Goal: Task Accomplishment & Management: Complete application form

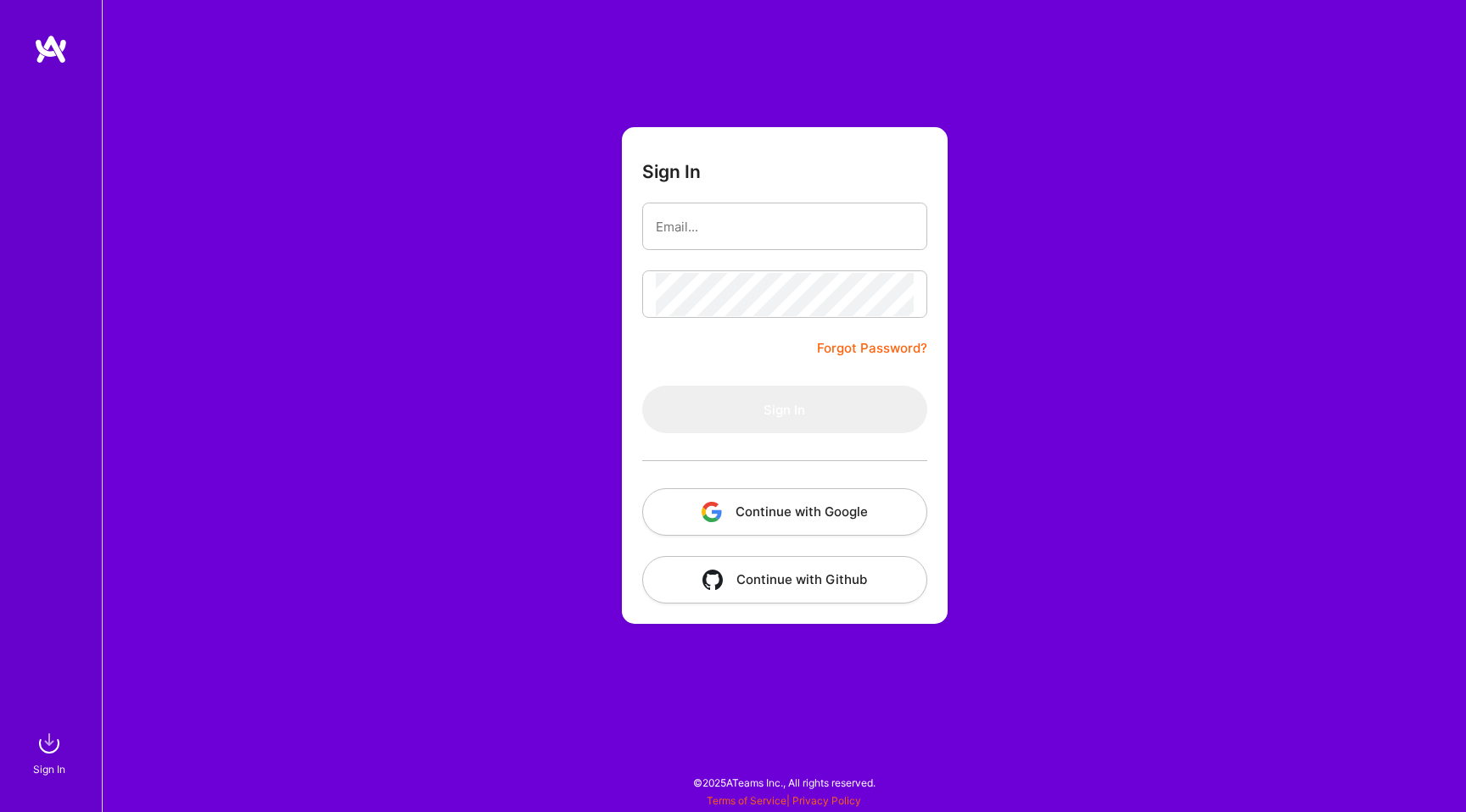
drag, startPoint x: 648, startPoint y: 286, endPoint x: 636, endPoint y: 285, distance: 12.0
click at [642, 284] on div at bounding box center [784, 294] width 285 height 48
click at [553, 307] on div "Sign In Forgot Password? Sign In Continue with Google Continue with Github" at bounding box center [783, 406] width 1364 height 812
click at [676, 213] on input "email" at bounding box center [785, 226] width 258 height 43
type input "[EMAIL_ADDRESS][DOMAIN_NAME]"
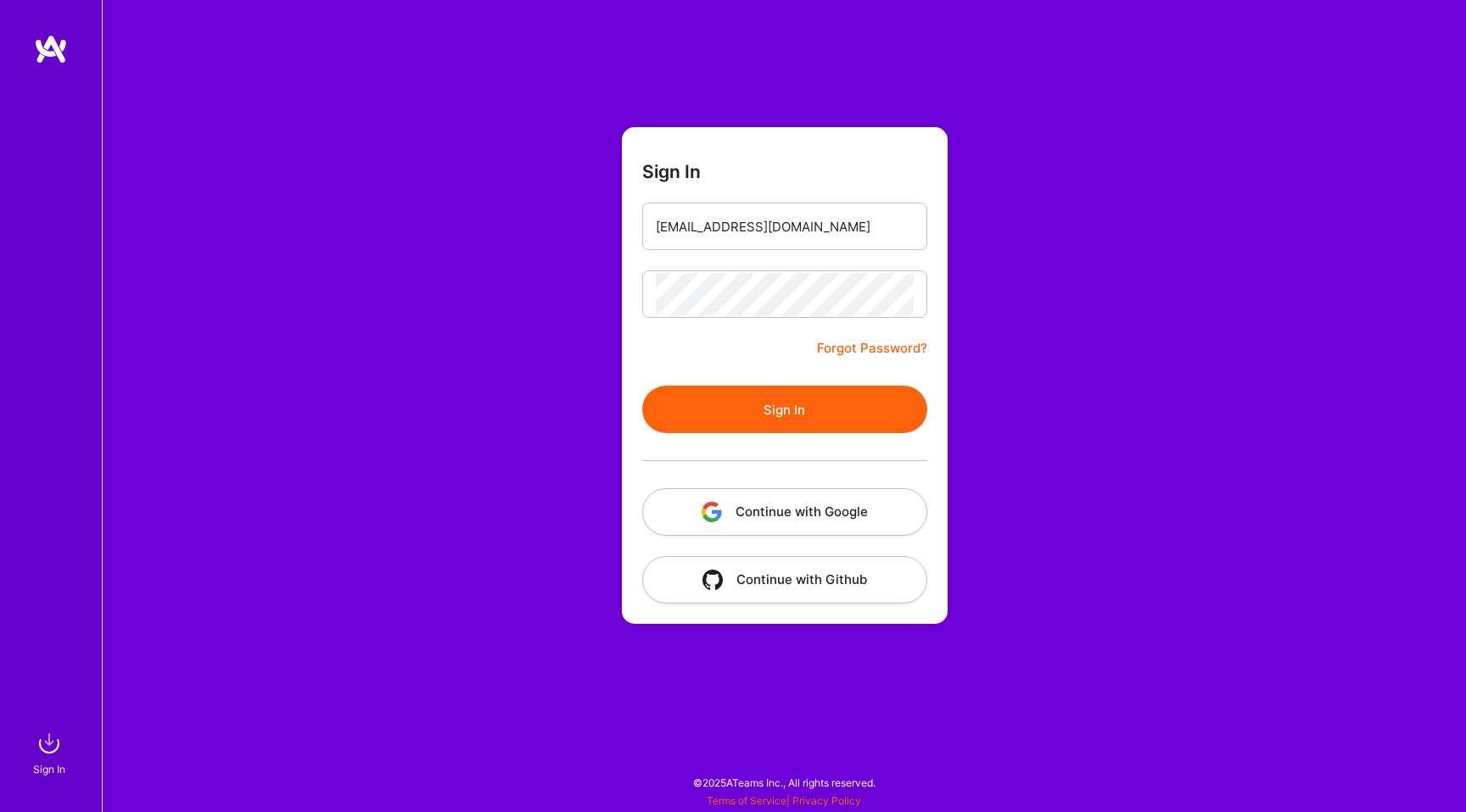
click at [705, 390] on button "Sign In" at bounding box center [784, 410] width 285 height 48
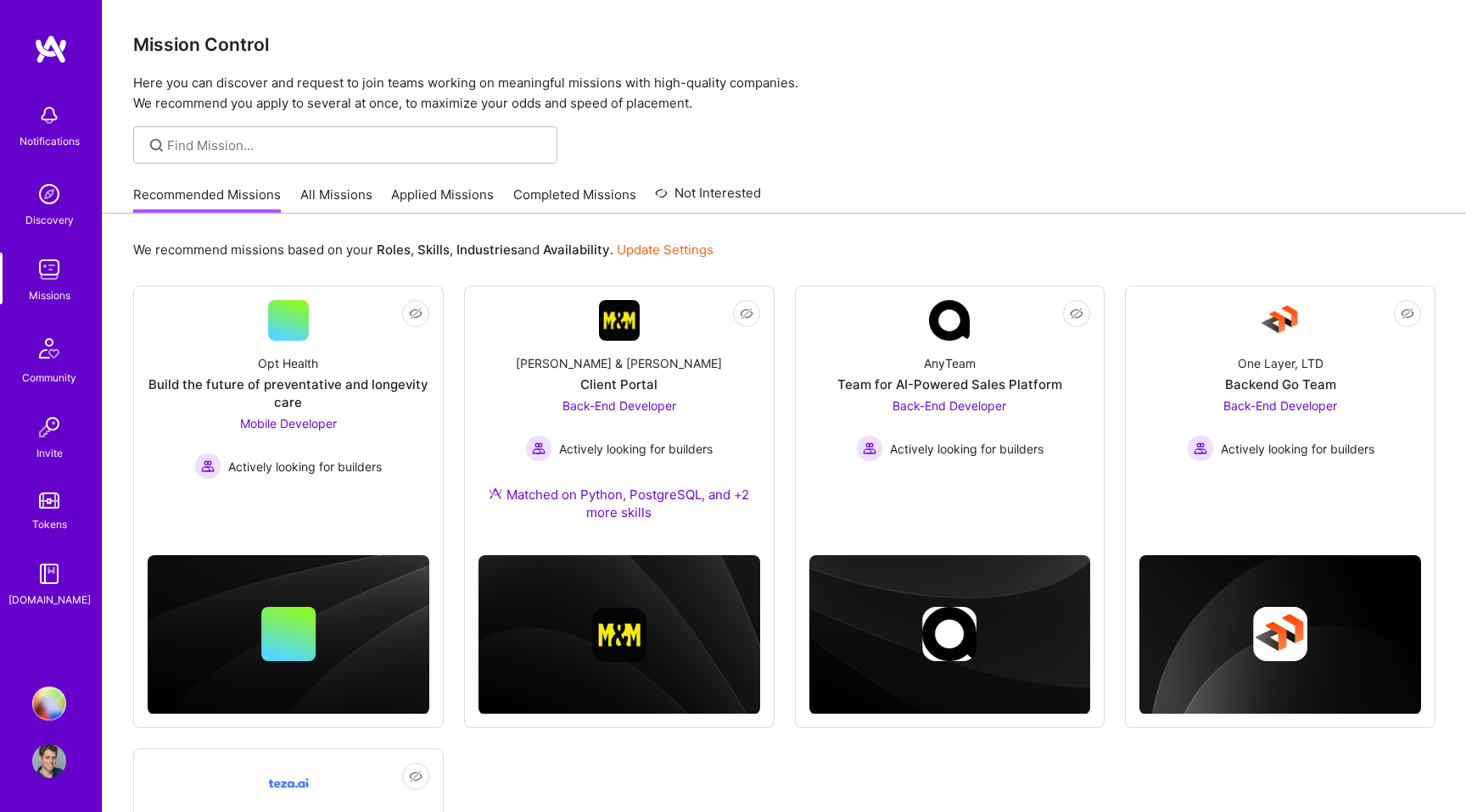
click at [44, 714] on img at bounding box center [49, 703] width 34 height 34
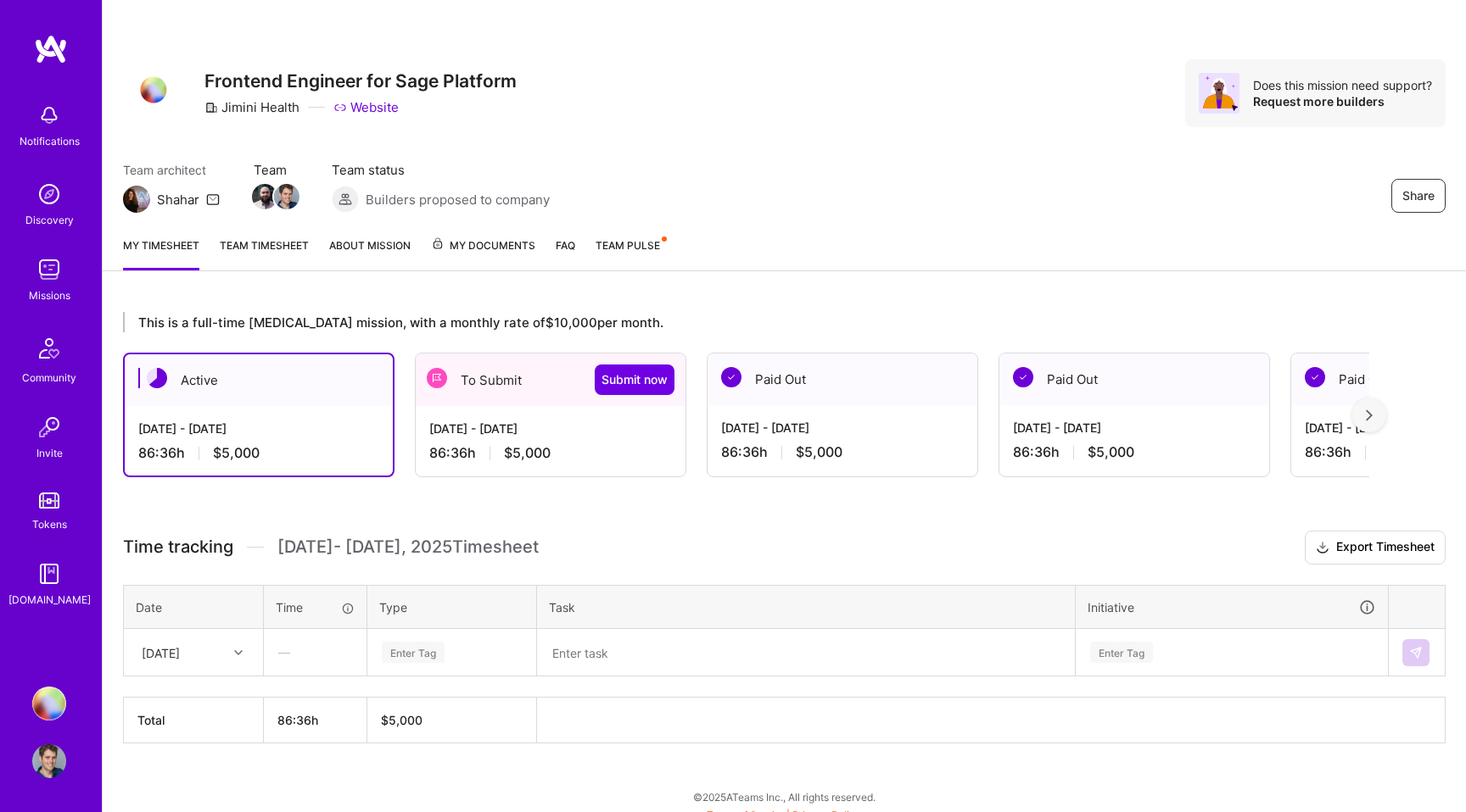
click at [535, 386] on div "To Submit Submit now" at bounding box center [550, 380] width 269 height 53
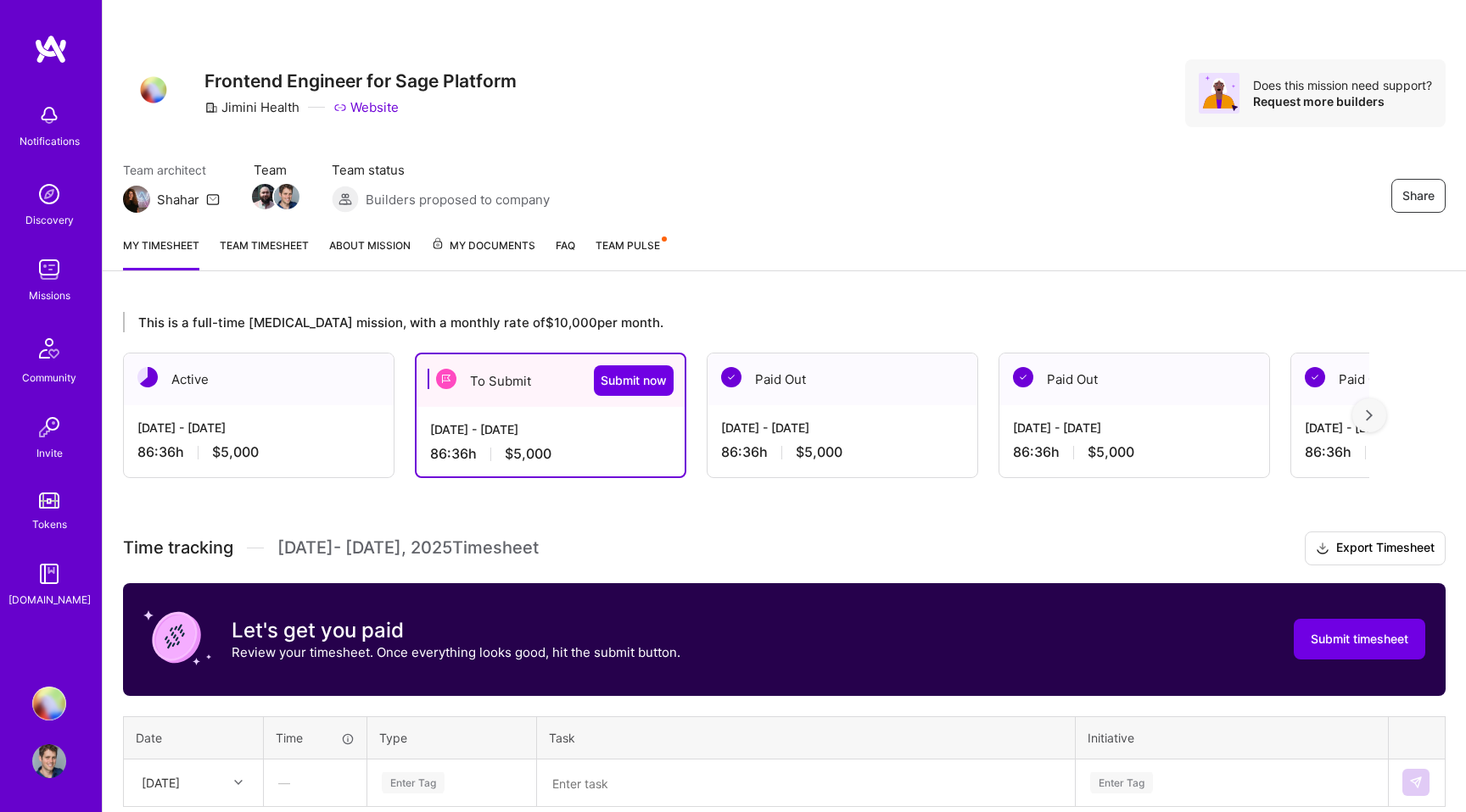
scroll to position [145, 0]
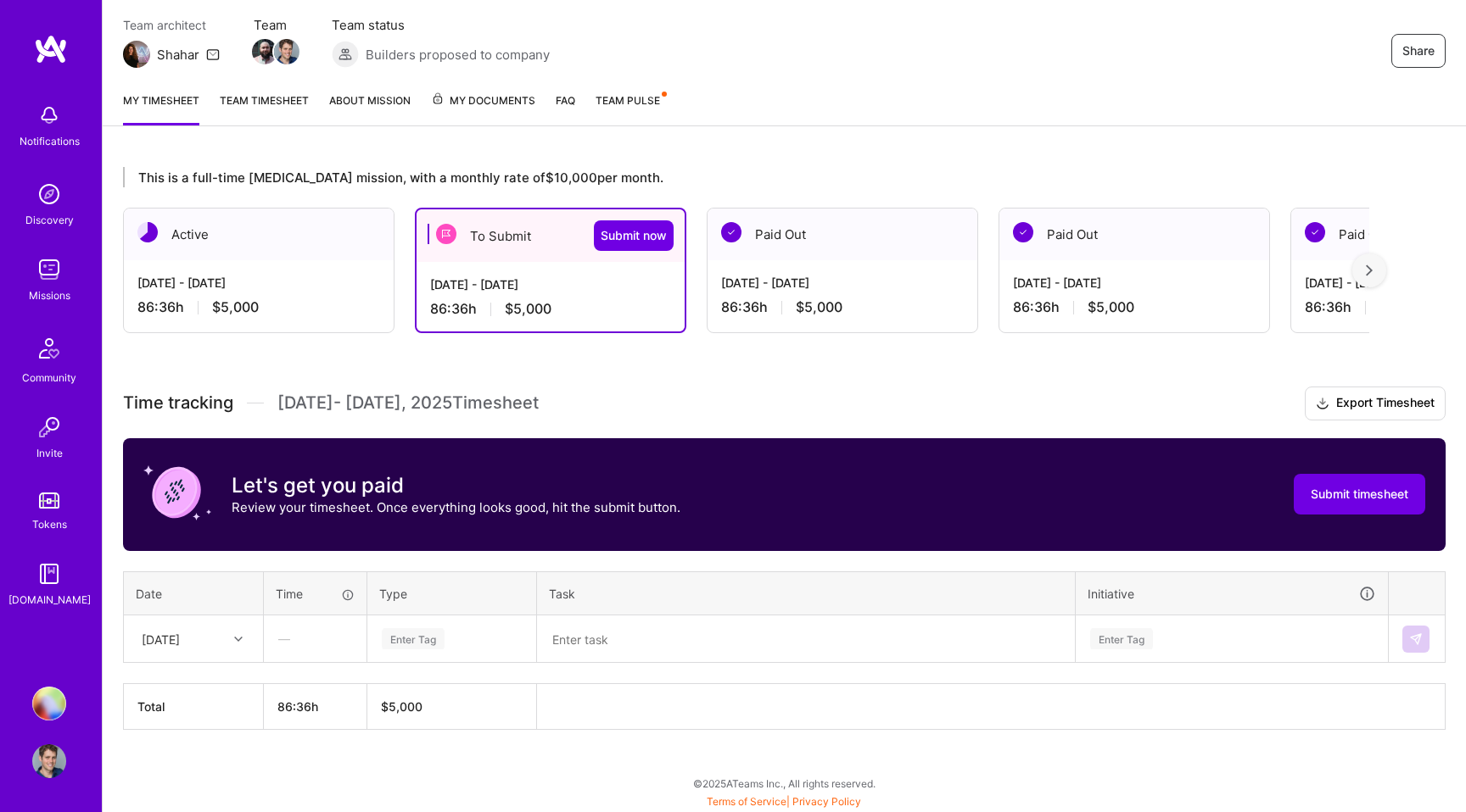
click at [306, 638] on div "—" at bounding box center [315, 638] width 101 height 45
click at [455, 638] on div "Enter Tag" at bounding box center [451, 639] width 143 height 21
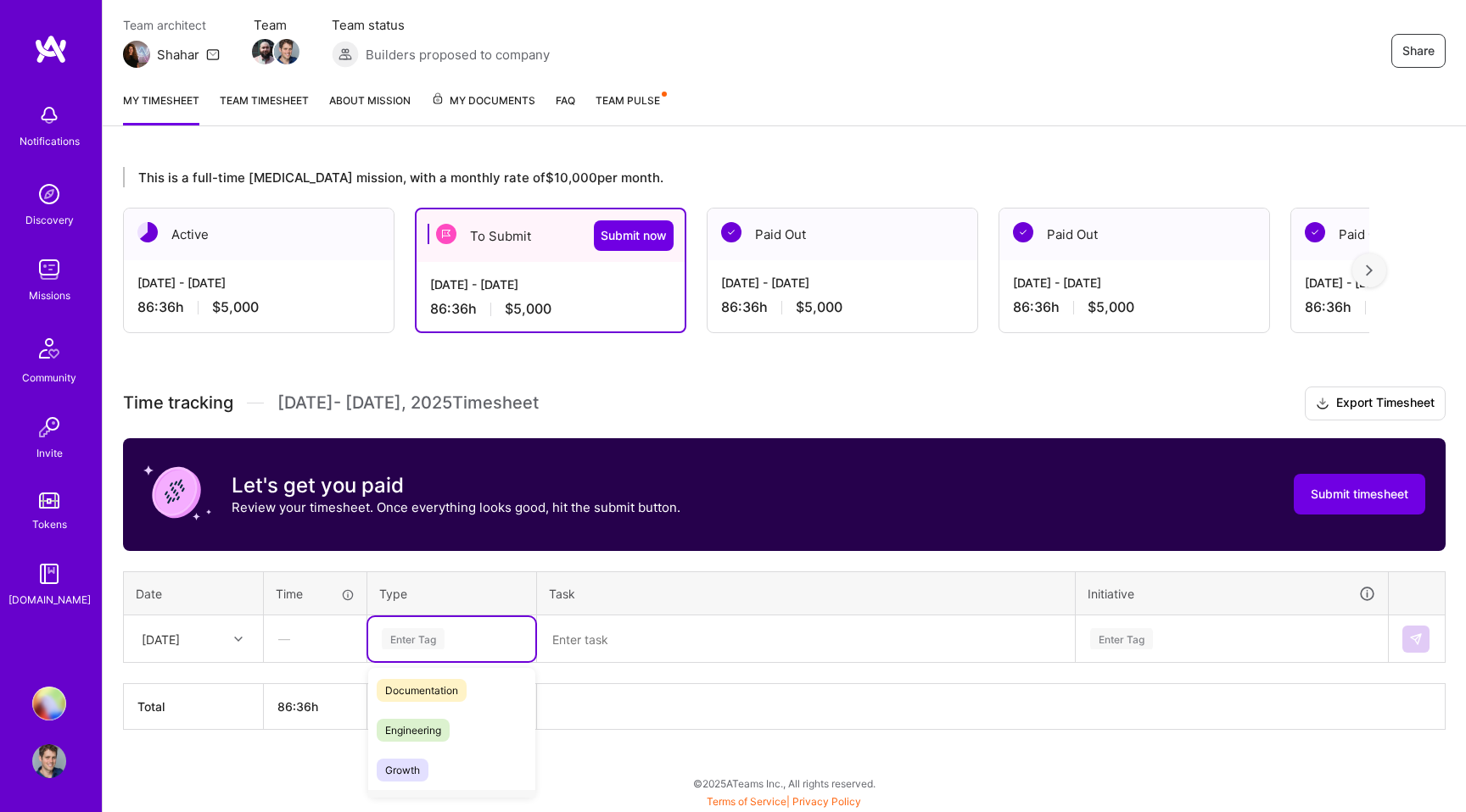
scroll to position [80, 0]
click at [420, 724] on span "Engineering" at bounding box center [412, 733] width 73 height 23
click at [612, 645] on textarea at bounding box center [805, 639] width 534 height 44
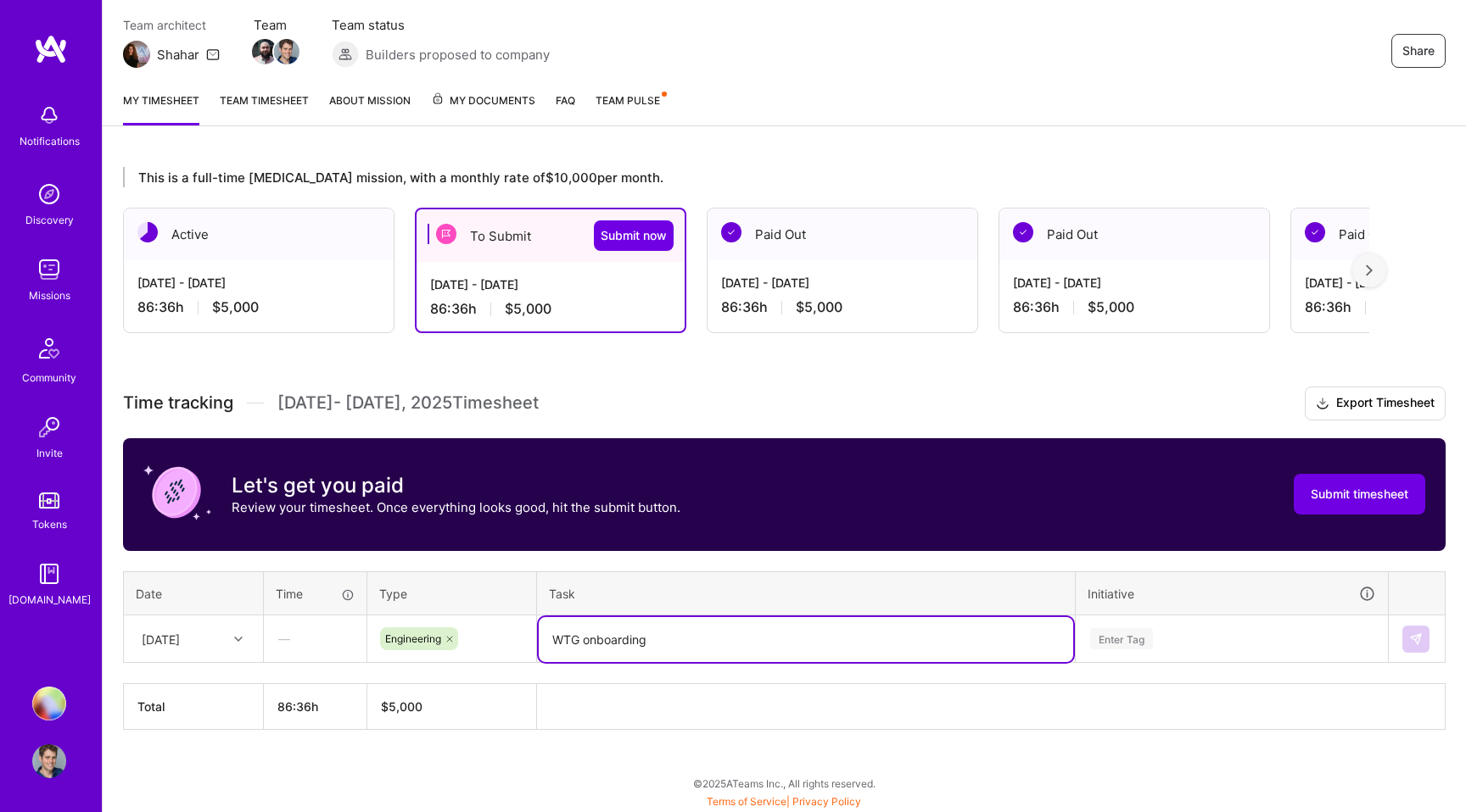
type textarea "WTG onboarding"
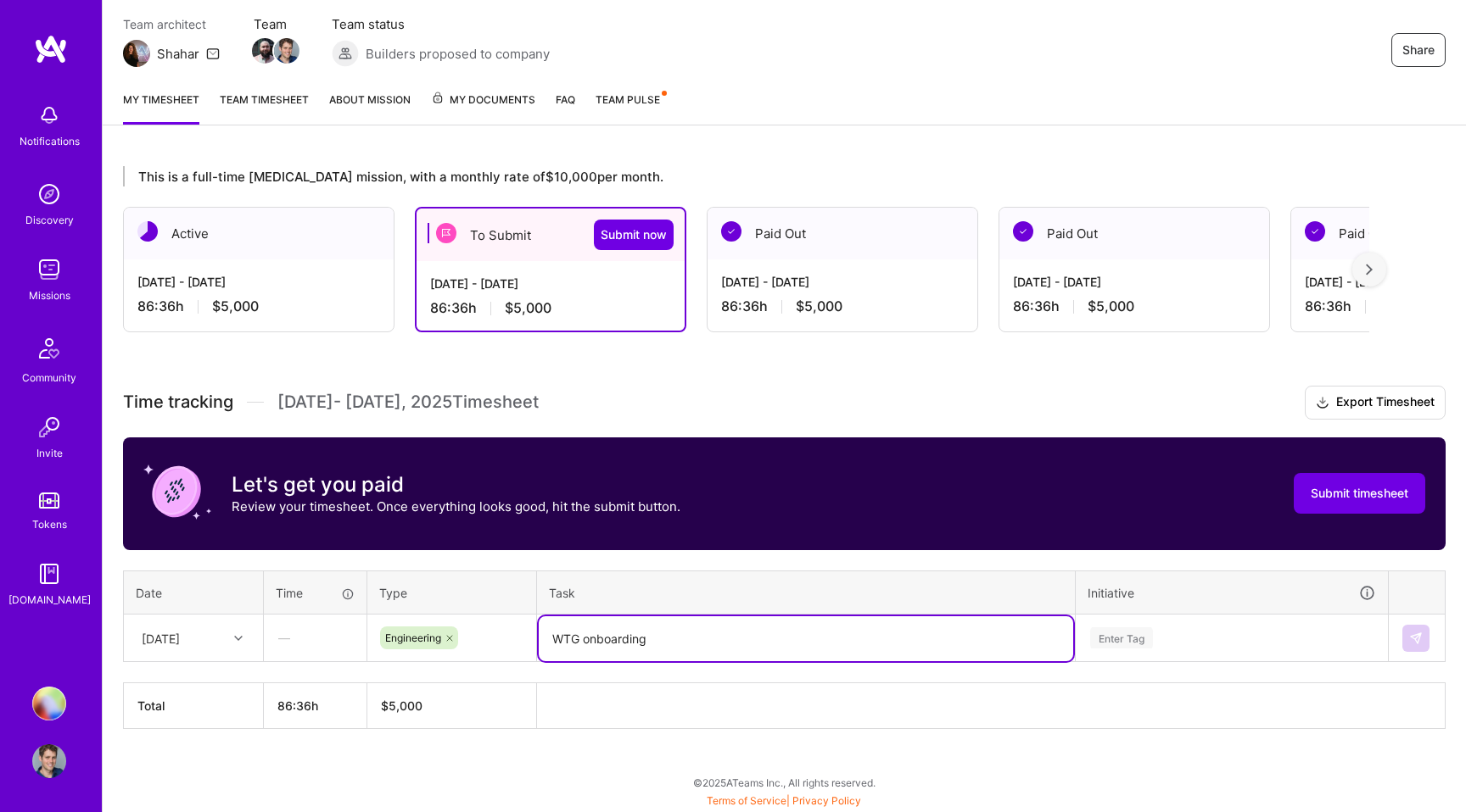
click at [1125, 632] on div "Enter Tag" at bounding box center [1232, 638] width 311 height 44
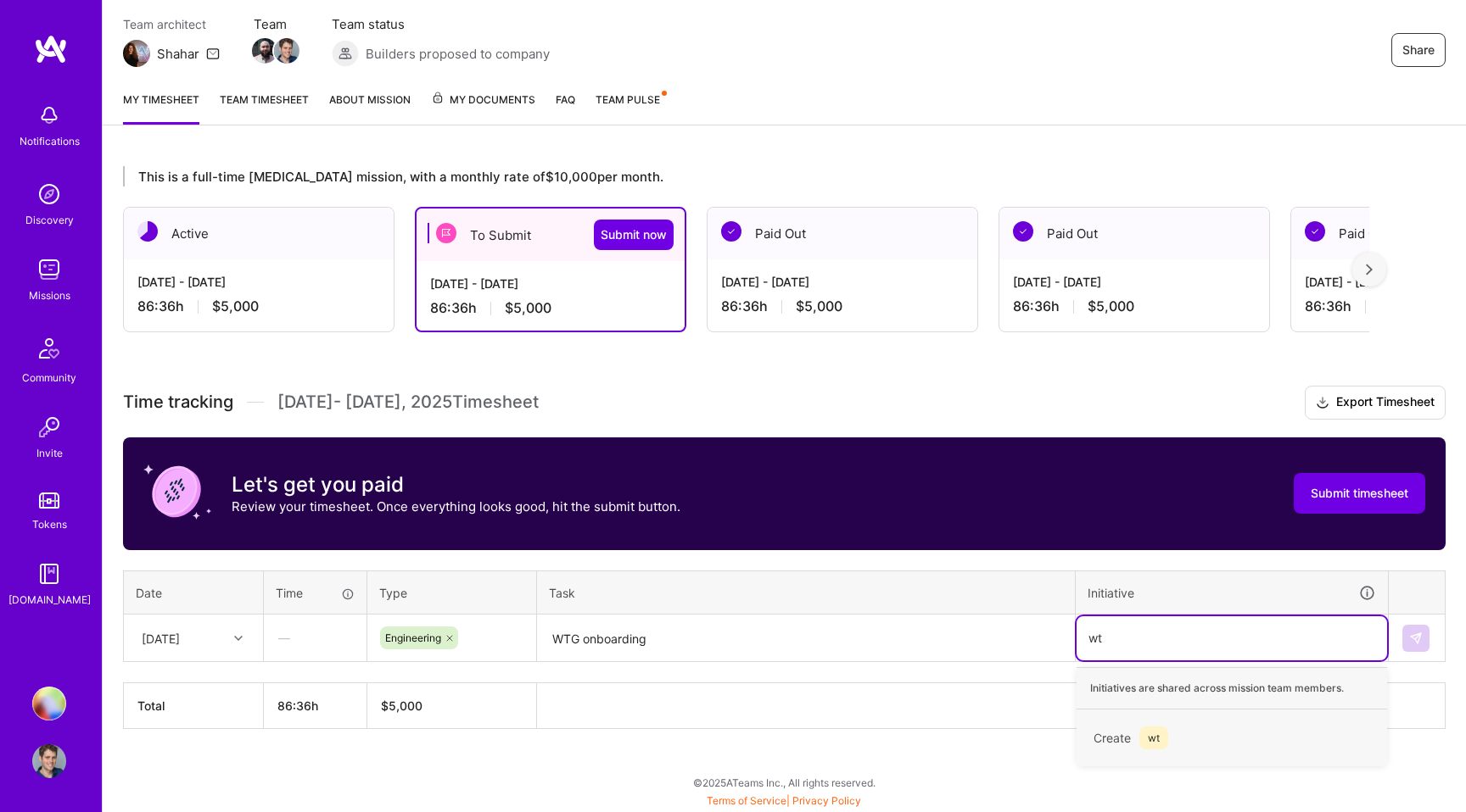
scroll to position [145, 0]
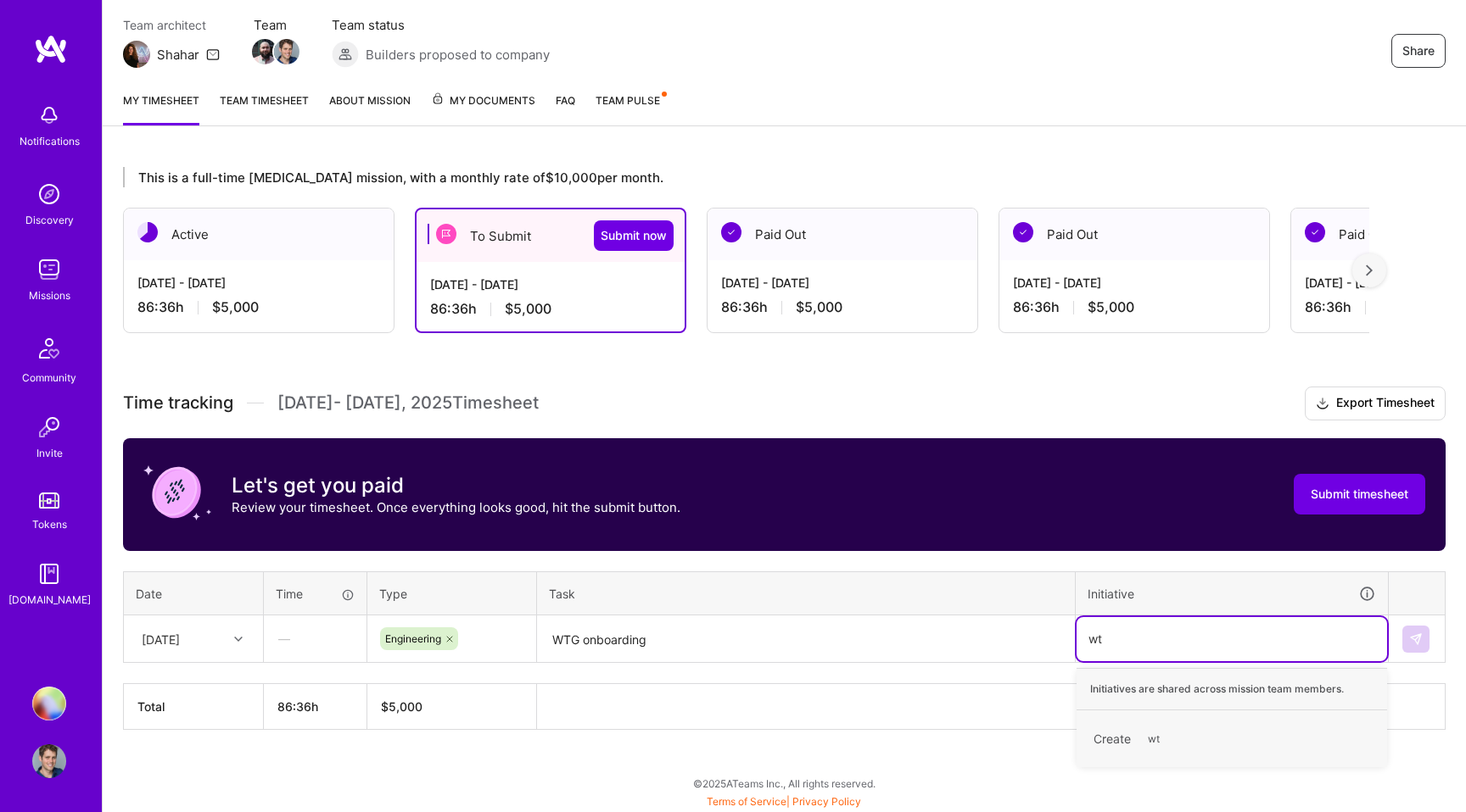
type input "wtg"
click at [1117, 741] on div "Create wtg" at bounding box center [1232, 739] width 293 height 40
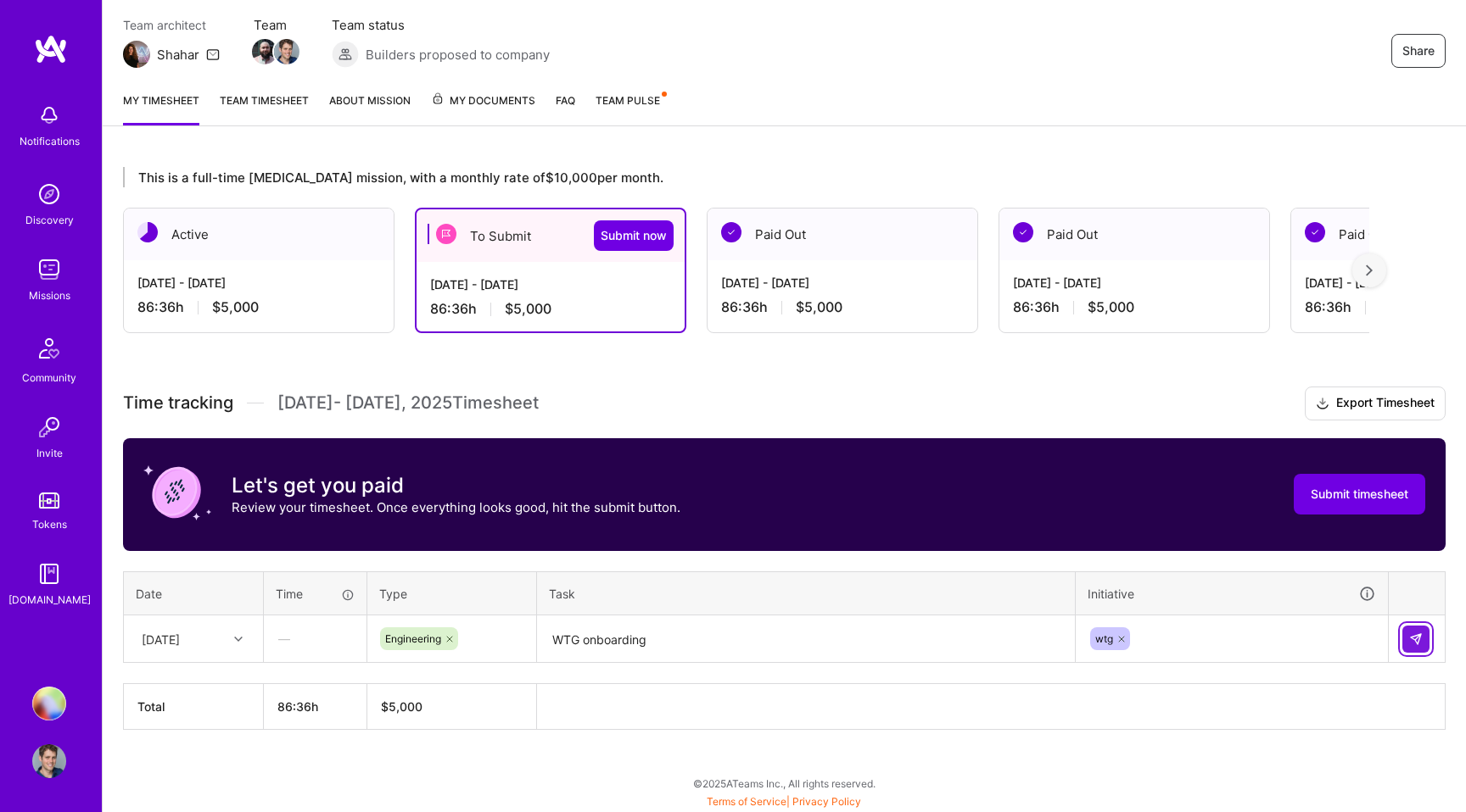
click at [1420, 635] on img at bounding box center [1415, 639] width 13 height 13
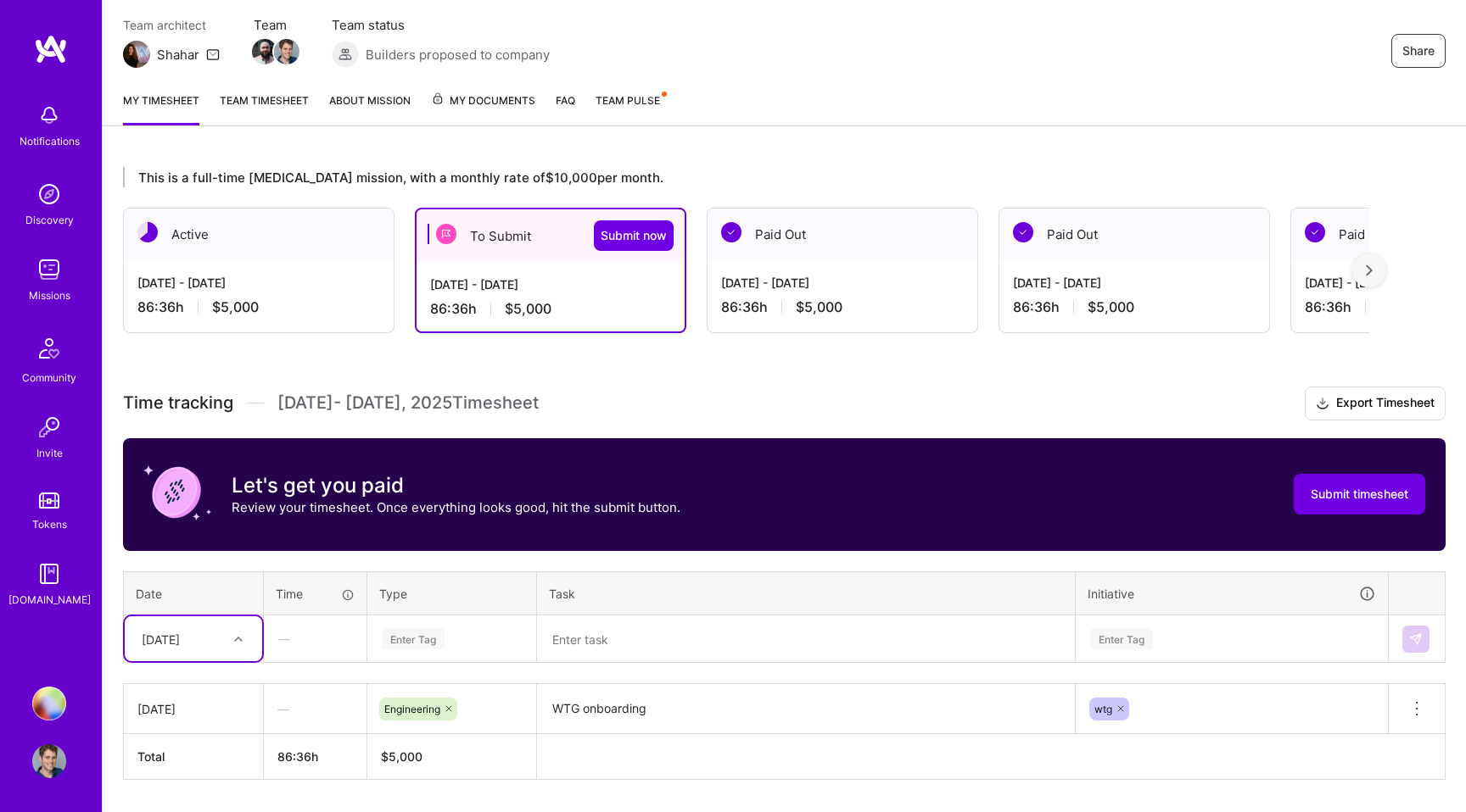
scroll to position [195, 0]
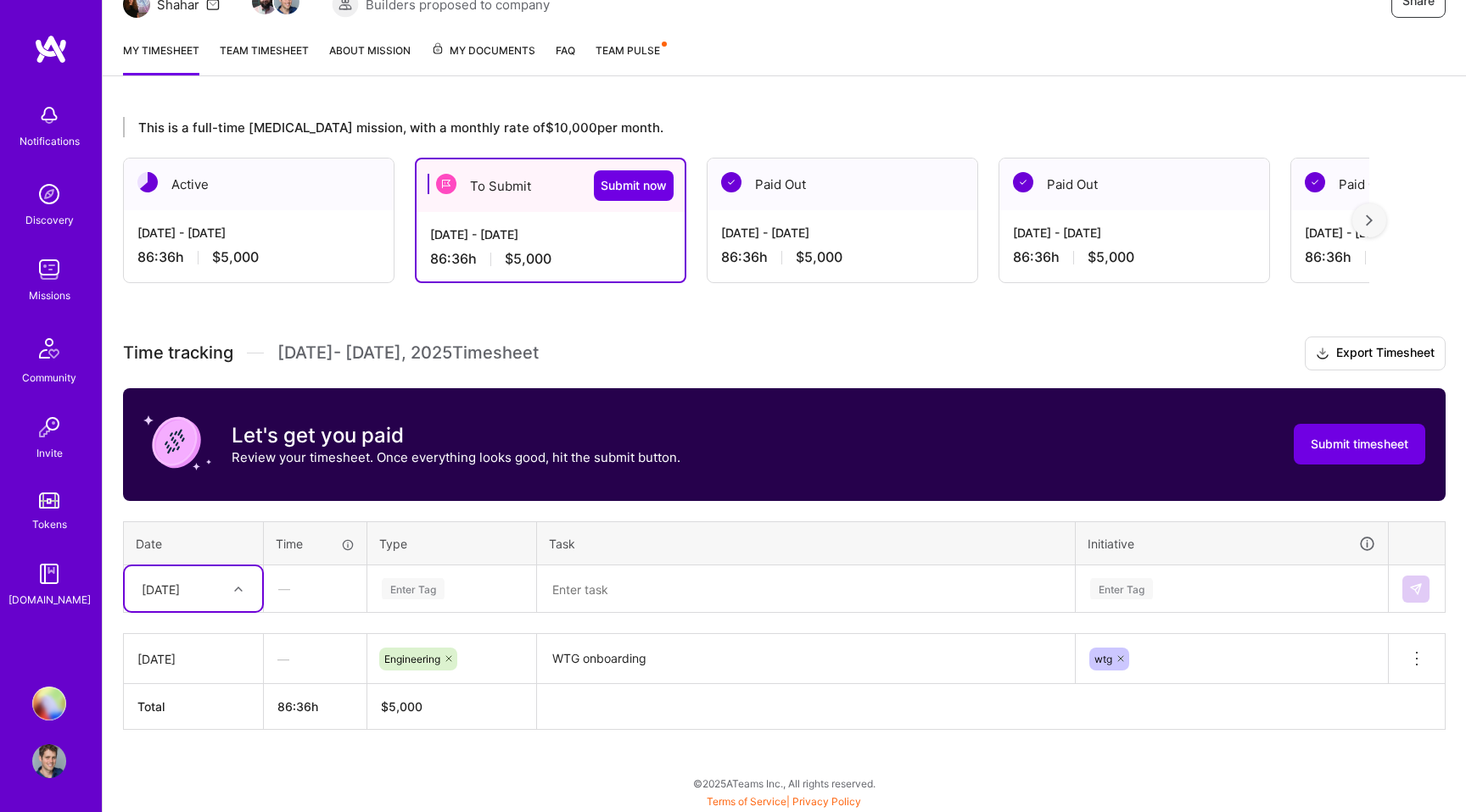
click at [239, 612] on div "Select is focused ,type to refine list, press Down to open the menu, [DATE]" at bounding box center [193, 589] width 138 height 45
click at [183, 636] on div "[DATE]" at bounding box center [193, 637] width 138 height 32
click at [417, 593] on div "Enter Tag" at bounding box center [412, 589] width 63 height 26
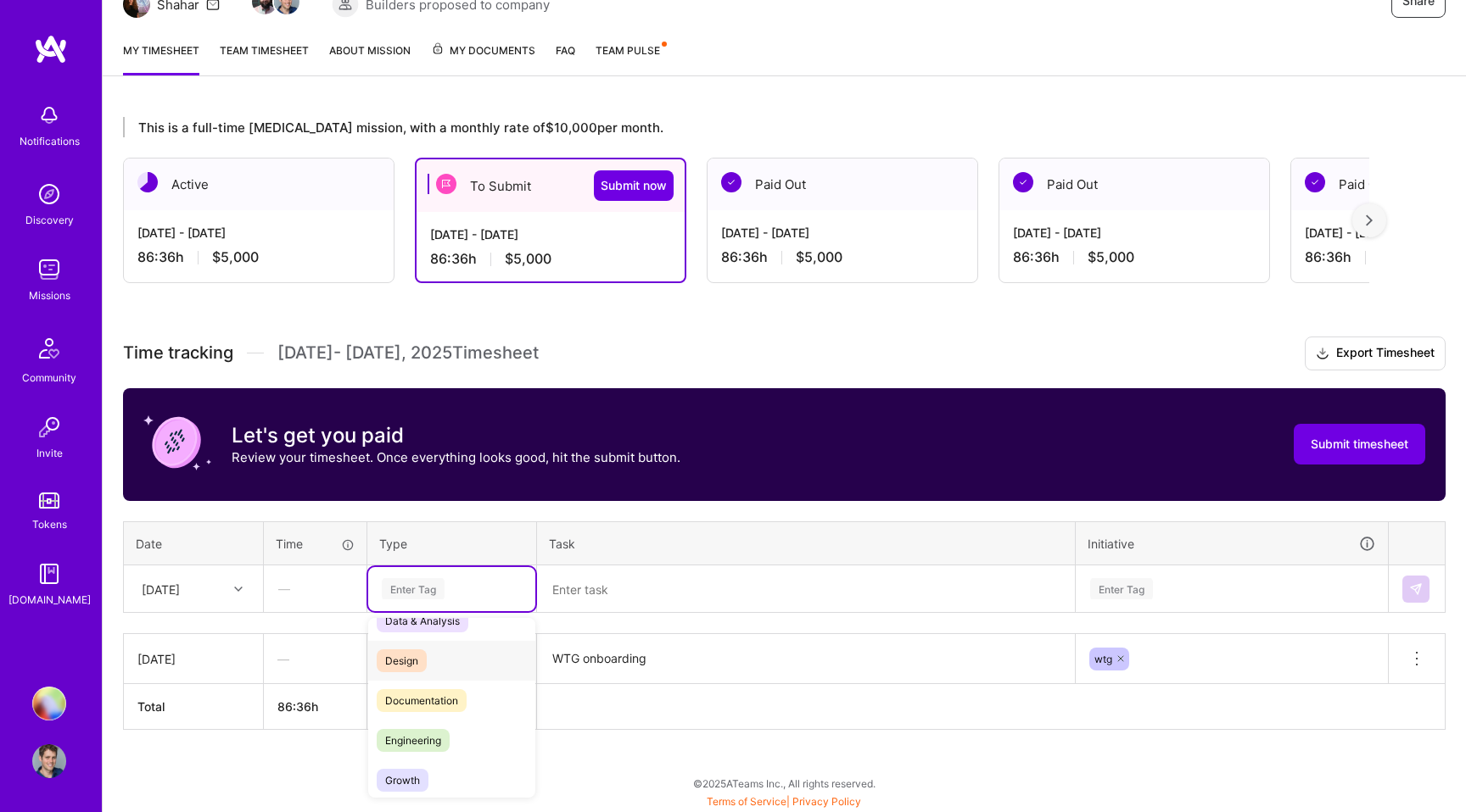
scroll to position [27, 0]
click at [410, 745] on span "Engineering" at bounding box center [412, 737] width 73 height 23
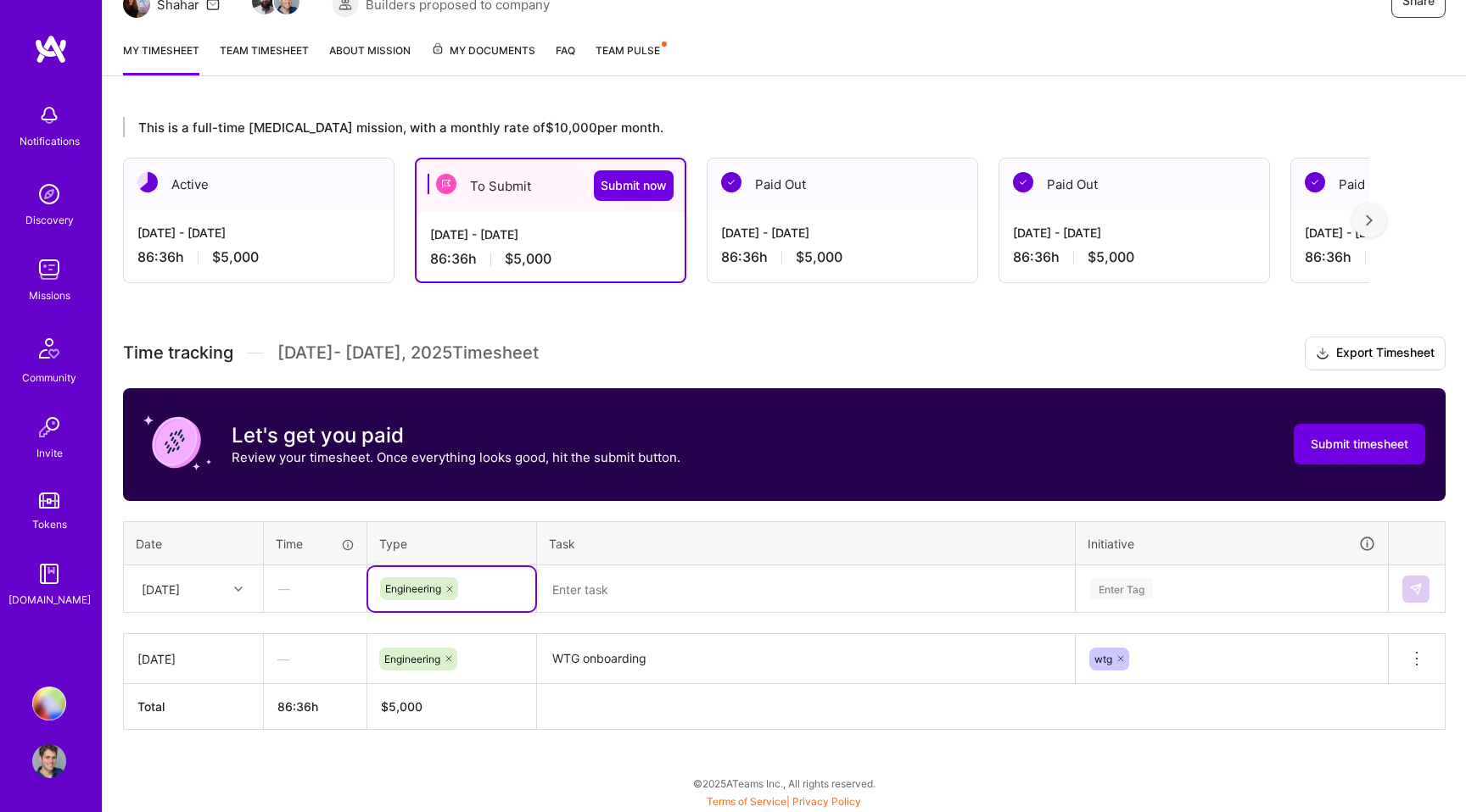
click at [590, 591] on textarea at bounding box center [805, 590] width 534 height 45
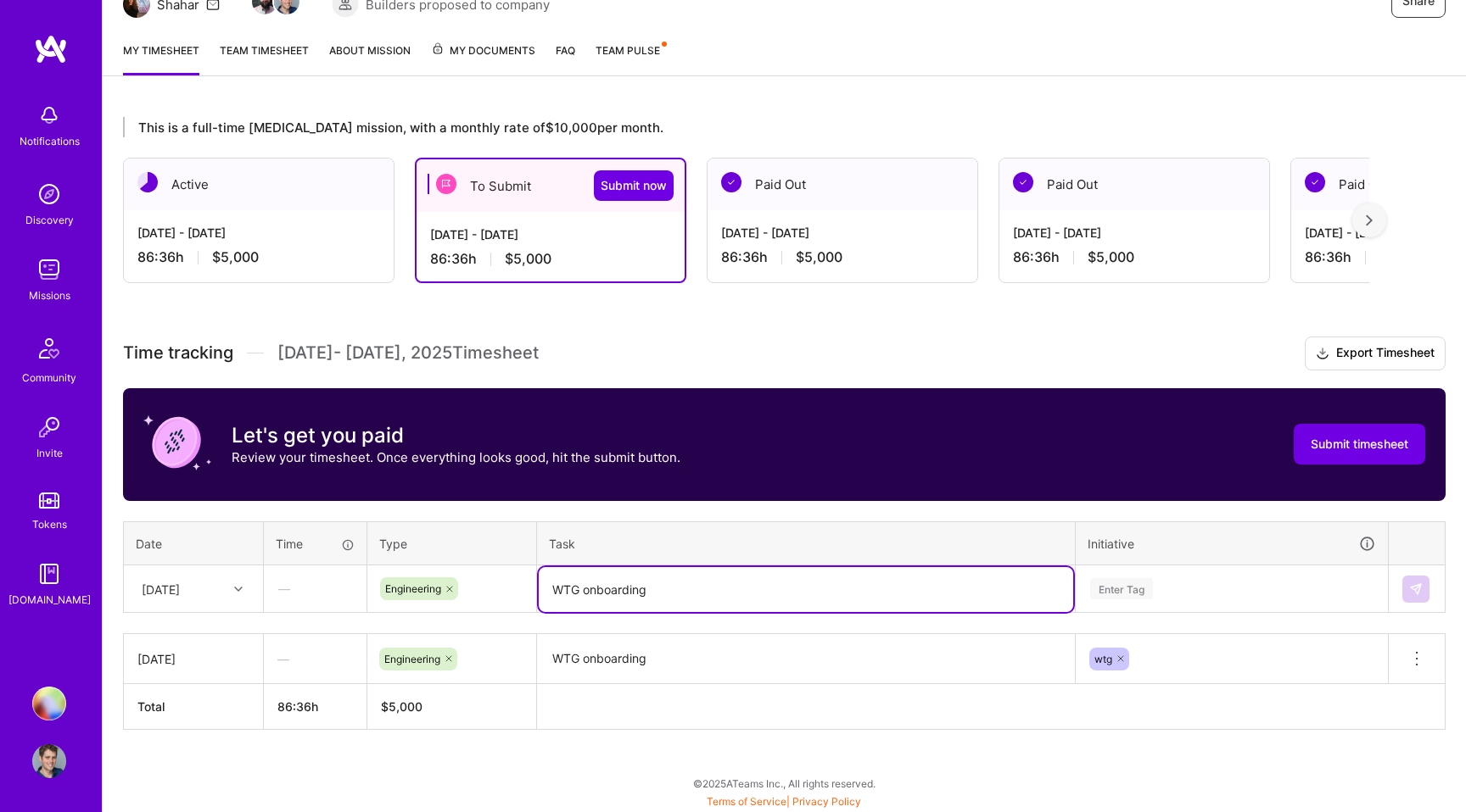
type textarea "WTG onboarding"
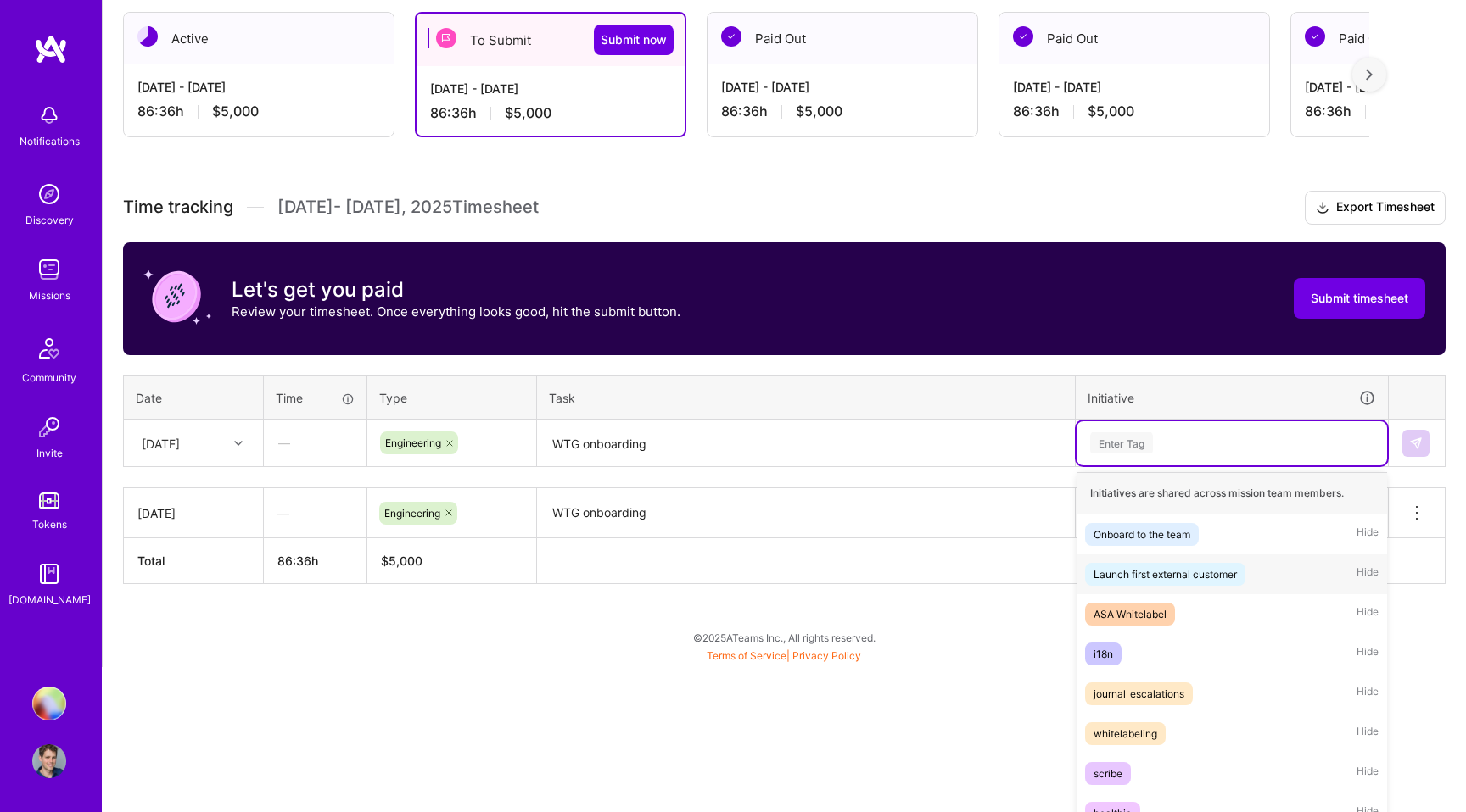
scroll to position [348, 0]
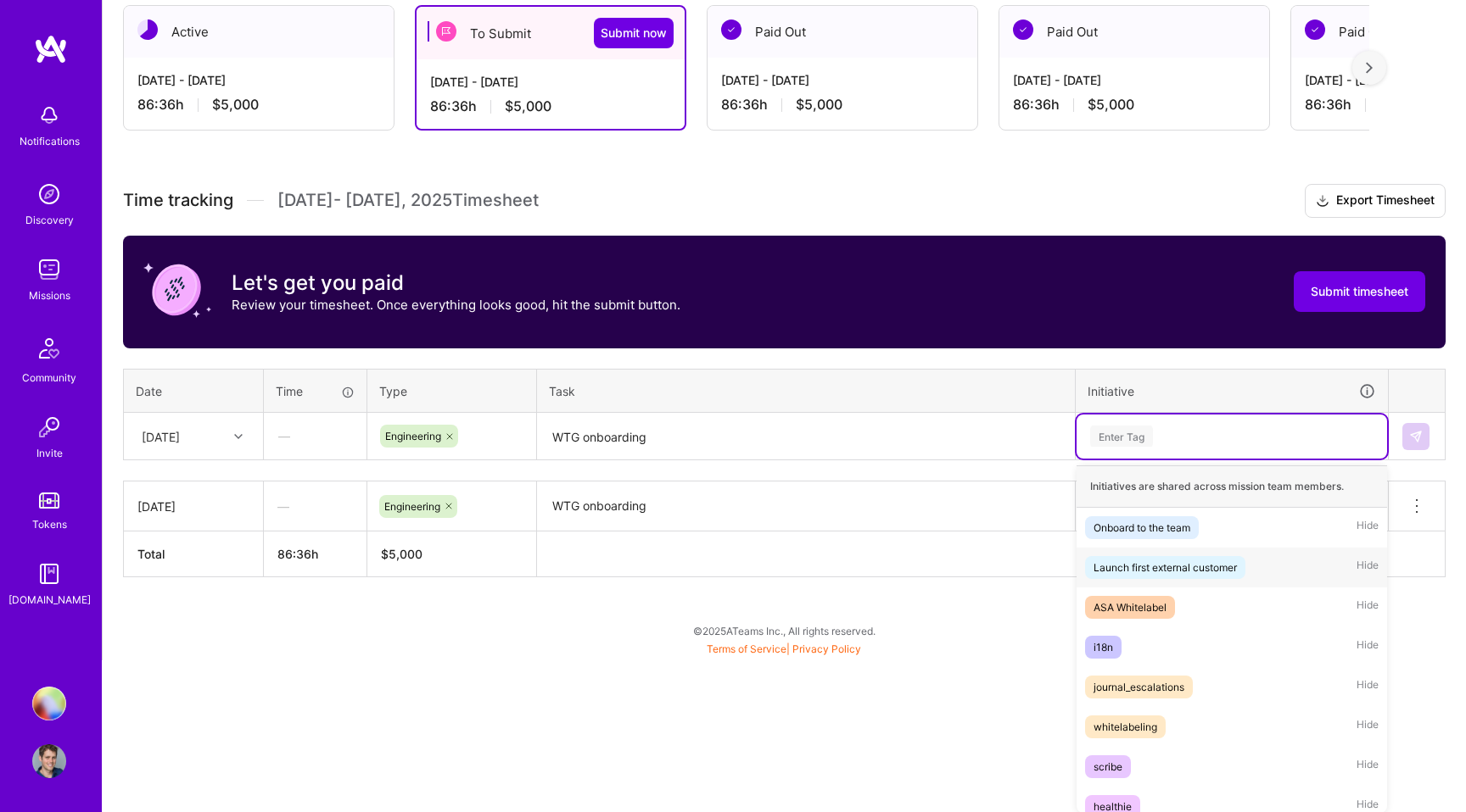
click at [1130, 459] on div "option wtg, selected. option Launch first external customer focused, 2 of 16. 1…" at bounding box center [1232, 437] width 311 height 44
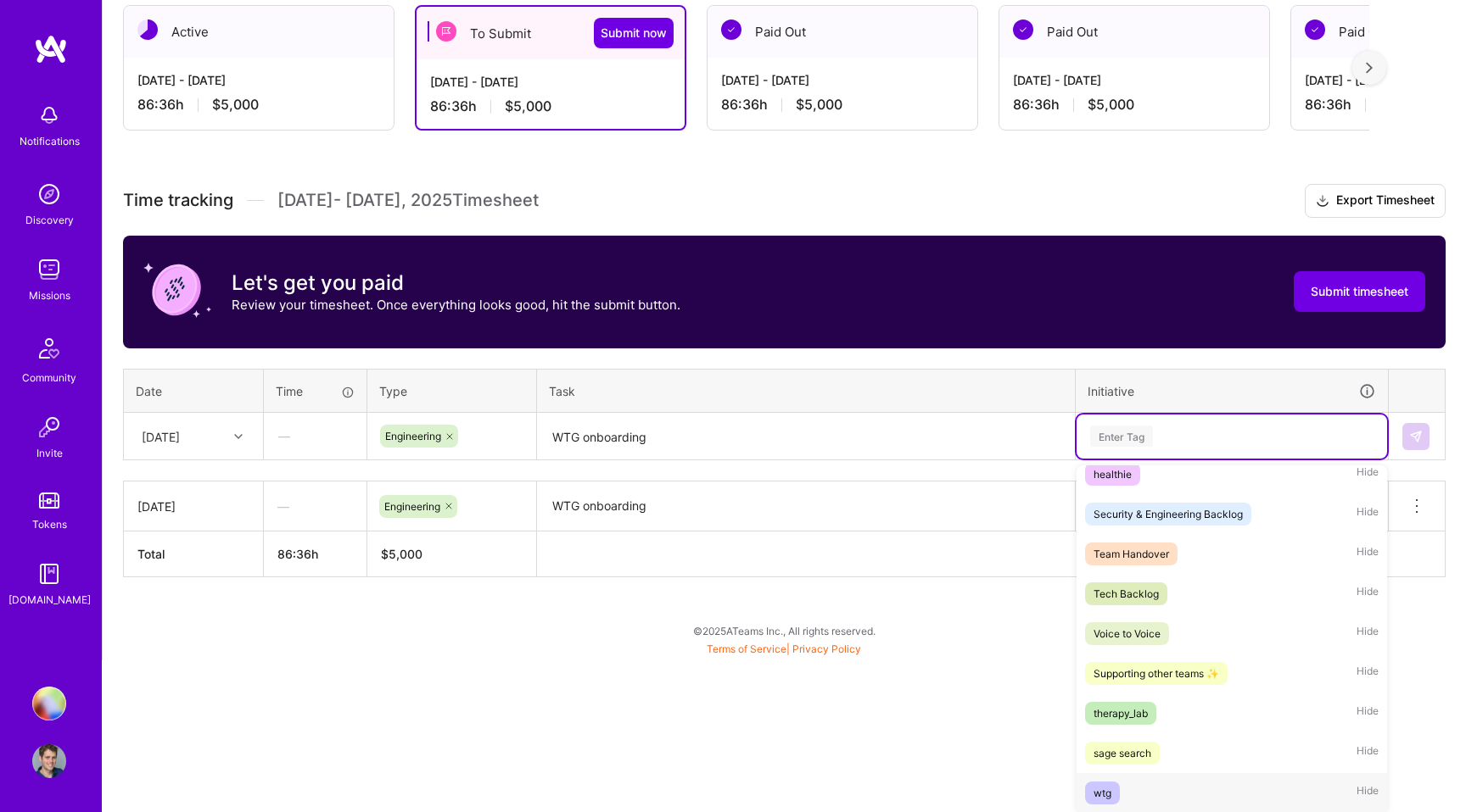
click at [1106, 787] on div "wtg" at bounding box center [1102, 793] width 18 height 18
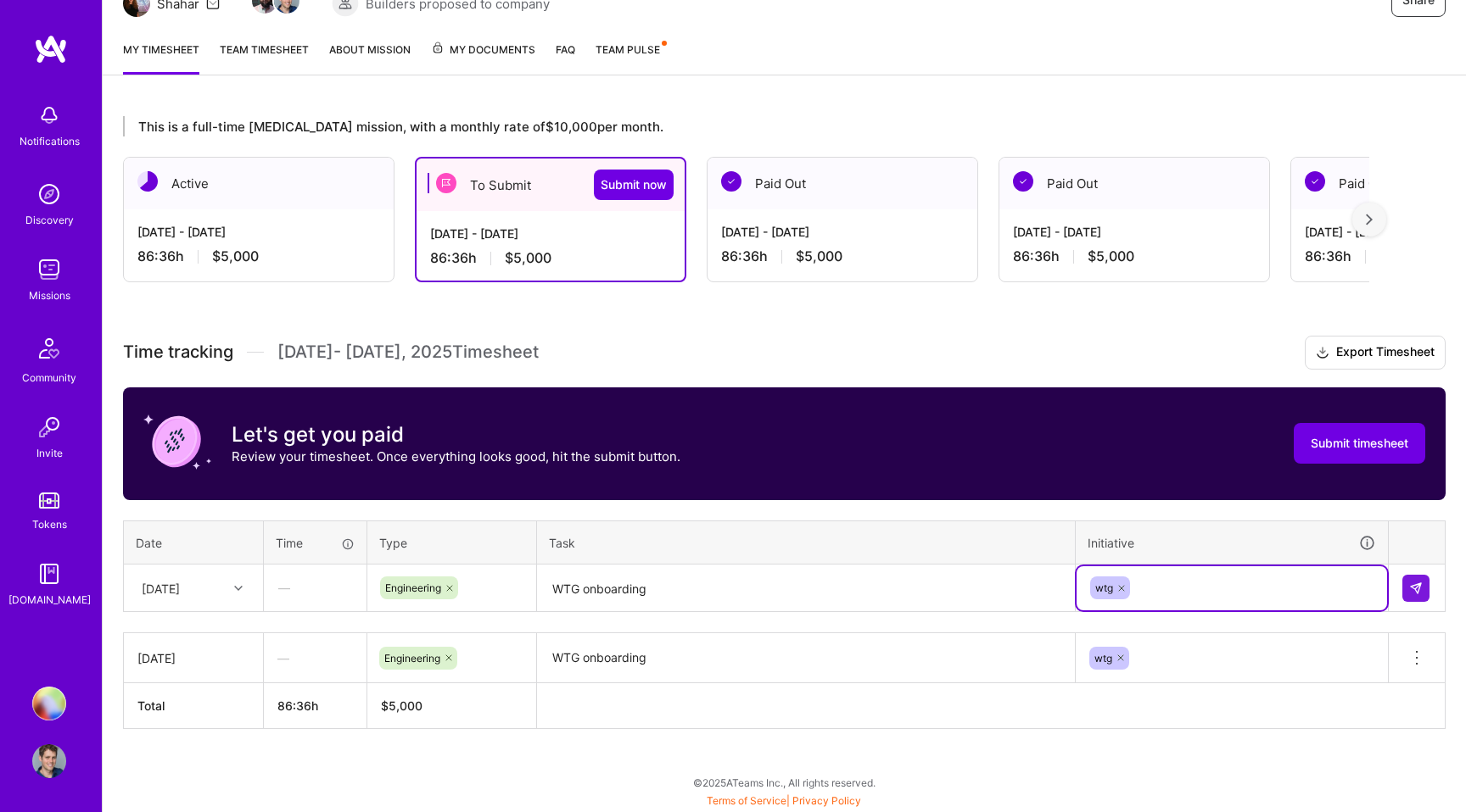
scroll to position [195, 0]
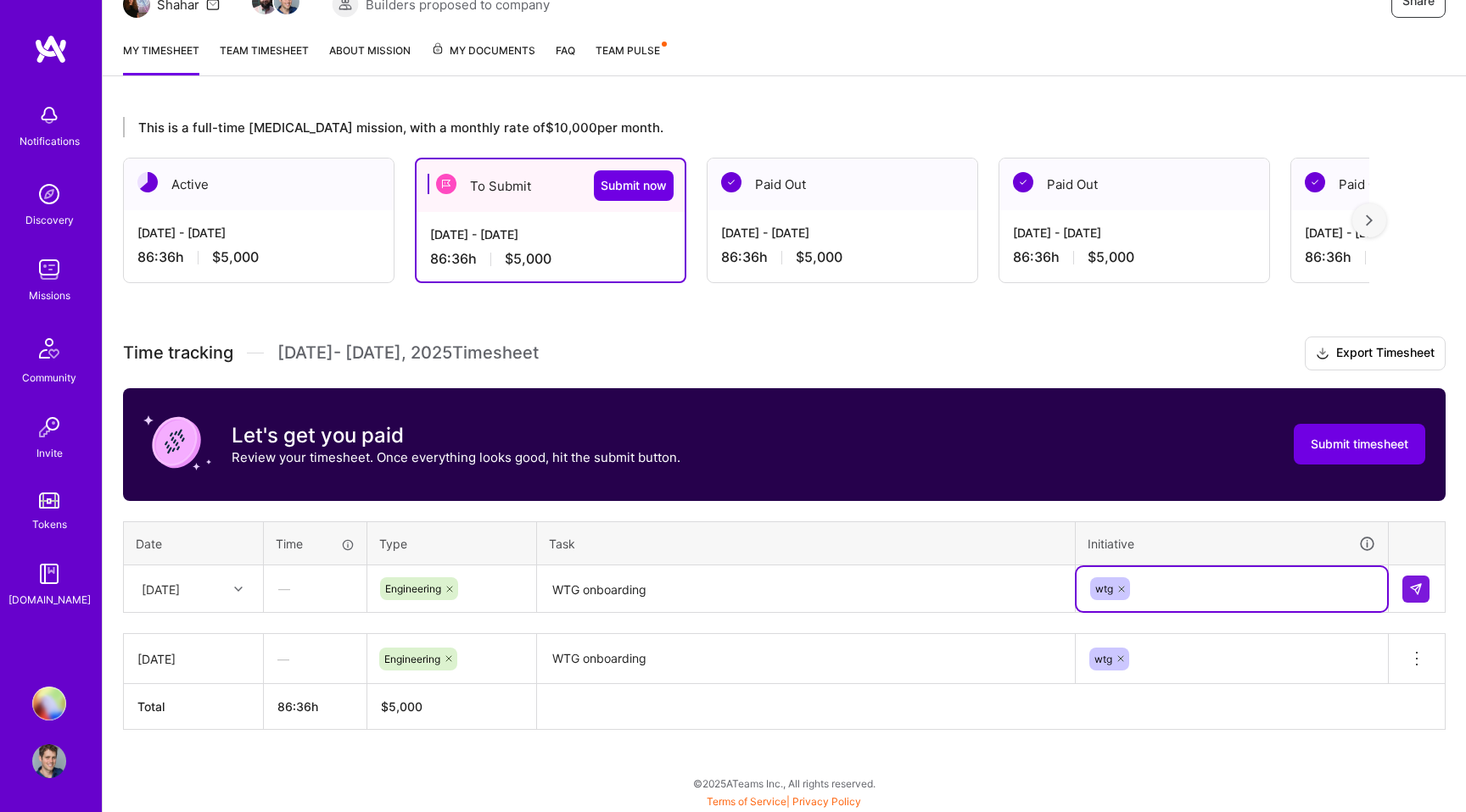
click at [692, 679] on textarea "WTG onboarding" at bounding box center [805, 658] width 534 height 47
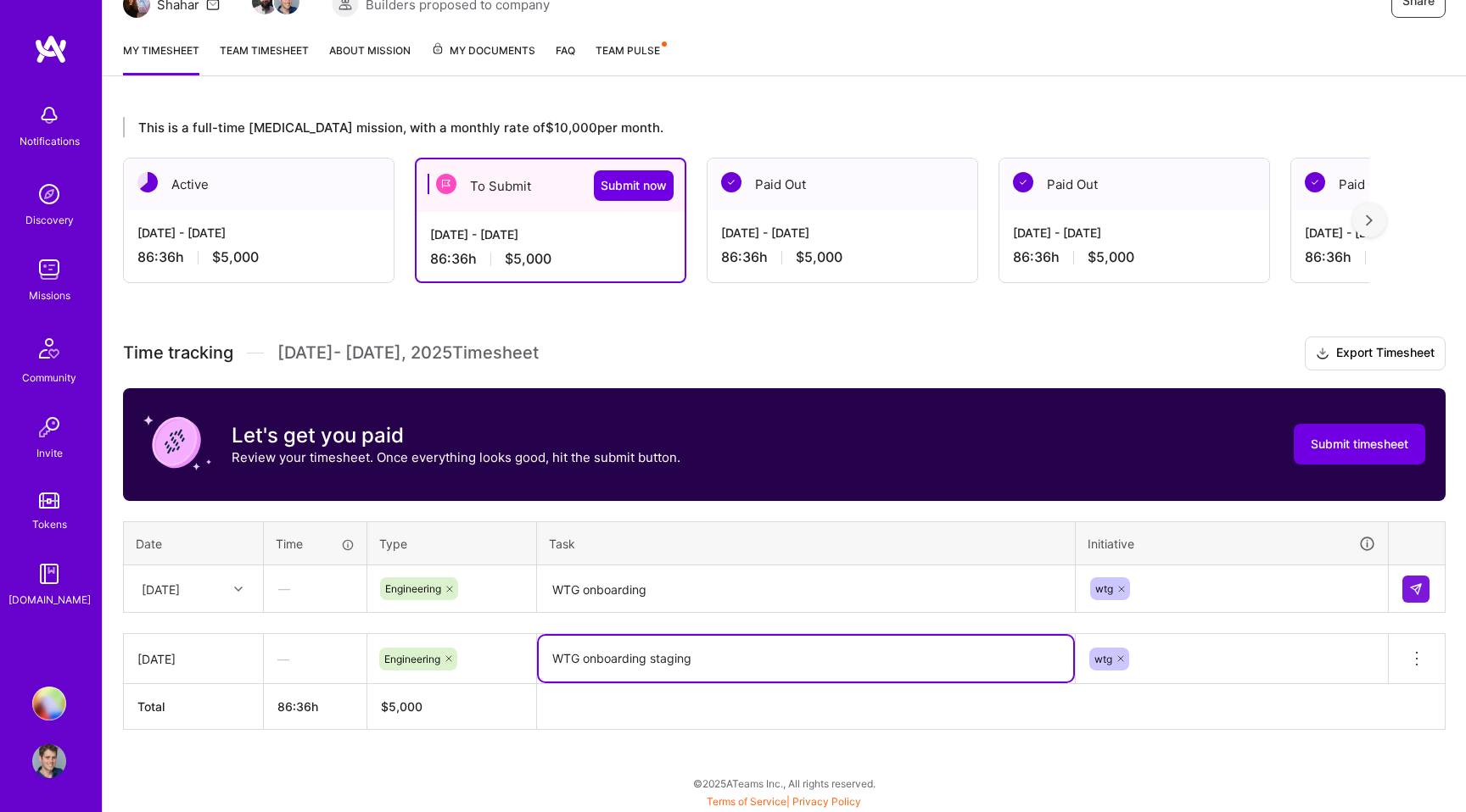
type textarea "WTG onboarding staging"
click at [707, 589] on textarea "WTG onboarding" at bounding box center [805, 590] width 534 height 45
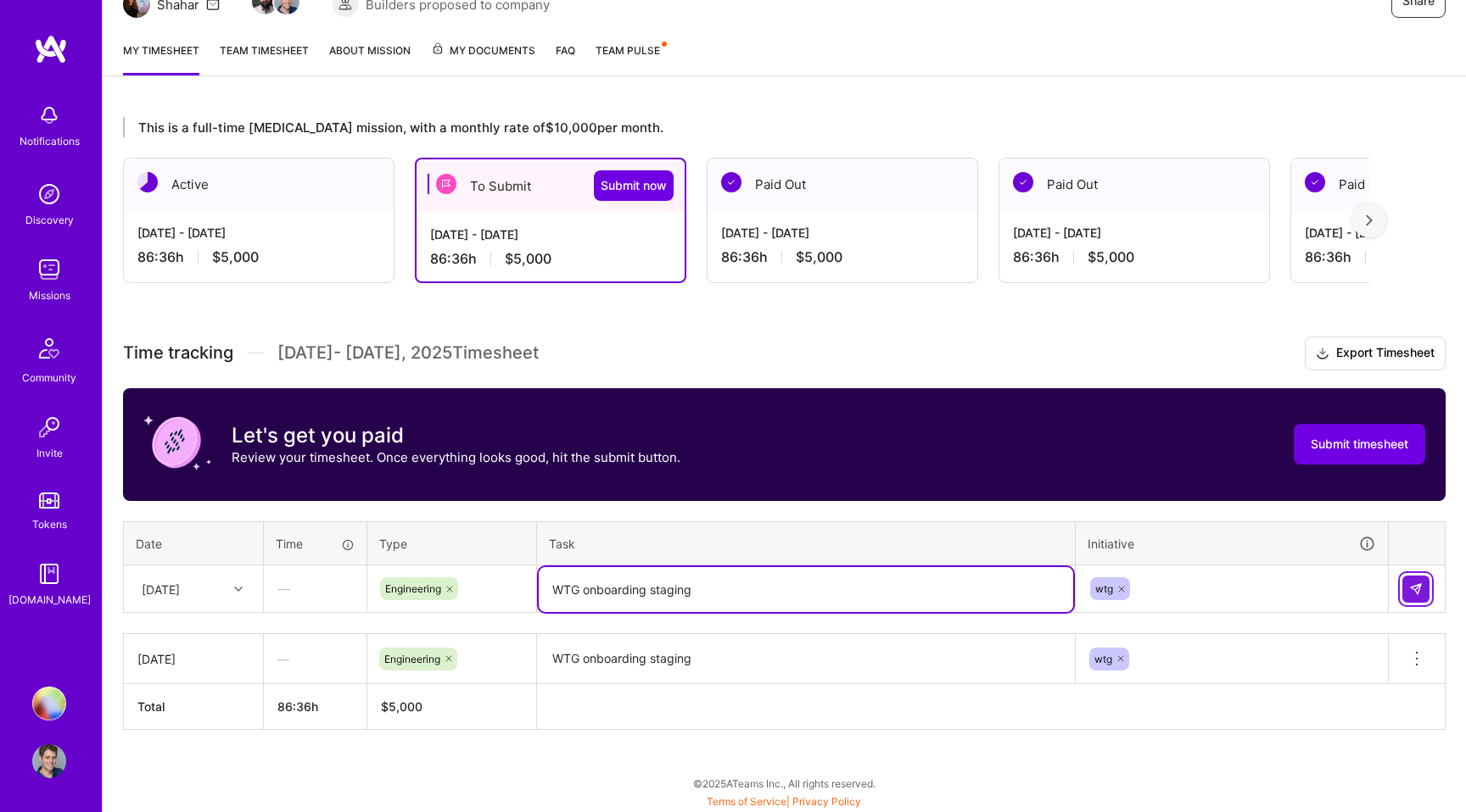
type textarea "WTG onboarding staging"
drag, startPoint x: 1409, startPoint y: 591, endPoint x: 1398, endPoint y: 591, distance: 11.0
click at [1409, 591] on img at bounding box center [1415, 589] width 13 height 13
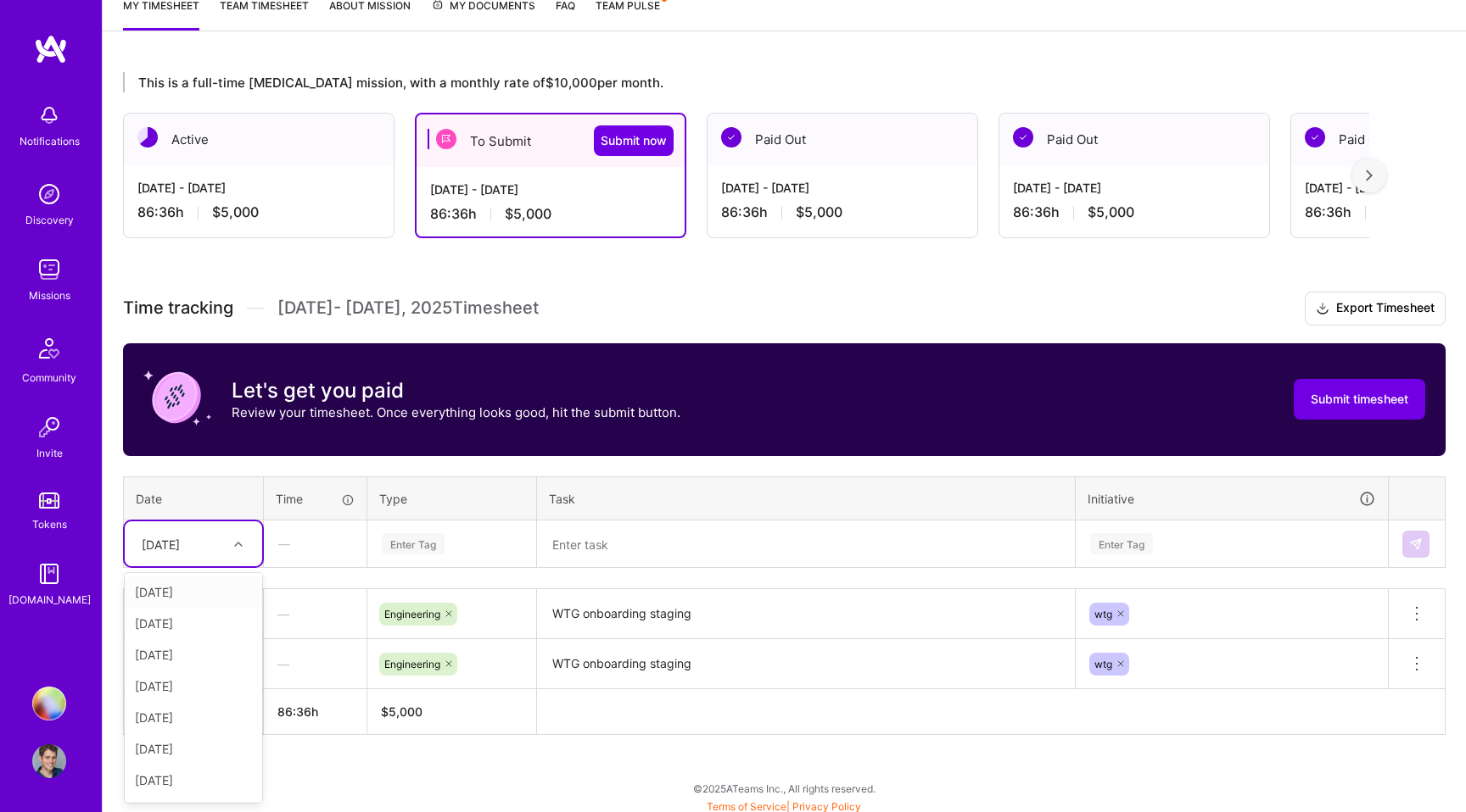
scroll to position [245, 0]
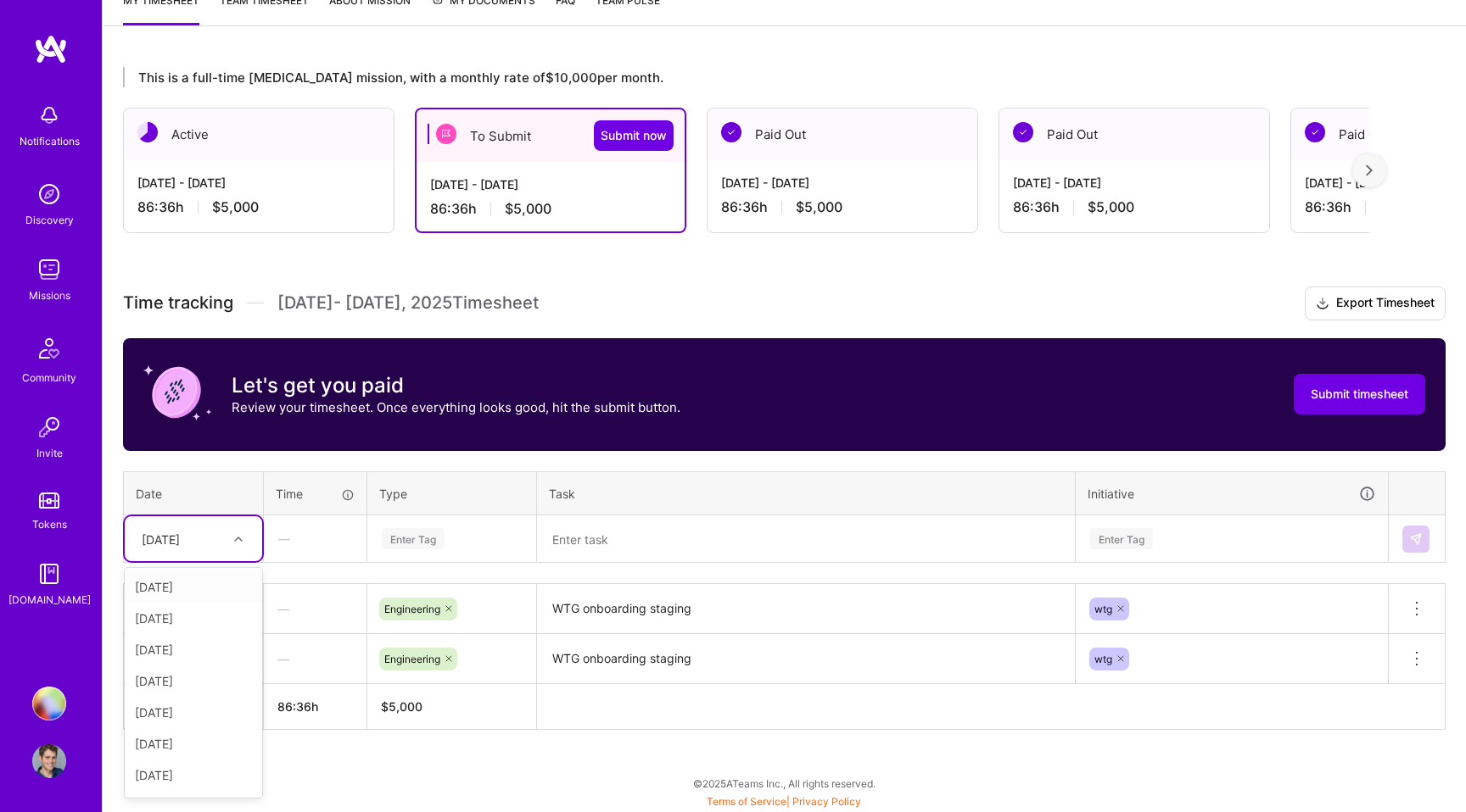
click at [230, 561] on div "option [DATE], selected. option [DATE] focused, 1 of 15. 14 results available. …" at bounding box center [193, 538] width 138 height 45
click at [206, 618] on div "[DATE]" at bounding box center [193, 619] width 138 height 32
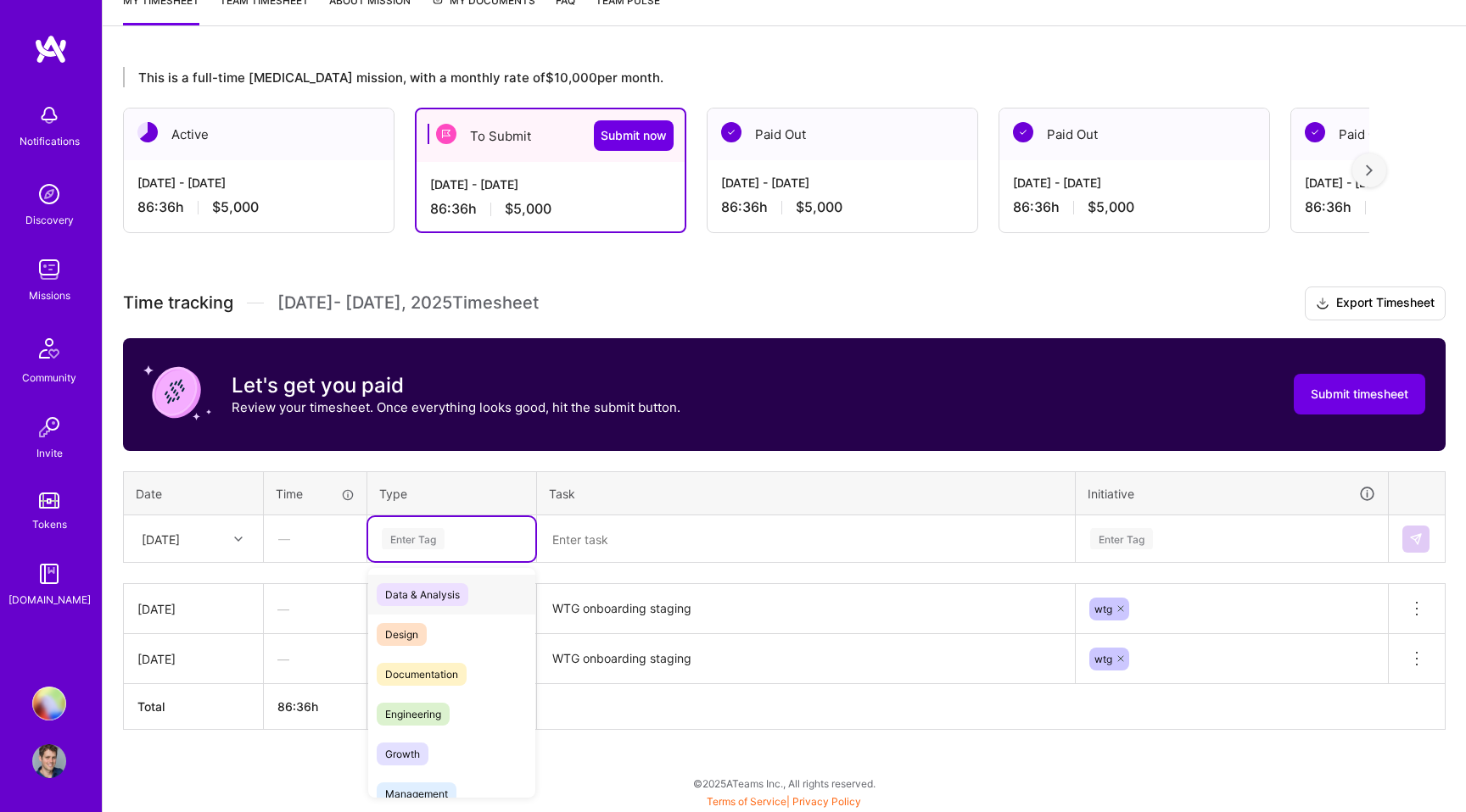
click at [408, 546] on div "Enter Tag" at bounding box center [412, 539] width 63 height 26
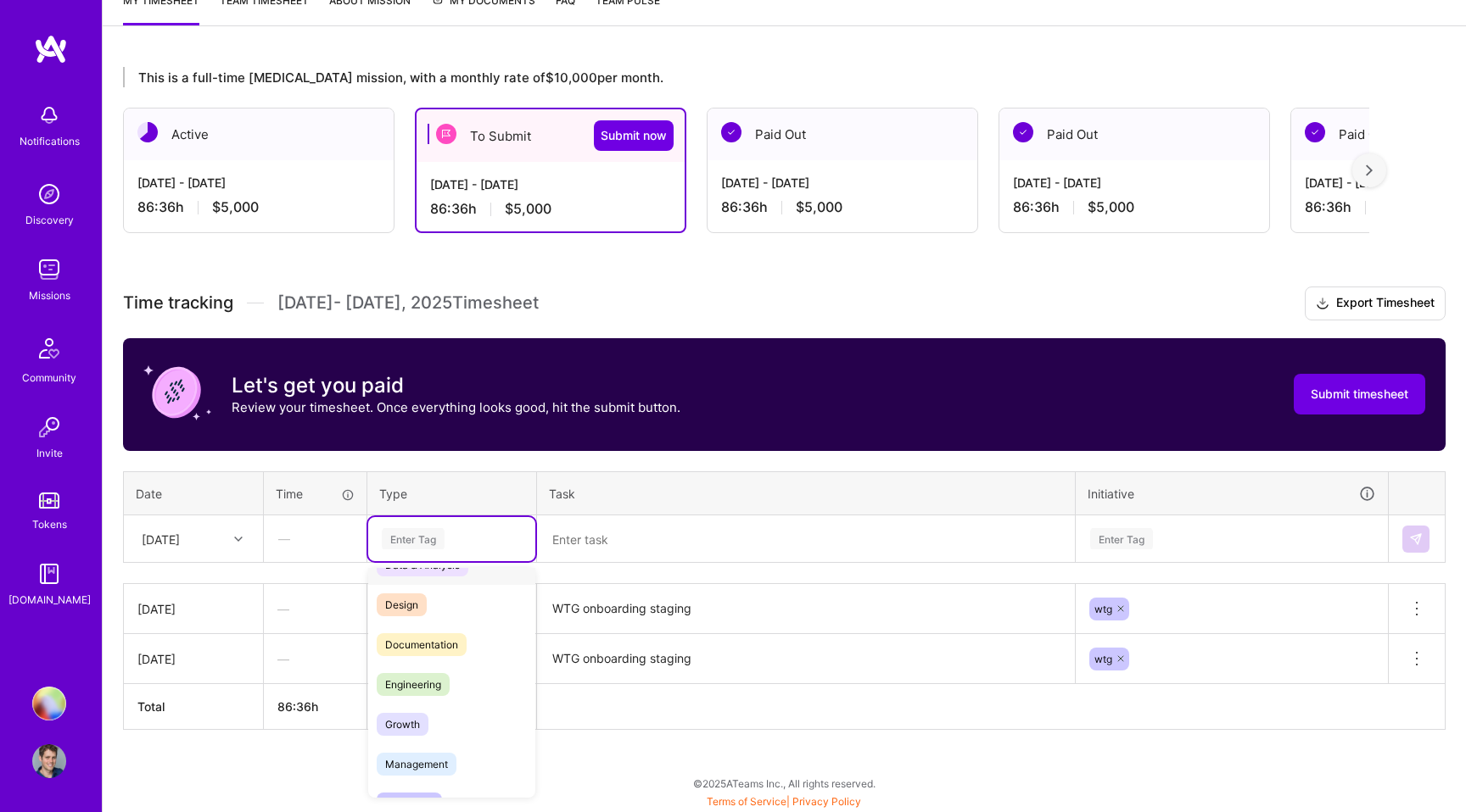
scroll to position [38, 0]
drag, startPoint x: 424, startPoint y: 665, endPoint x: 466, endPoint y: 630, distance: 54.7
click at [427, 665] on span "Engineering" at bounding box center [412, 676] width 73 height 23
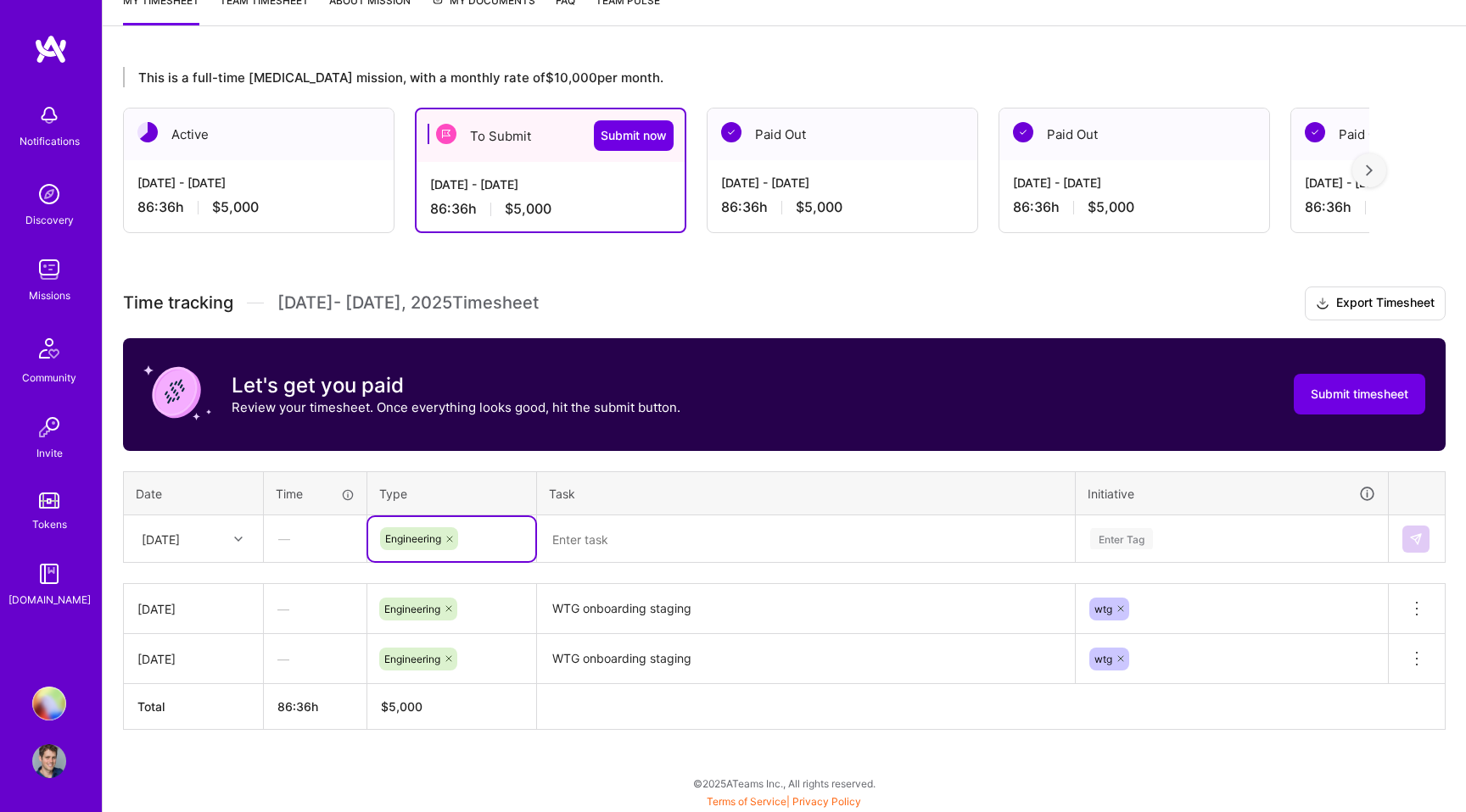
scroll to position [348, 0]
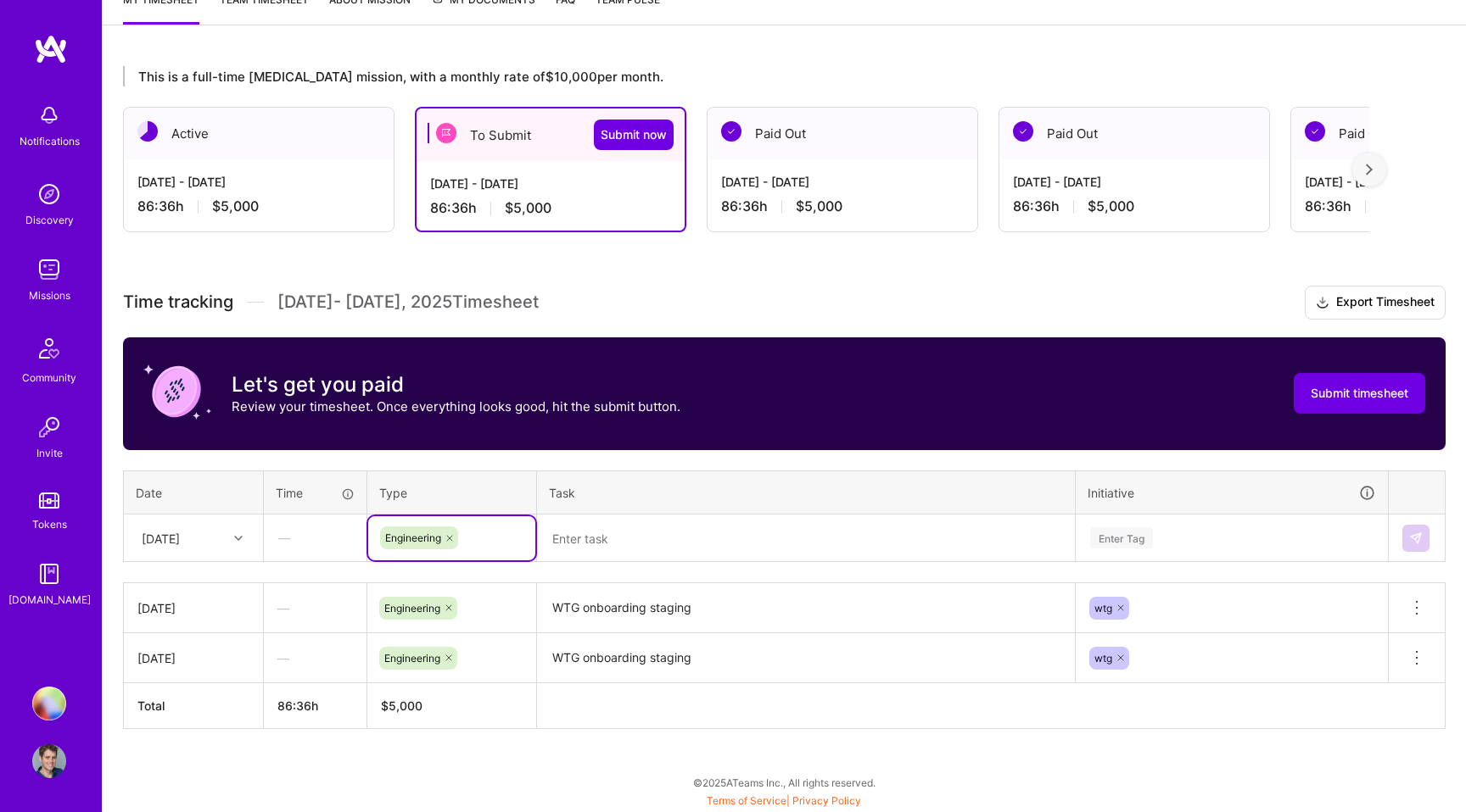
click at [1151, 538] on div "Enter Tag" at bounding box center [1232, 538] width 311 height 44
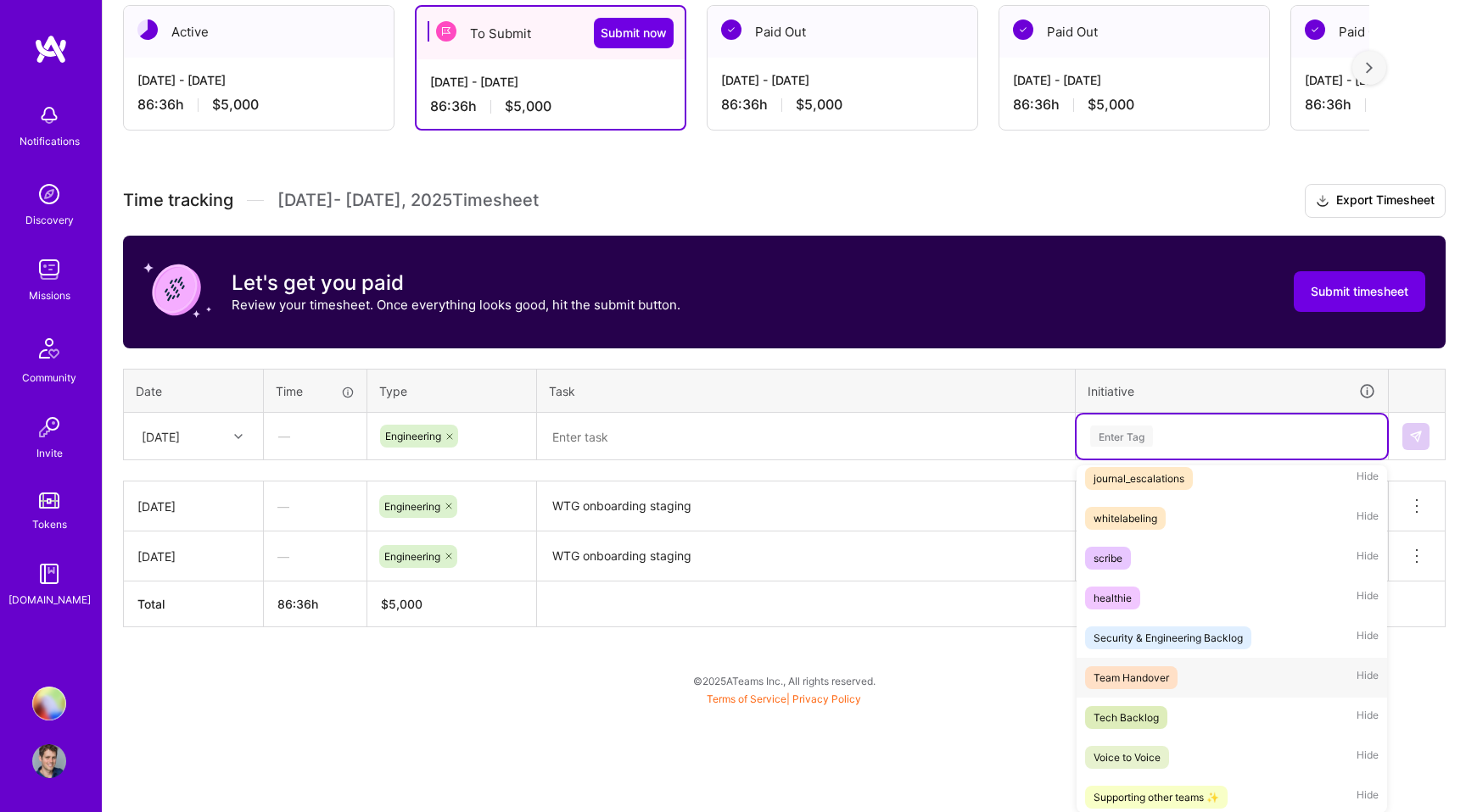
scroll to position [333, 0]
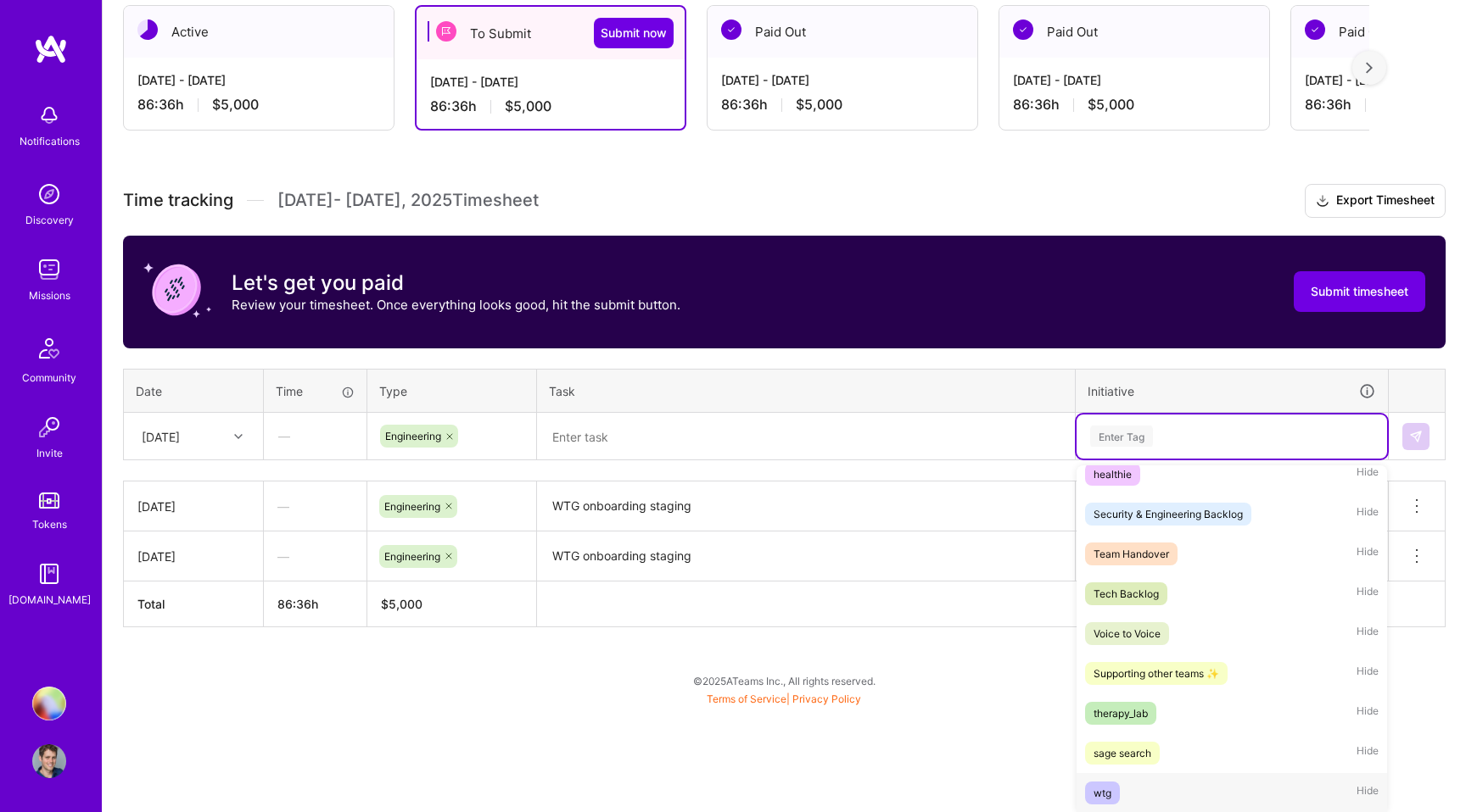
drag, startPoint x: 1119, startPoint y: 793, endPoint x: 962, endPoint y: 706, distance: 179.5
click at [1119, 793] on span "wtg" at bounding box center [1102, 793] width 34 height 23
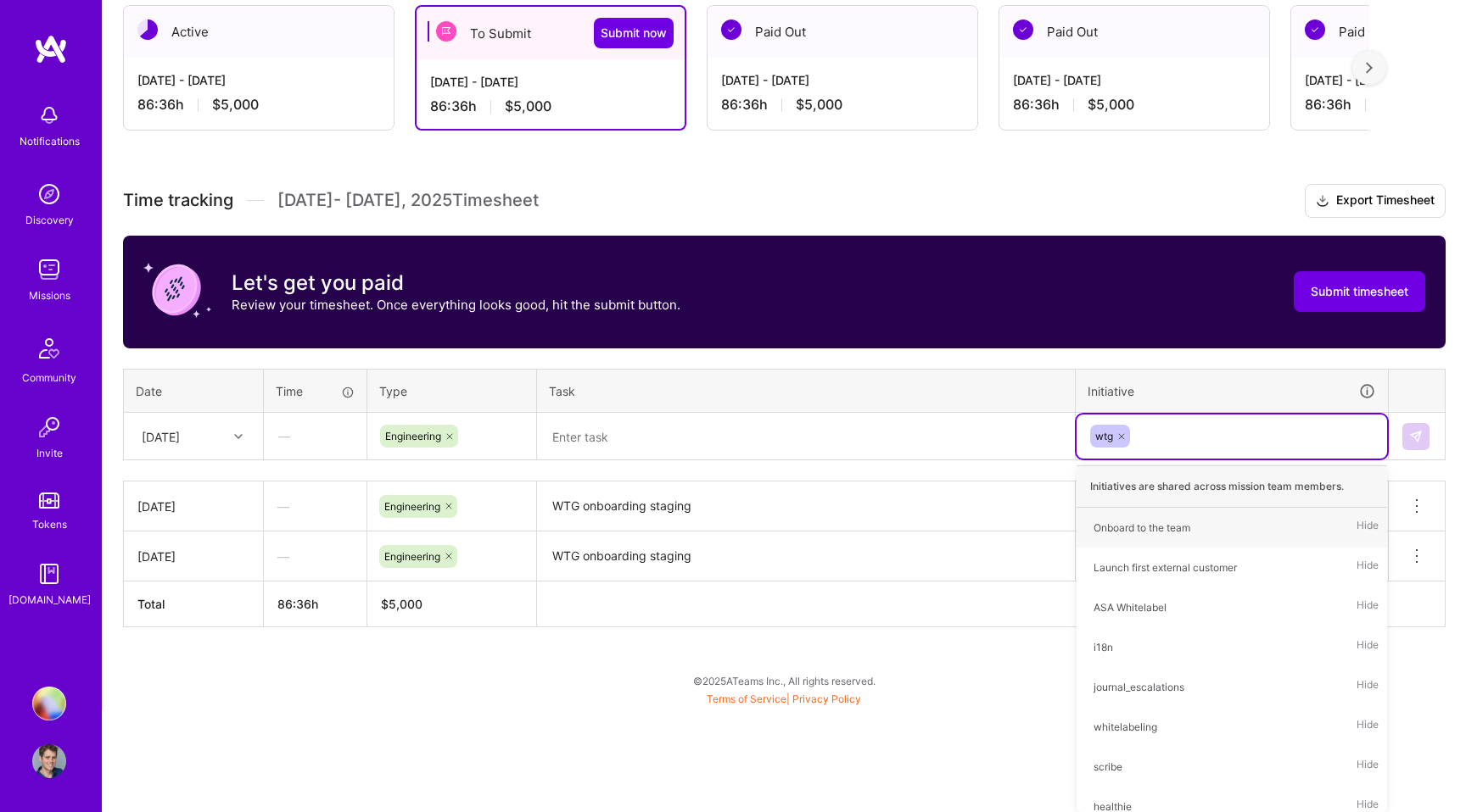
scroll to position [245, 0]
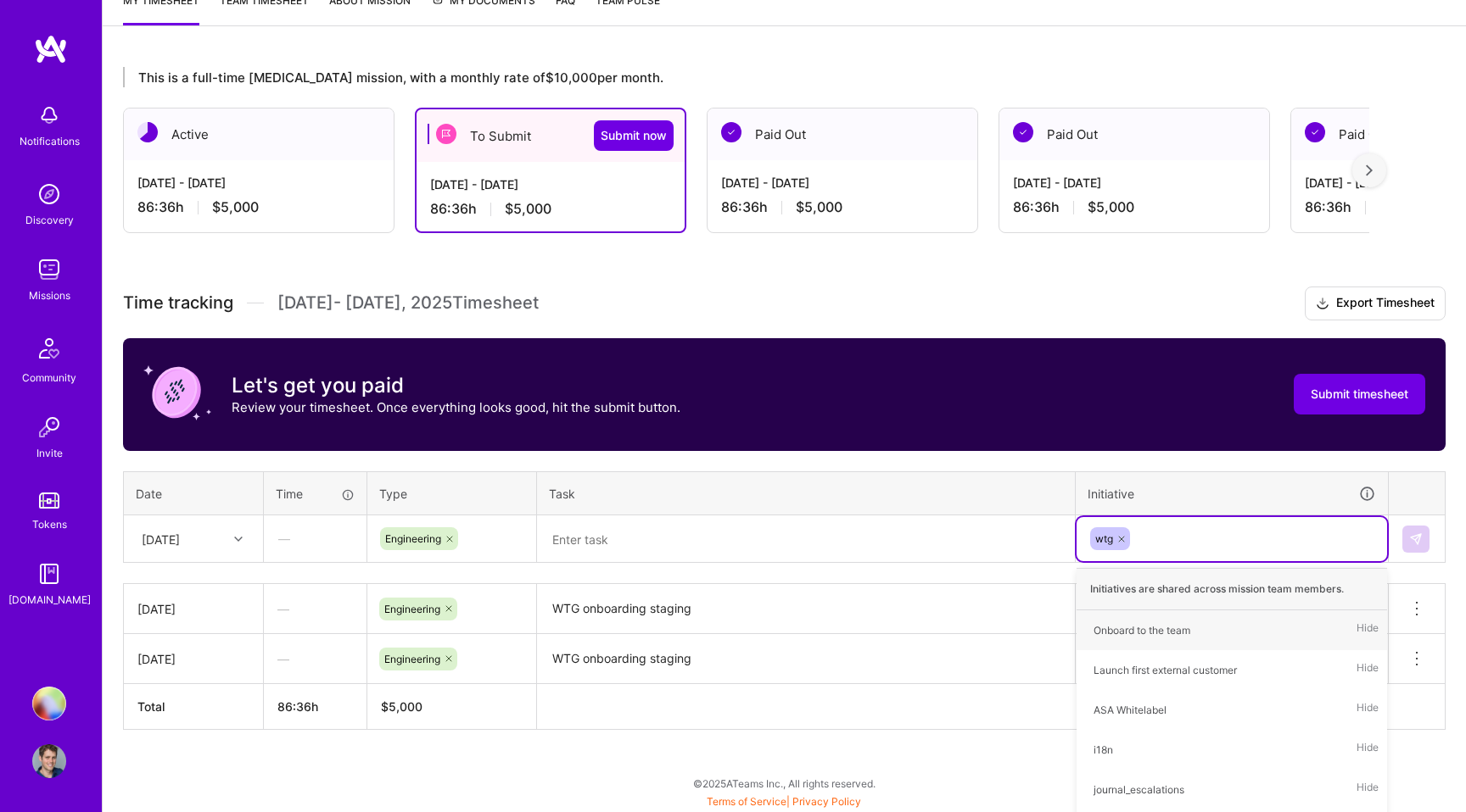
click at [654, 550] on div "Time tracking [DATE] - [DATE] Timesheet Export Timesheet Let's get you paid Rev…" at bounding box center [784, 508] width 1323 height 443
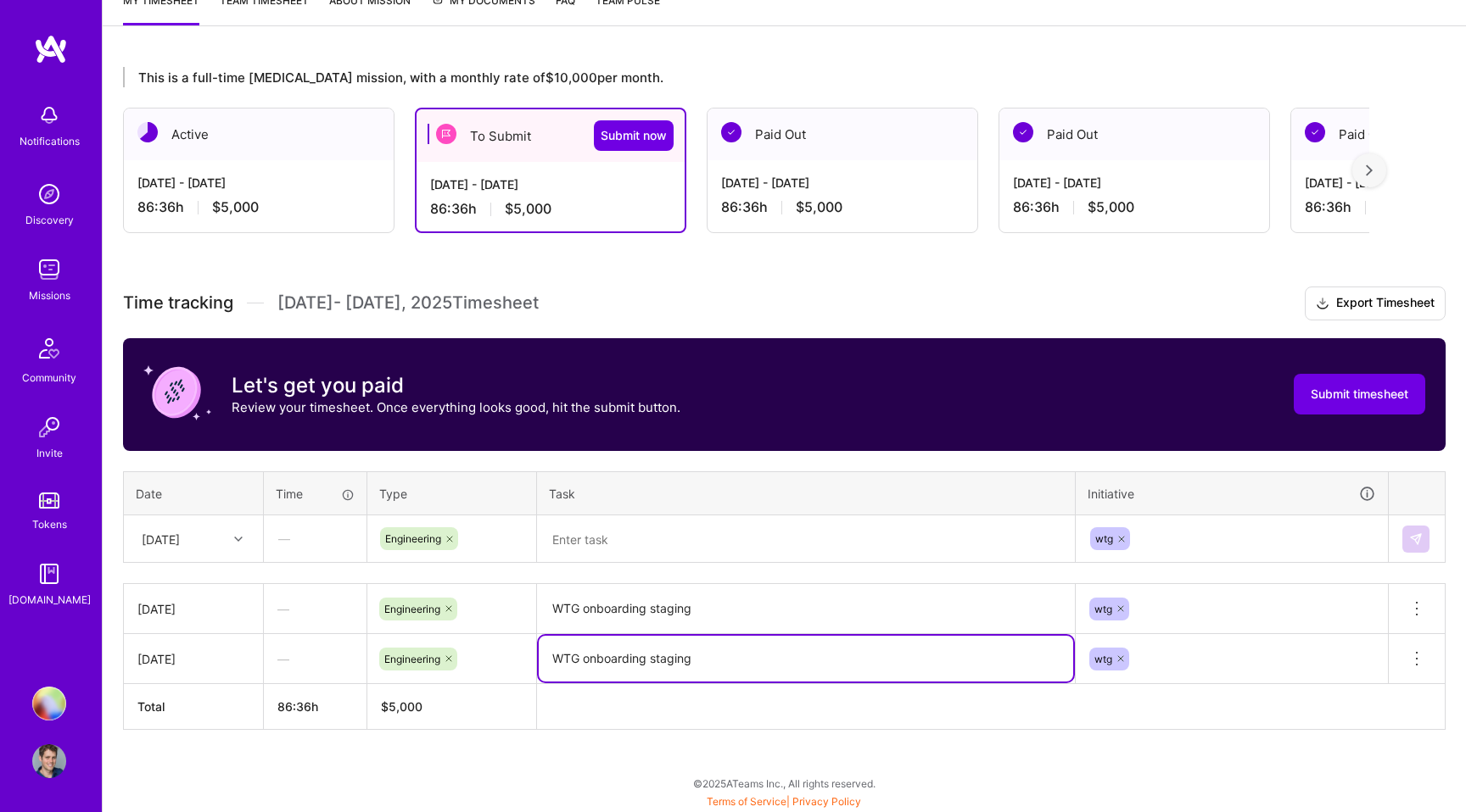
paste textarea "Initiated WTG tenant configuration work for staging environment infrastructure …"
type textarea "Initiated WTG tenant configuration work for staging environment infrastructure …"
click at [602, 609] on textarea "WTG onboarding staging" at bounding box center [805, 609] width 534 height 47
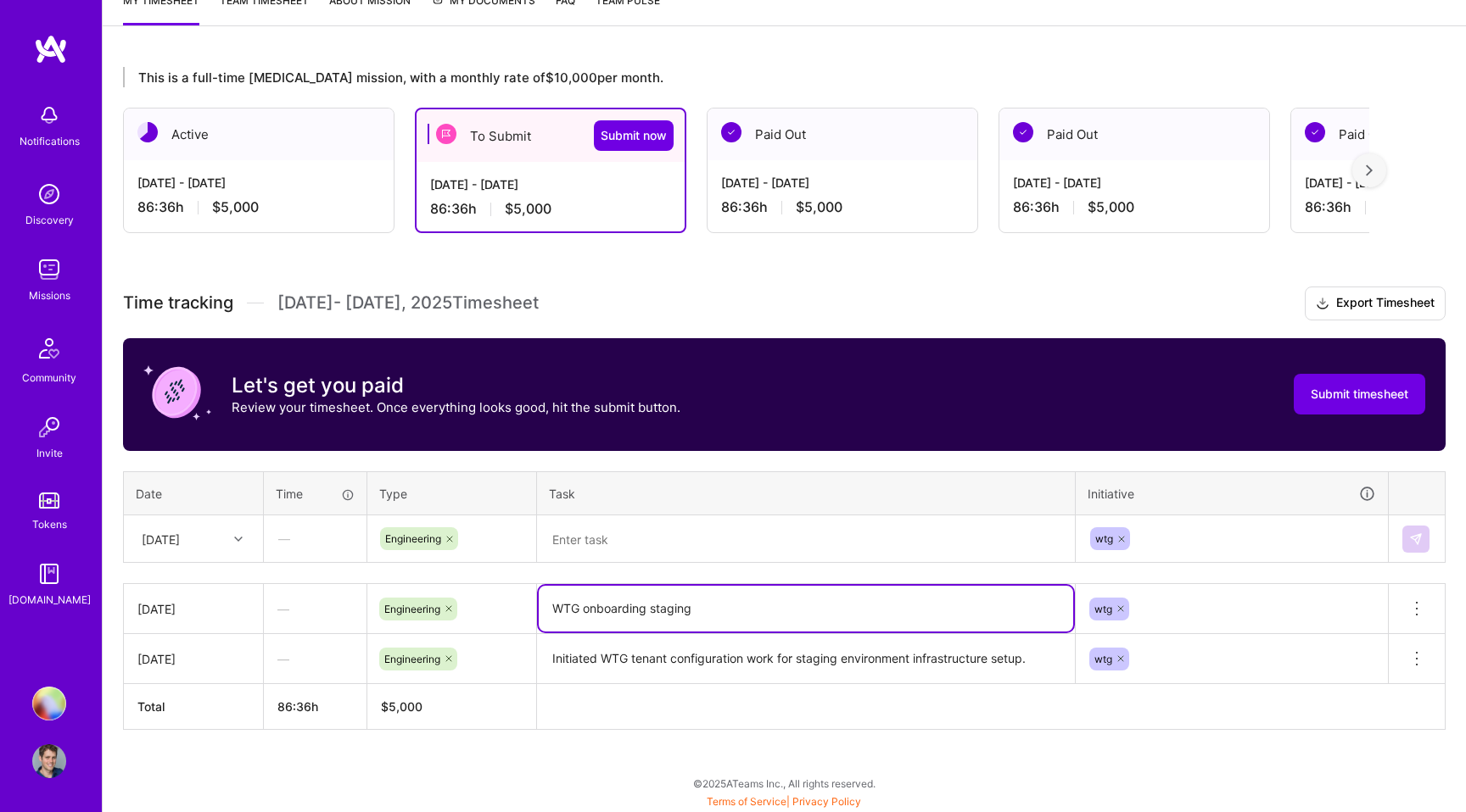
click at [677, 611] on textarea "WTG onboarding staging" at bounding box center [805, 609] width 534 height 46
paste textarea "Completed and deployed WTG tenant configuration for staging environment."
type textarea "Completed and deployed WTG tenant configuration for staging environment."
click at [631, 535] on textarea at bounding box center [805, 539] width 534 height 45
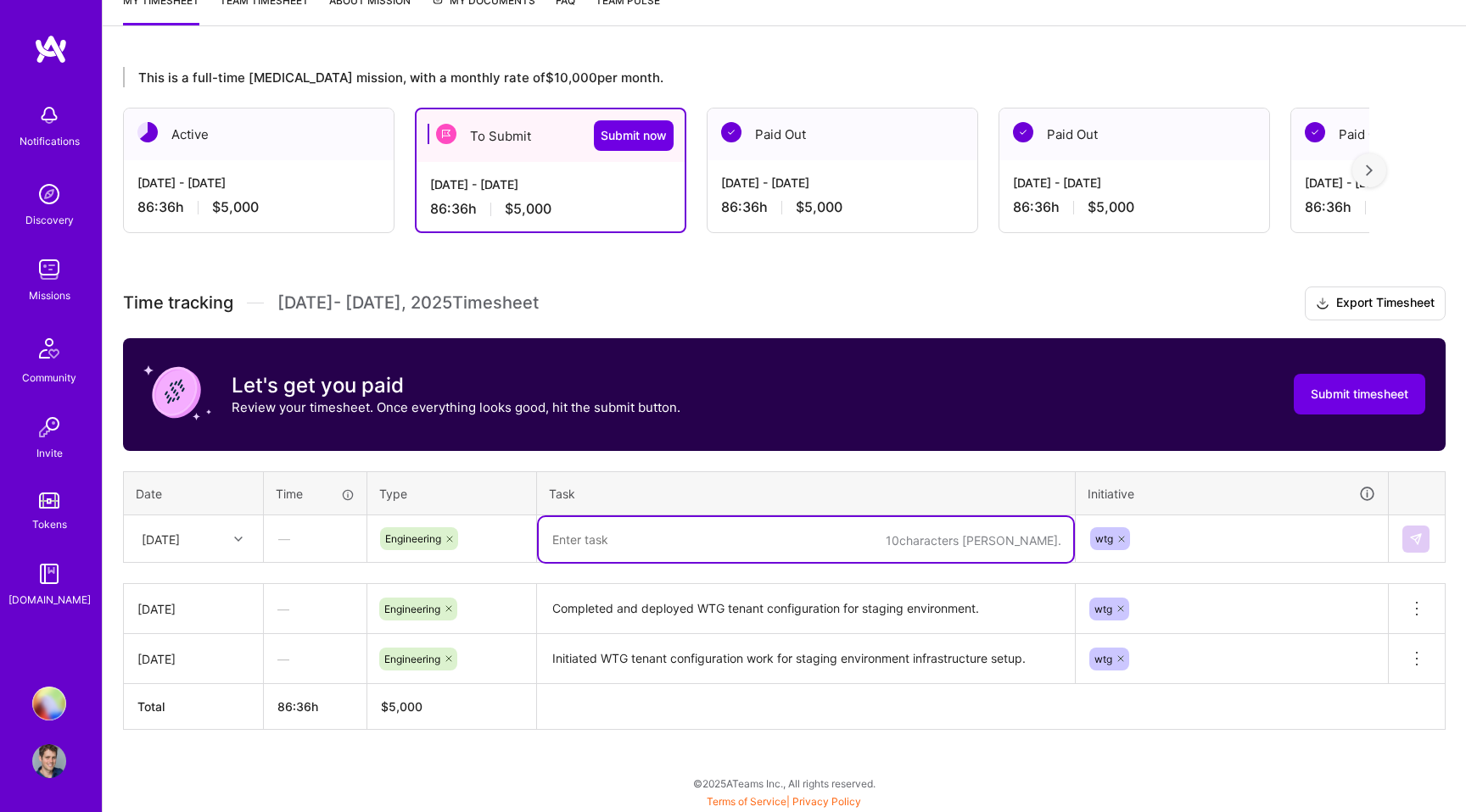
click at [645, 538] on textarea at bounding box center [805, 539] width 534 height 45
paste textarea "Planning and research day for upcoming mobile app and infrastructure features."
type textarea "Planning and research day for upcoming mobile app and infrastructure features."
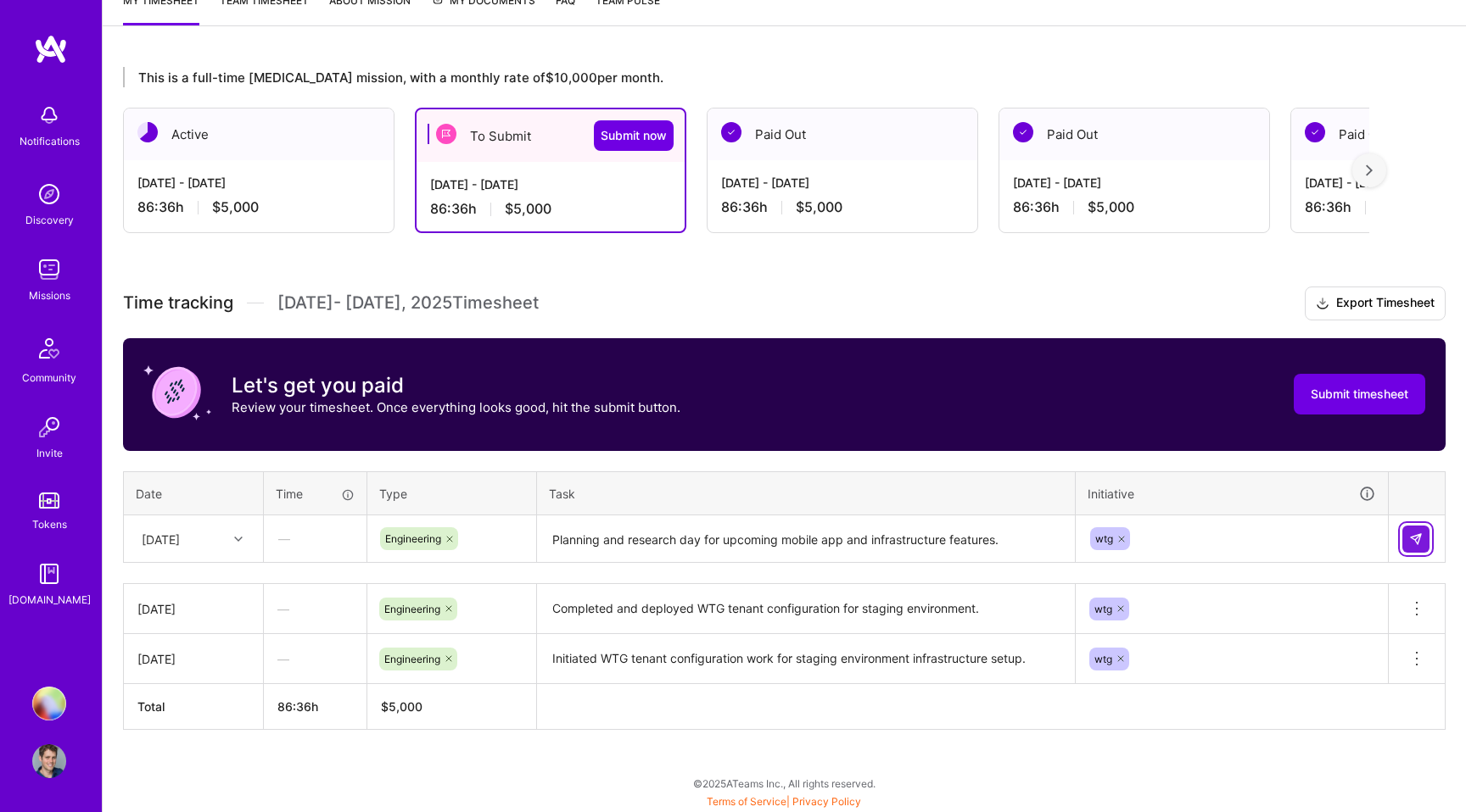
click at [1414, 539] on img at bounding box center [1415, 538] width 13 height 13
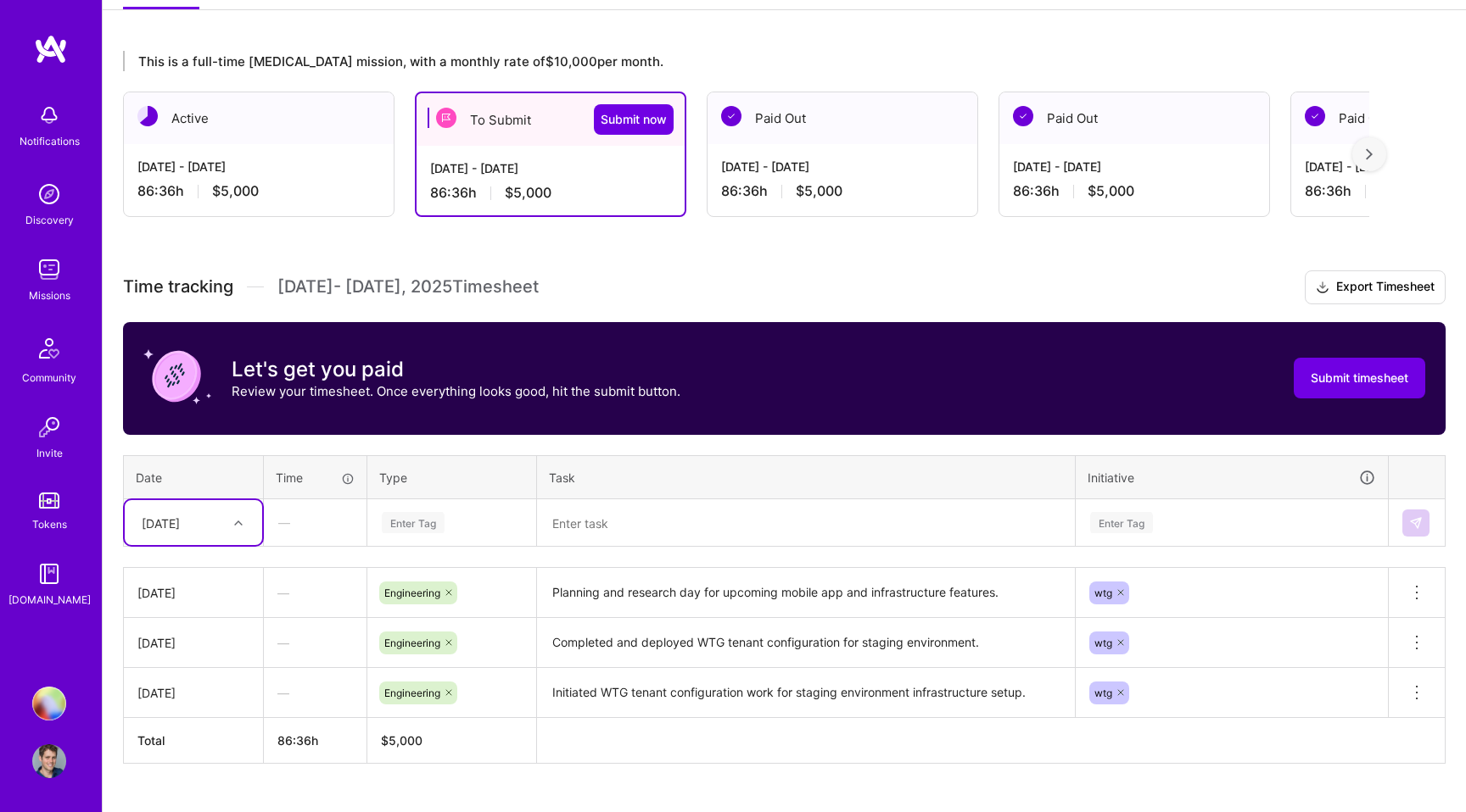
click at [229, 540] on div "[DATE]" at bounding box center [193, 523] width 138 height 45
drag, startPoint x: 183, startPoint y: 636, endPoint x: 257, endPoint y: 601, distance: 81.9
click at [183, 636] on div "[DATE]" at bounding box center [193, 634] width 138 height 32
click at [416, 534] on div "Enter Tag" at bounding box center [451, 523] width 167 height 44
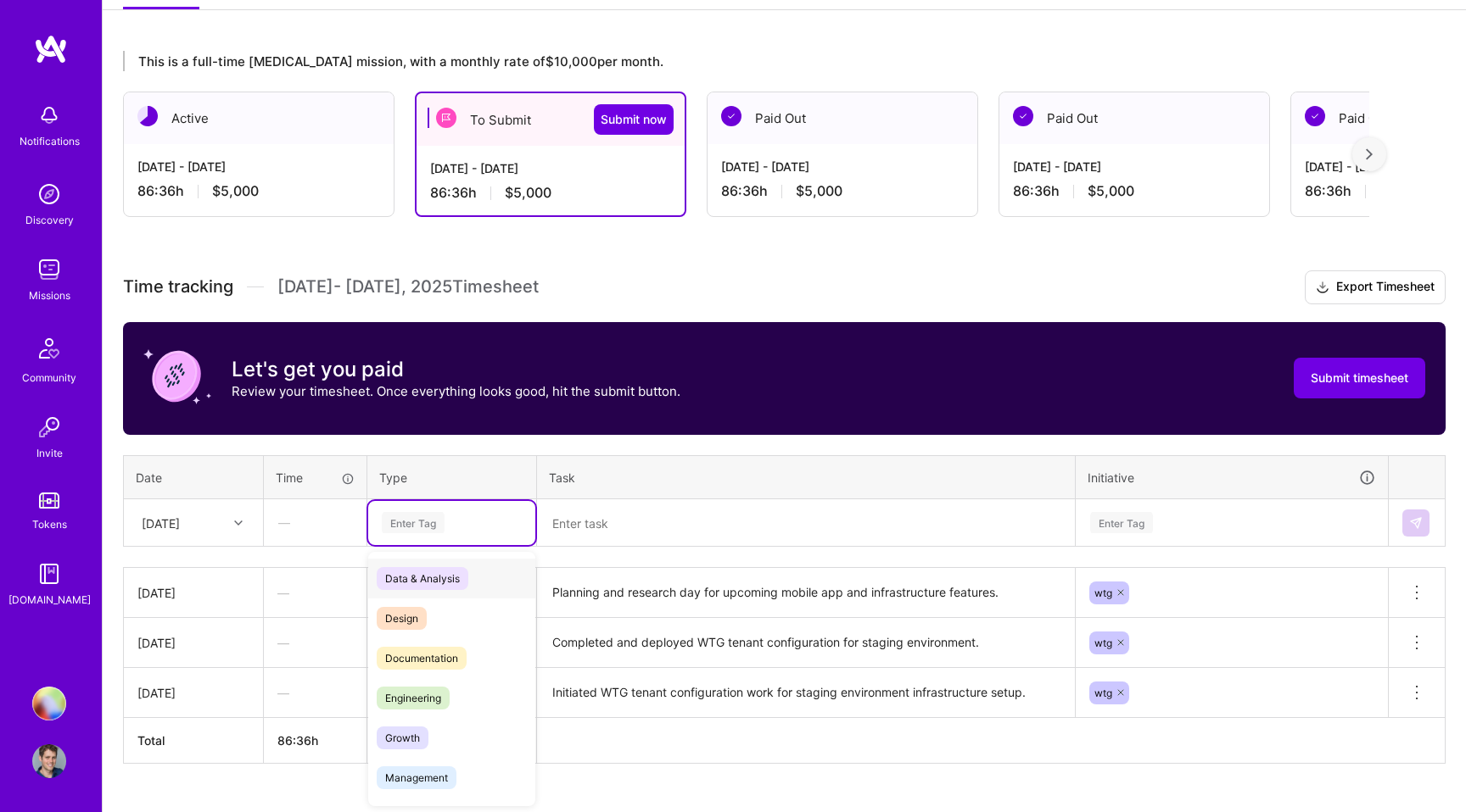
scroll to position [295, 0]
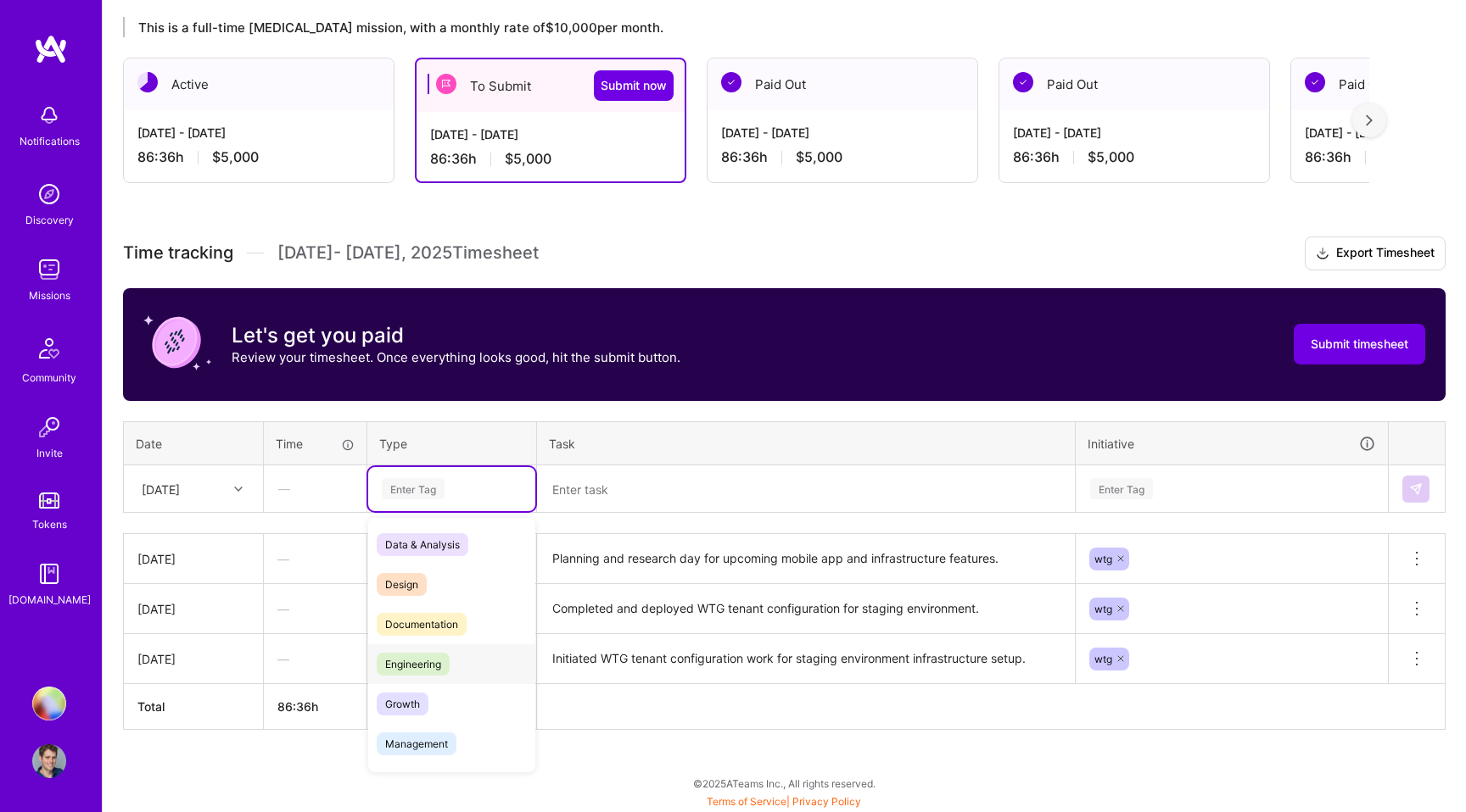
drag, startPoint x: 419, startPoint y: 655, endPoint x: 471, endPoint y: 638, distance: 54.7
click at [421, 655] on span "Engineering" at bounding box center [412, 665] width 73 height 23
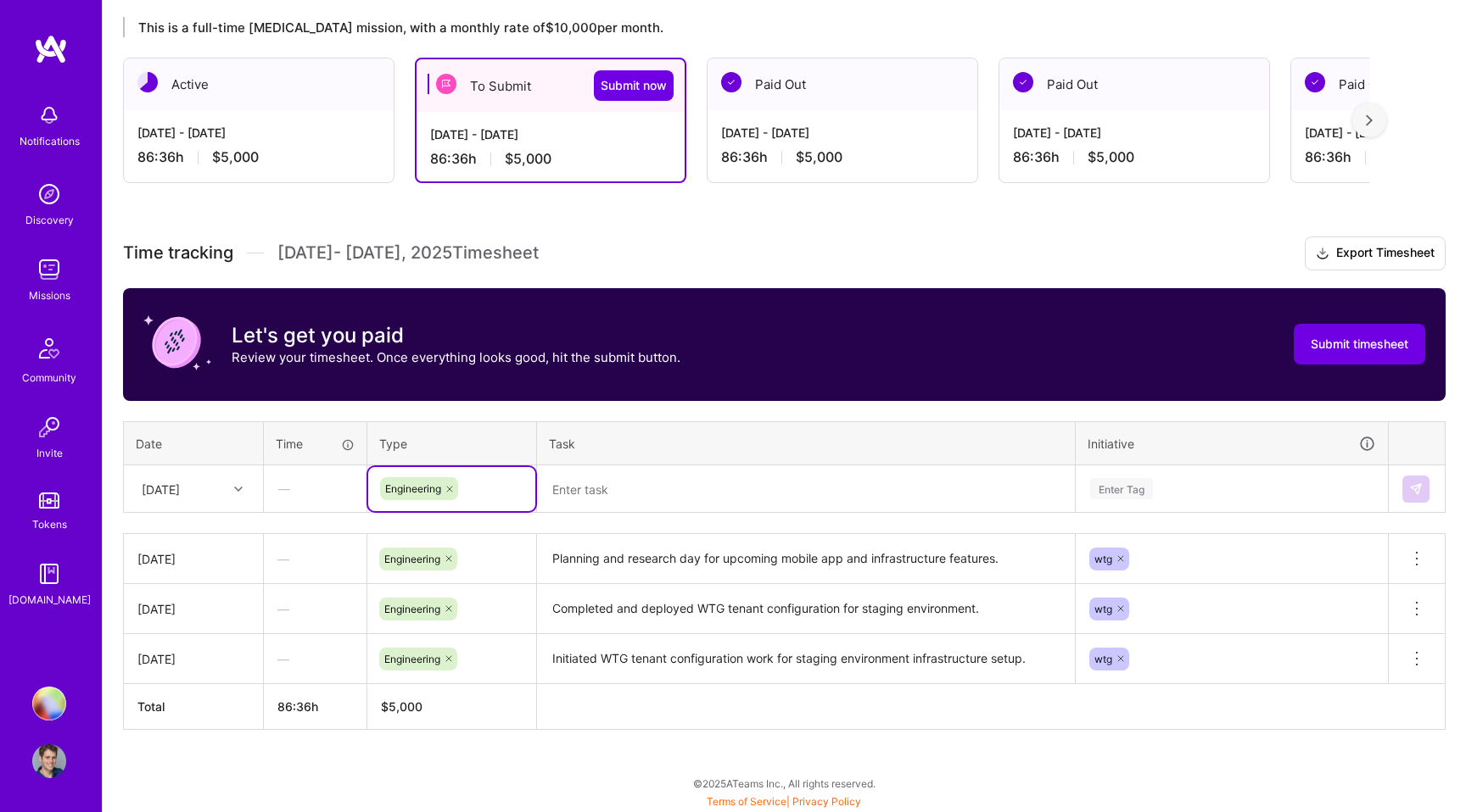
scroll to position [348, 0]
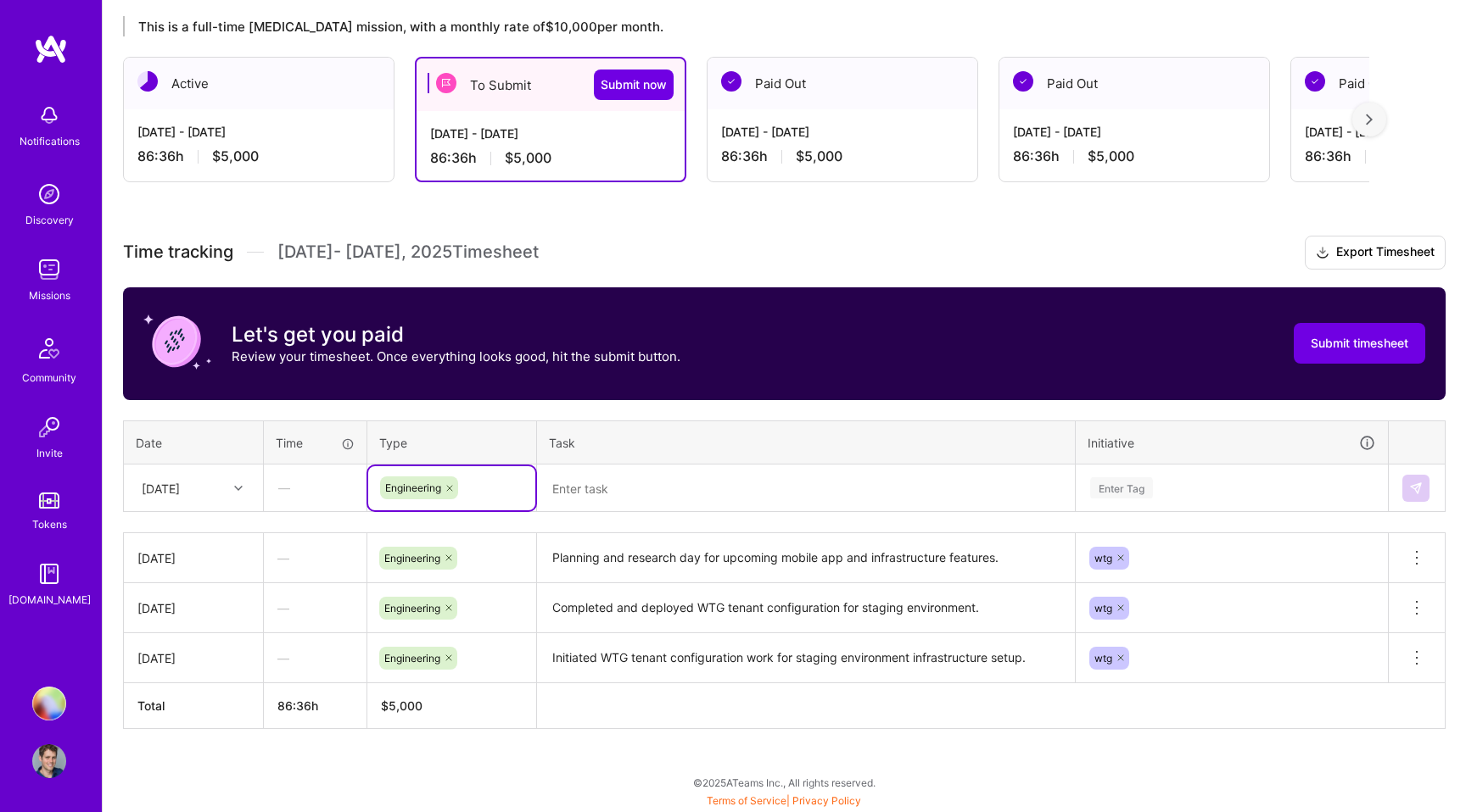
click at [1146, 490] on div "Enter Tag" at bounding box center [1232, 488] width 311 height 44
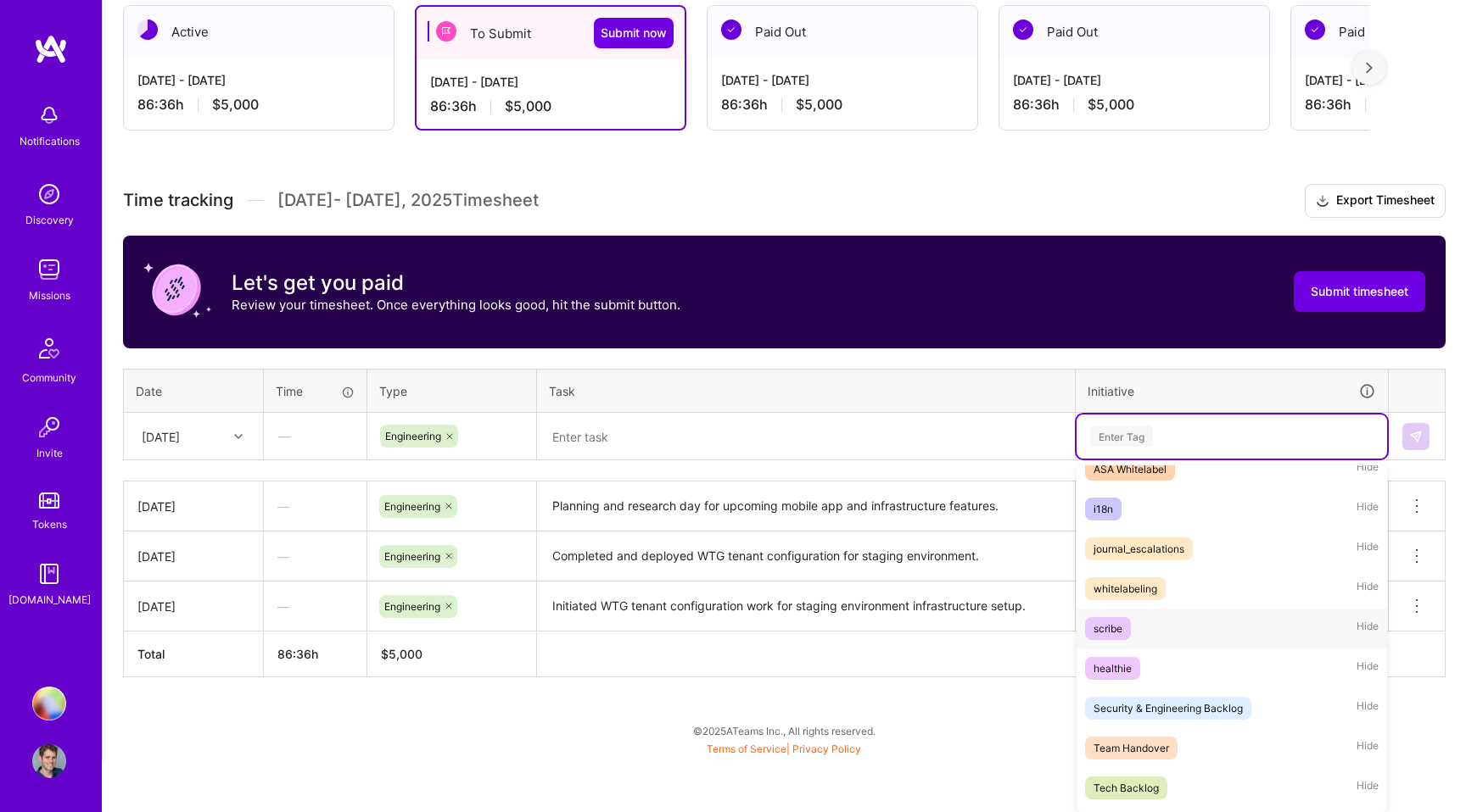
scroll to position [333, 0]
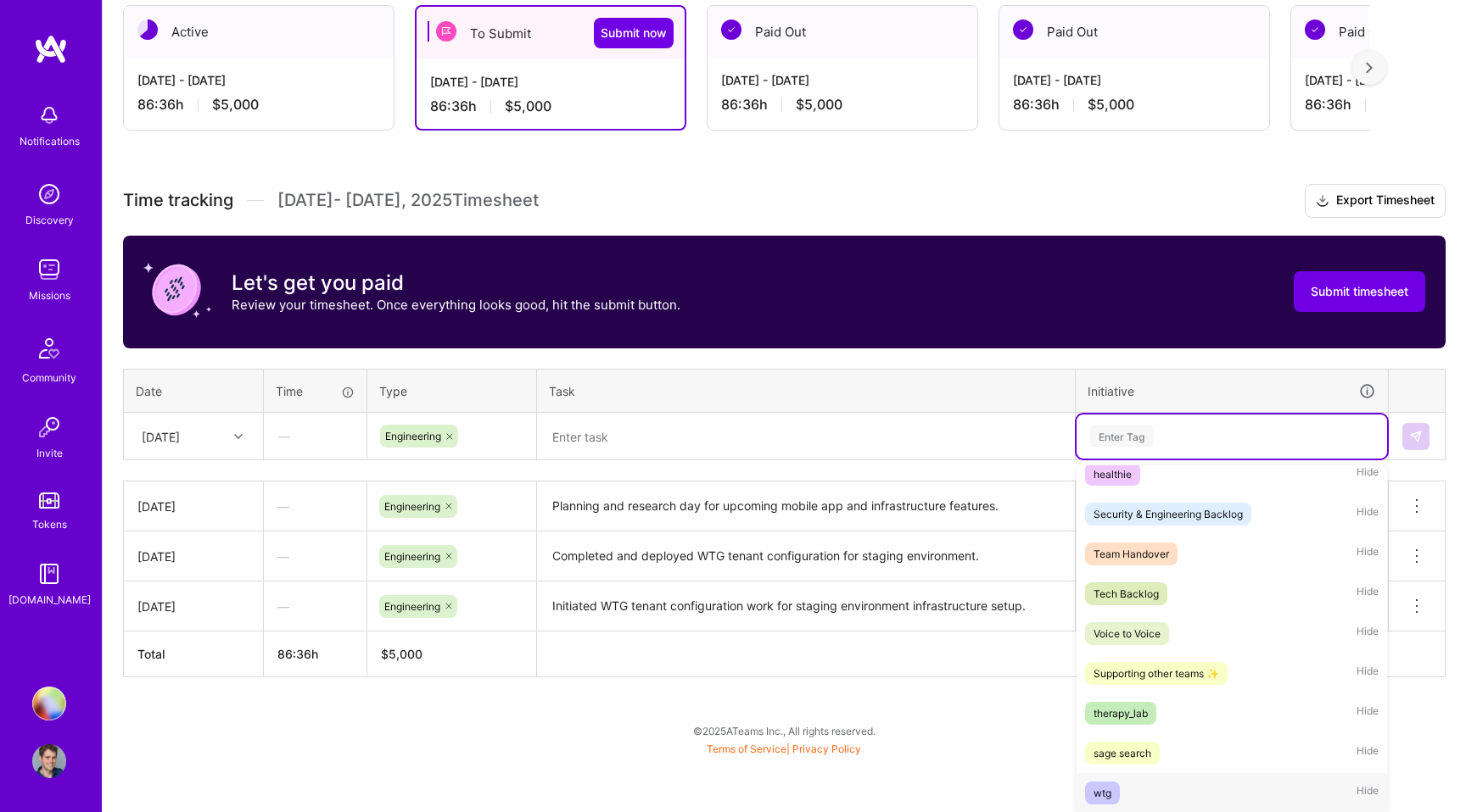
click at [1122, 794] on div "wtg Hide" at bounding box center [1232, 793] width 311 height 40
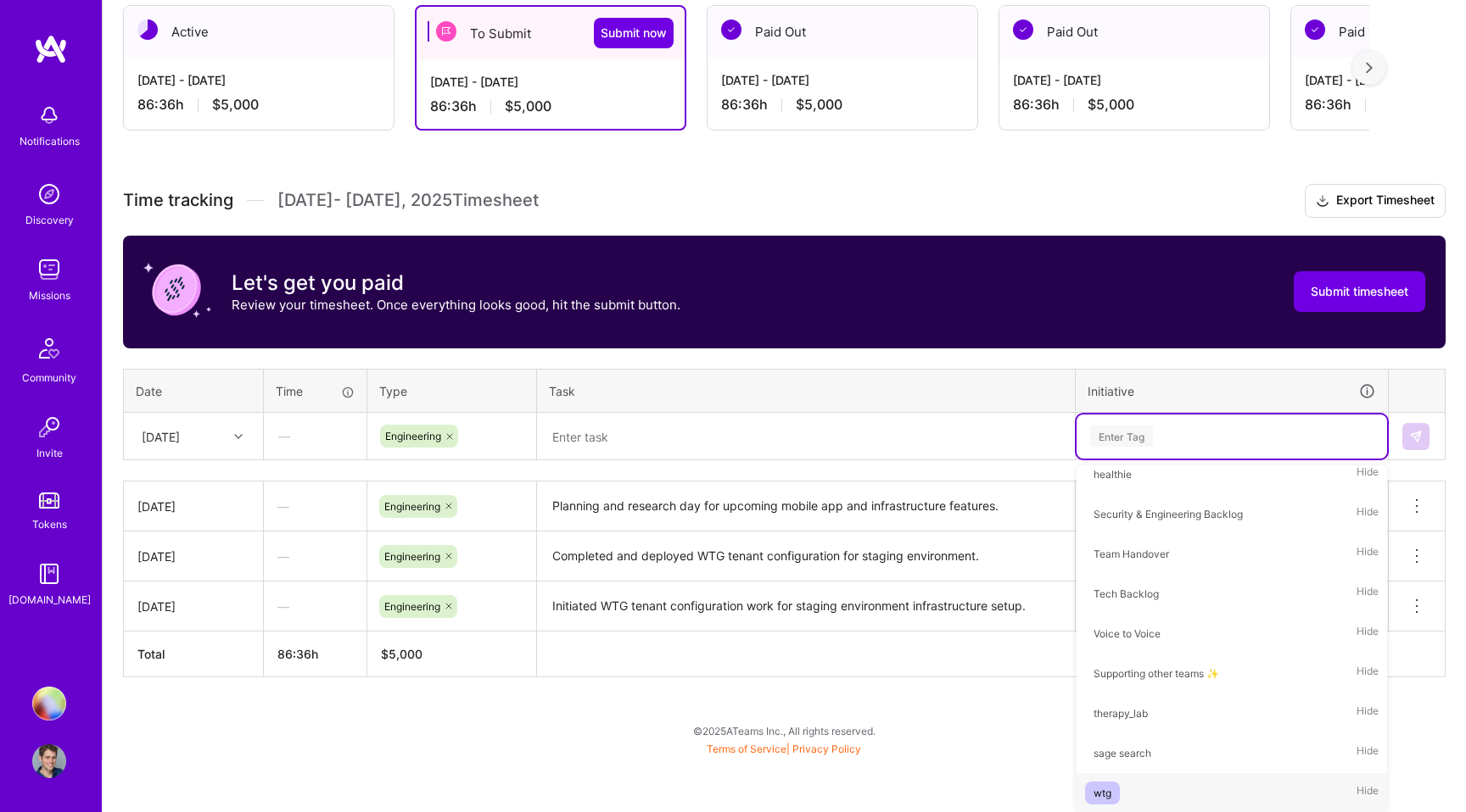
scroll to position [295, 0]
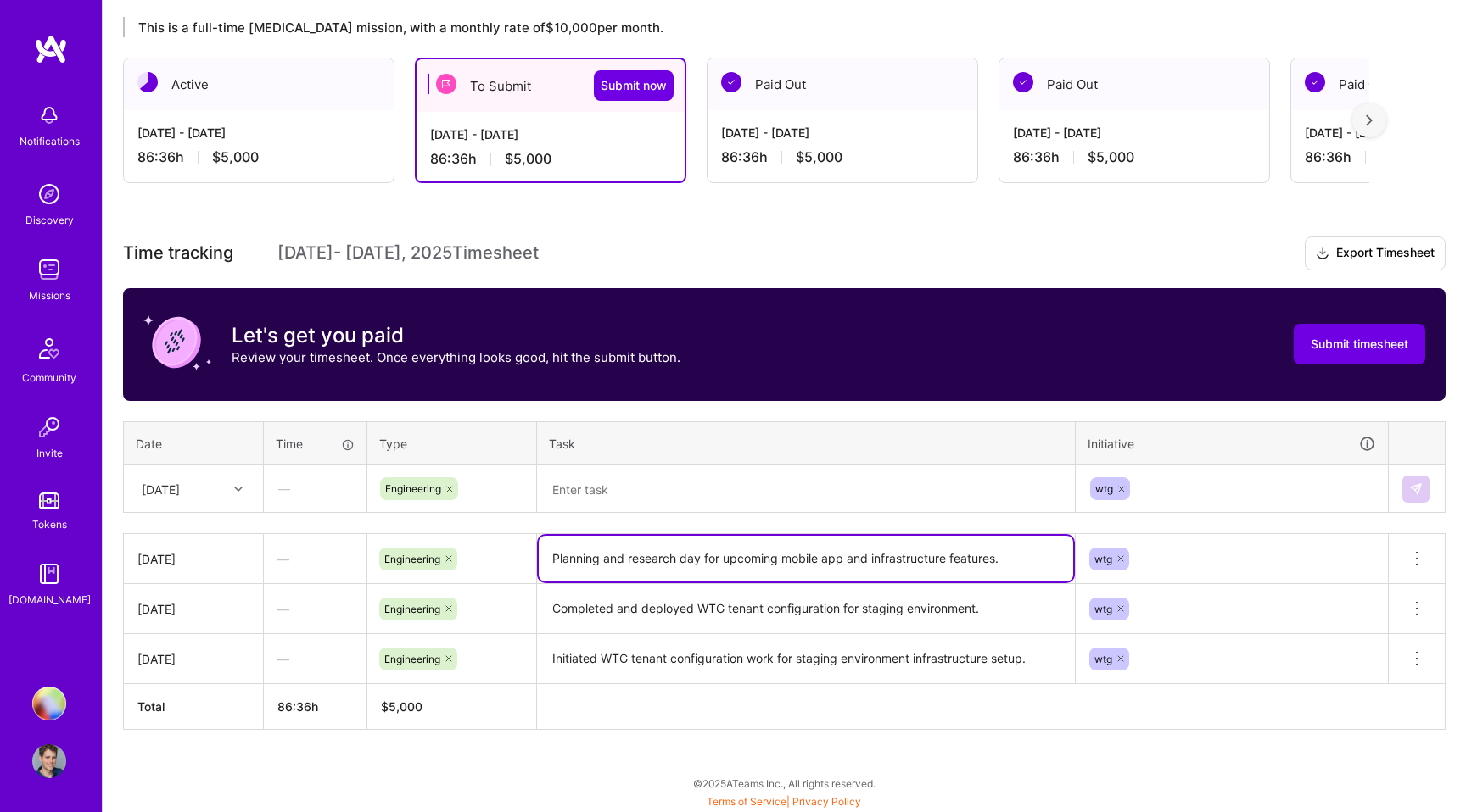
click at [613, 485] on div "Time tracking [DATE] - [DATE] Timesheet Export Timesheet Let's get you paid Rev…" at bounding box center [784, 483] width 1323 height 493
click at [608, 488] on textarea at bounding box center [805, 489] width 534 height 45
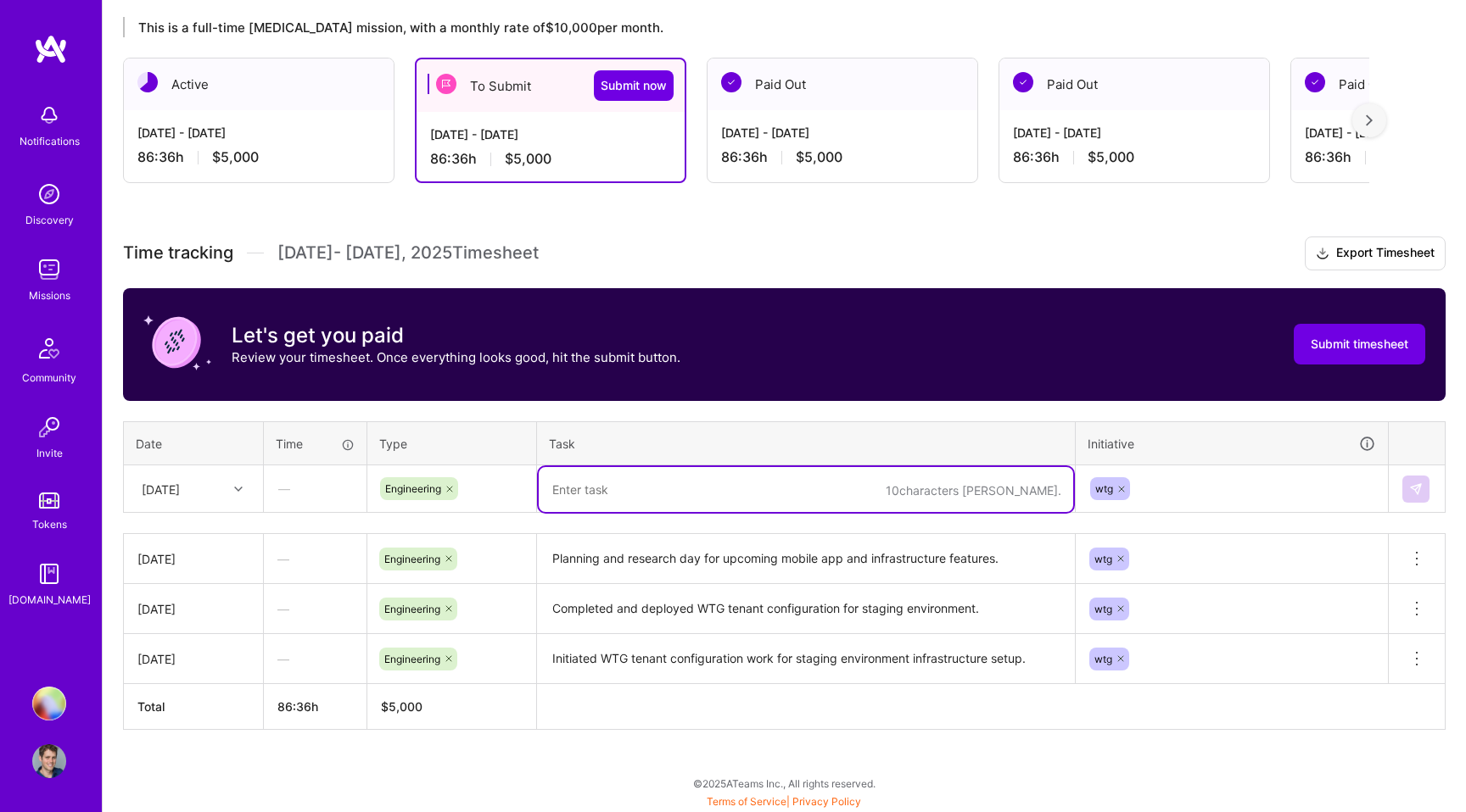
paste textarea "completed WTG production tenant configuration."
type textarea "completed WTG production tenant configuration."
click at [1417, 484] on img at bounding box center [1415, 489] width 13 height 13
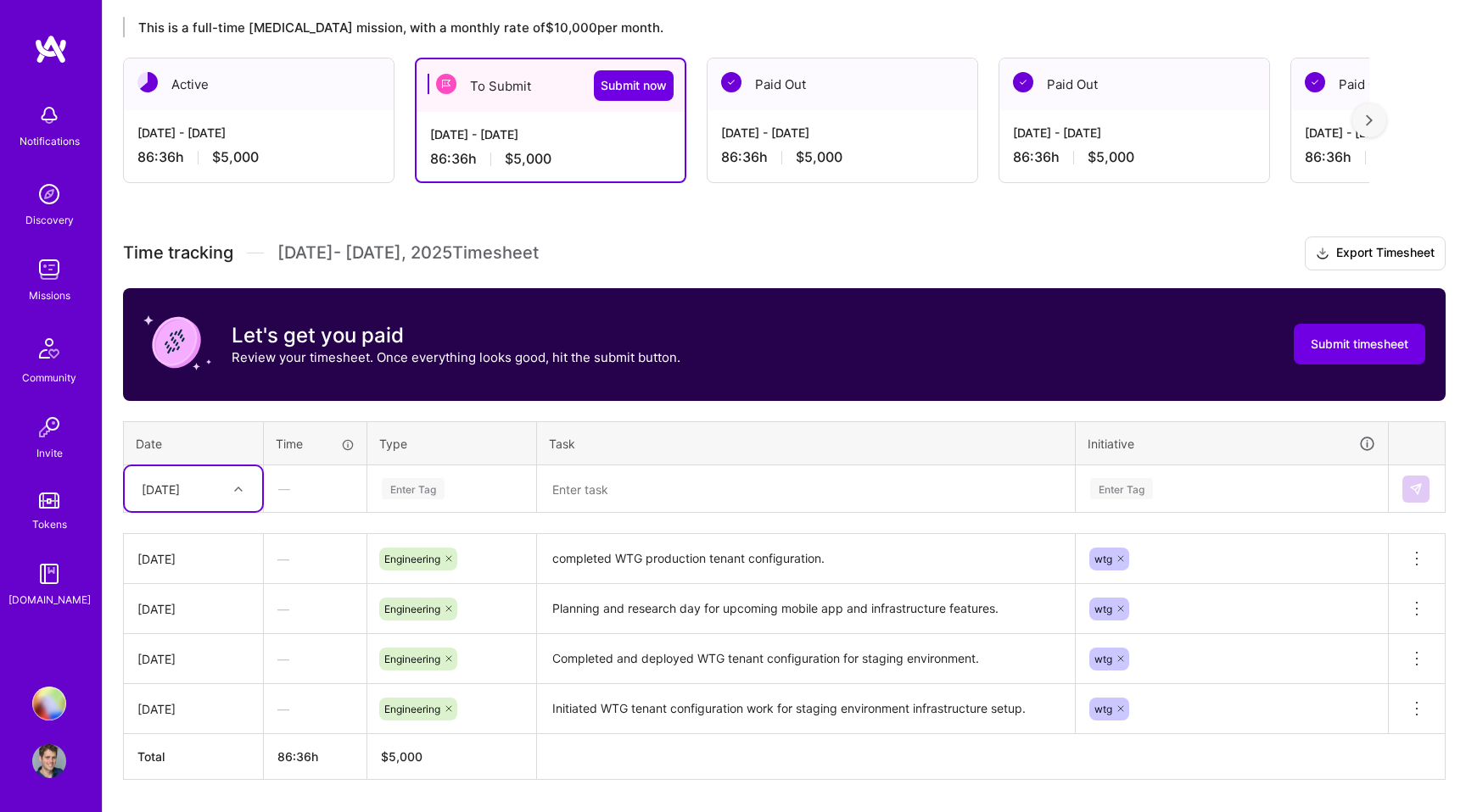
click at [419, 492] on div "Enter Tag" at bounding box center [412, 489] width 63 height 26
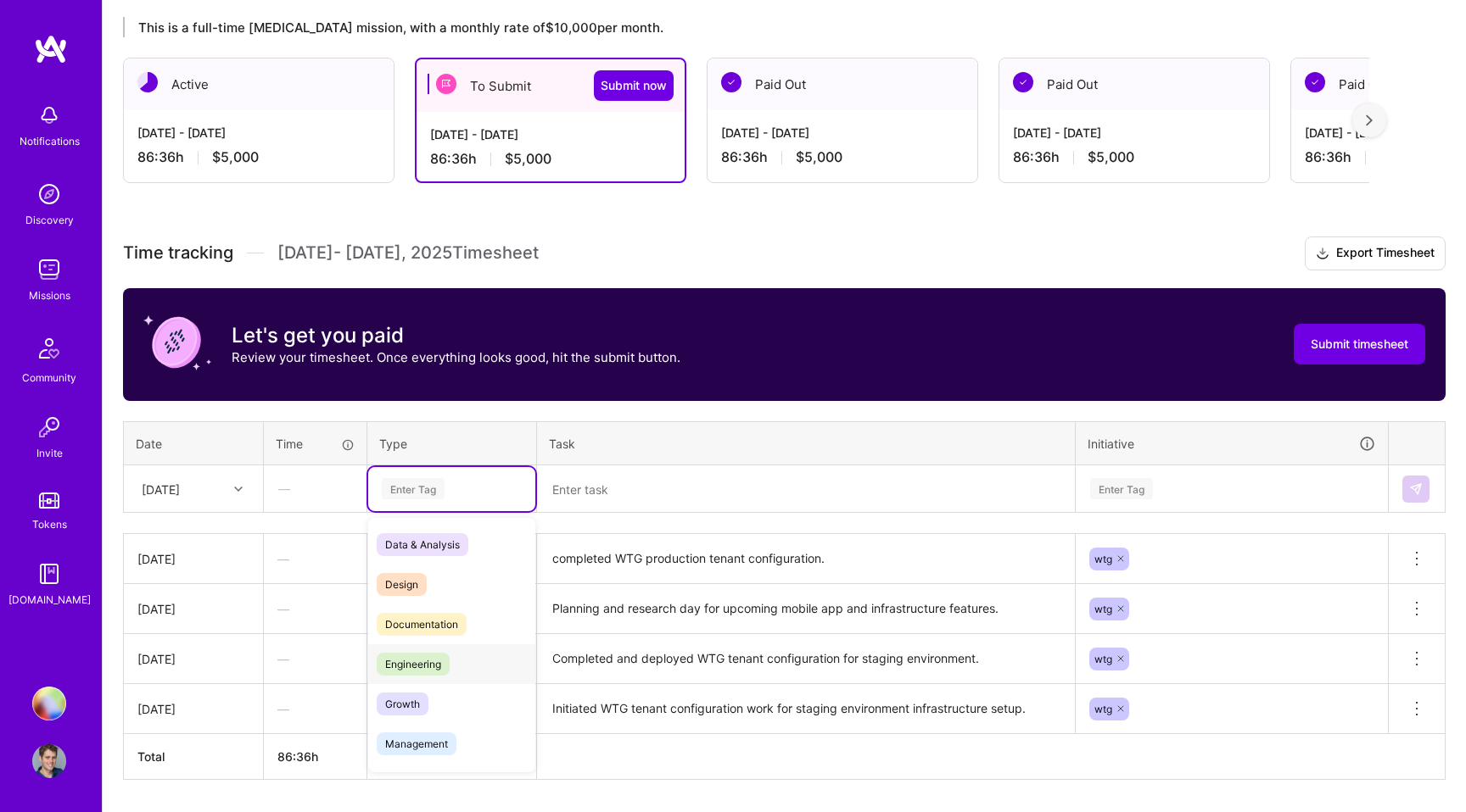
click at [416, 662] on span "Engineering" at bounding box center [412, 665] width 73 height 23
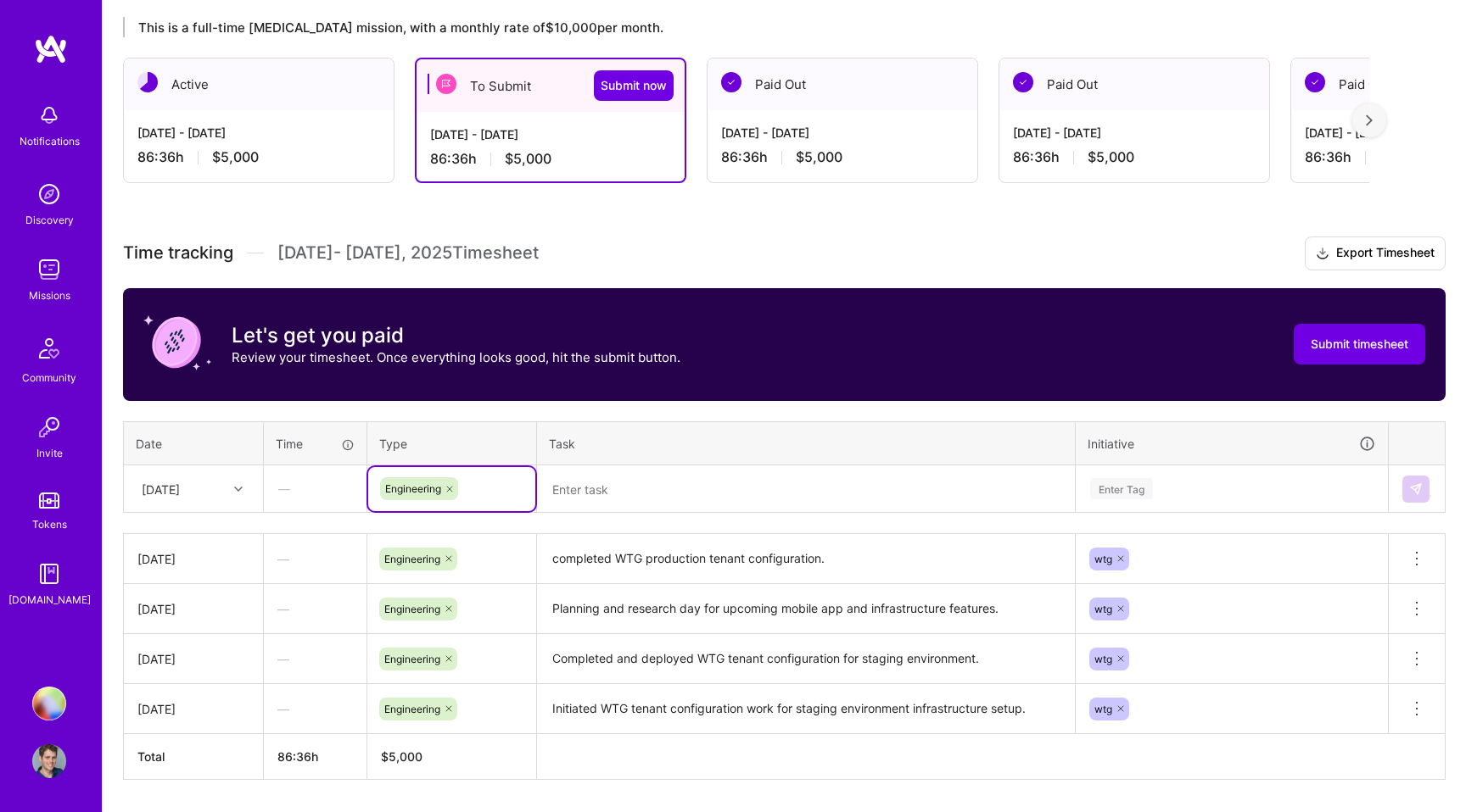
click at [226, 484] on div "[DATE]" at bounding box center [193, 488] width 138 height 45
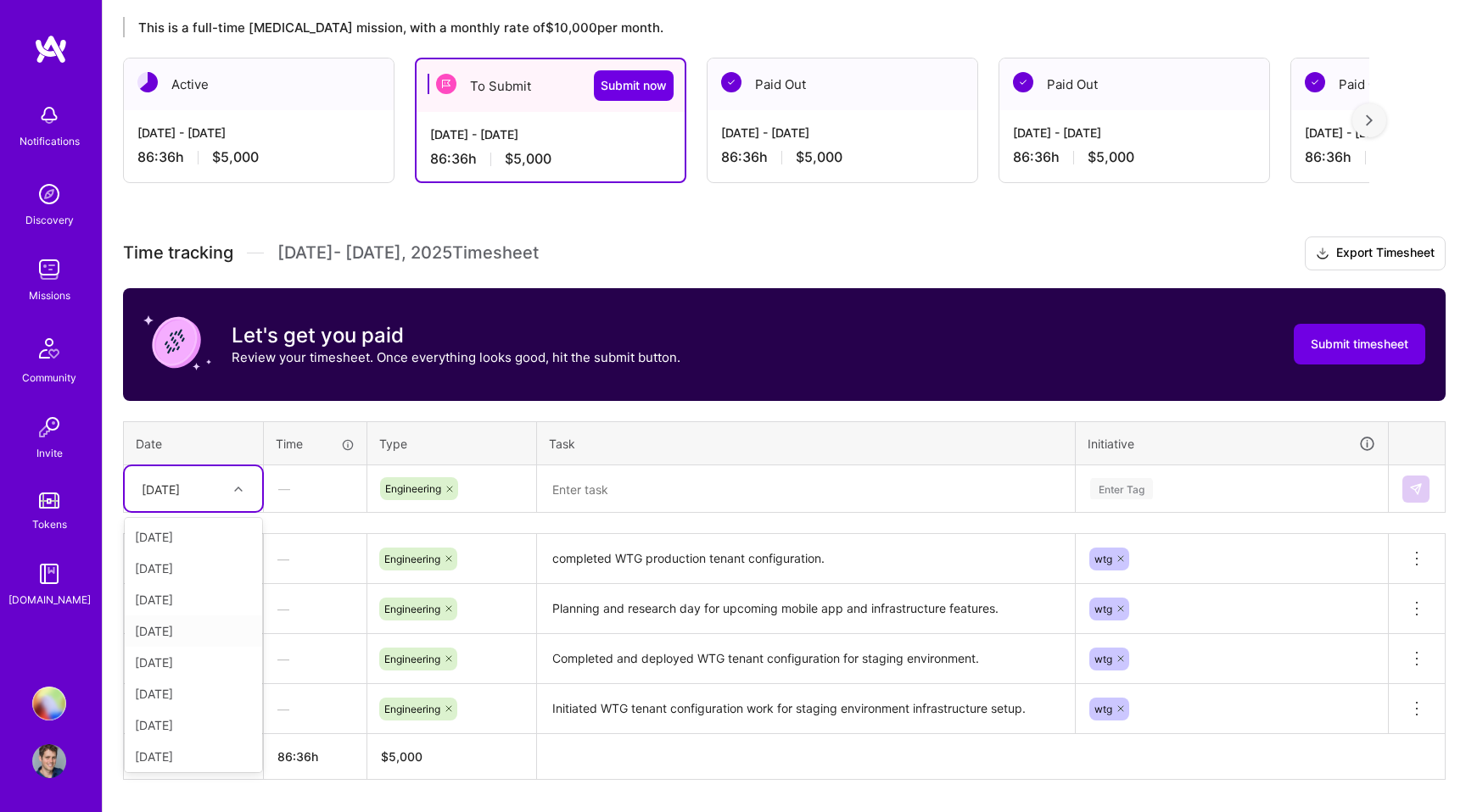
click at [189, 631] on div "[DATE]" at bounding box center [193, 631] width 138 height 32
click at [601, 495] on textarea at bounding box center [805, 489] width 534 height 45
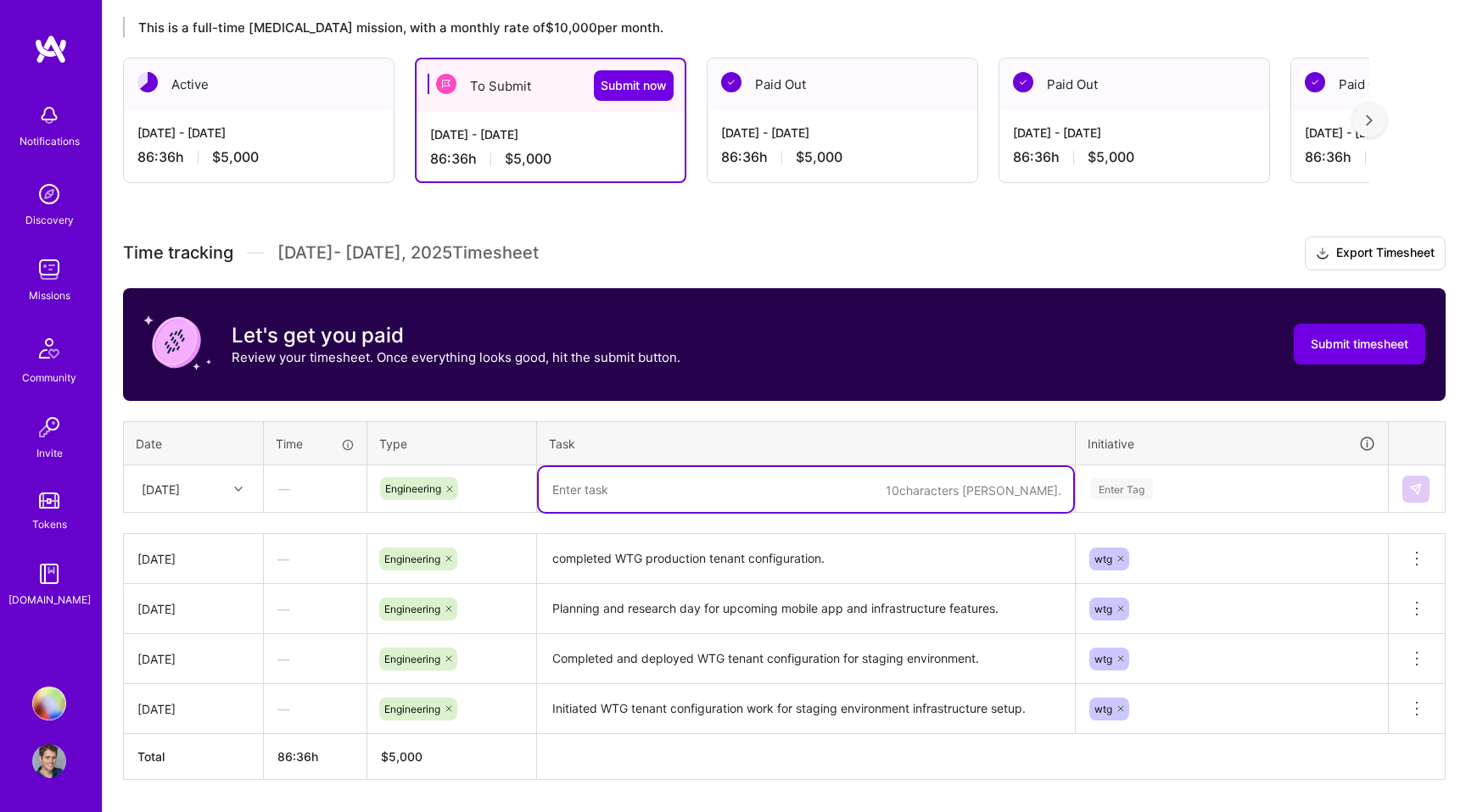
paste textarea "Implemented comprehensive non-EHR note update functionality with 6 commits and …"
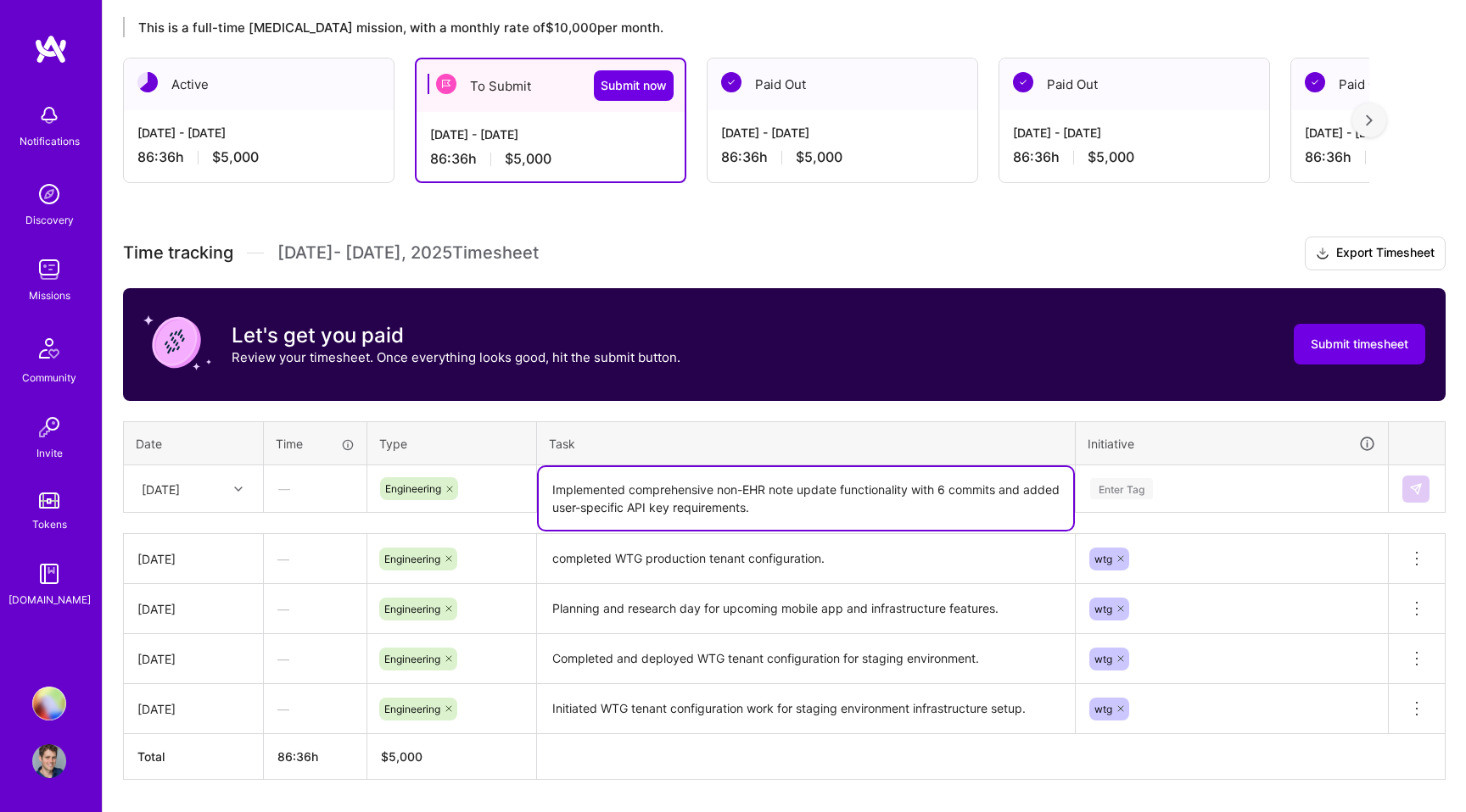
type textarea "Implemented comprehensive non-EHR note update functionality with 6 commits and …"
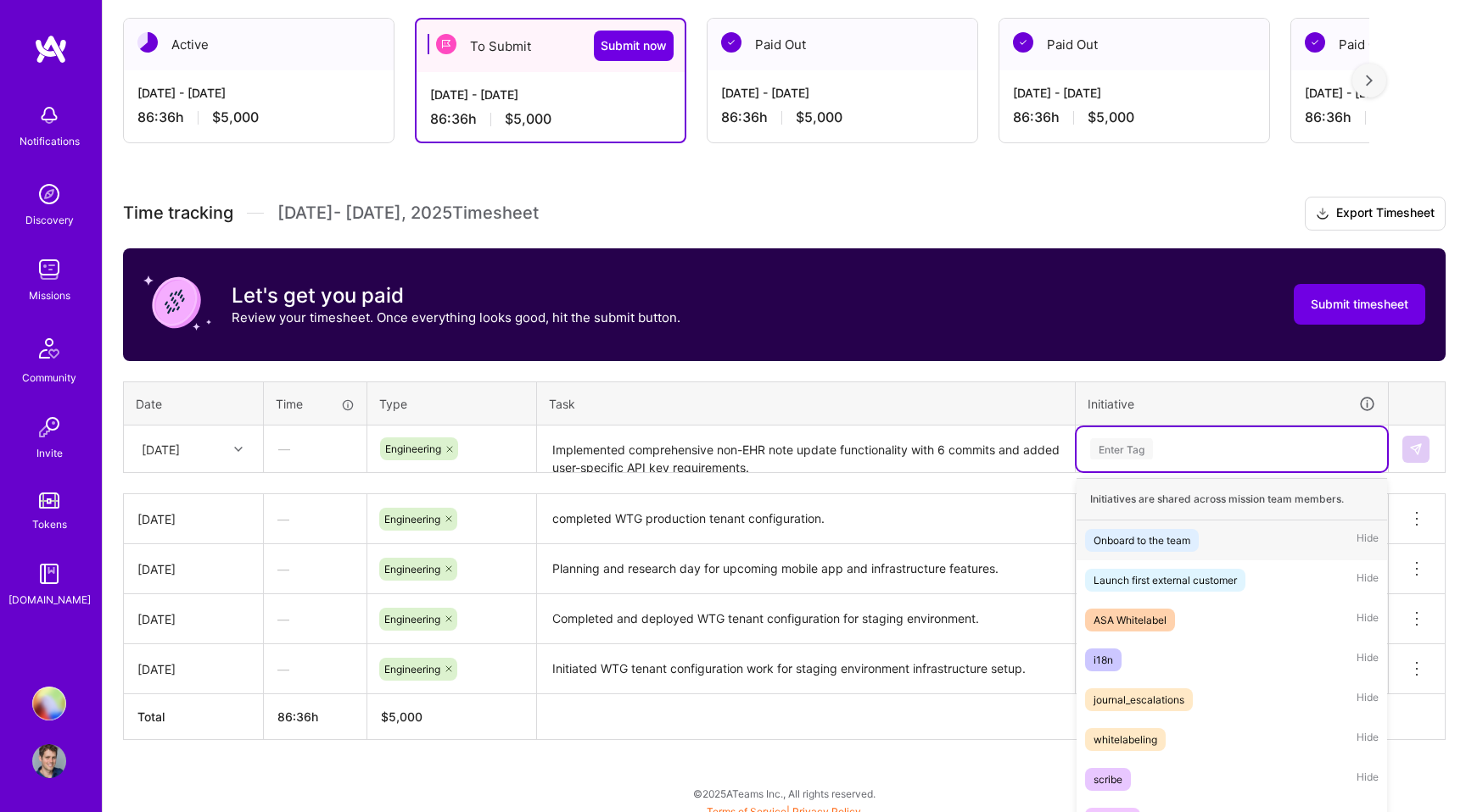
scroll to position [348, 0]
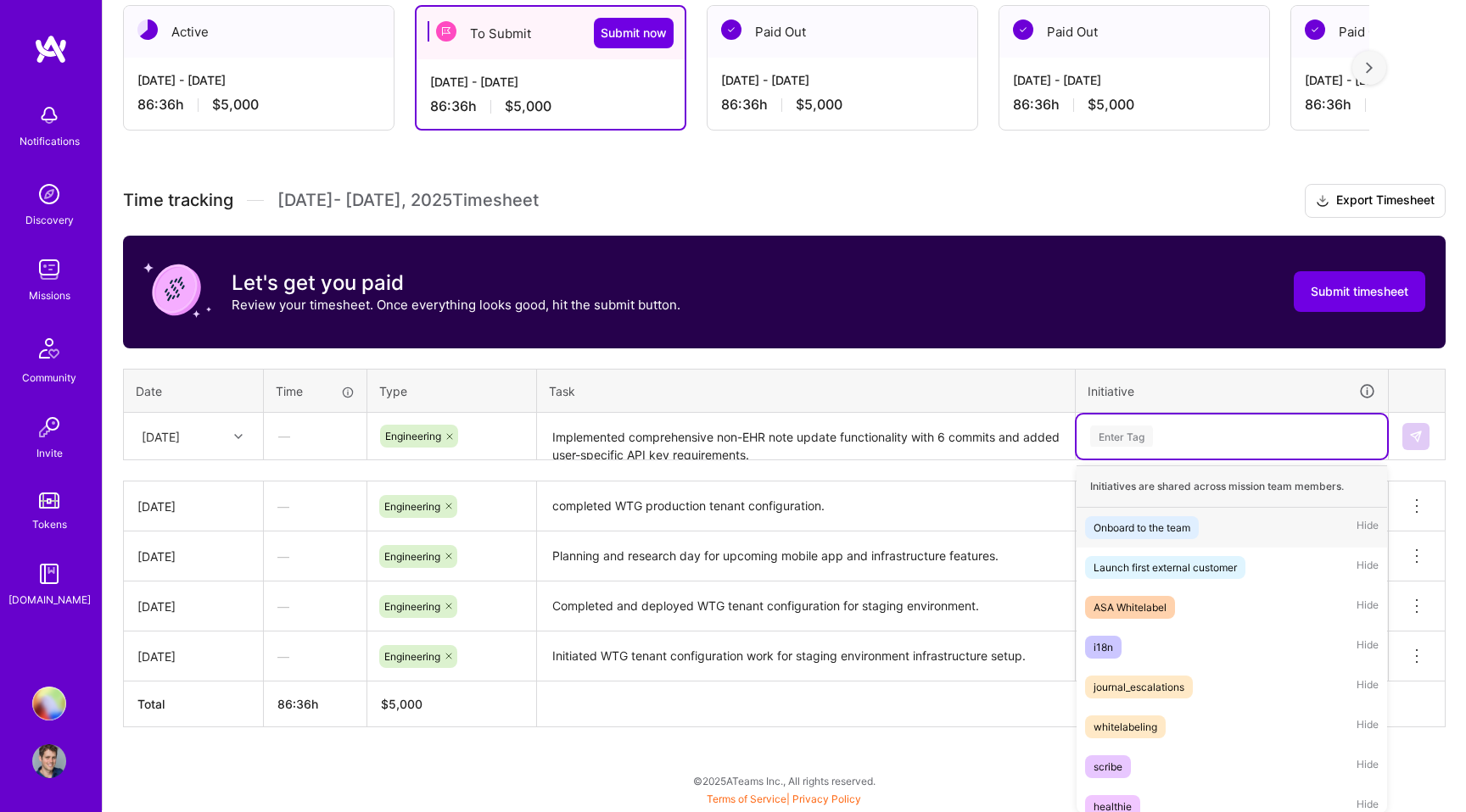
click at [1099, 459] on div "option wtg, selected. option Onboard to the team focused, 1 of 16. 16 results a…" at bounding box center [1232, 437] width 311 height 44
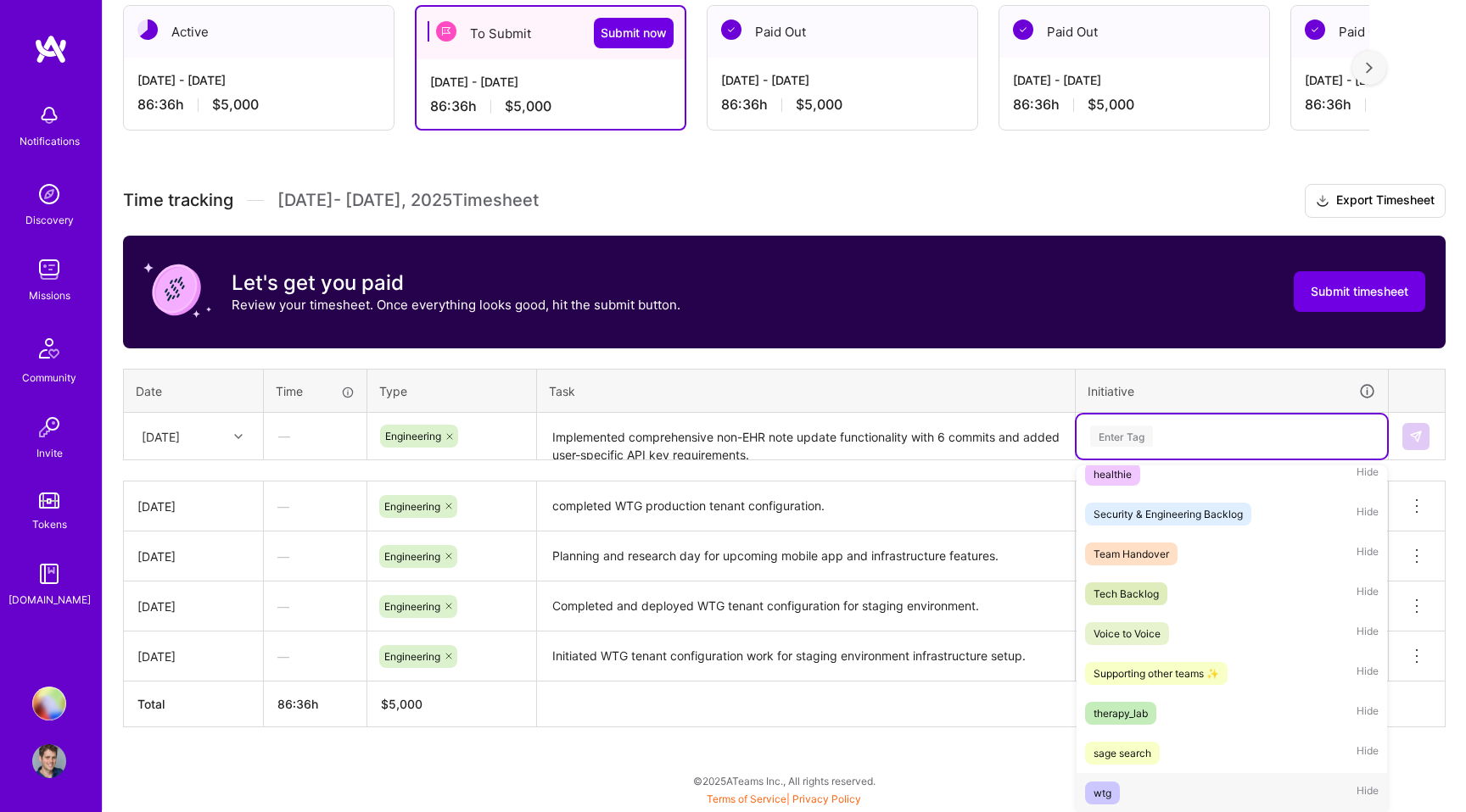
click at [1101, 789] on div "wtg" at bounding box center [1102, 793] width 18 height 18
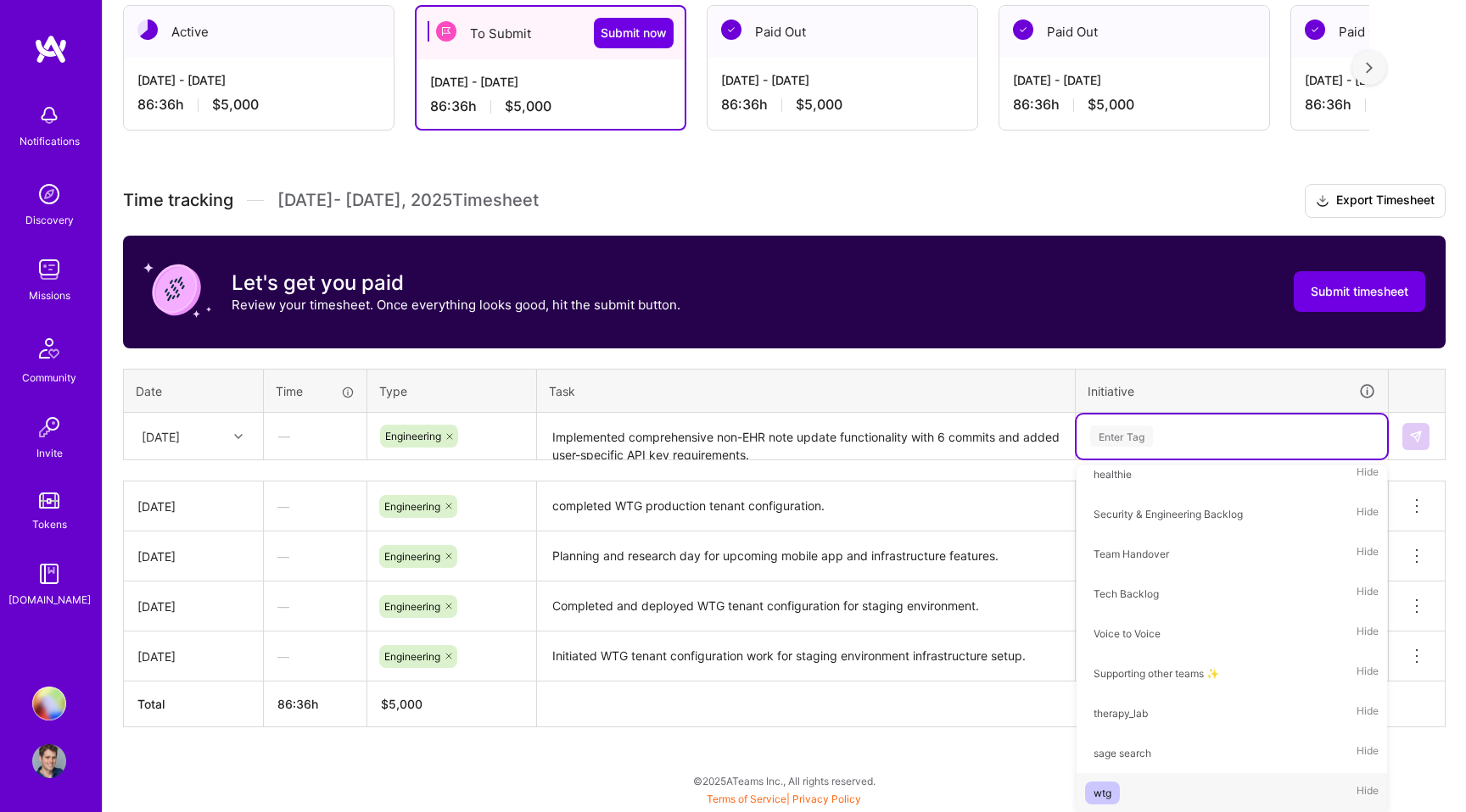
scroll to position [345, 0]
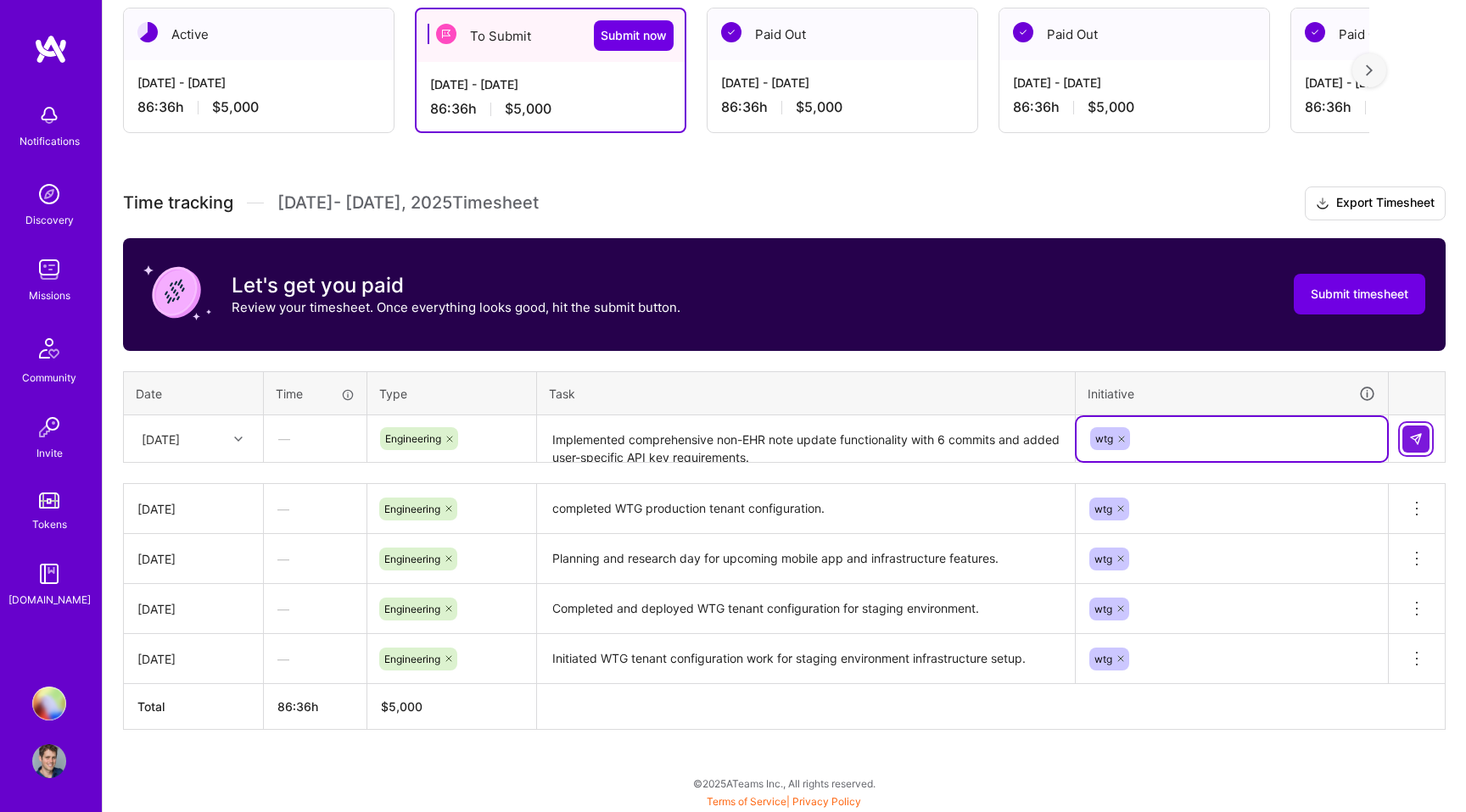
click at [1412, 440] on img at bounding box center [1415, 439] width 13 height 13
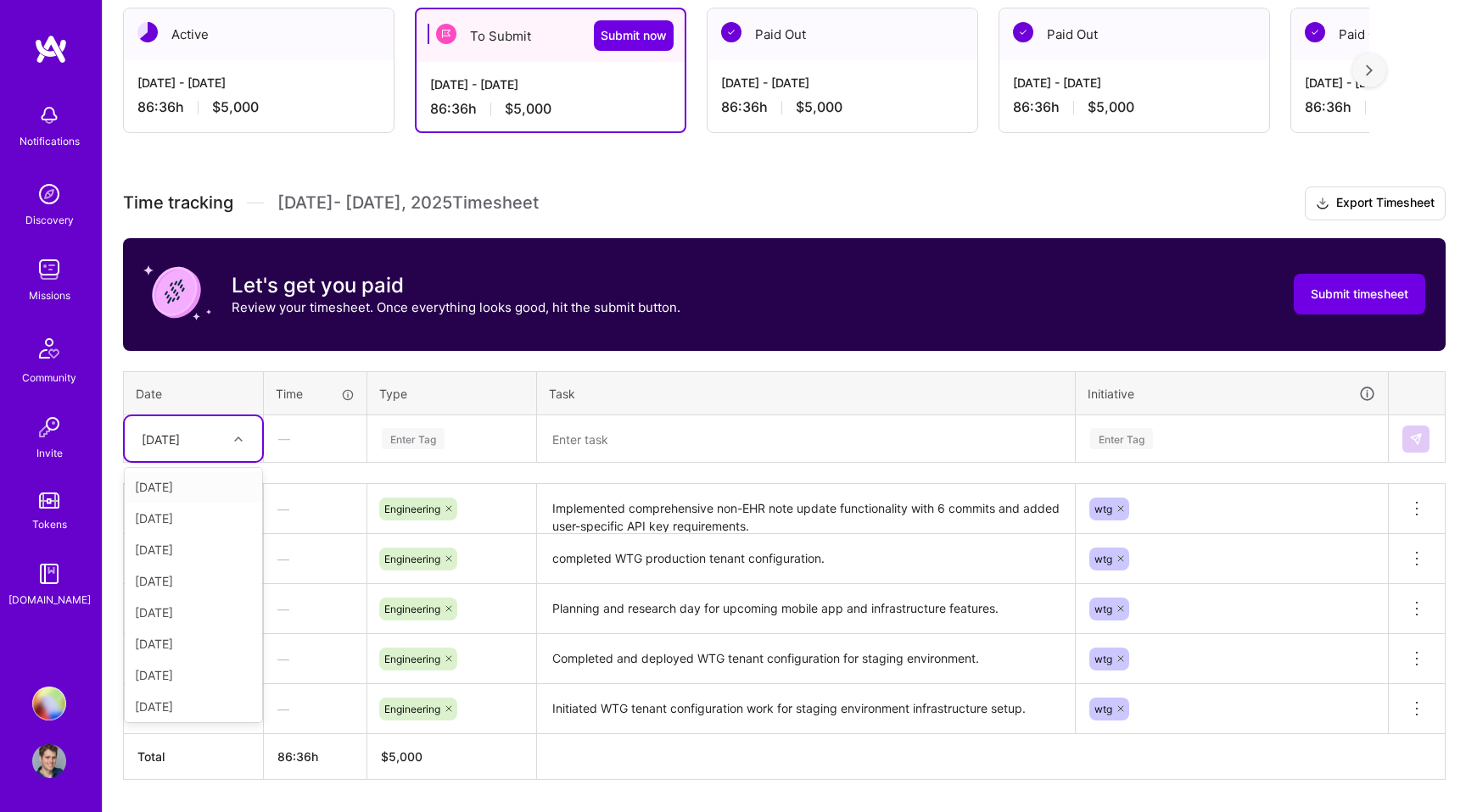
click at [220, 443] on div "[DATE]" at bounding box center [180, 439] width 94 height 28
drag, startPoint x: 179, startPoint y: 605, endPoint x: 183, endPoint y: 597, distance: 8.9
click at [179, 605] on div "[DATE]" at bounding box center [193, 613] width 138 height 32
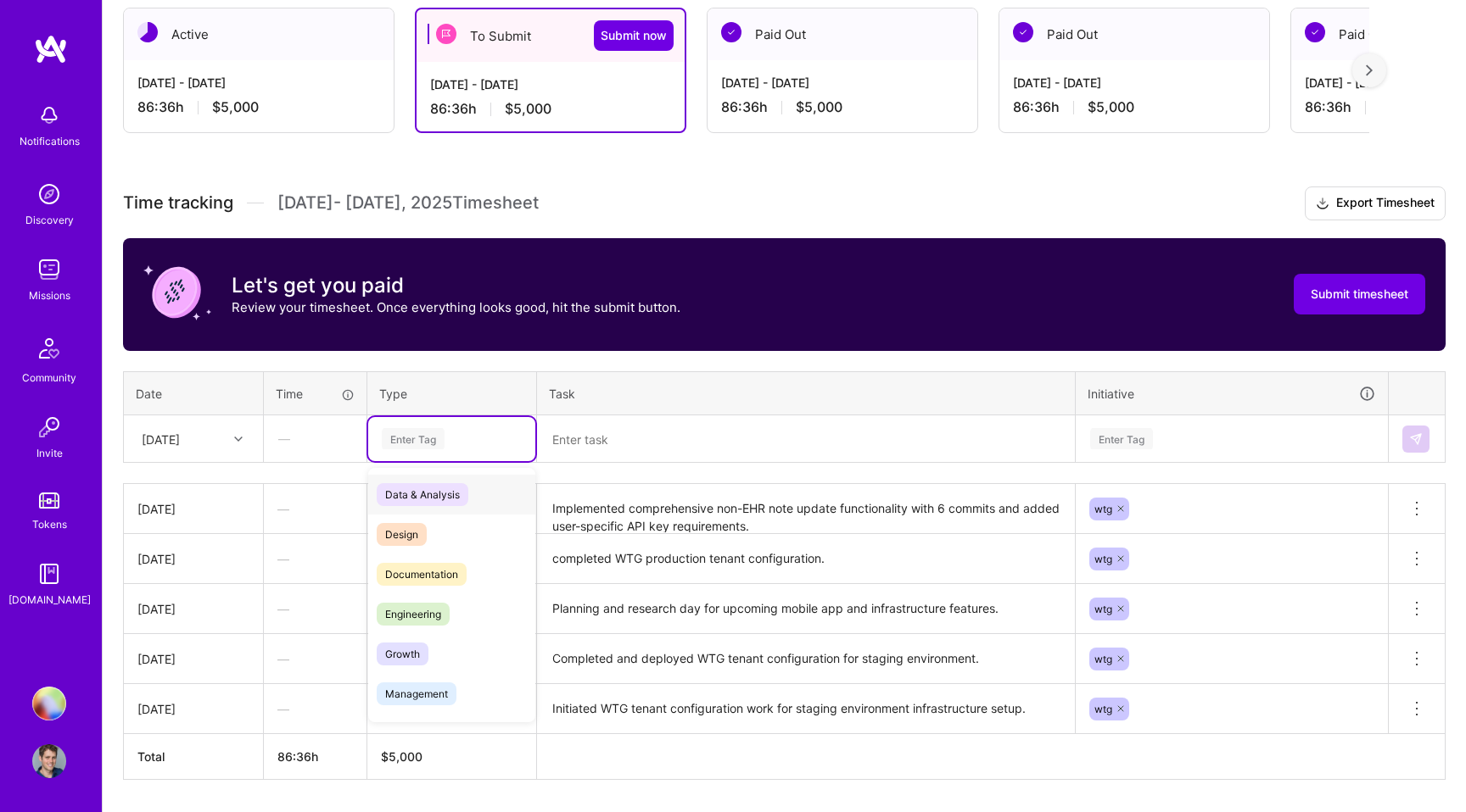
click at [425, 440] on div "Enter Tag" at bounding box center [412, 439] width 63 height 26
click at [428, 614] on span "Engineering" at bounding box center [412, 614] width 73 height 23
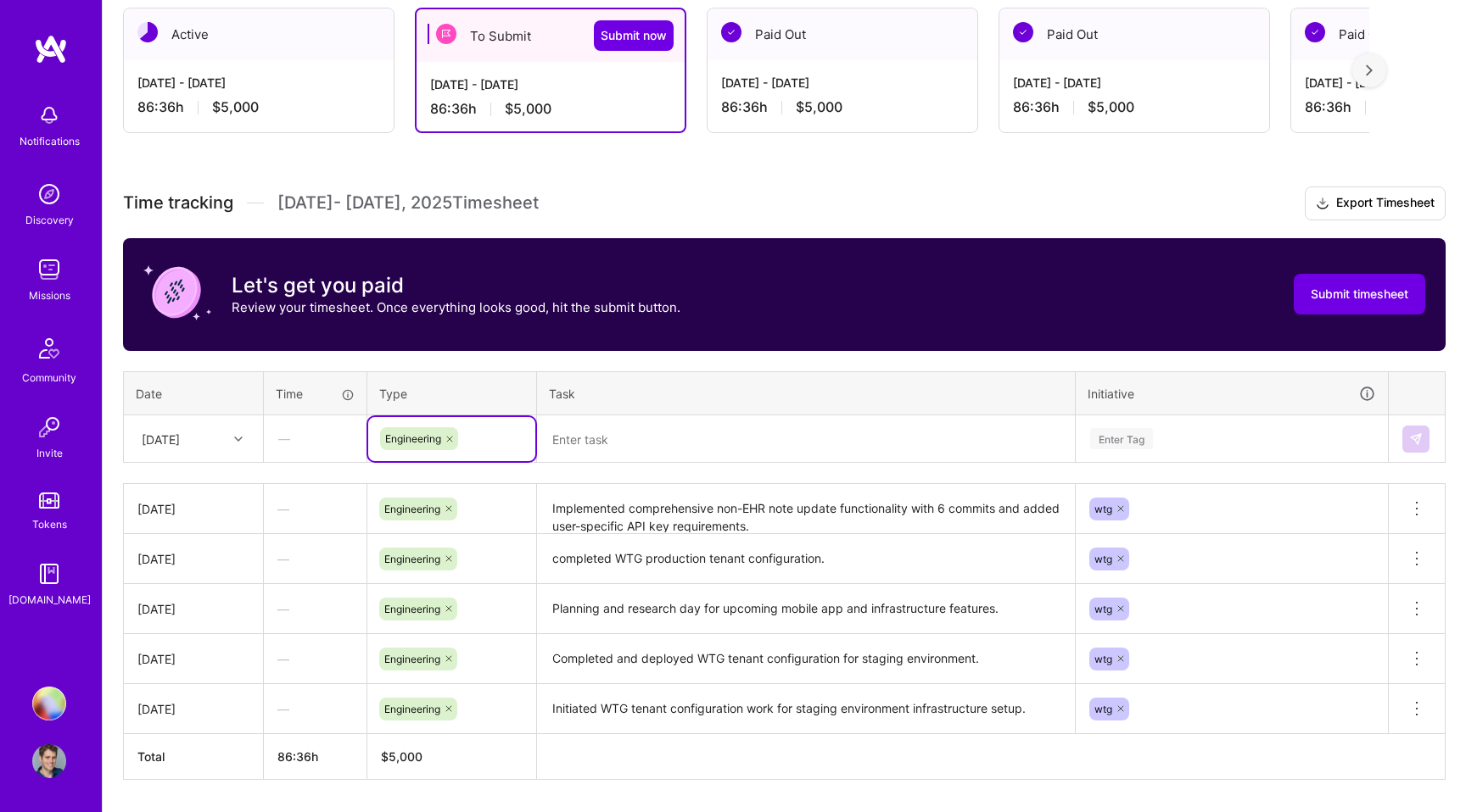
click at [620, 439] on textarea at bounding box center [805, 440] width 534 height 45
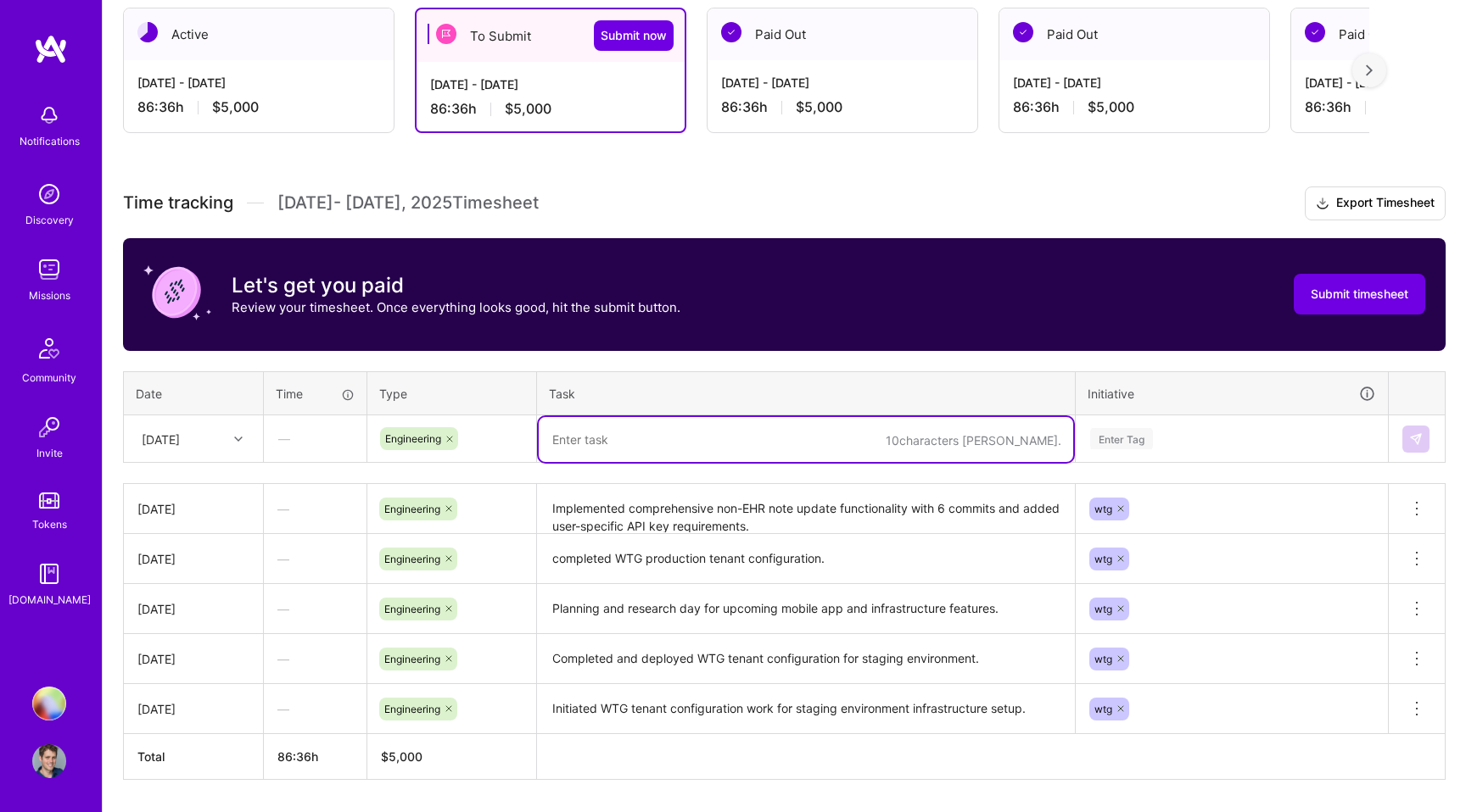
paste textarea "Planning and development day for mobile app cancellation features."
type textarea "Planning and development day for mobile app cancellation features."
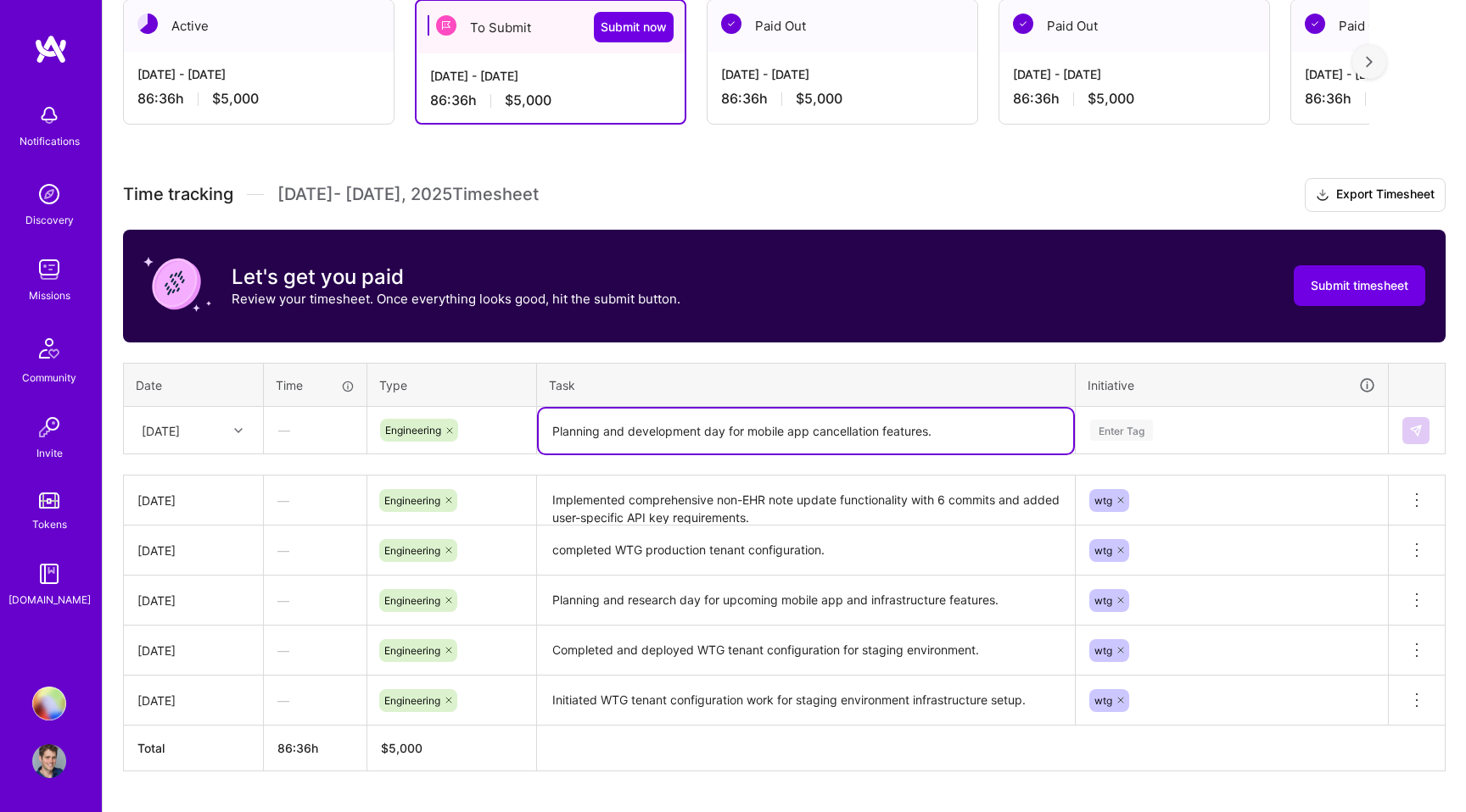
click at [1122, 435] on div "Enter Tag" at bounding box center [1121, 431] width 63 height 26
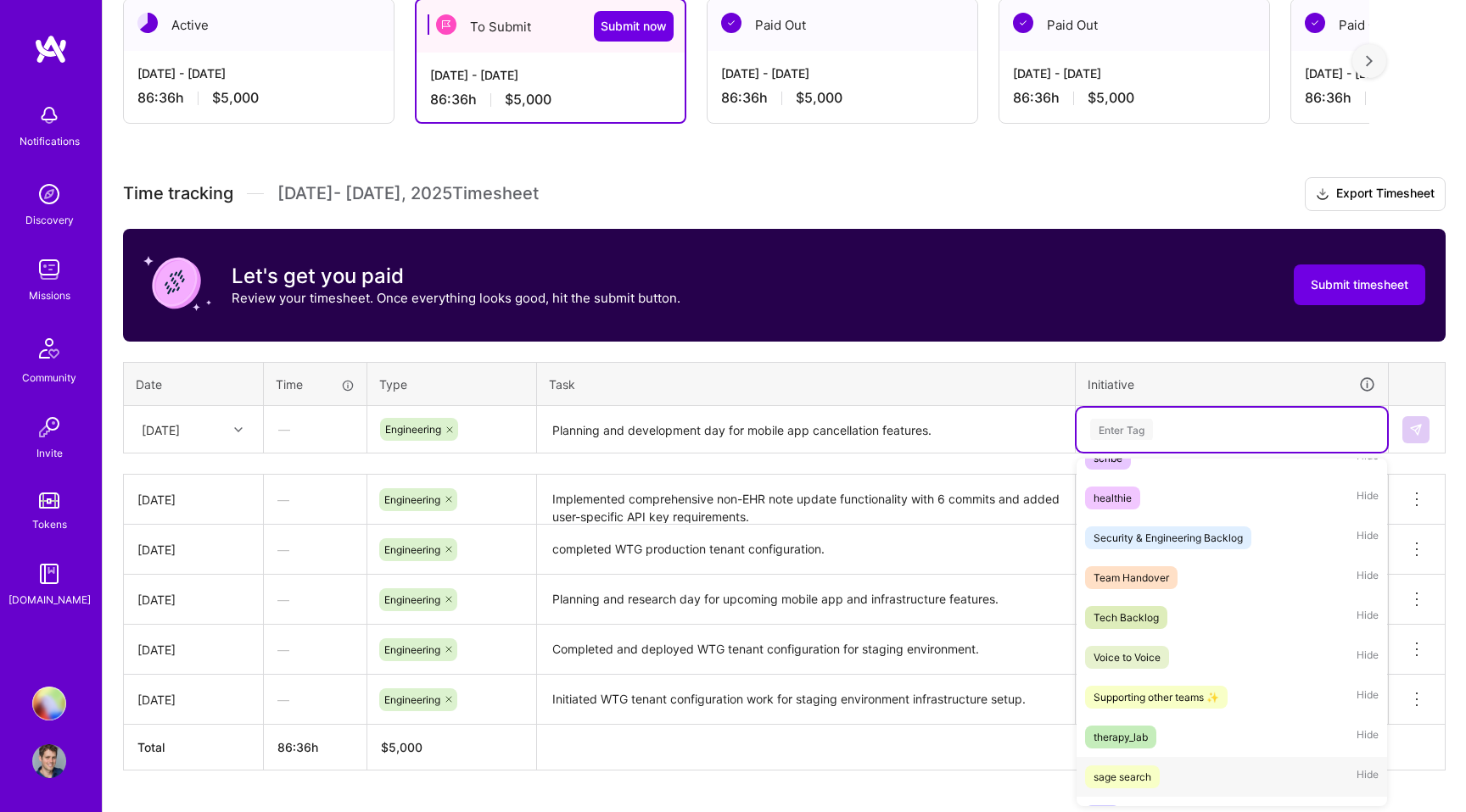
scroll to position [333, 0]
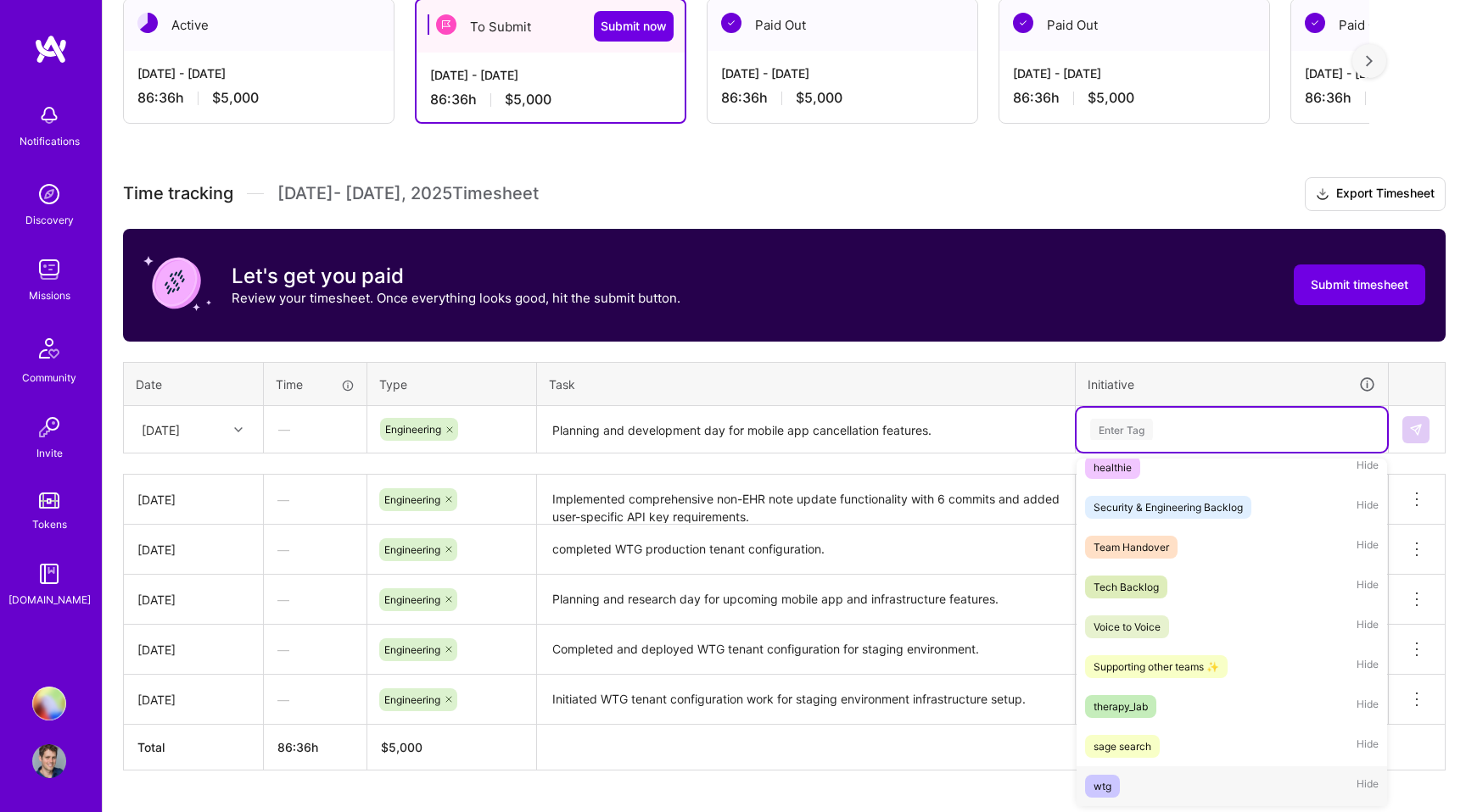
drag, startPoint x: 1114, startPoint y: 775, endPoint x: 1203, endPoint y: 655, distance: 149.4
click at [1114, 775] on span "wtg" at bounding box center [1102, 786] width 34 height 23
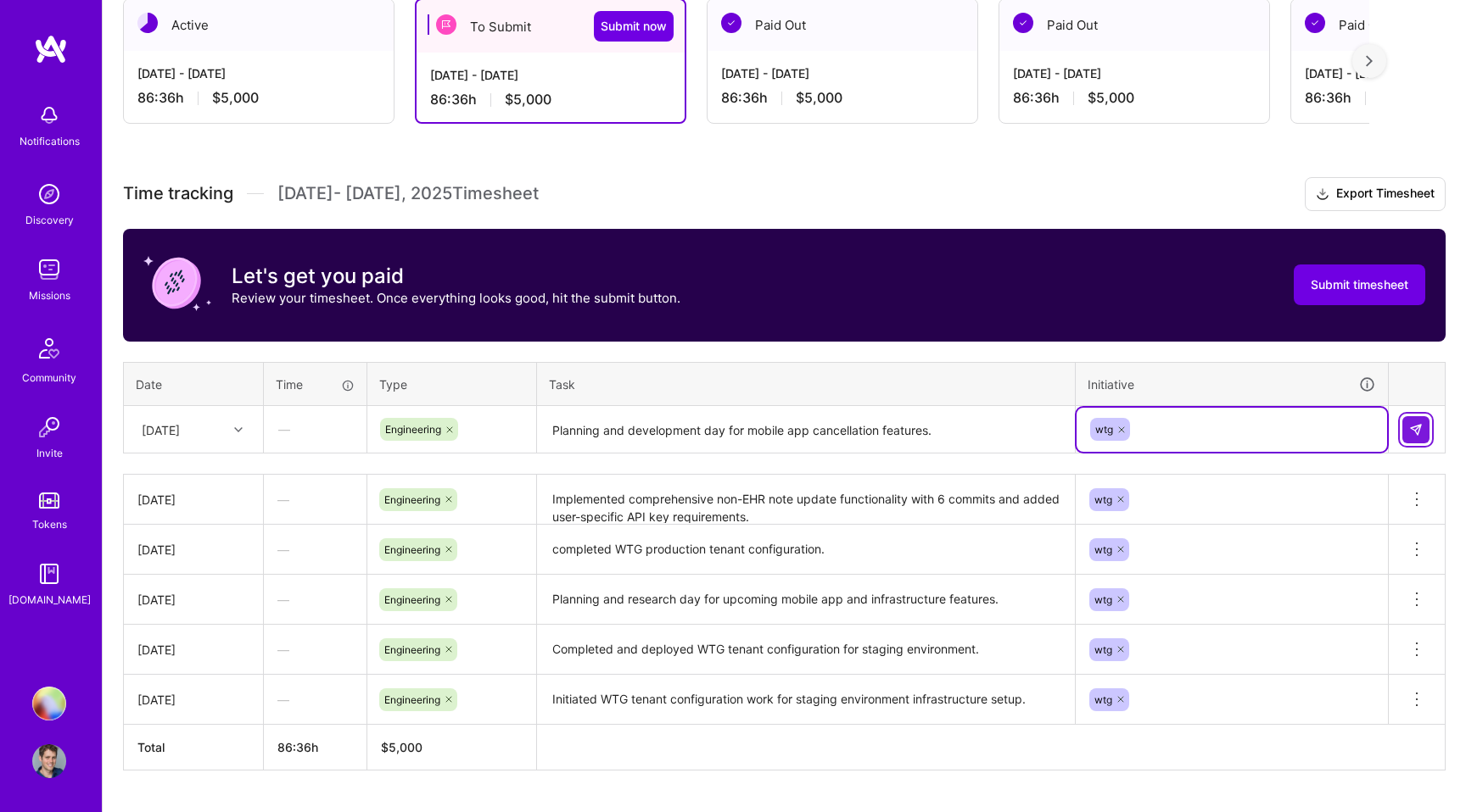
click at [1426, 421] on button at bounding box center [1416, 430] width 27 height 27
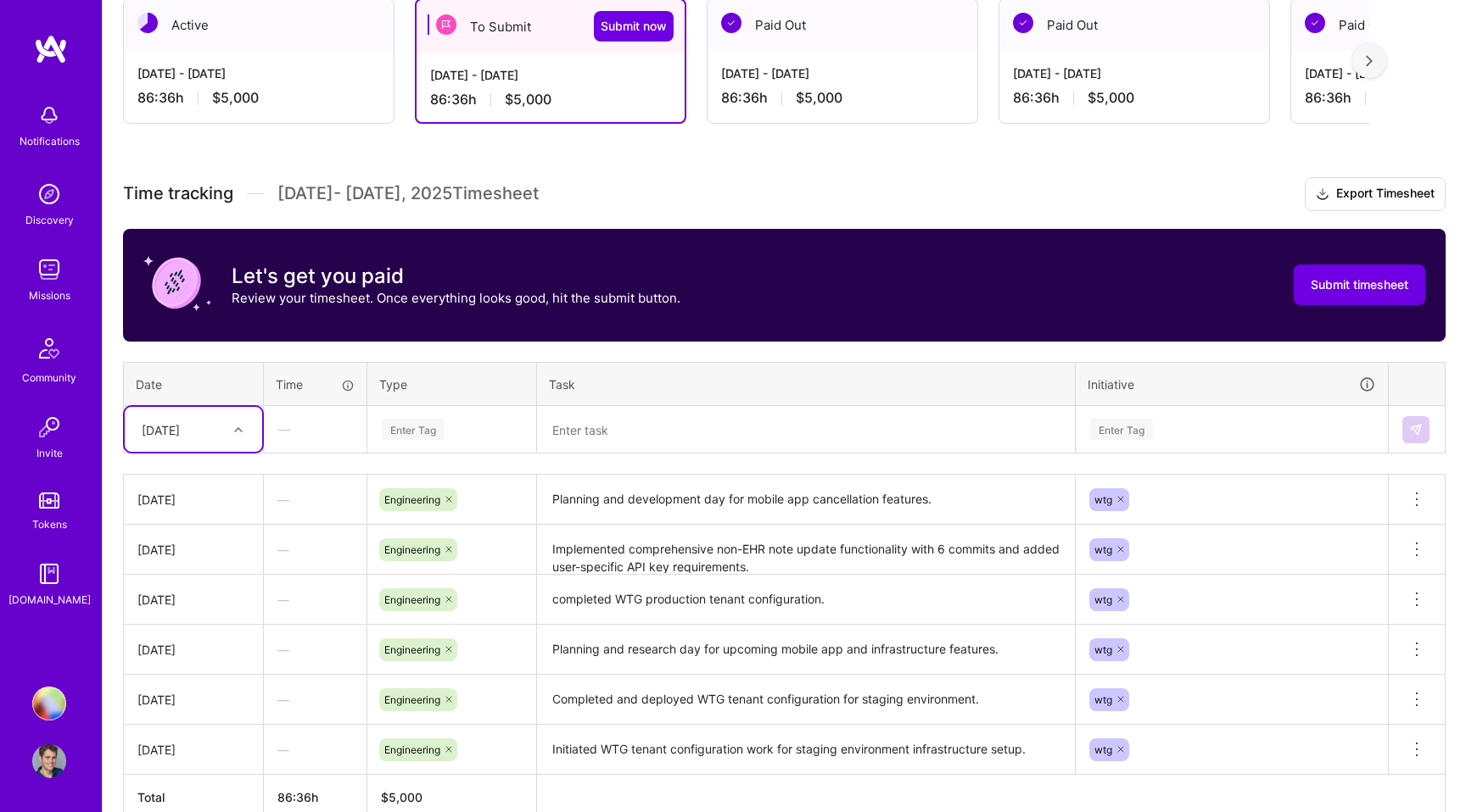
click at [217, 429] on div "[DATE]" at bounding box center [180, 430] width 94 height 28
click at [180, 564] on div "[DATE]" at bounding box center [193, 570] width 138 height 32
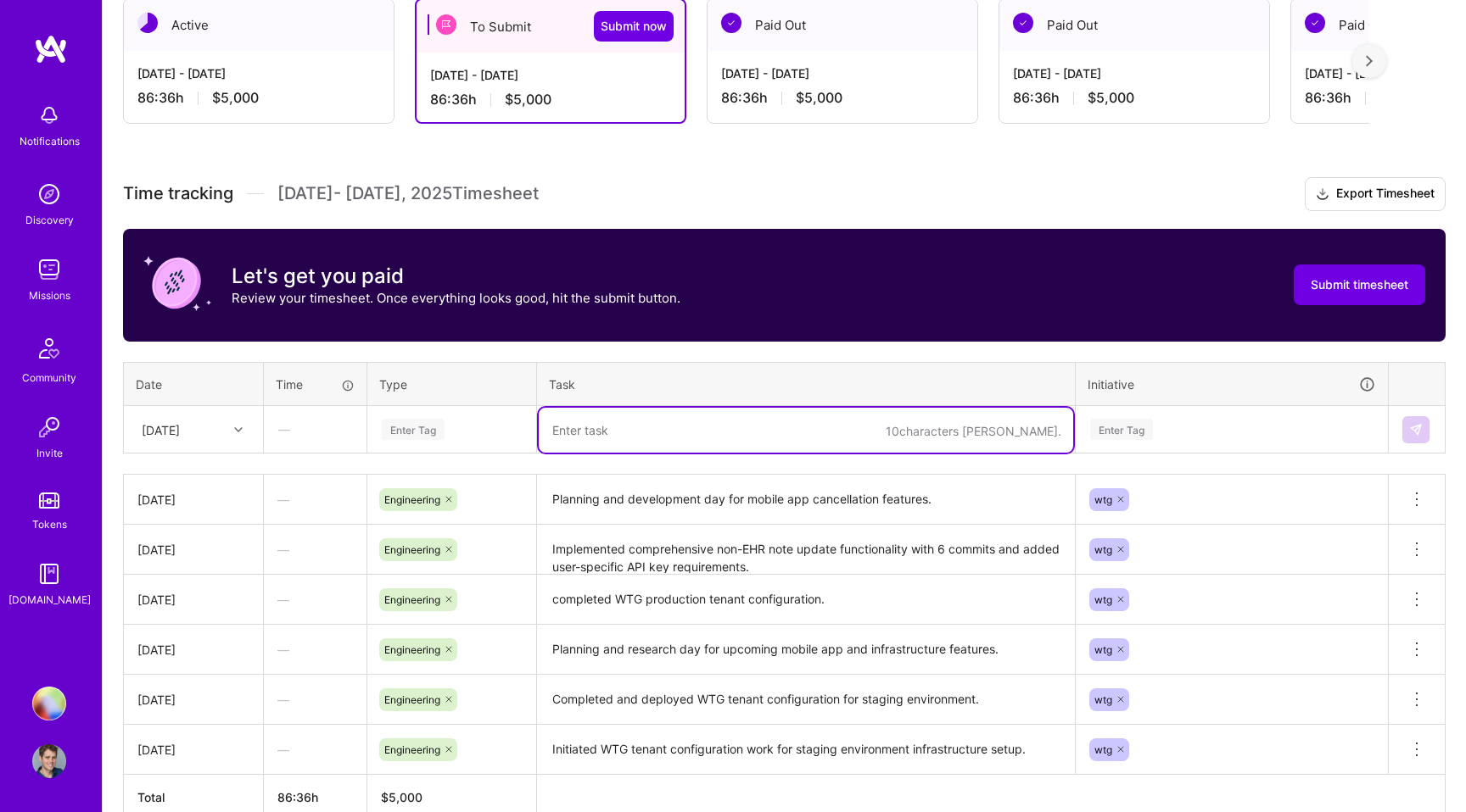
drag, startPoint x: 594, startPoint y: 432, endPoint x: 542, endPoint y: 419, distance: 53.6
click at [594, 432] on textarea at bounding box center [805, 430] width 534 height 45
paste textarea "Implemented configurable appointment cancellation hours via LaunchDarkly featur…"
type textarea "Implemented configurable appointment cancellation hours via LaunchDarkly featur…"
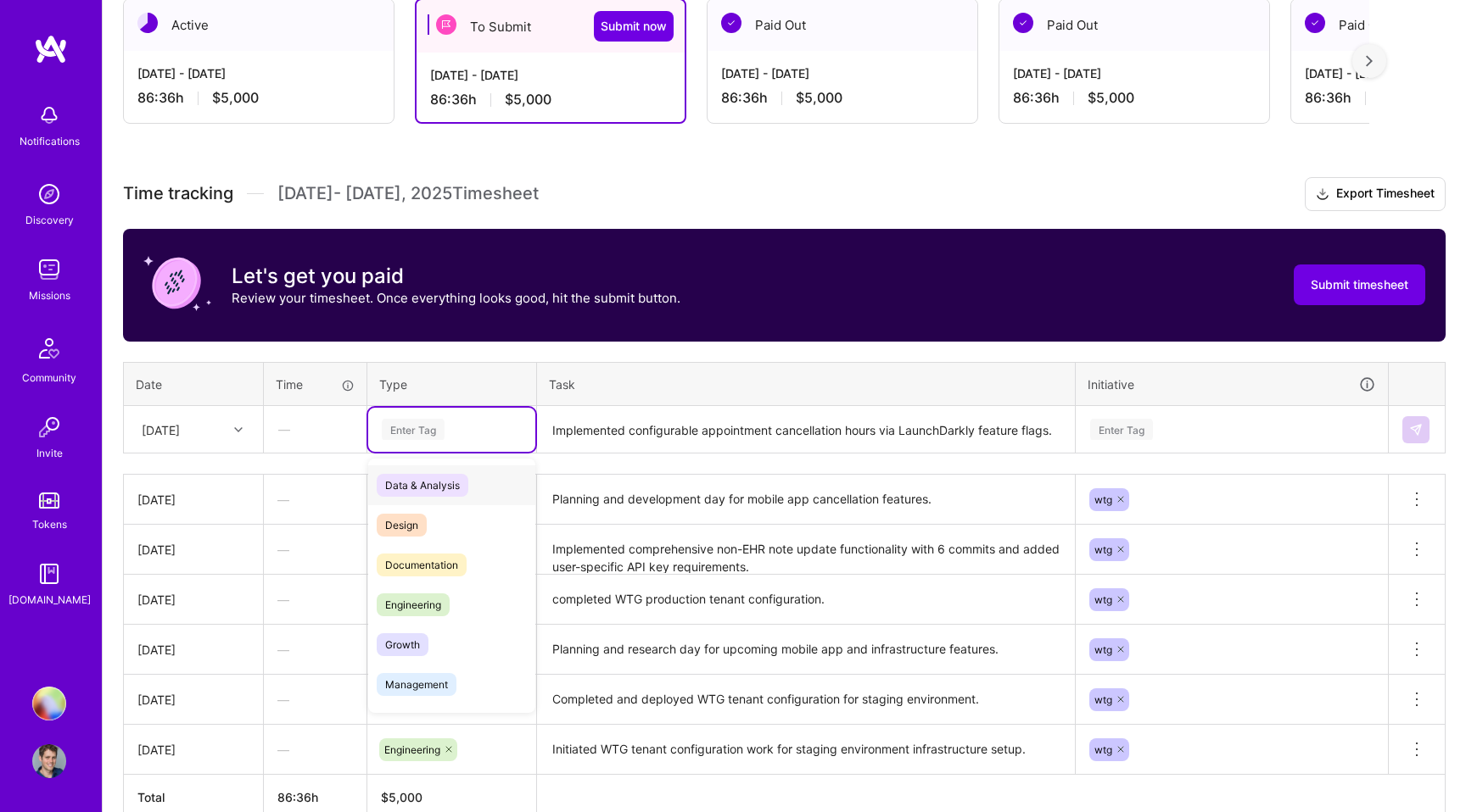
drag, startPoint x: 398, startPoint y: 421, endPoint x: 404, endPoint y: 440, distance: 19.9
click at [398, 421] on div "Enter Tag" at bounding box center [412, 430] width 63 height 26
click at [422, 595] on span "Engineering" at bounding box center [412, 605] width 73 height 23
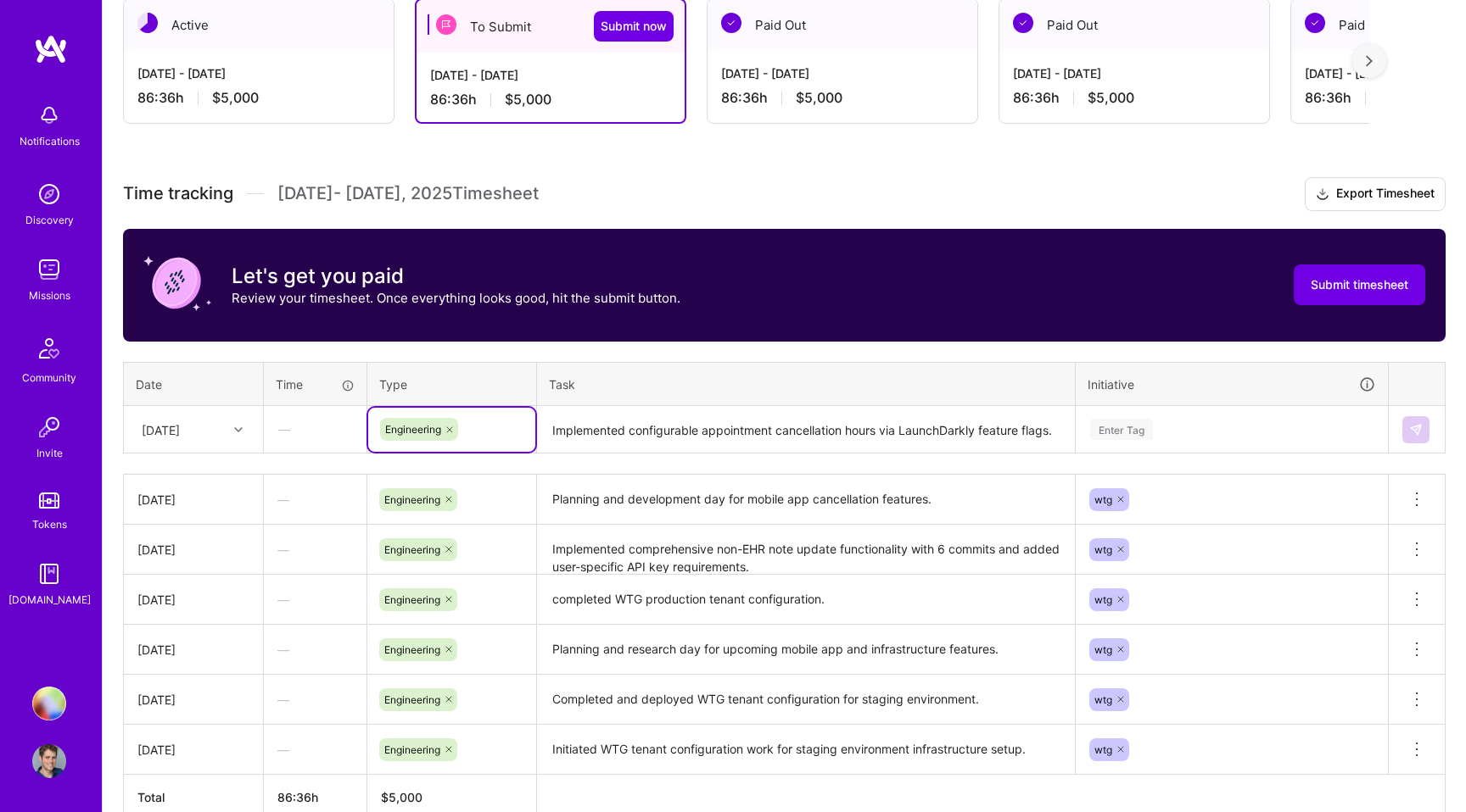
click at [1130, 438] on div "Enter Tag" at bounding box center [1121, 430] width 63 height 26
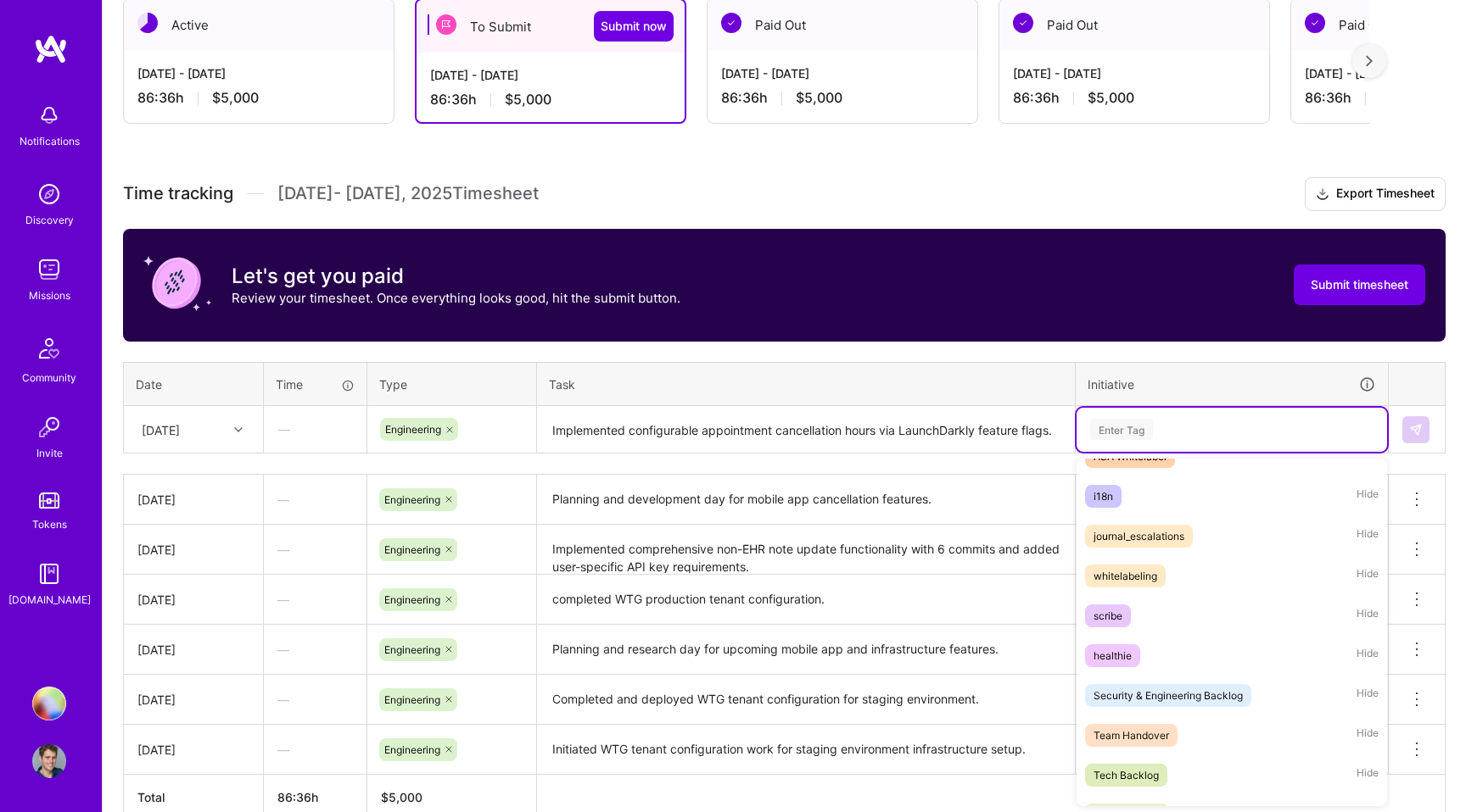
scroll to position [333, 0]
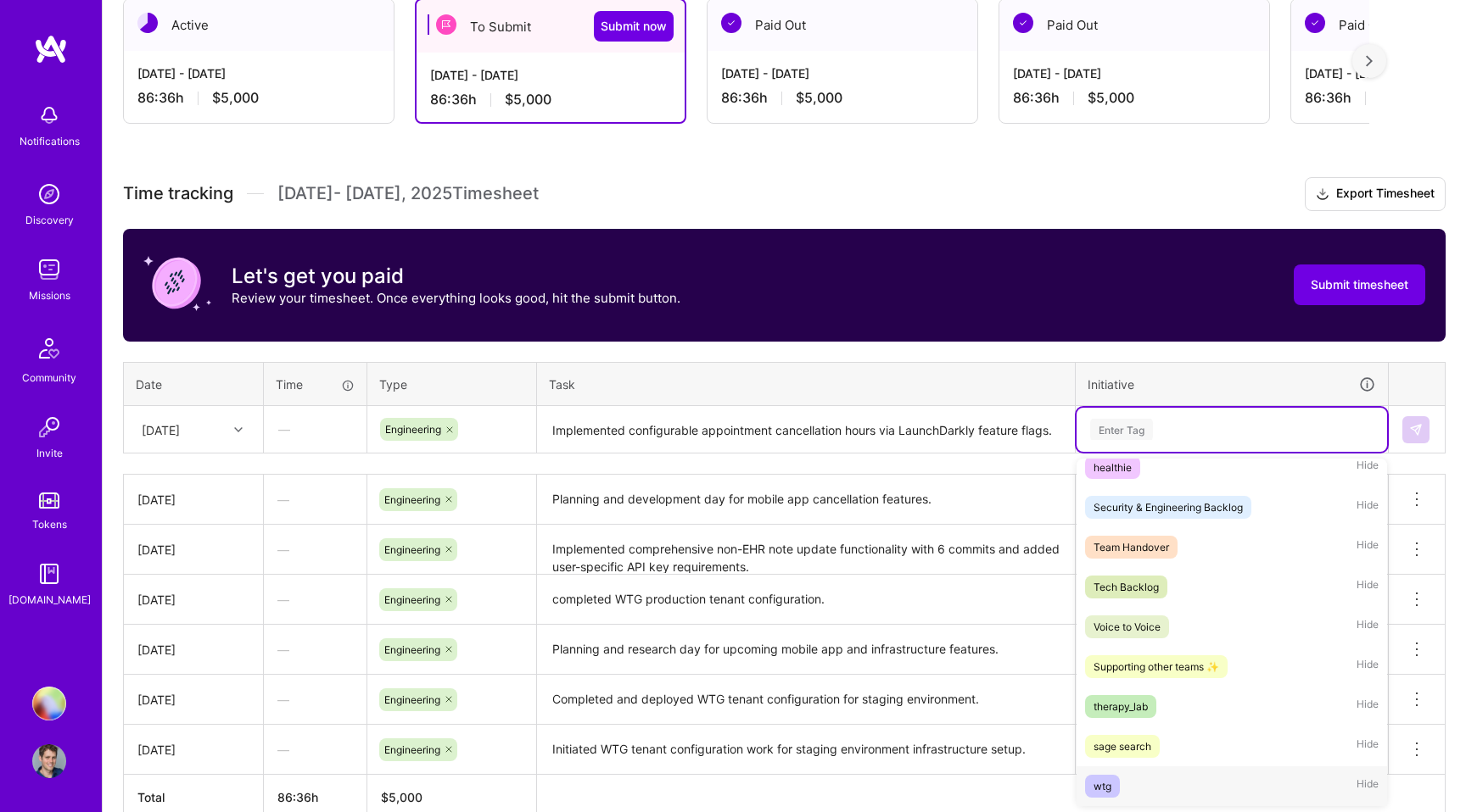
click at [1103, 784] on div "wtg" at bounding box center [1102, 786] width 18 height 18
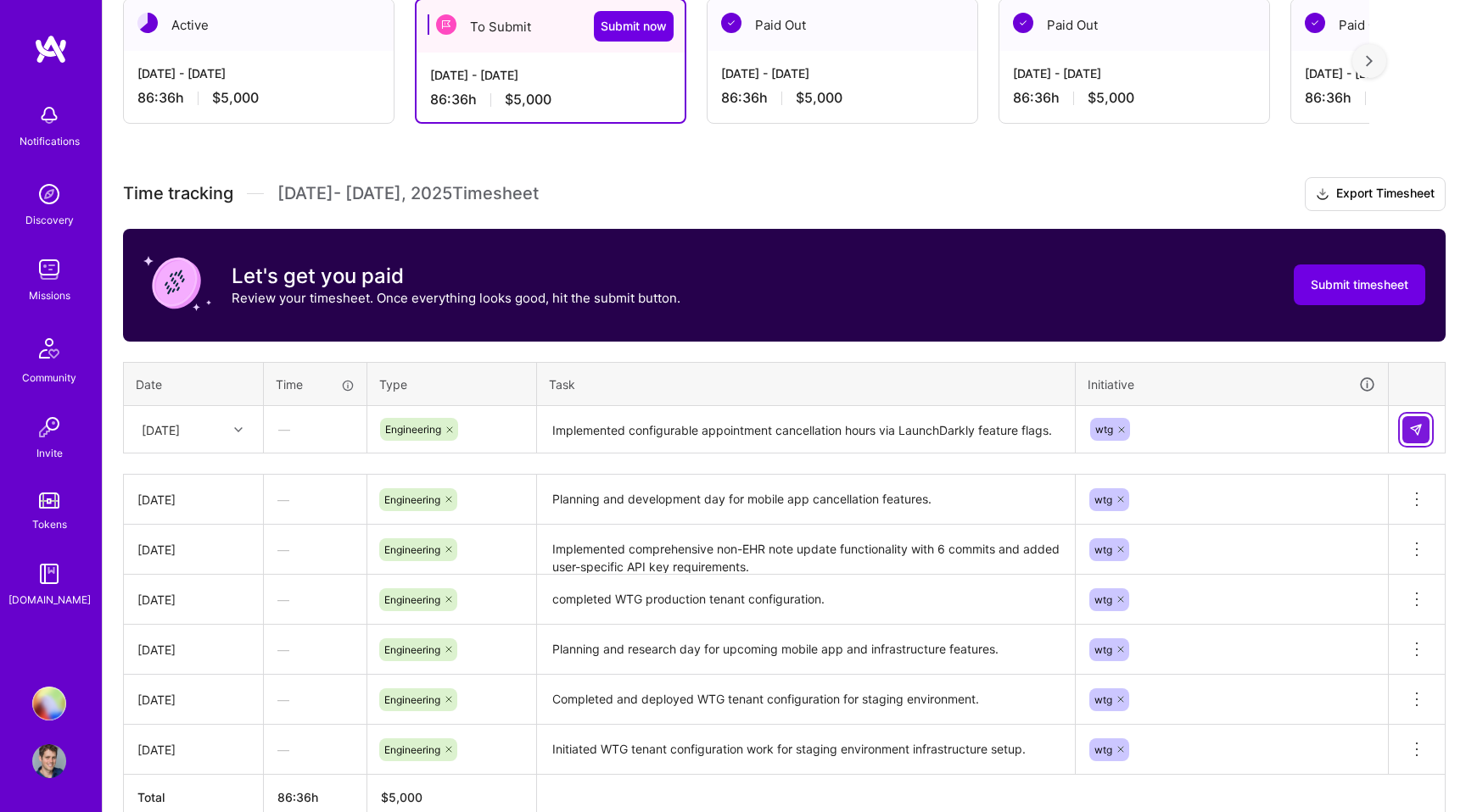
click at [1415, 425] on img at bounding box center [1415, 429] width 13 height 13
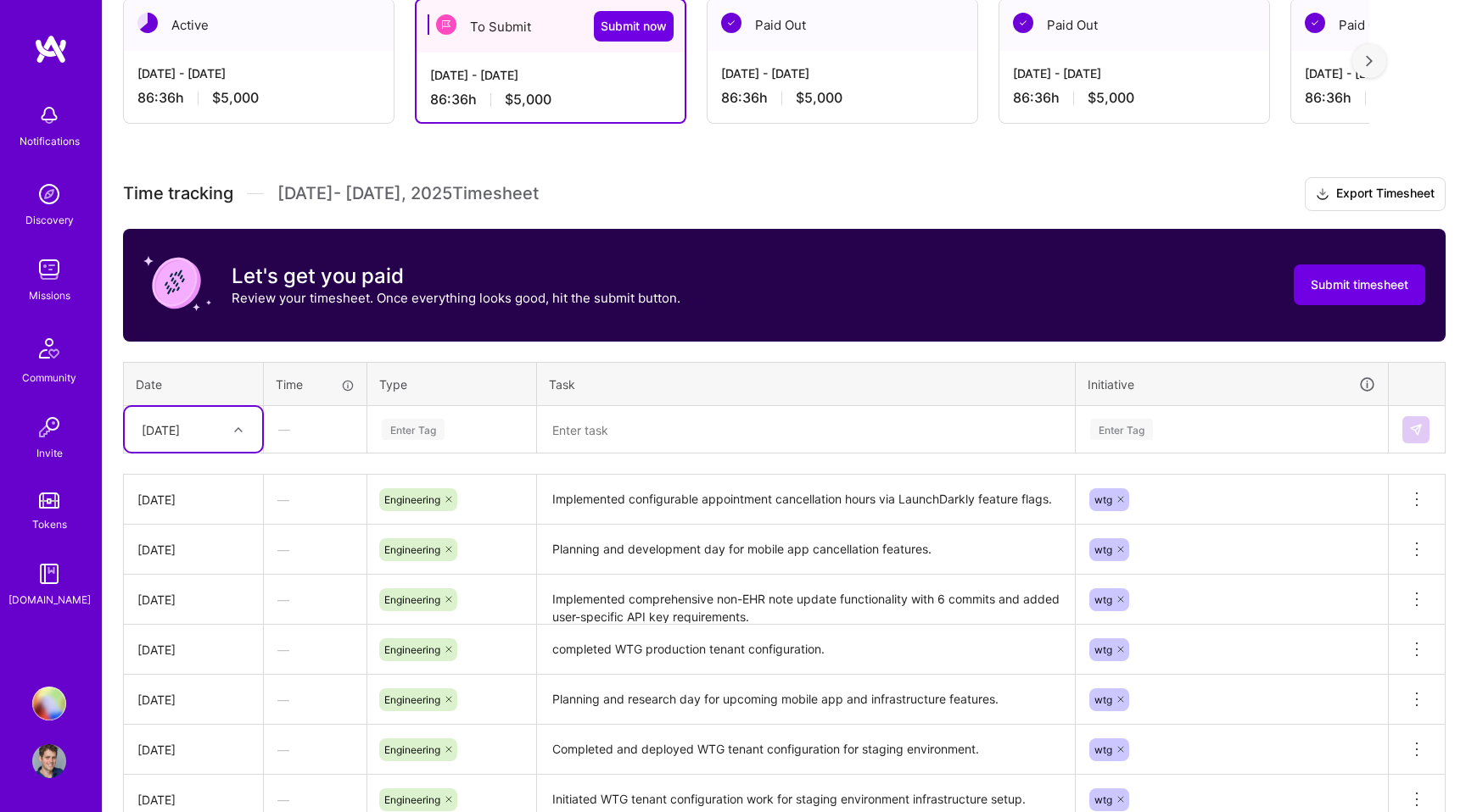
click at [233, 432] on div at bounding box center [240, 430] width 26 height 22
click at [184, 538] on div "[DATE]" at bounding box center [193, 538] width 138 height 32
click at [432, 424] on div "Enter Tag" at bounding box center [412, 430] width 63 height 26
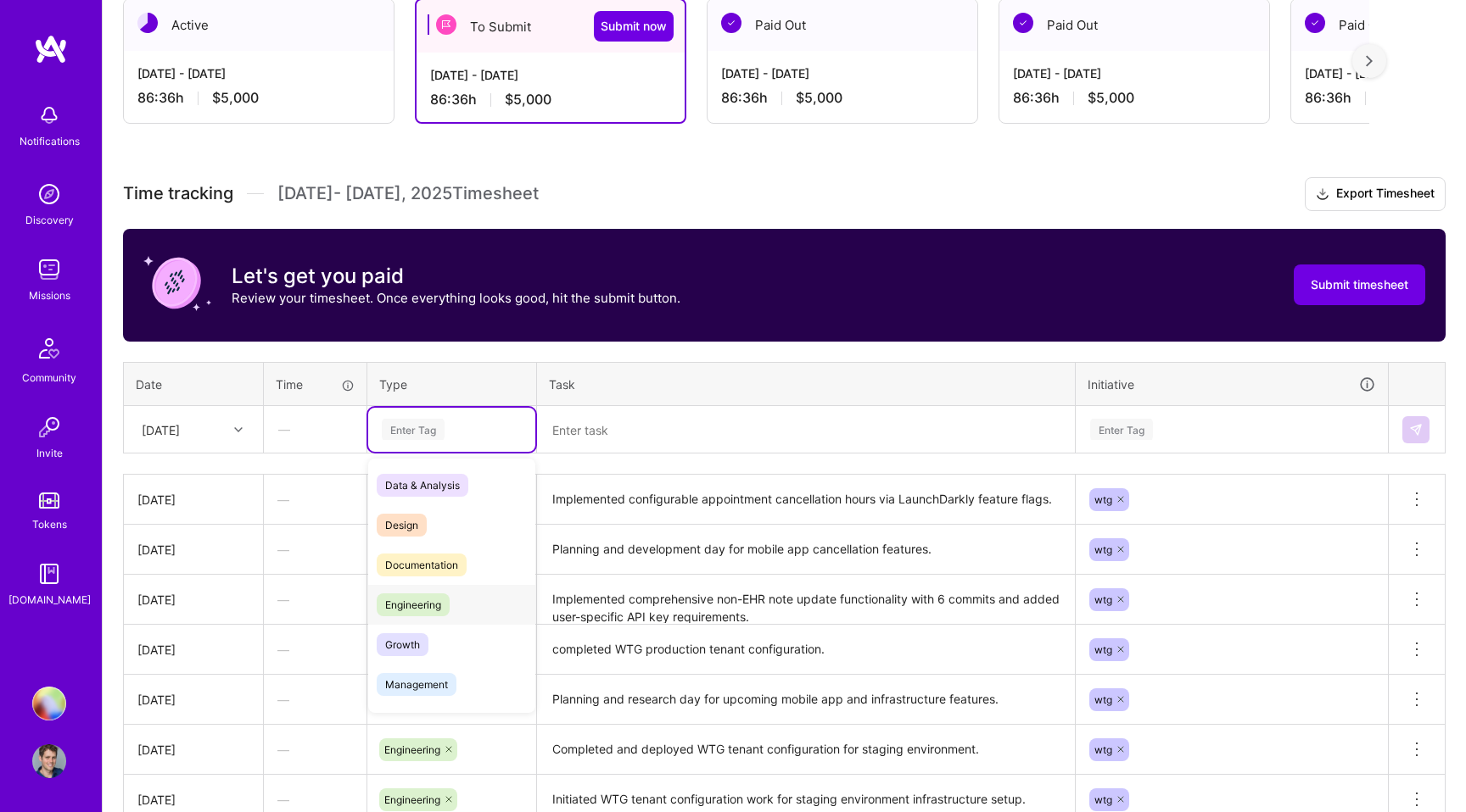
drag, startPoint x: 431, startPoint y: 593, endPoint x: 415, endPoint y: 585, distance: 17.9
click at [431, 594] on span "Engineering" at bounding box center [412, 605] width 73 height 23
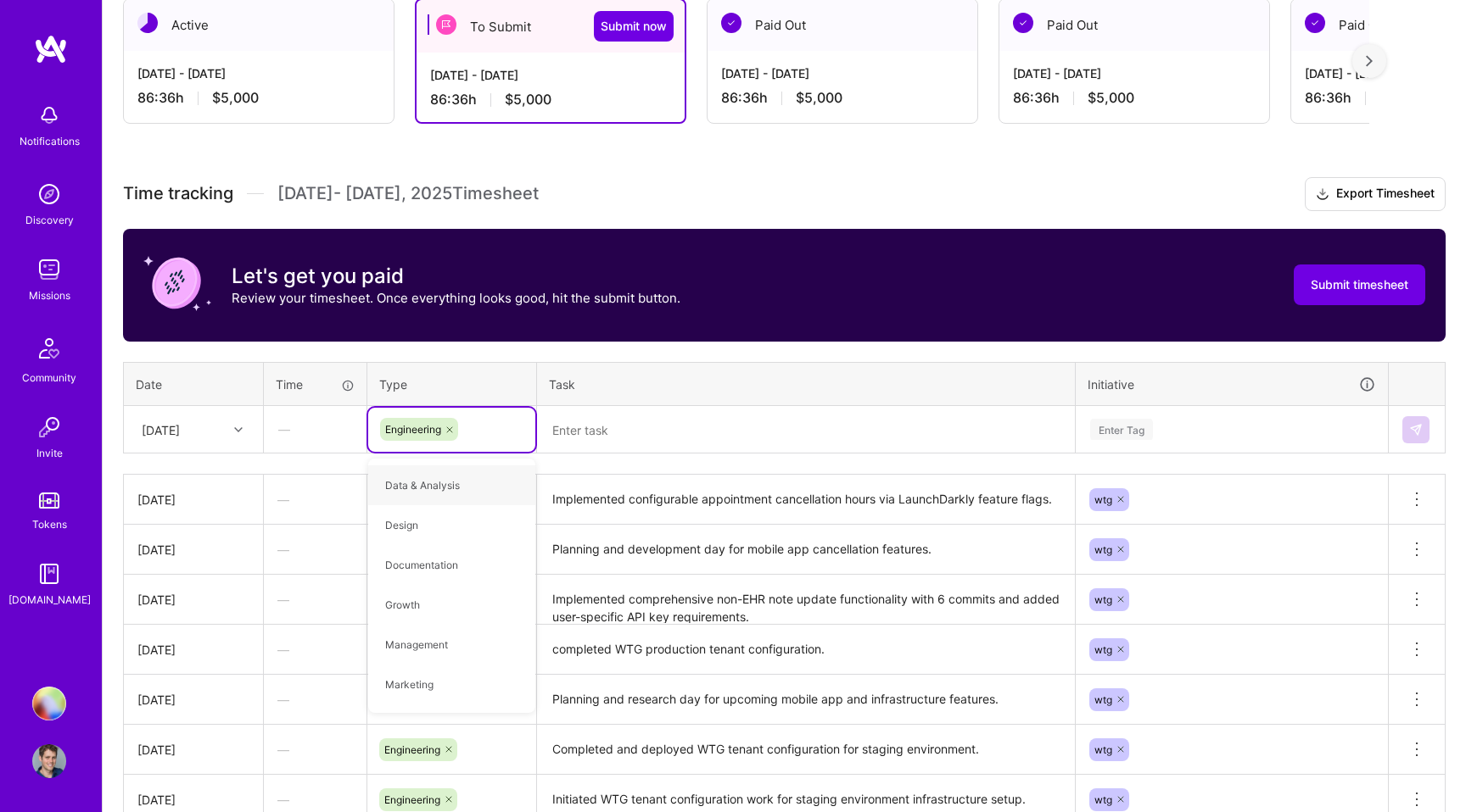
click at [606, 441] on textarea at bounding box center [805, 430] width 534 height 45
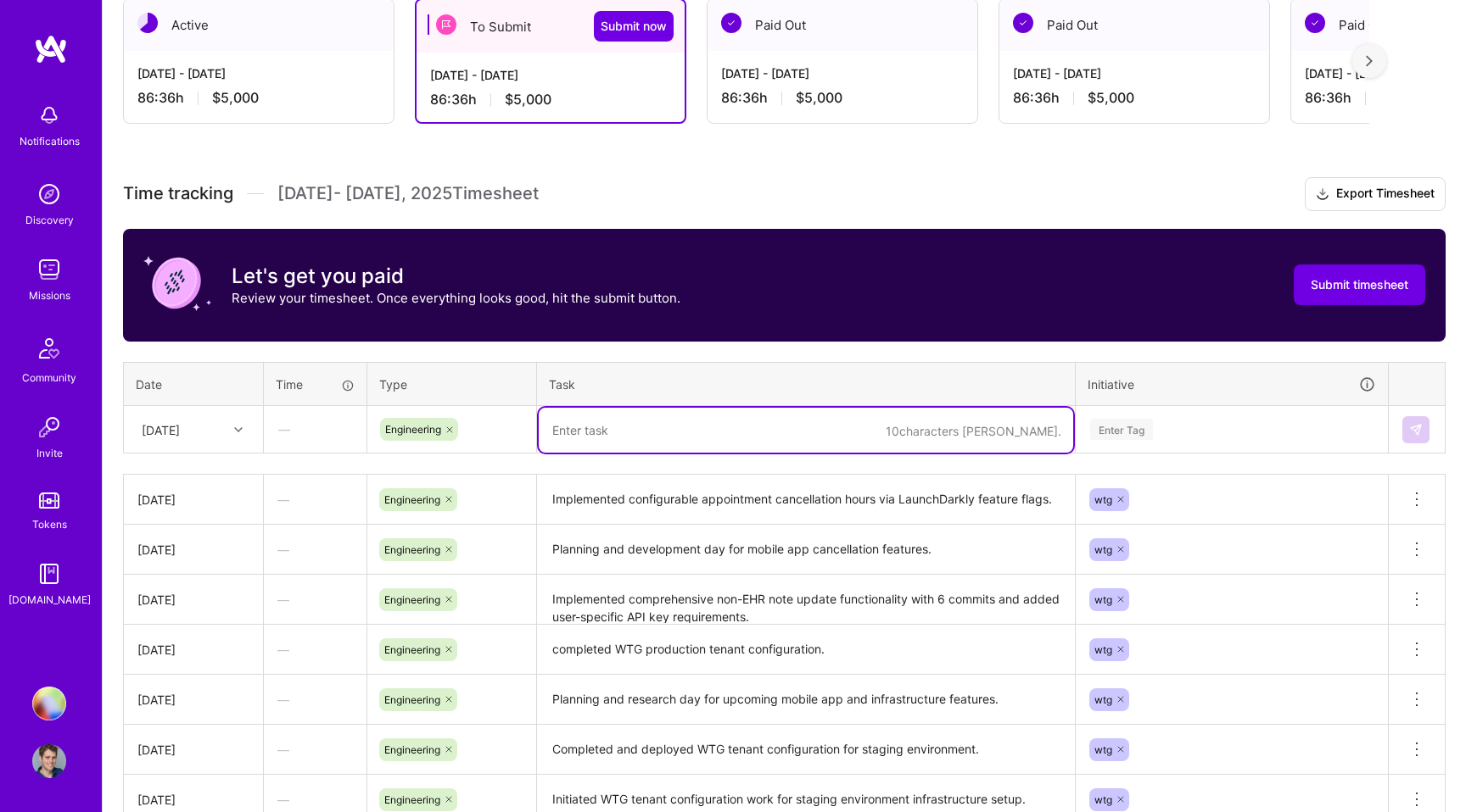
paste textarea "Added wtgSessionNote support to TranscriptNoteType enum for WTG tenant function…"
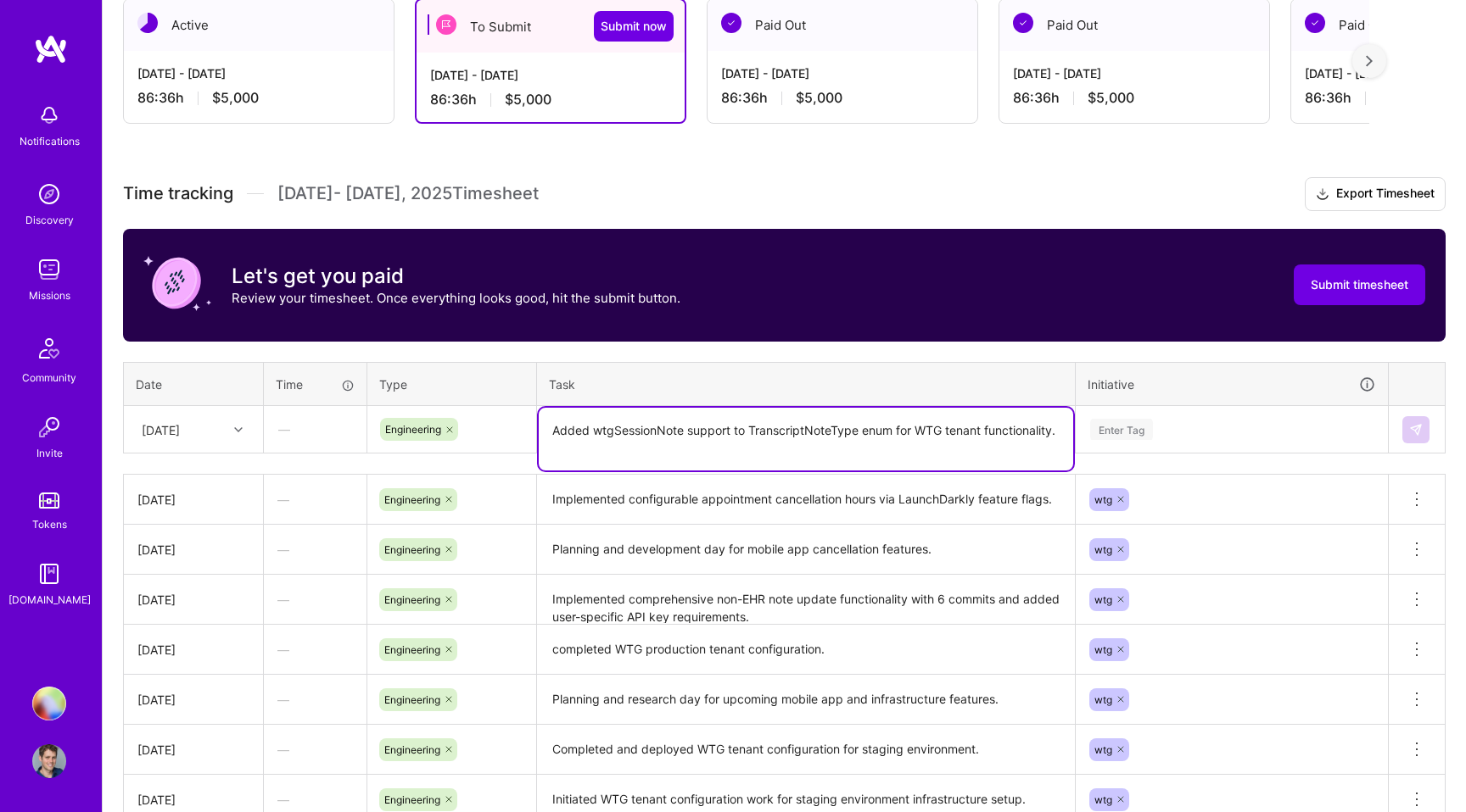
type textarea "Added wtgSessionNote support to TranscriptNoteType enum for WTG tenant function…"
click at [1183, 435] on div "Enter Tag" at bounding box center [1231, 430] width 287 height 21
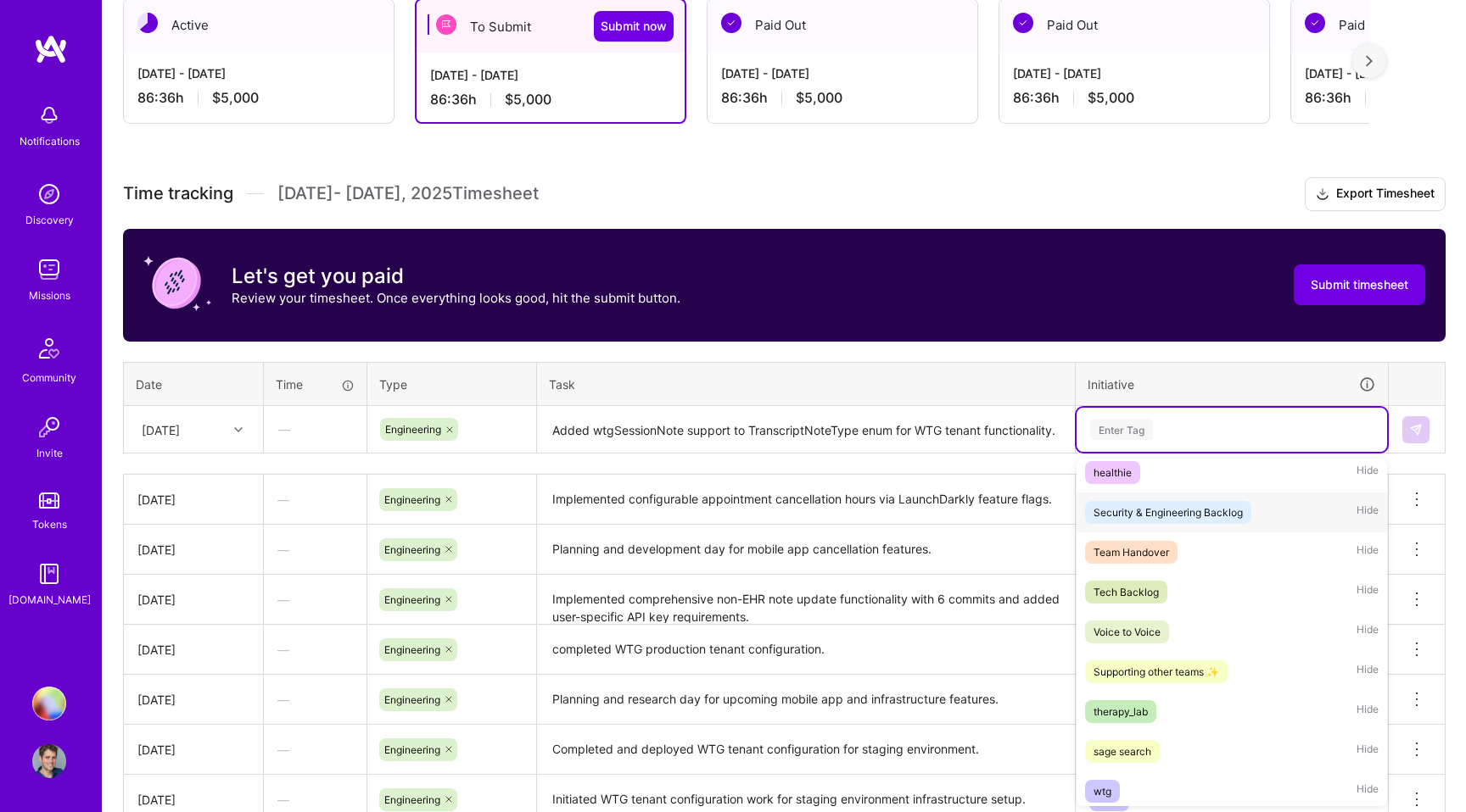
scroll to position [333, 0]
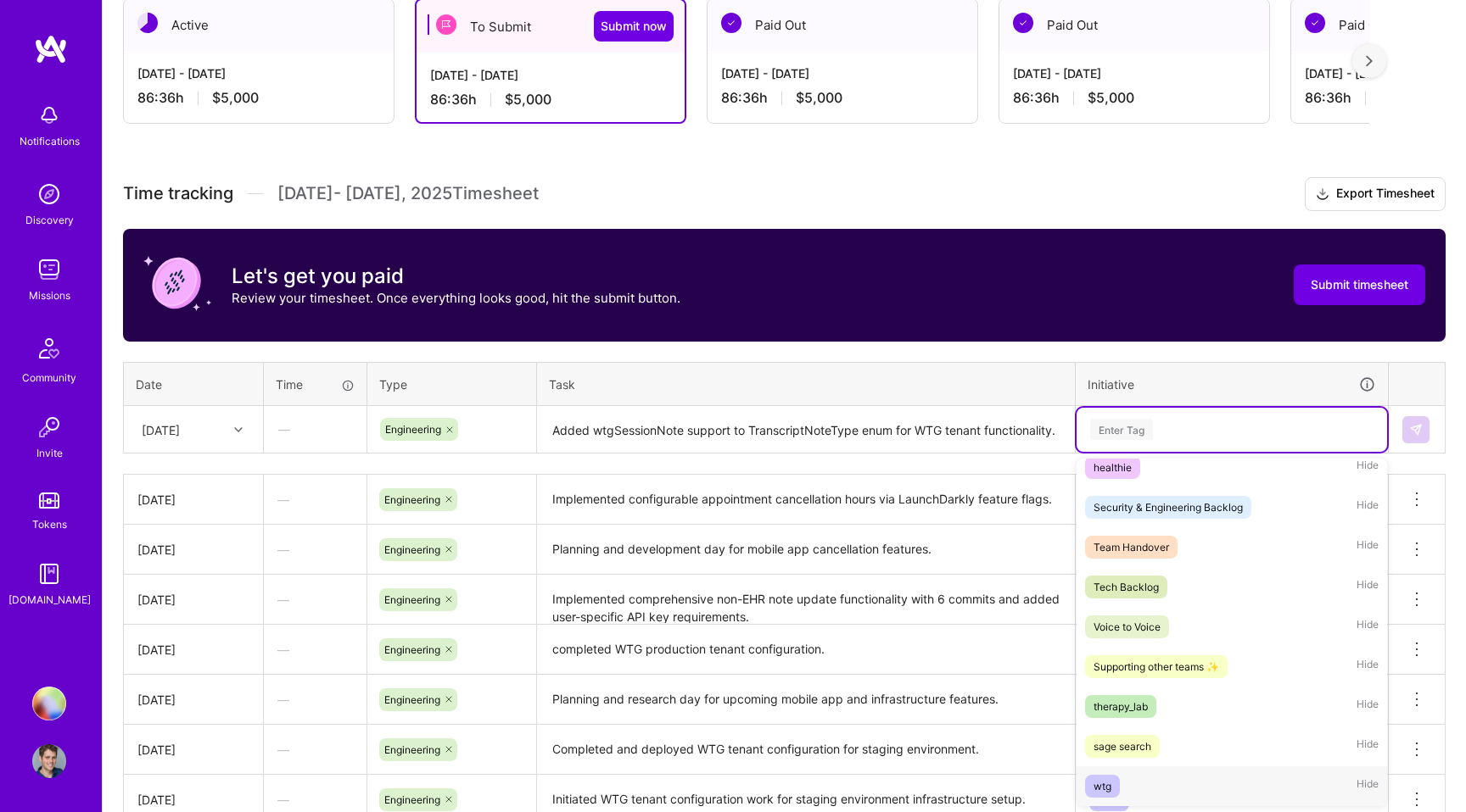
drag, startPoint x: 1128, startPoint y: 778, endPoint x: 1130, endPoint y: 768, distance: 10.2
click at [1127, 778] on div "wtg Hide" at bounding box center [1232, 786] width 311 height 40
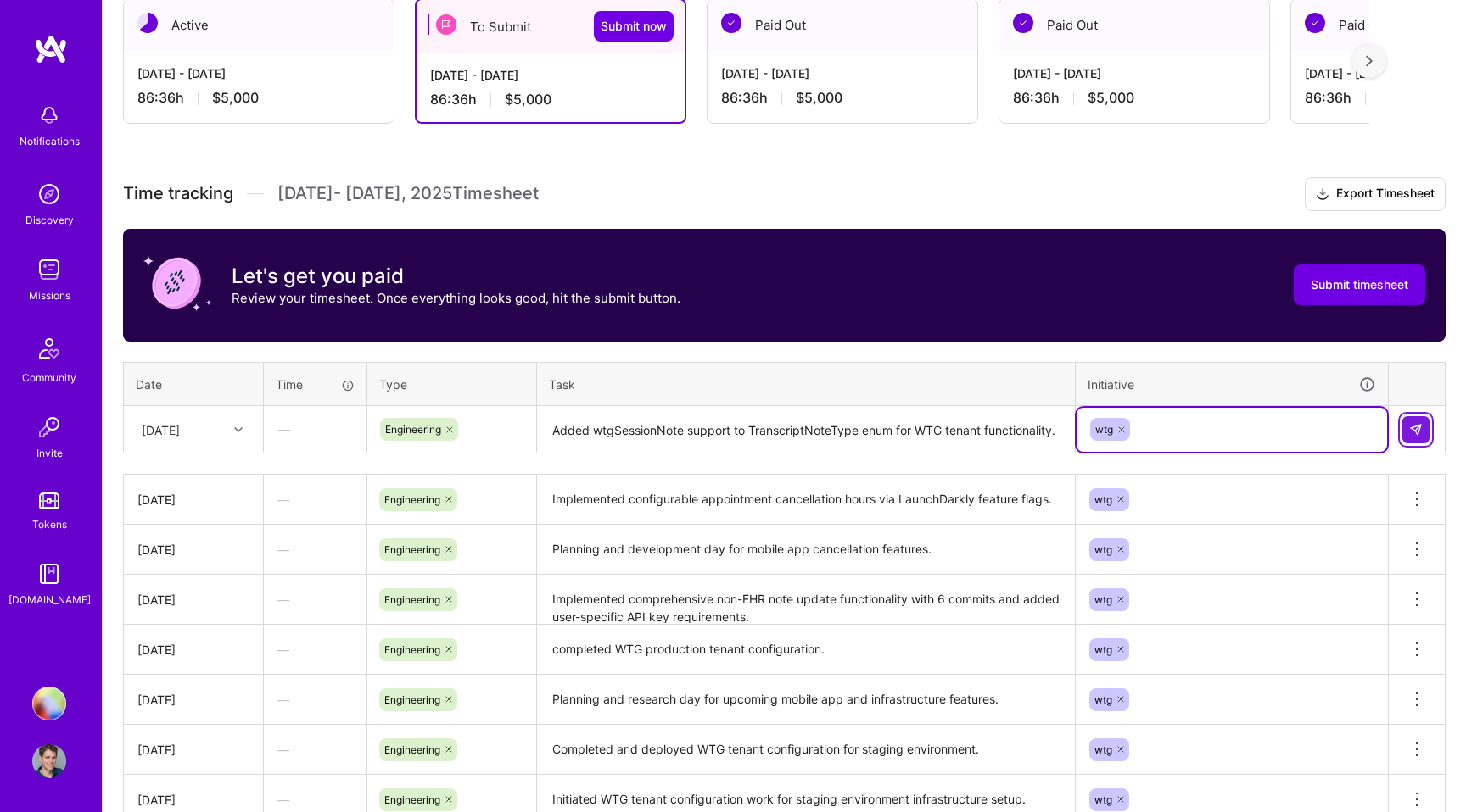
drag, startPoint x: 1428, startPoint y: 431, endPoint x: 1411, endPoint y: 426, distance: 17.7
click at [1428, 431] on button at bounding box center [1416, 430] width 27 height 27
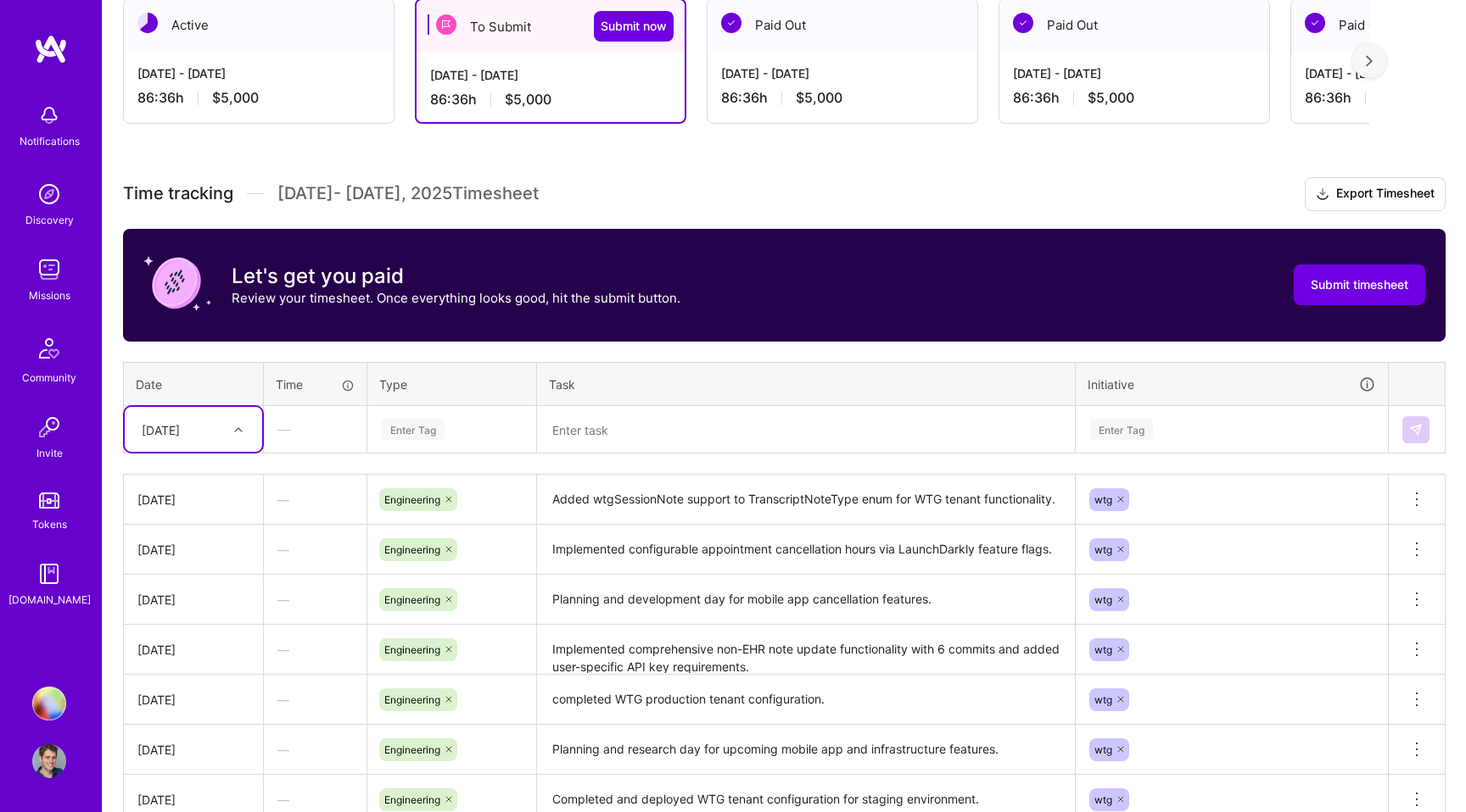
click at [239, 440] on div at bounding box center [240, 430] width 26 height 22
click at [176, 568] on div "[DATE]" at bounding box center [193, 568] width 138 height 32
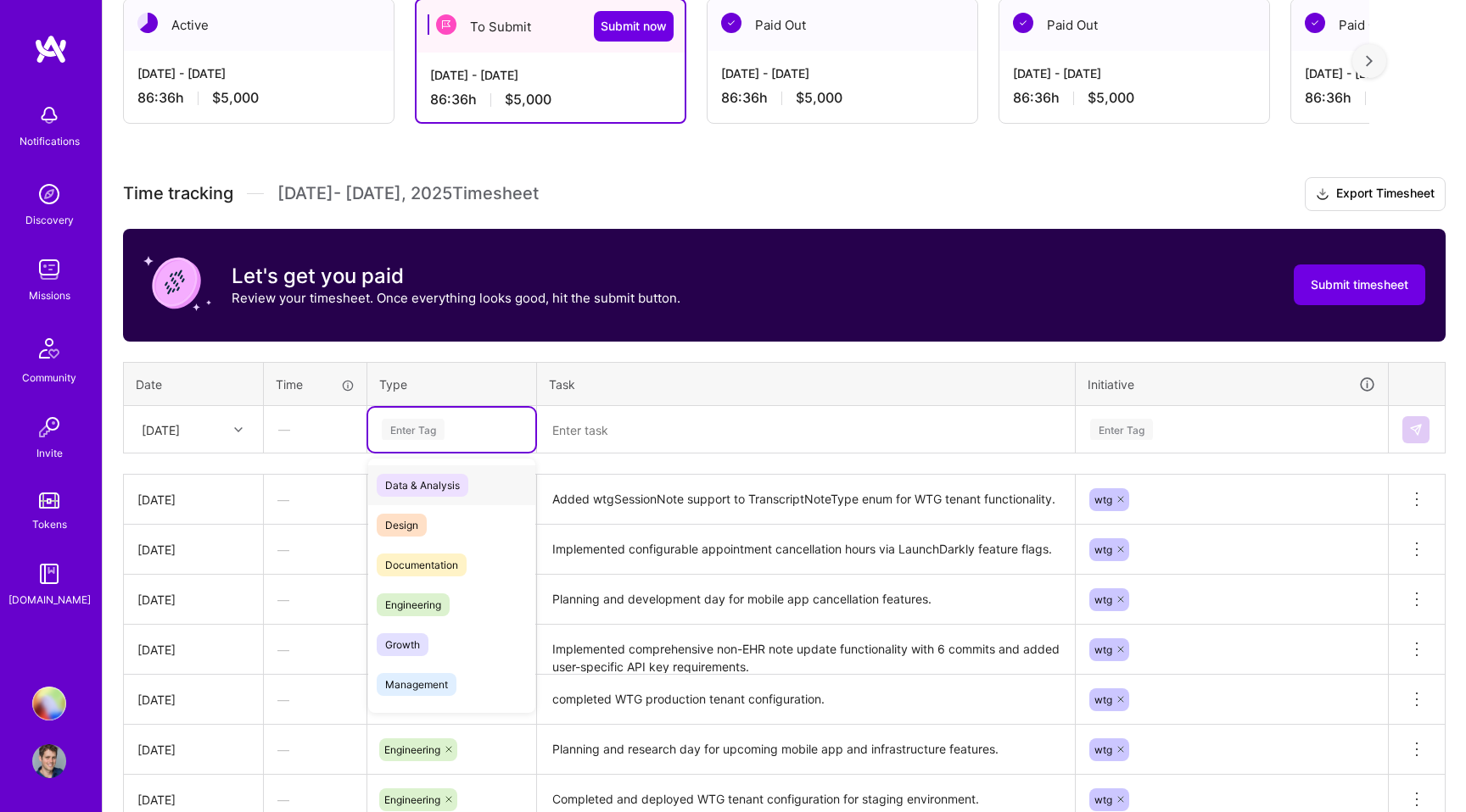
click at [418, 417] on div "Enter Tag" at bounding box center [451, 430] width 167 height 44
drag, startPoint x: 408, startPoint y: 602, endPoint x: 374, endPoint y: 571, distance: 46.0
click at [408, 602] on span "Engineering" at bounding box center [412, 605] width 73 height 23
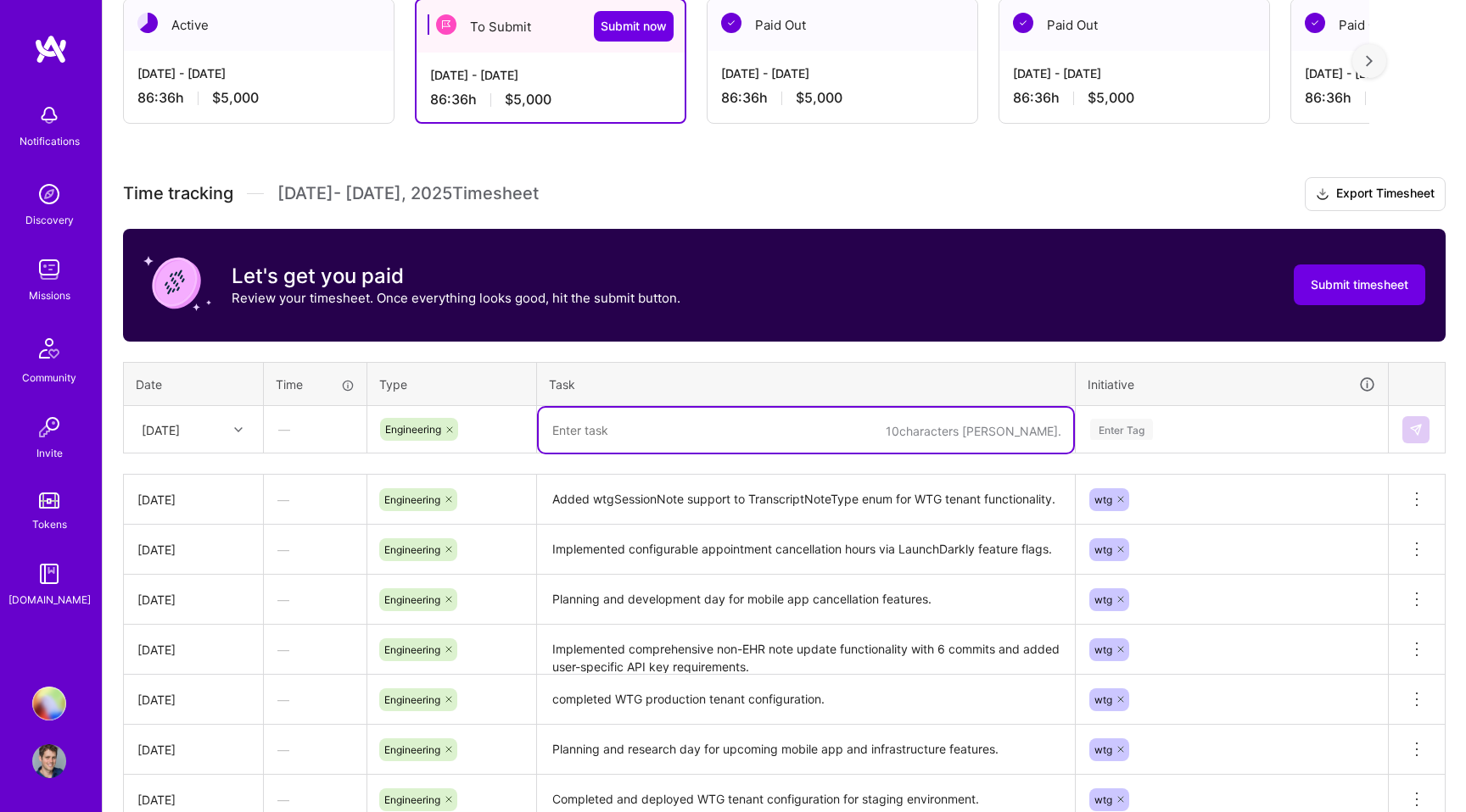
click at [593, 435] on textarea at bounding box center [805, 430] width 534 height 45
paste textarea "Implemented comprehensive phone field support across the entire [MEDICAL_DATA] …"
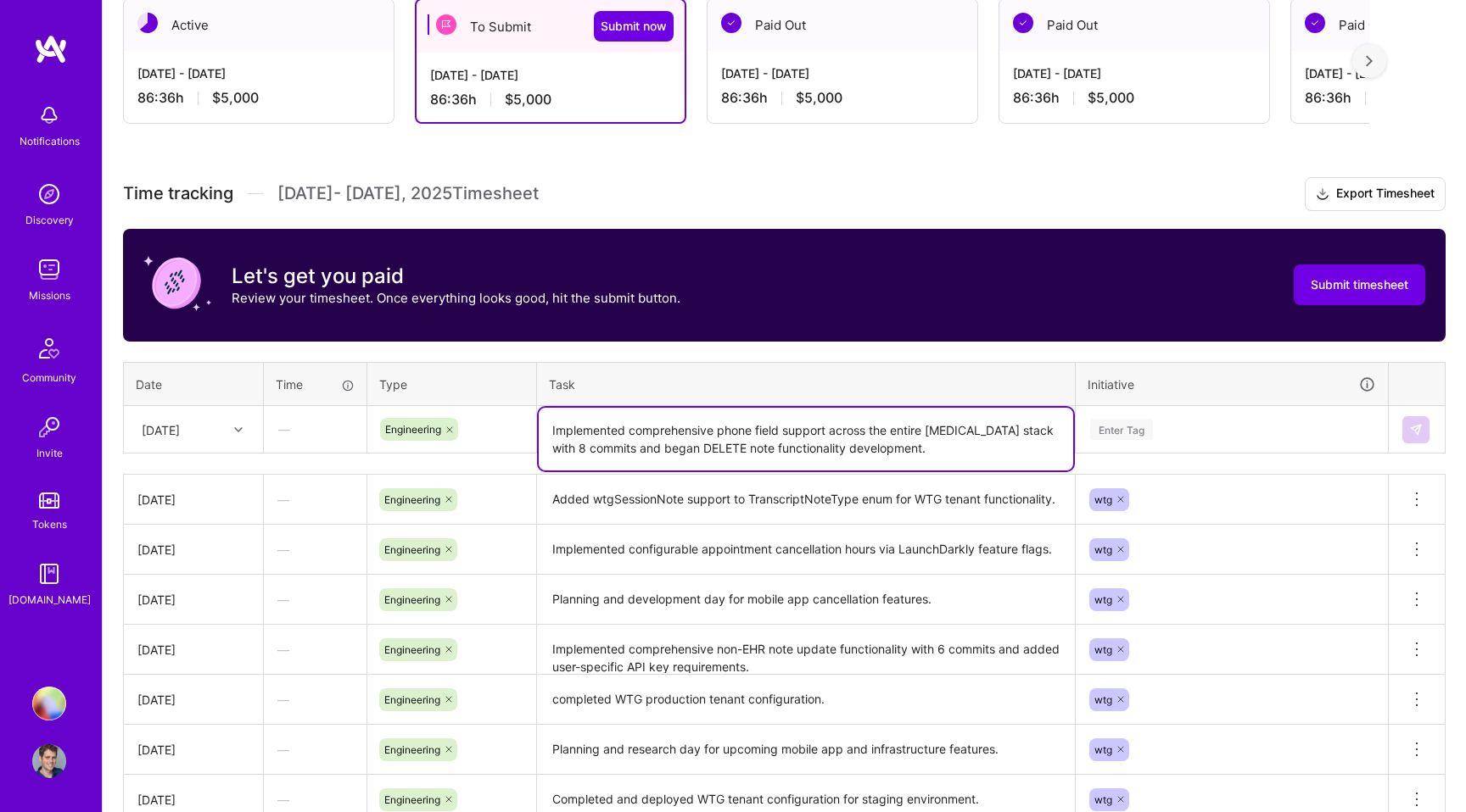
type textarea "Implemented comprehensive phone field support across the entire [MEDICAL_DATA] …"
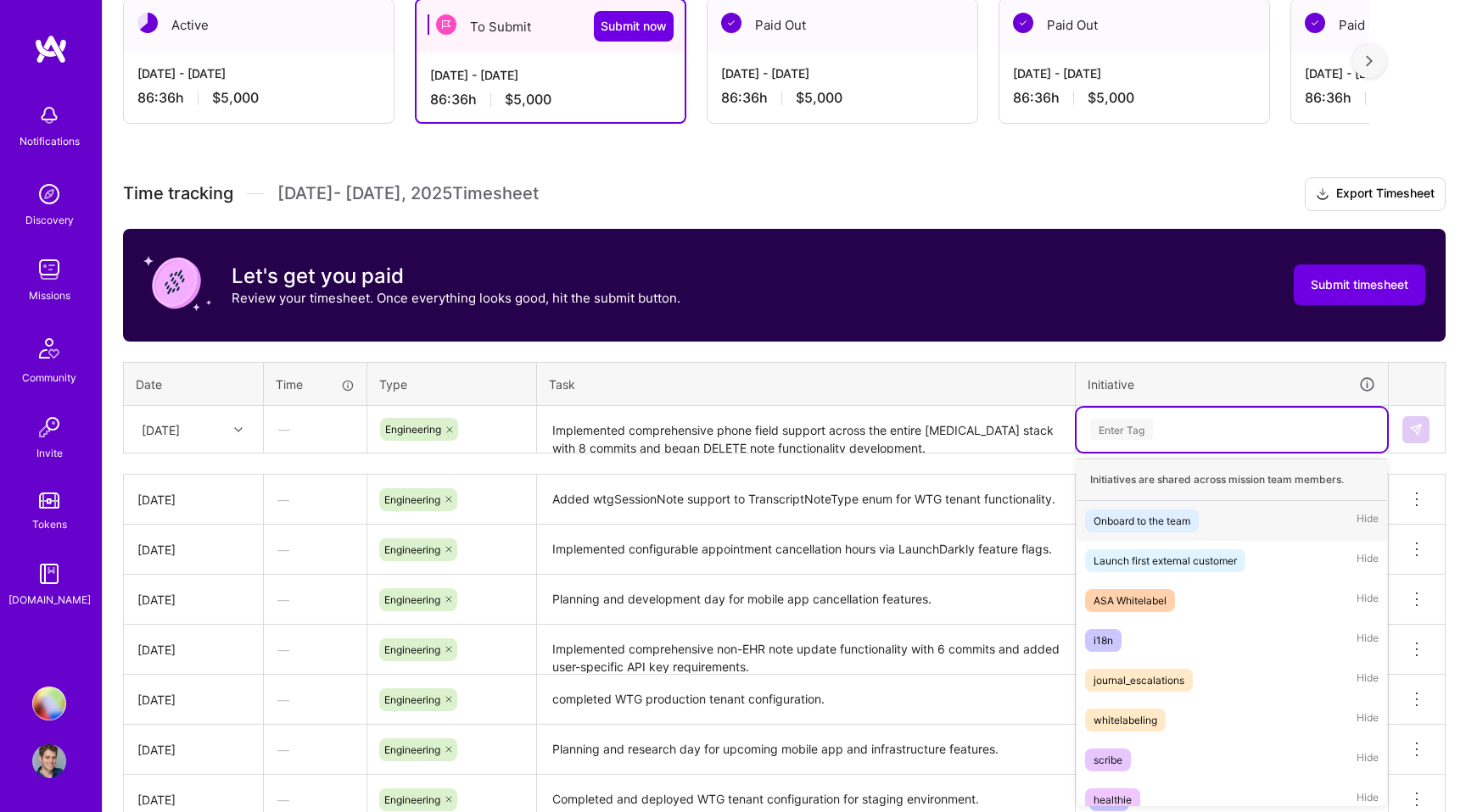
click at [1137, 425] on div "Enter Tag" at bounding box center [1121, 430] width 63 height 26
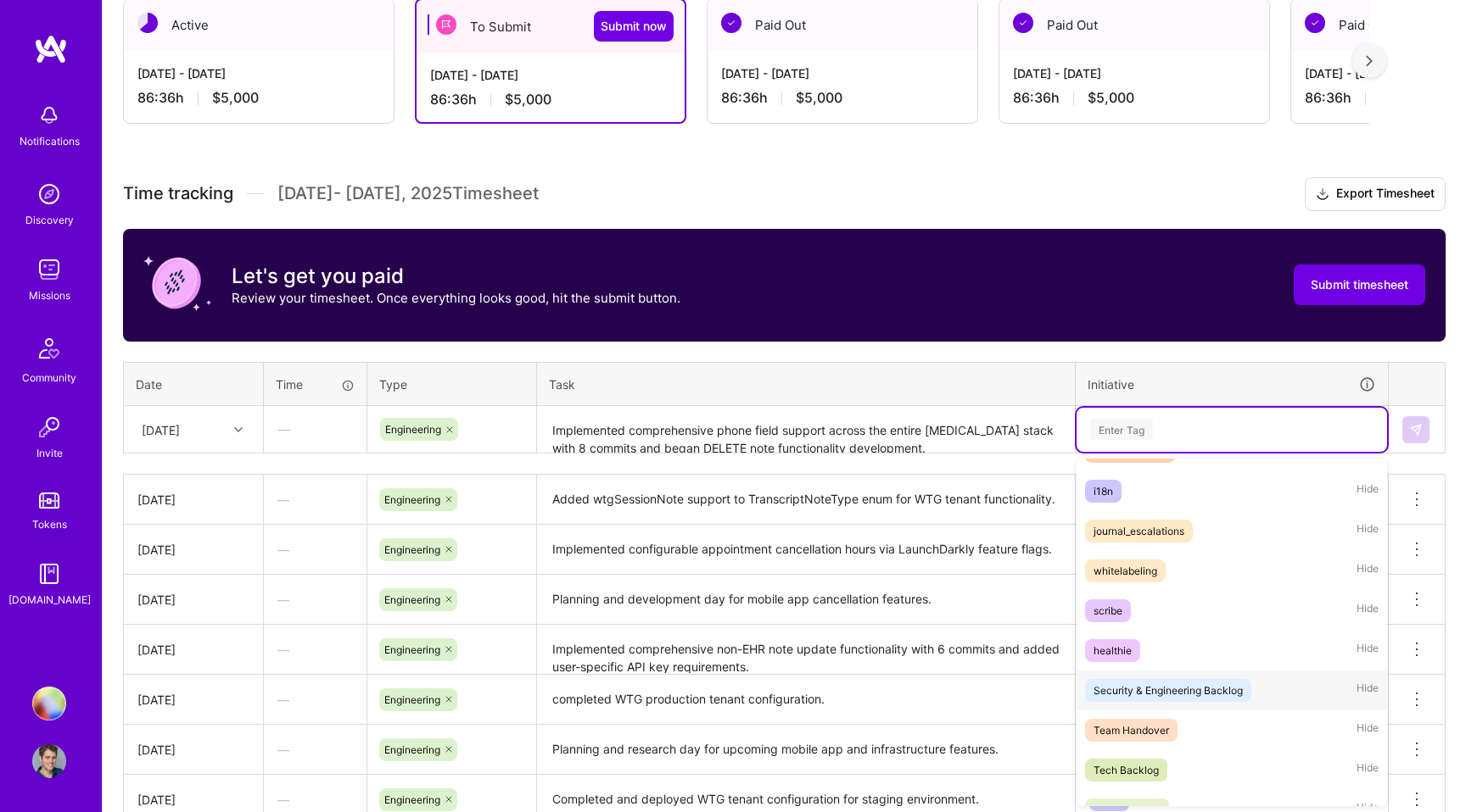
scroll to position [333, 0]
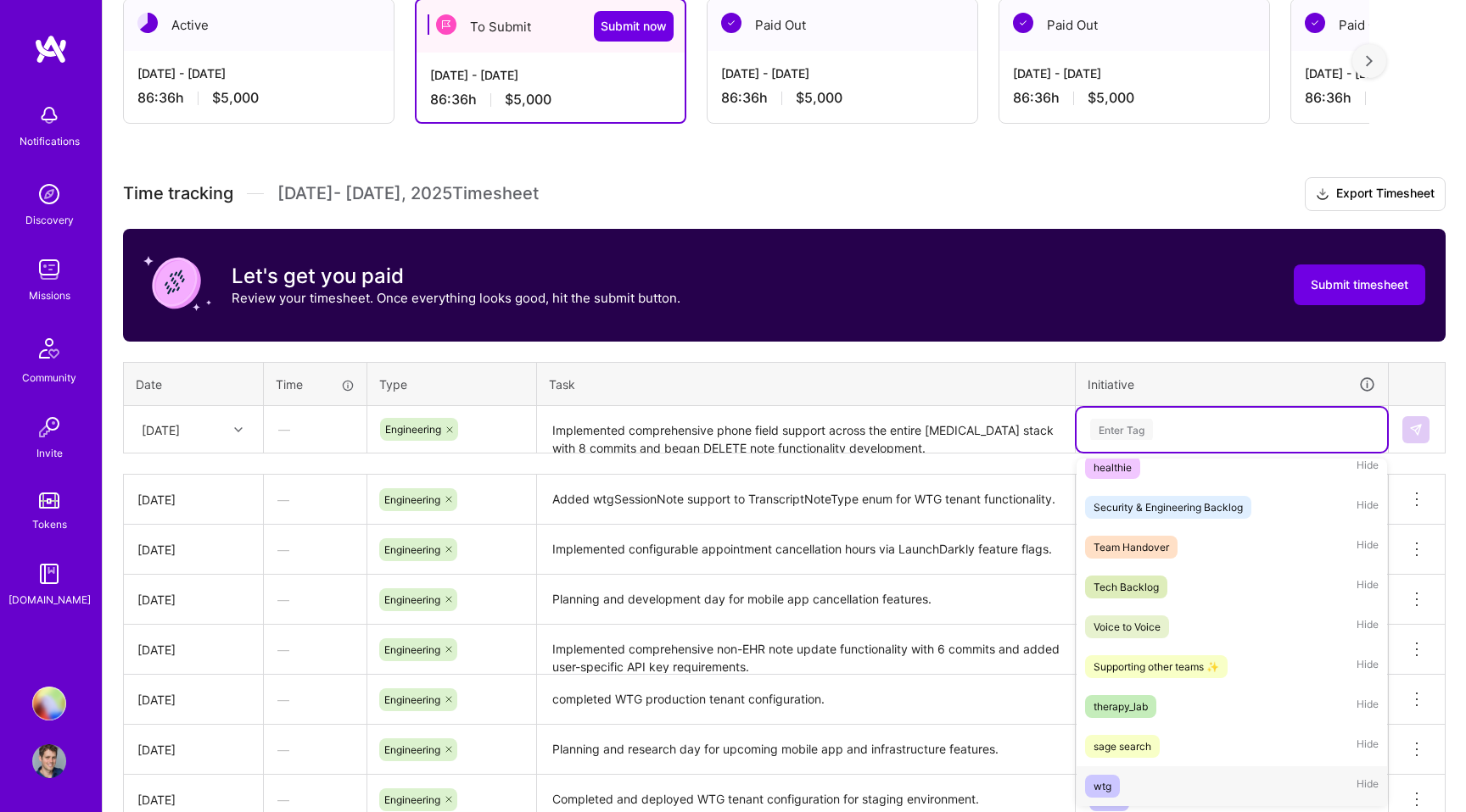
click at [1115, 770] on div "wtg Hide" at bounding box center [1232, 786] width 311 height 40
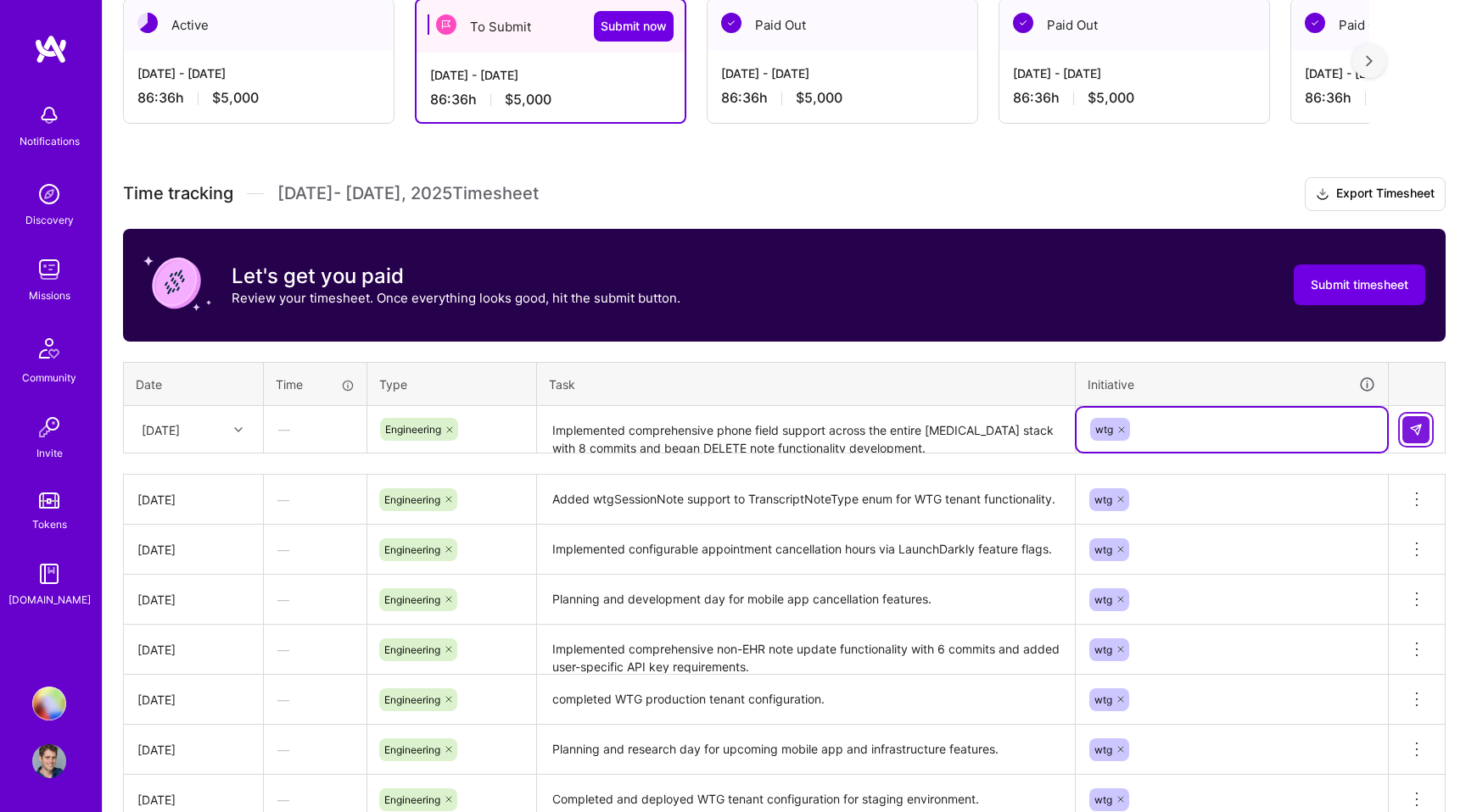
click at [1420, 428] on img at bounding box center [1415, 429] width 13 height 13
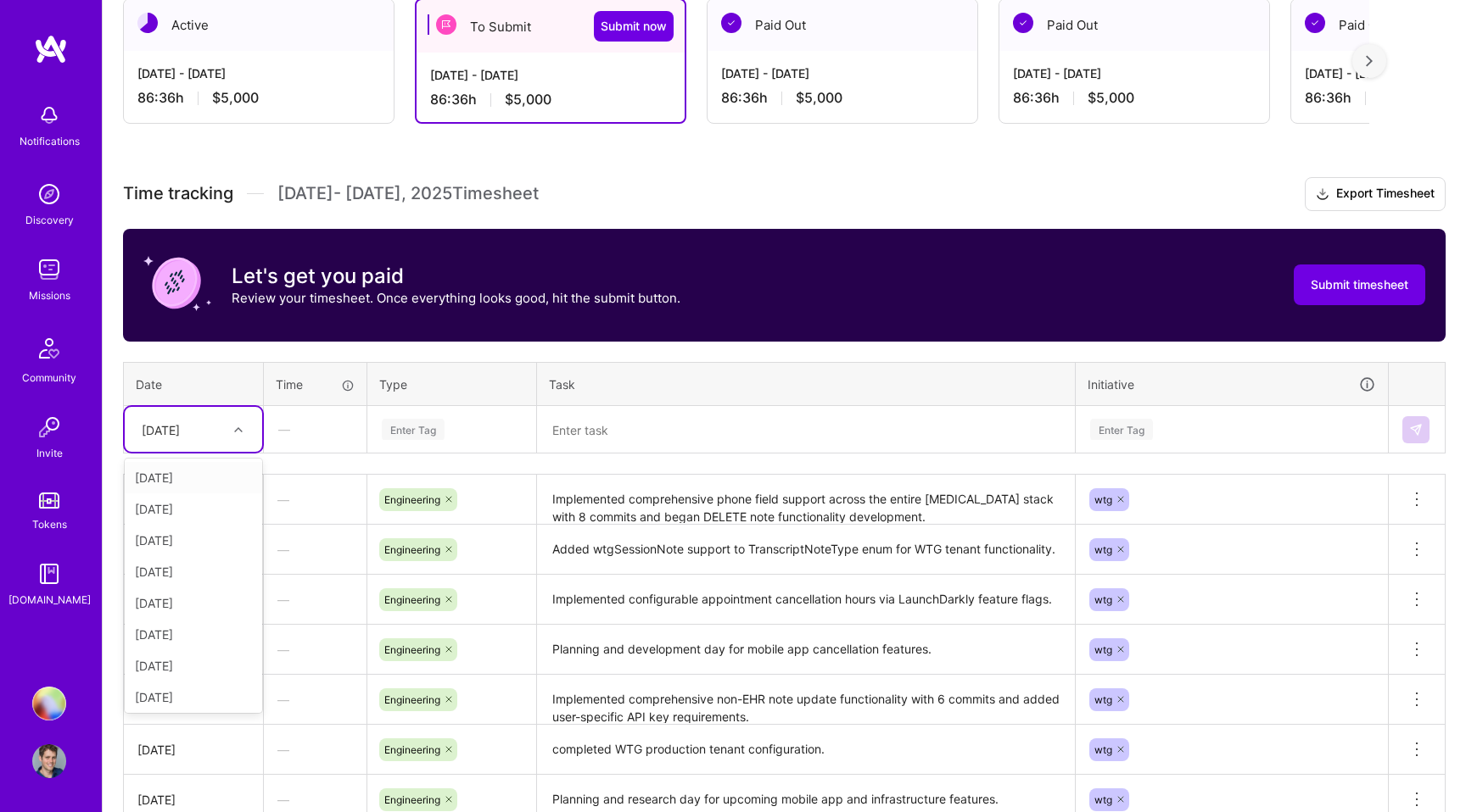
click at [180, 437] on div "[DATE]" at bounding box center [160, 429] width 38 height 18
click at [179, 602] on div "[DATE]" at bounding box center [193, 600] width 138 height 32
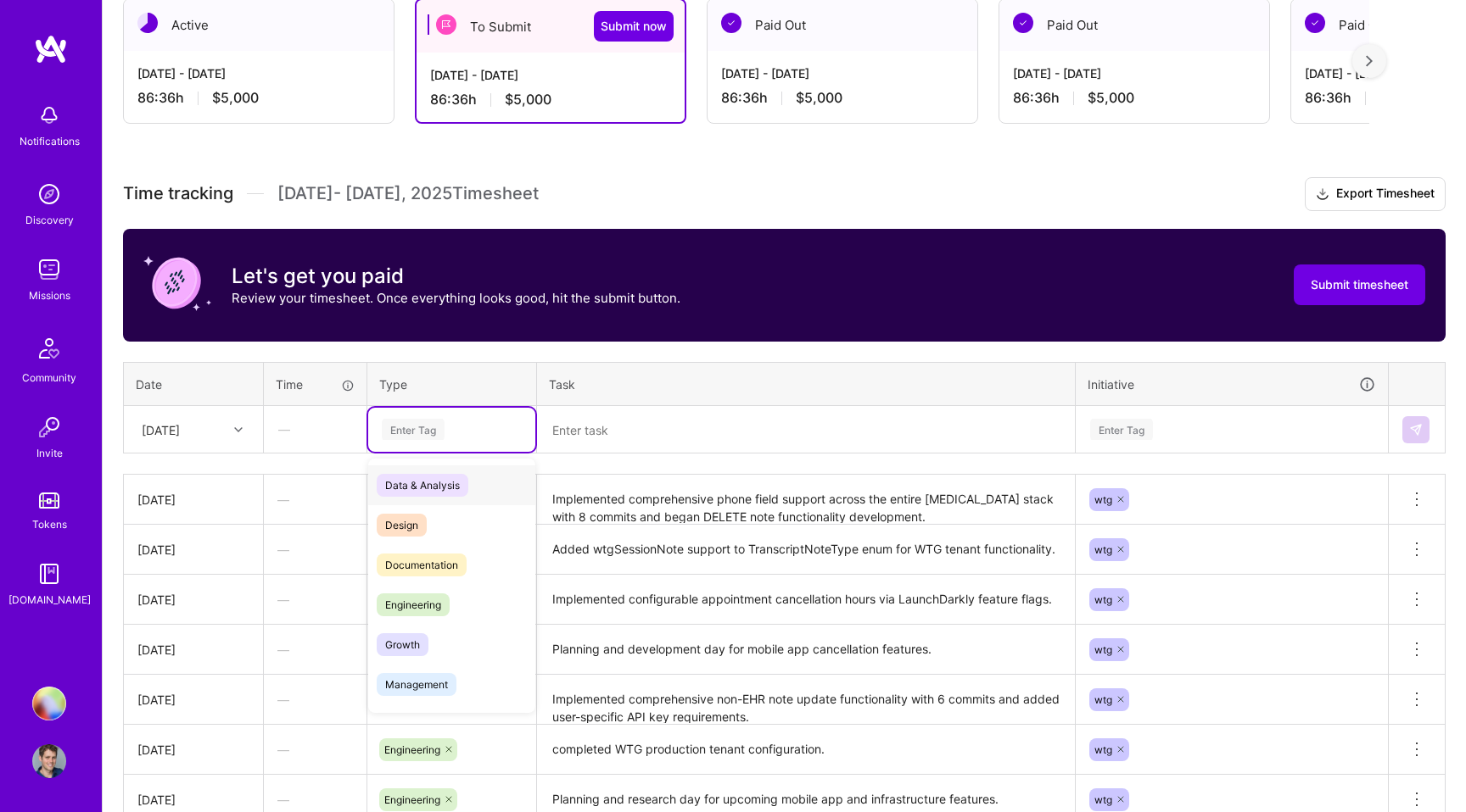
click at [425, 426] on div "Enter Tag" at bounding box center [412, 430] width 63 height 26
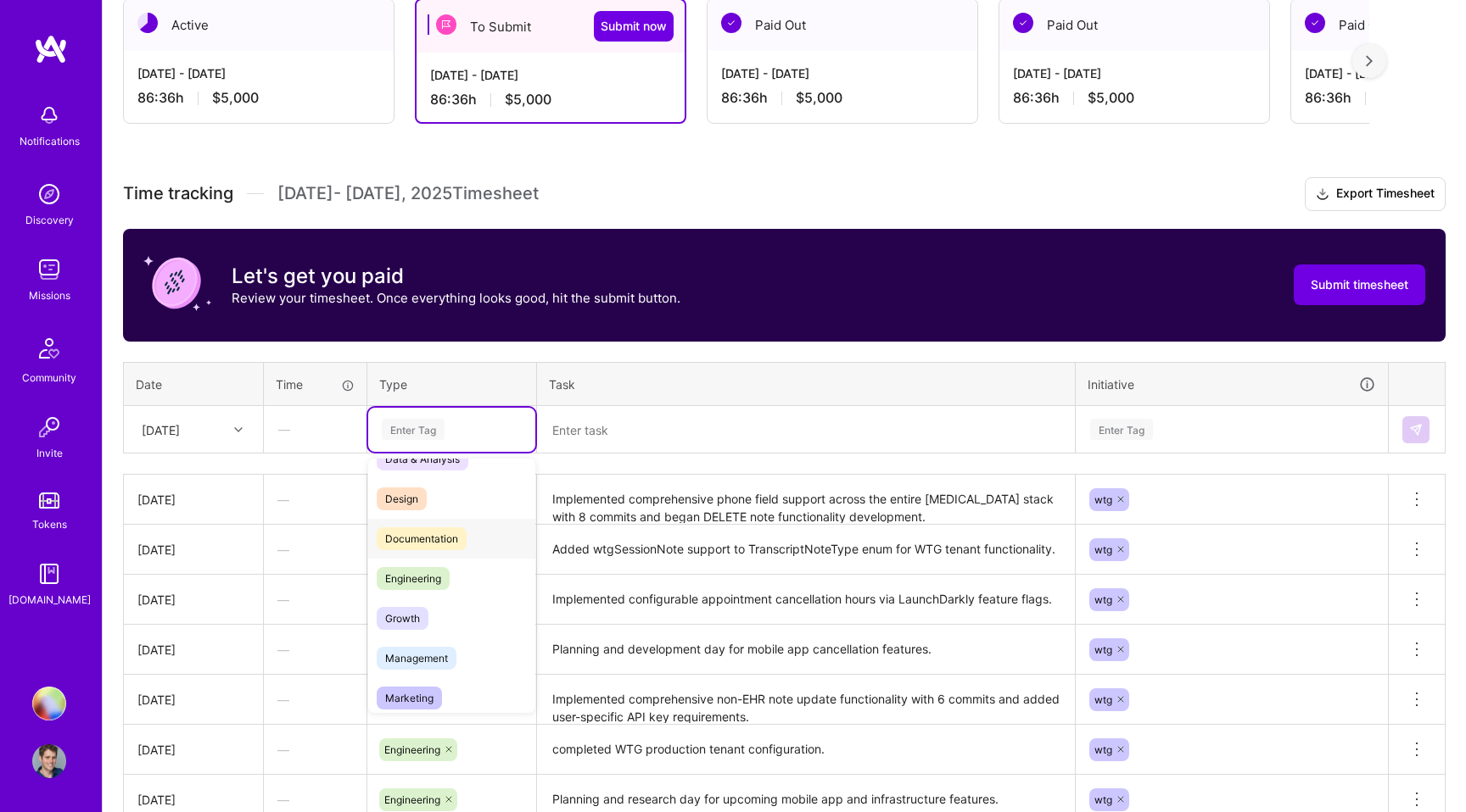
scroll to position [27, 0]
drag, startPoint x: 426, startPoint y: 578, endPoint x: 587, endPoint y: 482, distance: 187.4
click at [427, 578] on span "Engineering" at bounding box center [412, 578] width 73 height 23
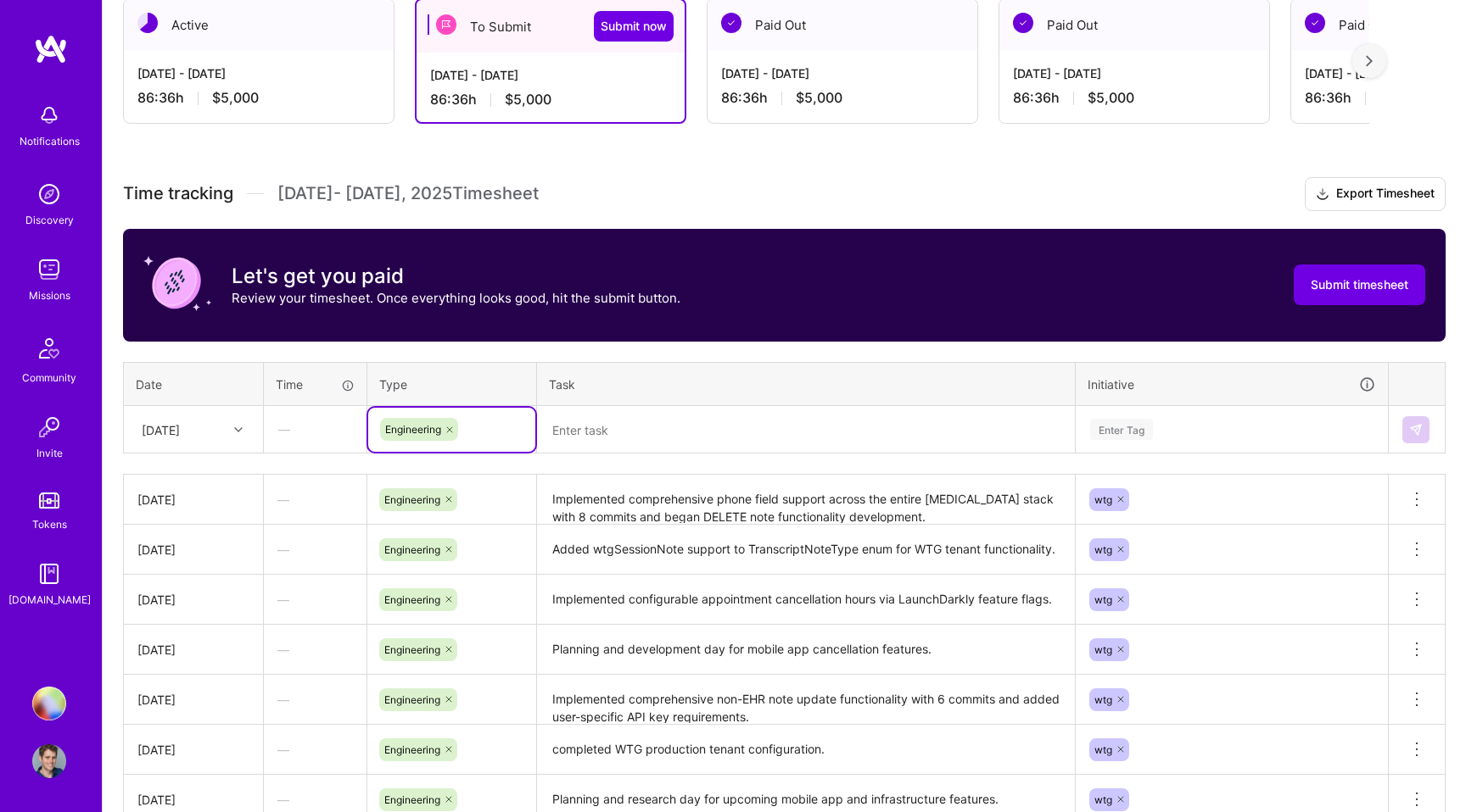
click at [648, 430] on textarea at bounding box center [805, 430] width 534 height 45
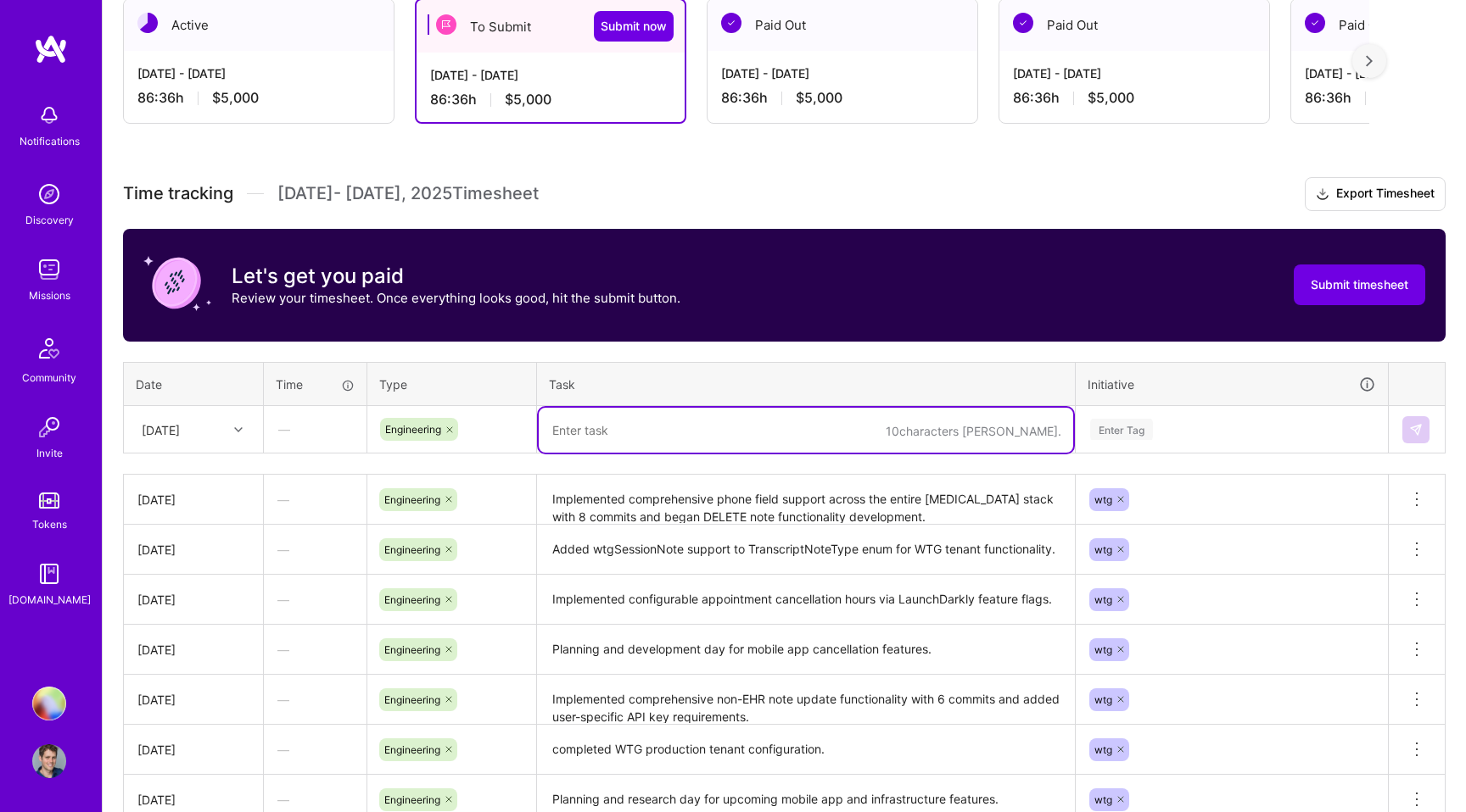
paste textarea "Fixed critical phone input backspace [MEDICAL_DATA] bug with cursor-safe logic …"
type textarea "Fixed critical phone input backspace [MEDICAL_DATA] bug with cursor-safe logic …"
drag, startPoint x: 1182, startPoint y: 425, endPoint x: 1160, endPoint y: 429, distance: 22.4
click at [1181, 425] on div "Enter Tag" at bounding box center [1231, 430] width 287 height 21
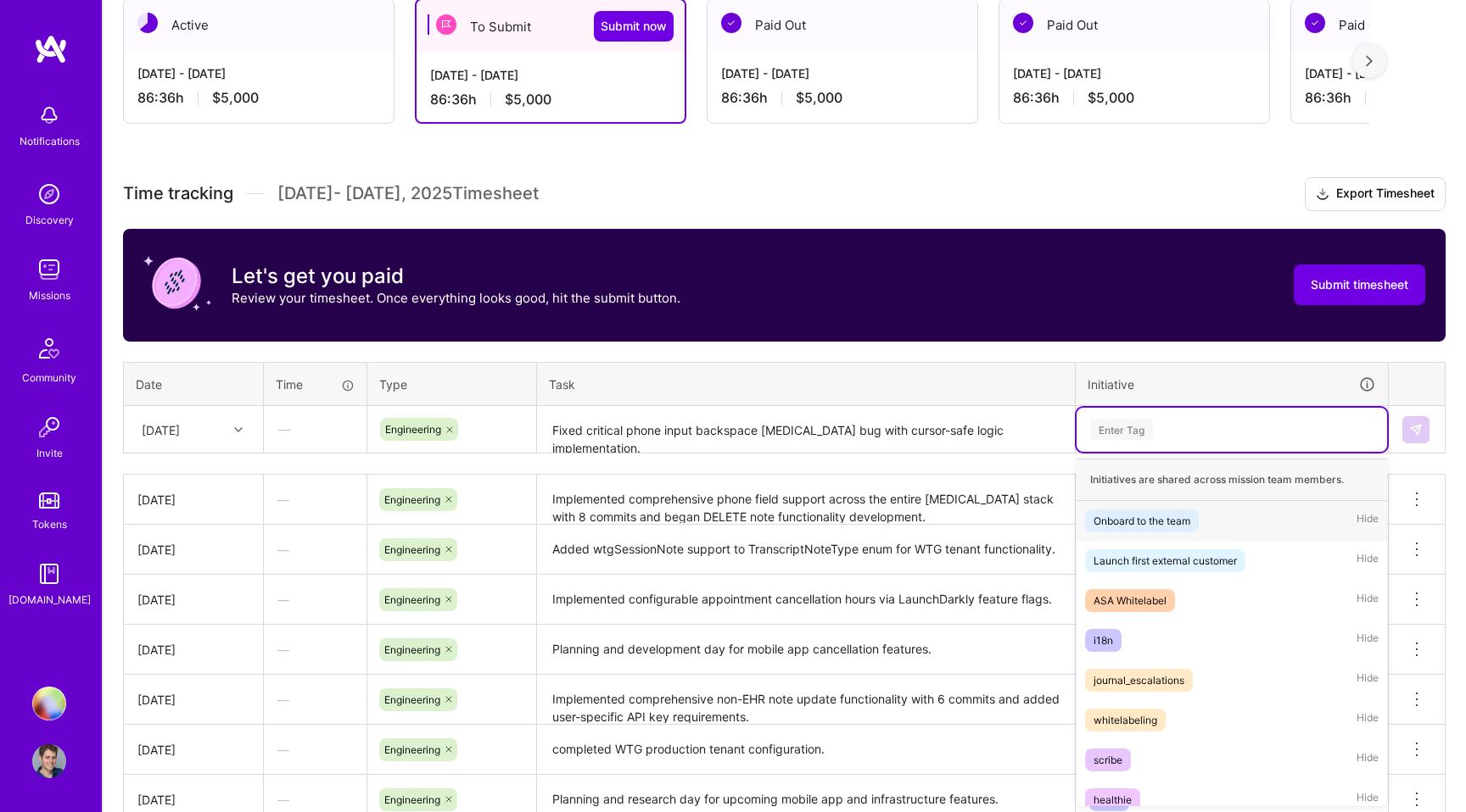
scroll to position [333, 0]
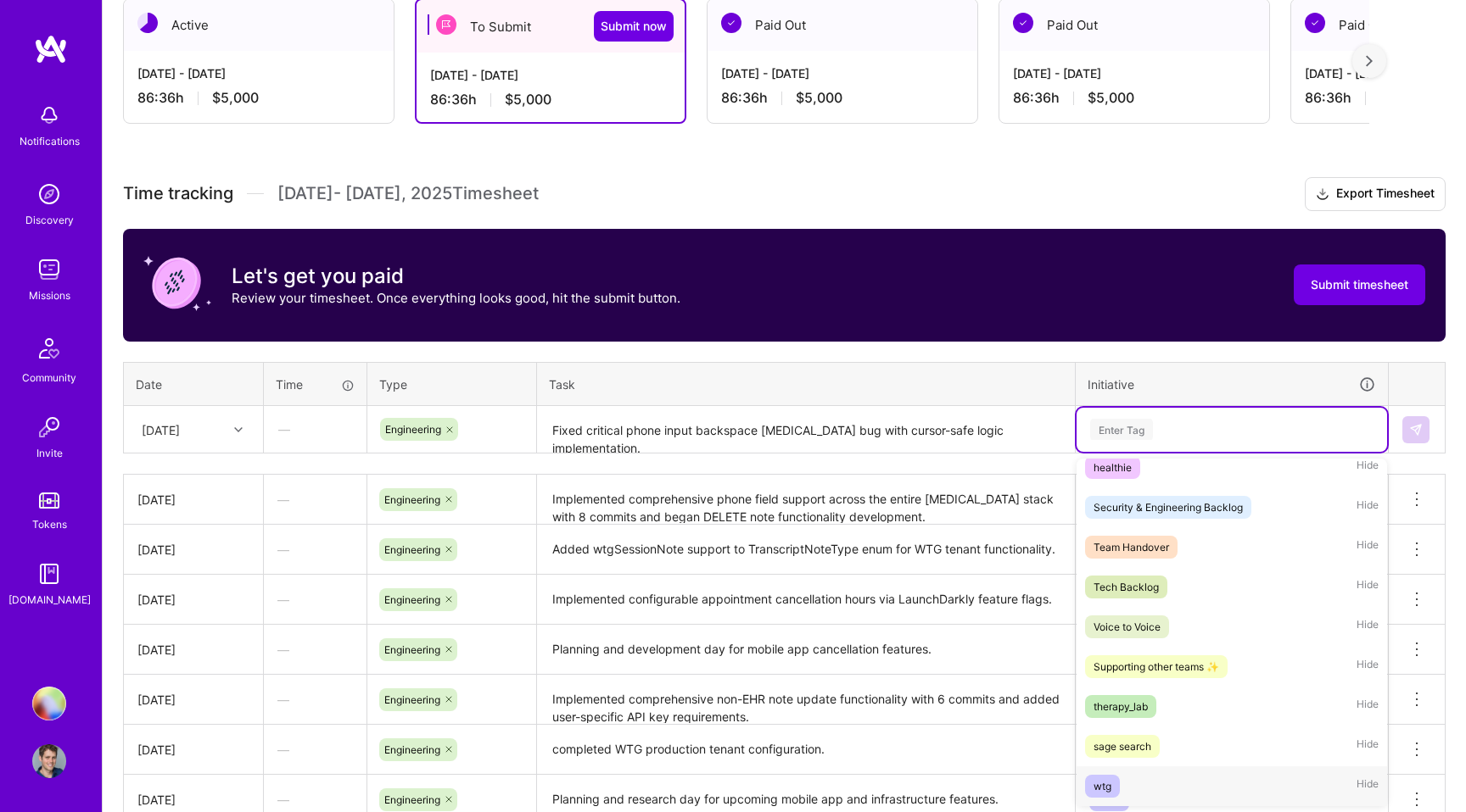
drag, startPoint x: 1120, startPoint y: 781, endPoint x: 1139, endPoint y: 763, distance: 26.2
click at [1120, 781] on div "wtg Hide" at bounding box center [1232, 786] width 311 height 40
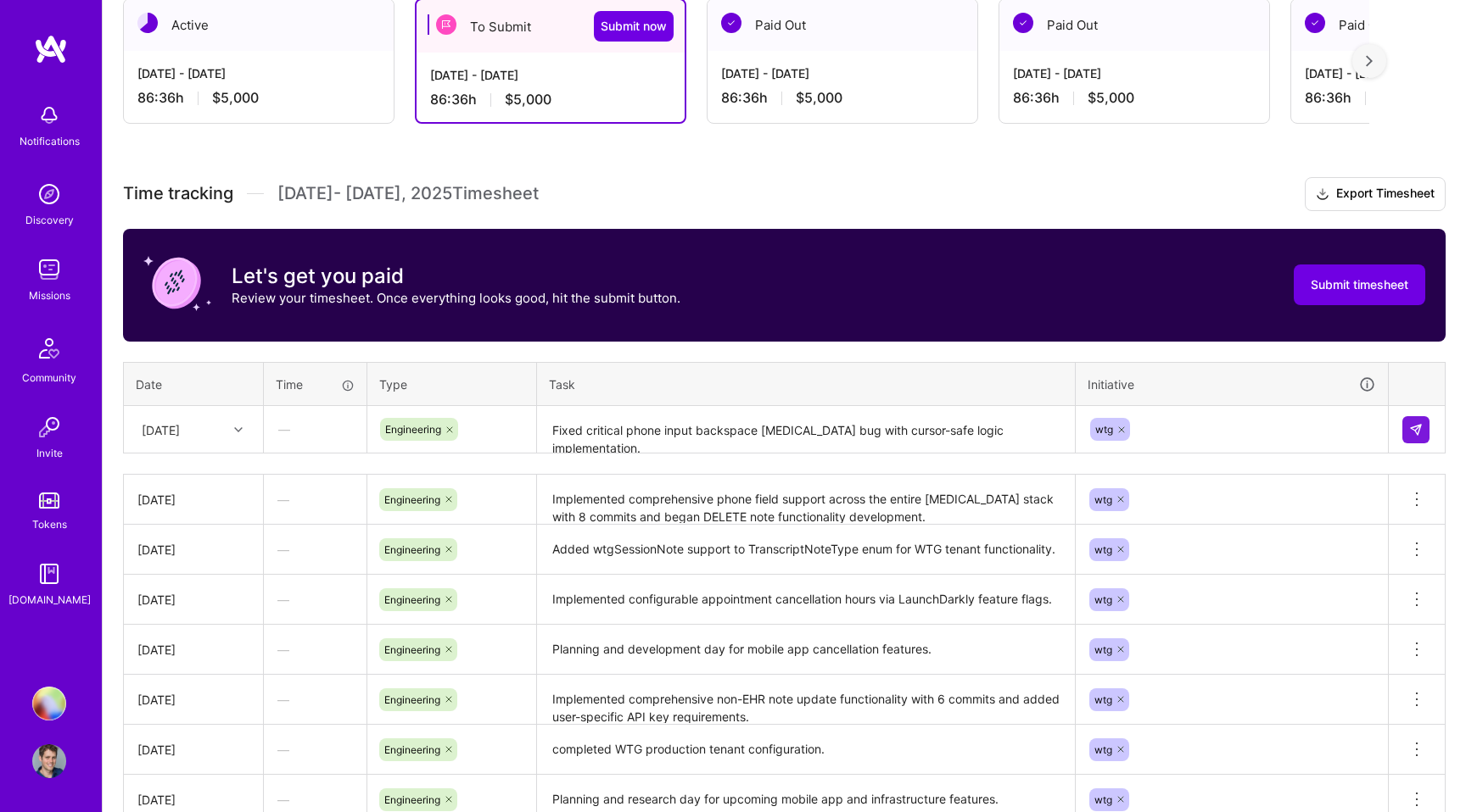
click at [1430, 429] on div at bounding box center [1417, 430] width 29 height 27
click at [233, 438] on div at bounding box center [240, 430] width 26 height 22
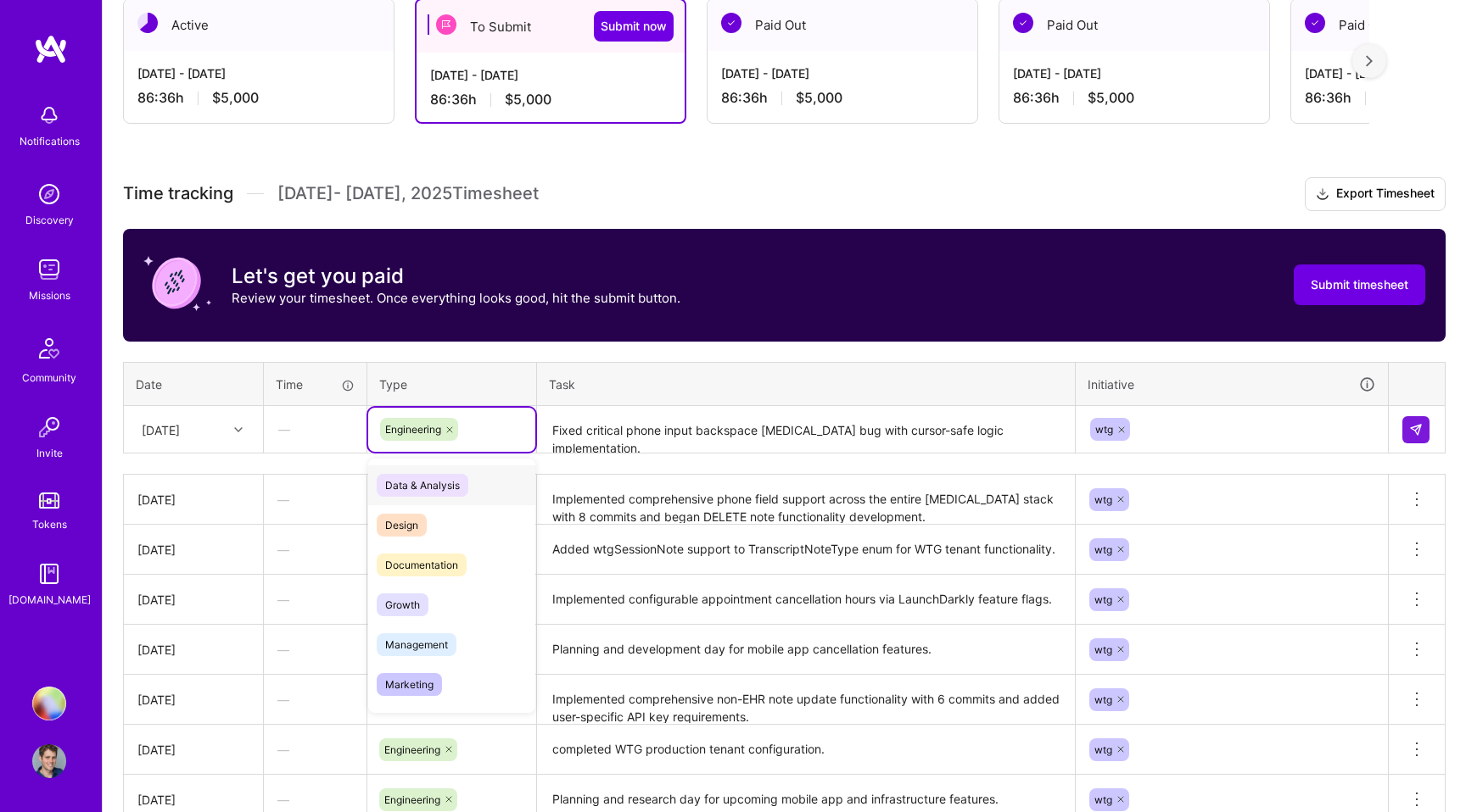
click at [437, 415] on div "Engineering" at bounding box center [451, 430] width 167 height 44
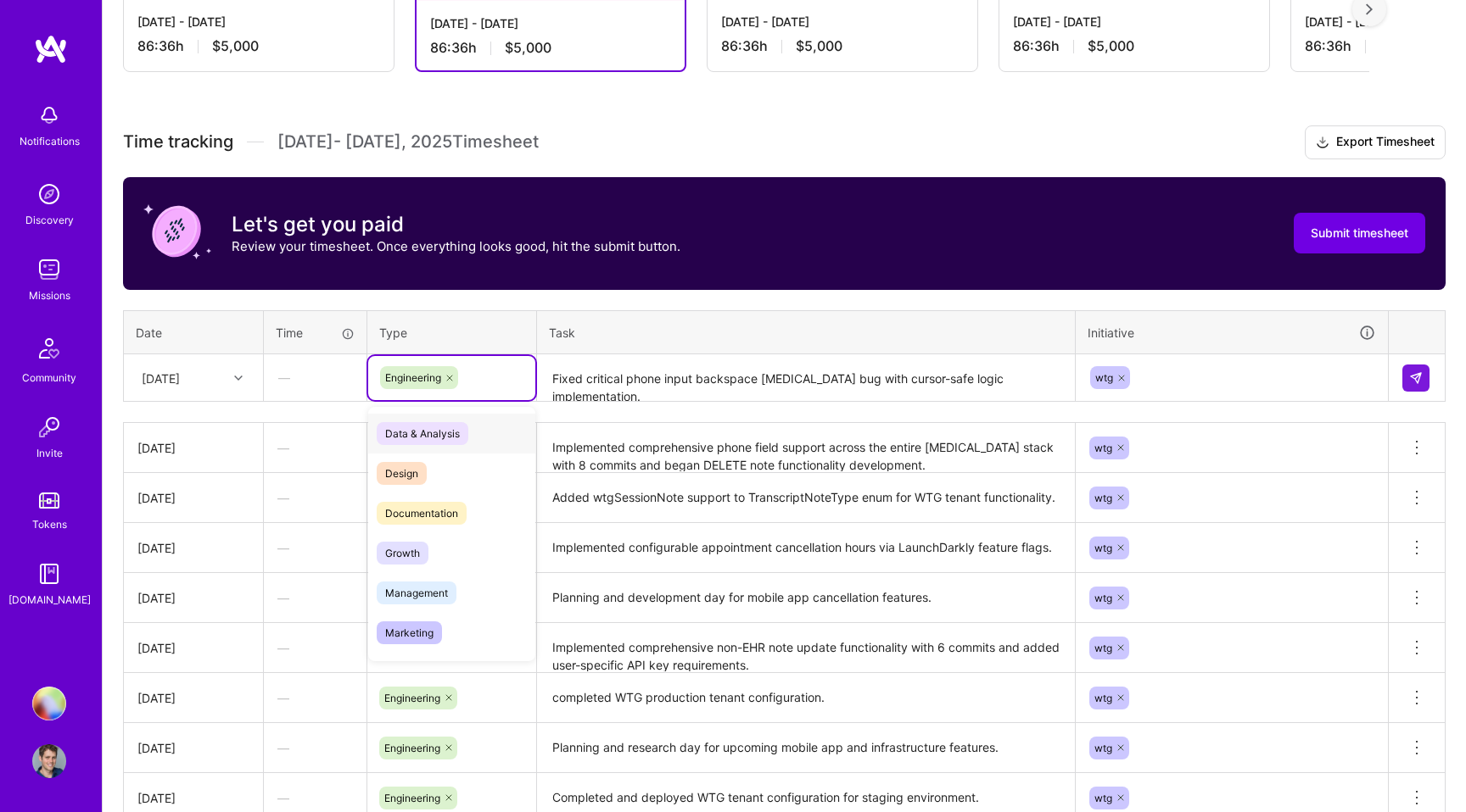
scroll to position [402, 0]
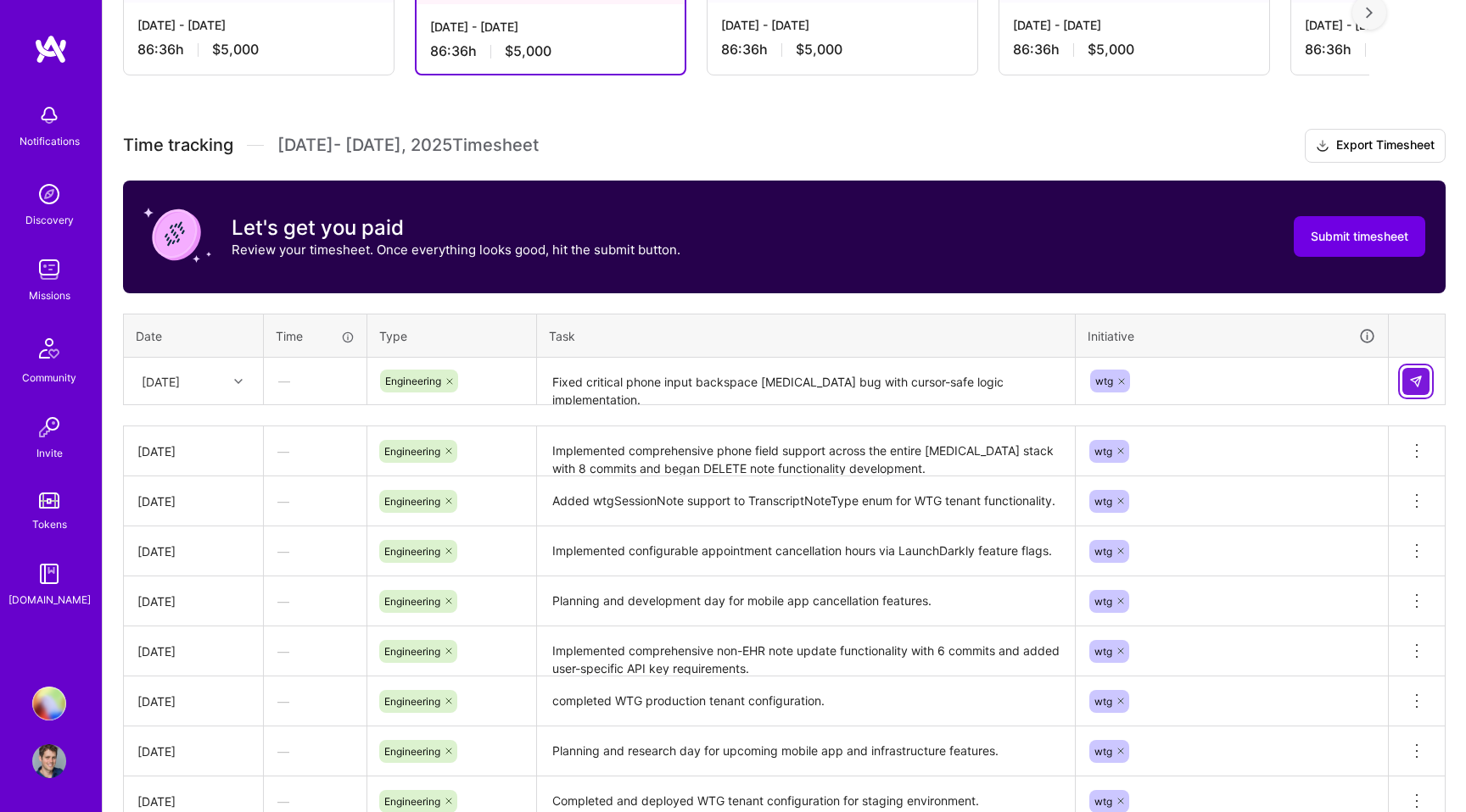
click at [1404, 377] on button at bounding box center [1416, 381] width 27 height 27
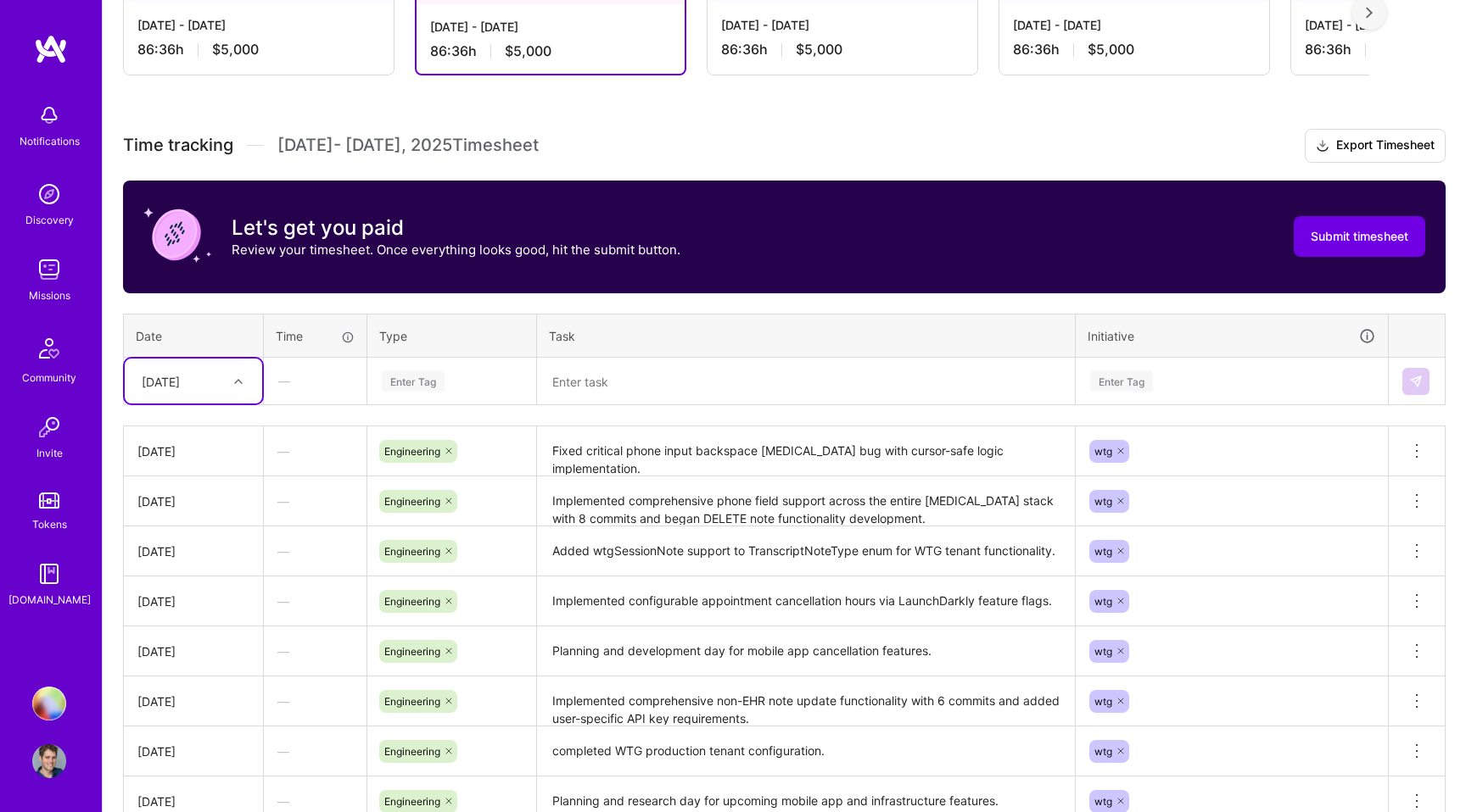
click at [222, 383] on div "[DATE]" at bounding box center [180, 381] width 94 height 28
click at [155, 646] on div "[DATE]" at bounding box center [193, 646] width 138 height 32
click at [468, 389] on div "Enter Tag" at bounding box center [451, 381] width 143 height 21
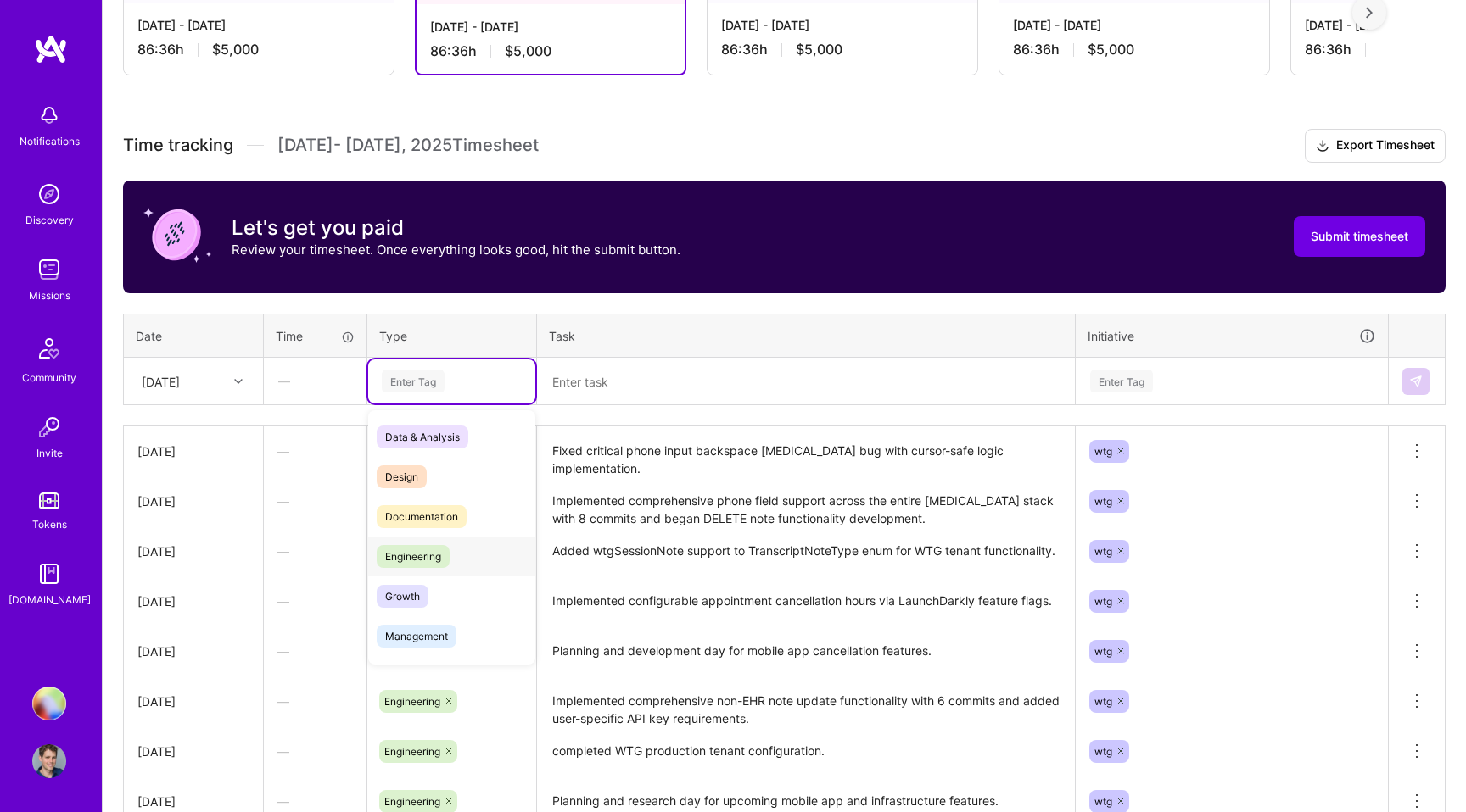
drag, startPoint x: 425, startPoint y: 547, endPoint x: 463, endPoint y: 533, distance: 40.5
click at [425, 547] on span "Engineering" at bounding box center [412, 557] width 73 height 23
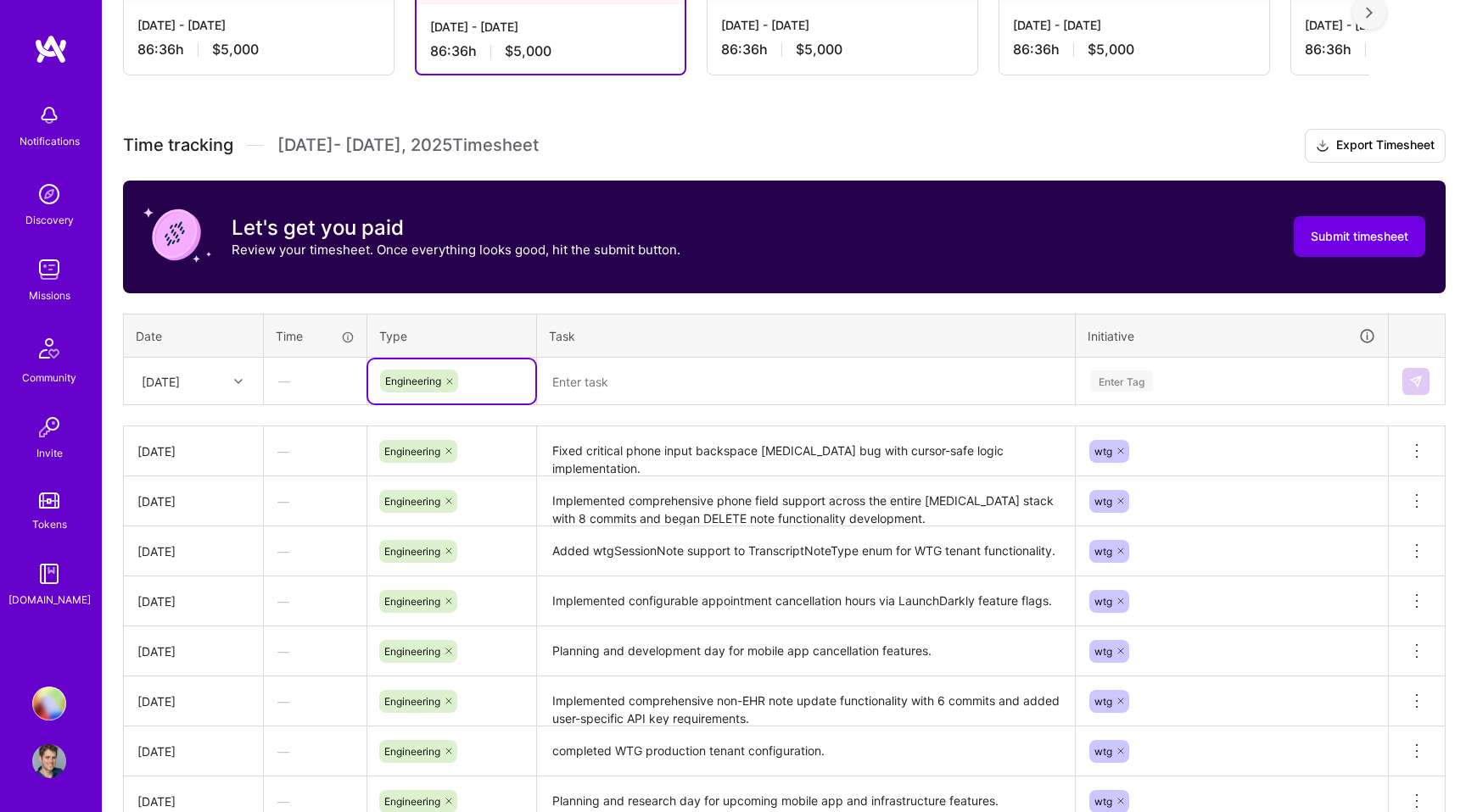
click at [652, 368] on textarea at bounding box center [805, 381] width 534 height 45
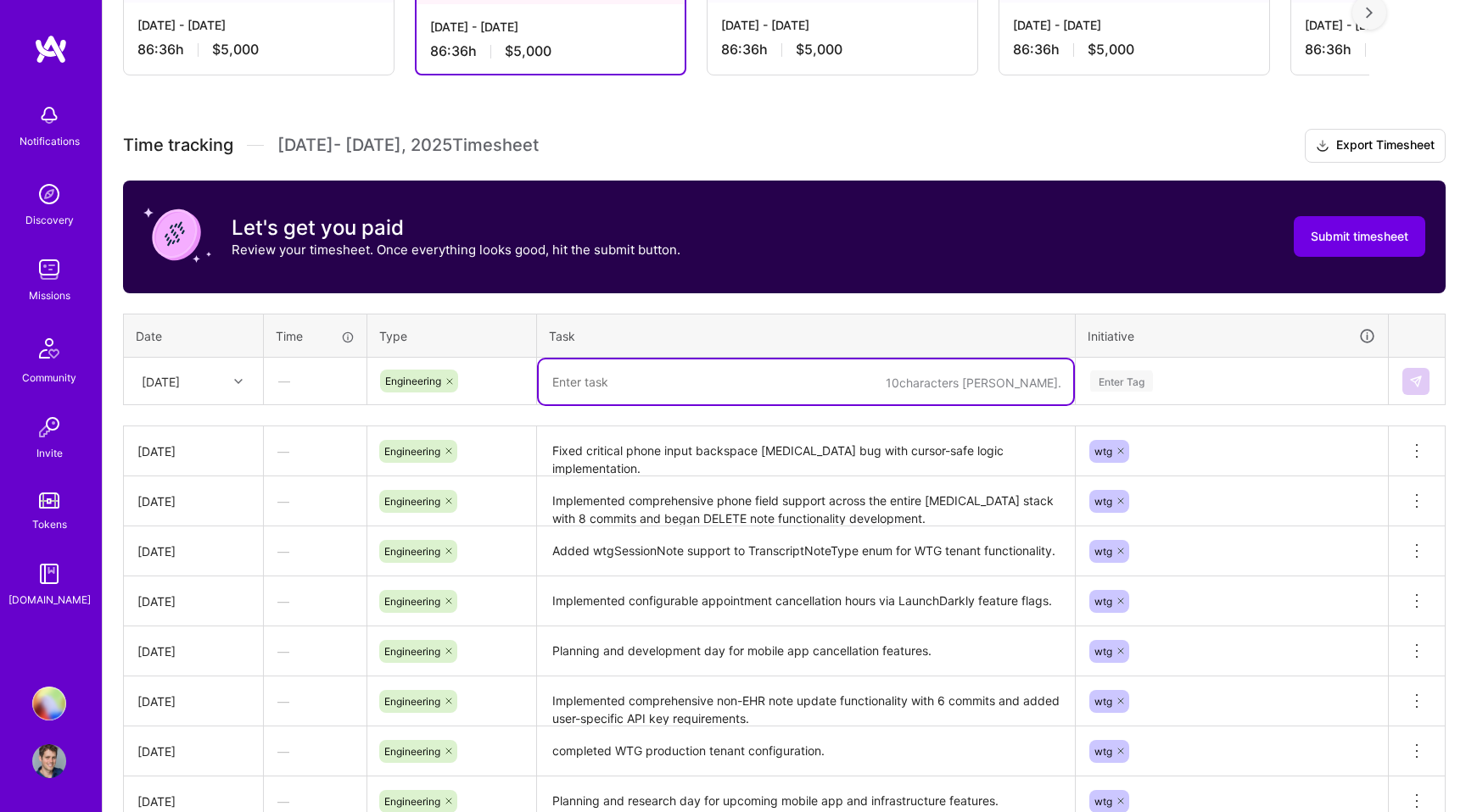
paste textarea "Planning and research day for upcoming features and technical improvements."
type textarea "Planning and research day for upcoming features and technical improvements."
drag, startPoint x: 988, startPoint y: 378, endPoint x: 496, endPoint y: 375, distance: 492.0
click at [502, 375] on tr "[DATE] — Engineering Planning and research day for upcoming features and techni…" at bounding box center [784, 381] width 1322 height 48
click at [580, 376] on textarea at bounding box center [805, 381] width 534 height 45
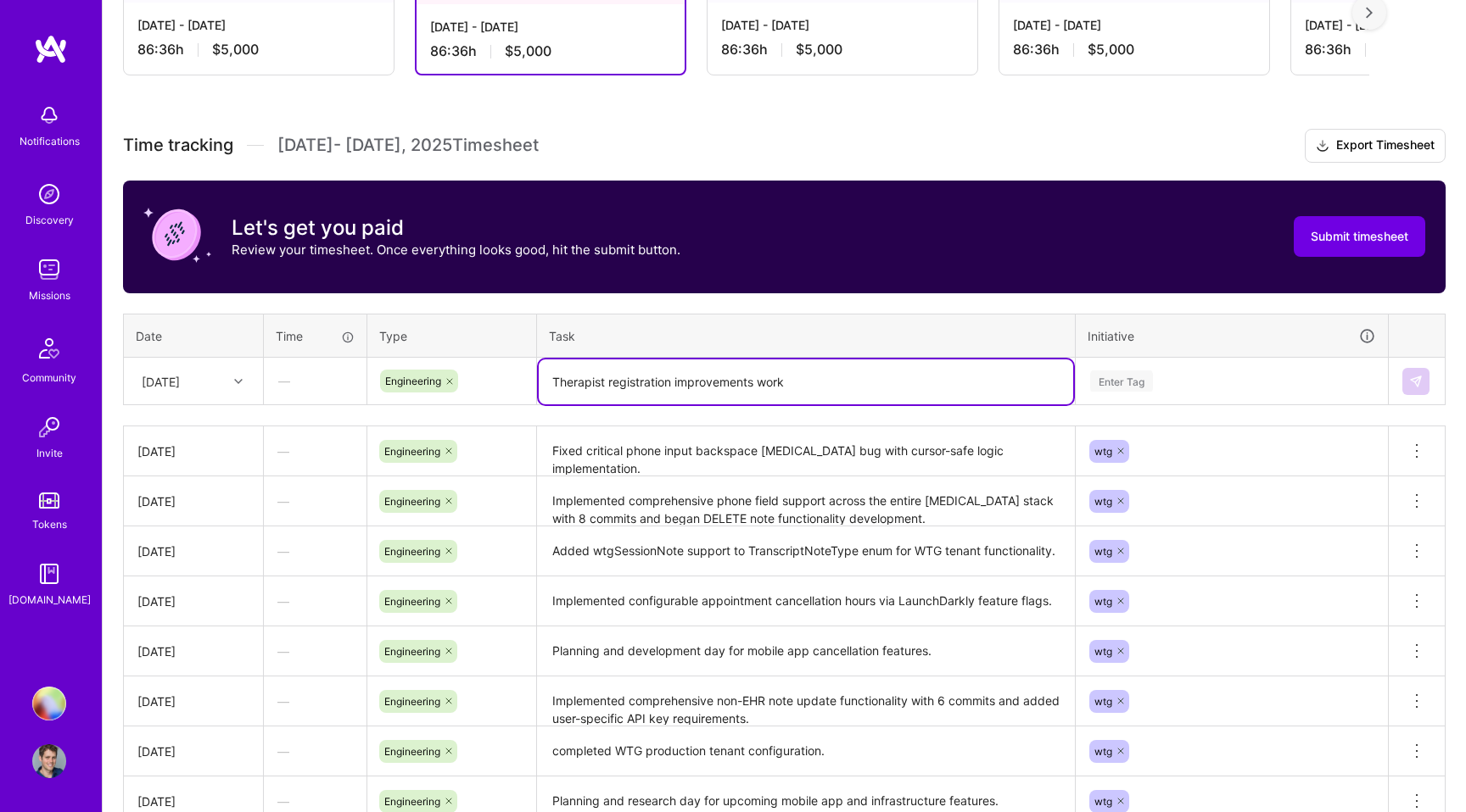
type textarea "Therapist registration improvements work"
click at [1137, 384] on div "Enter Tag" at bounding box center [1121, 381] width 63 height 26
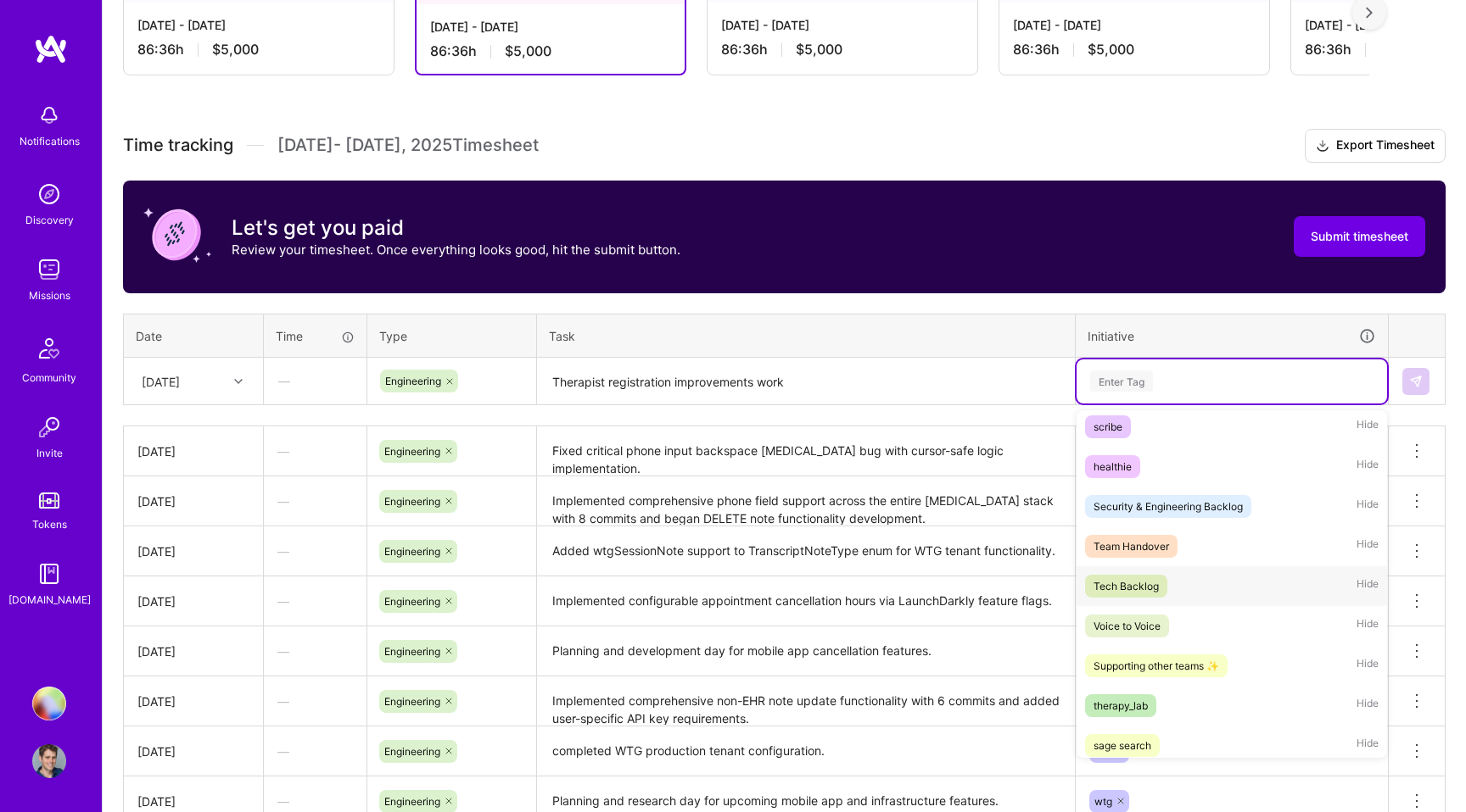
scroll to position [287, 0]
click at [1127, 509] on div "Security & Engineering Backlog" at bounding box center [1168, 505] width 149 height 18
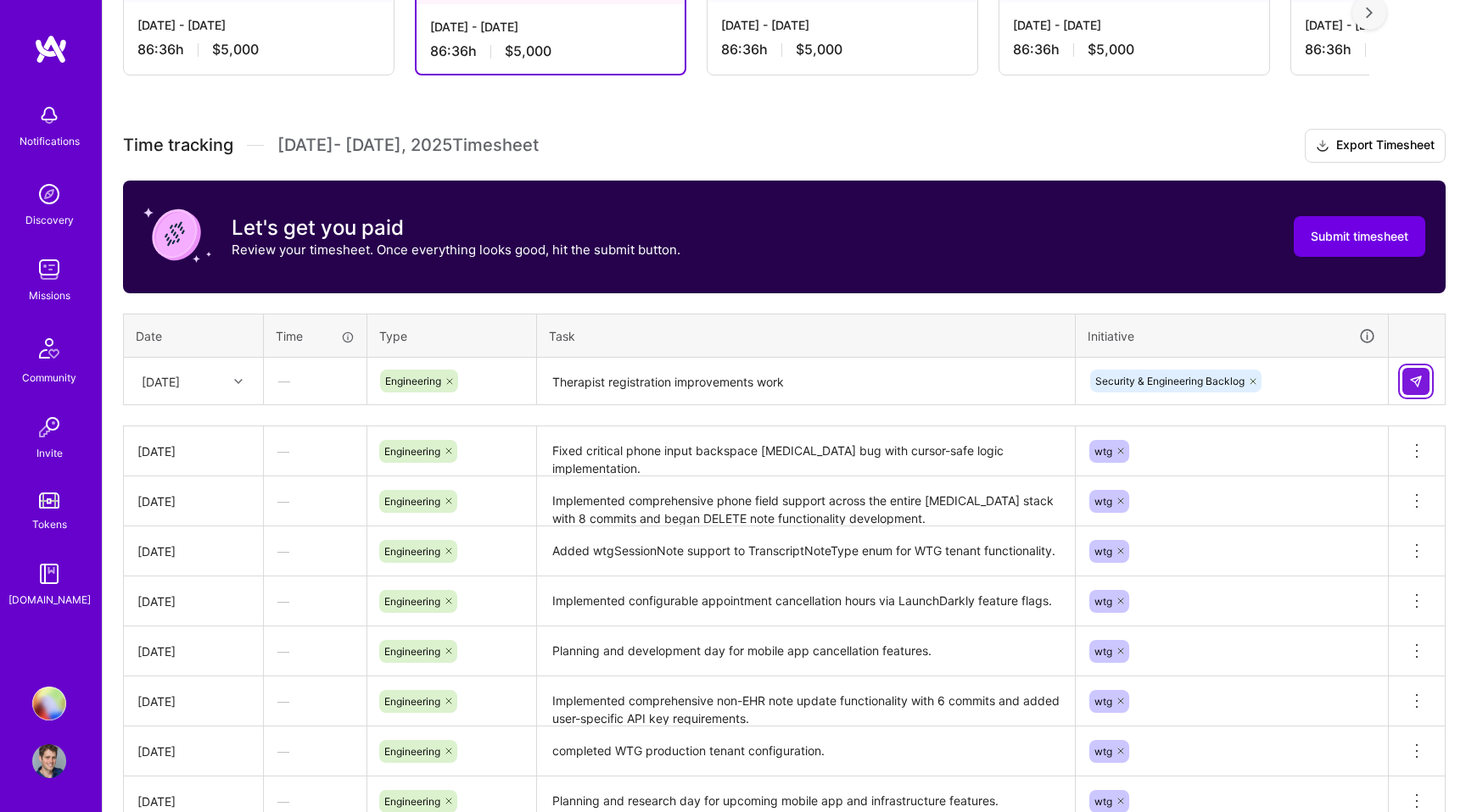
click at [1423, 380] on button at bounding box center [1416, 381] width 27 height 27
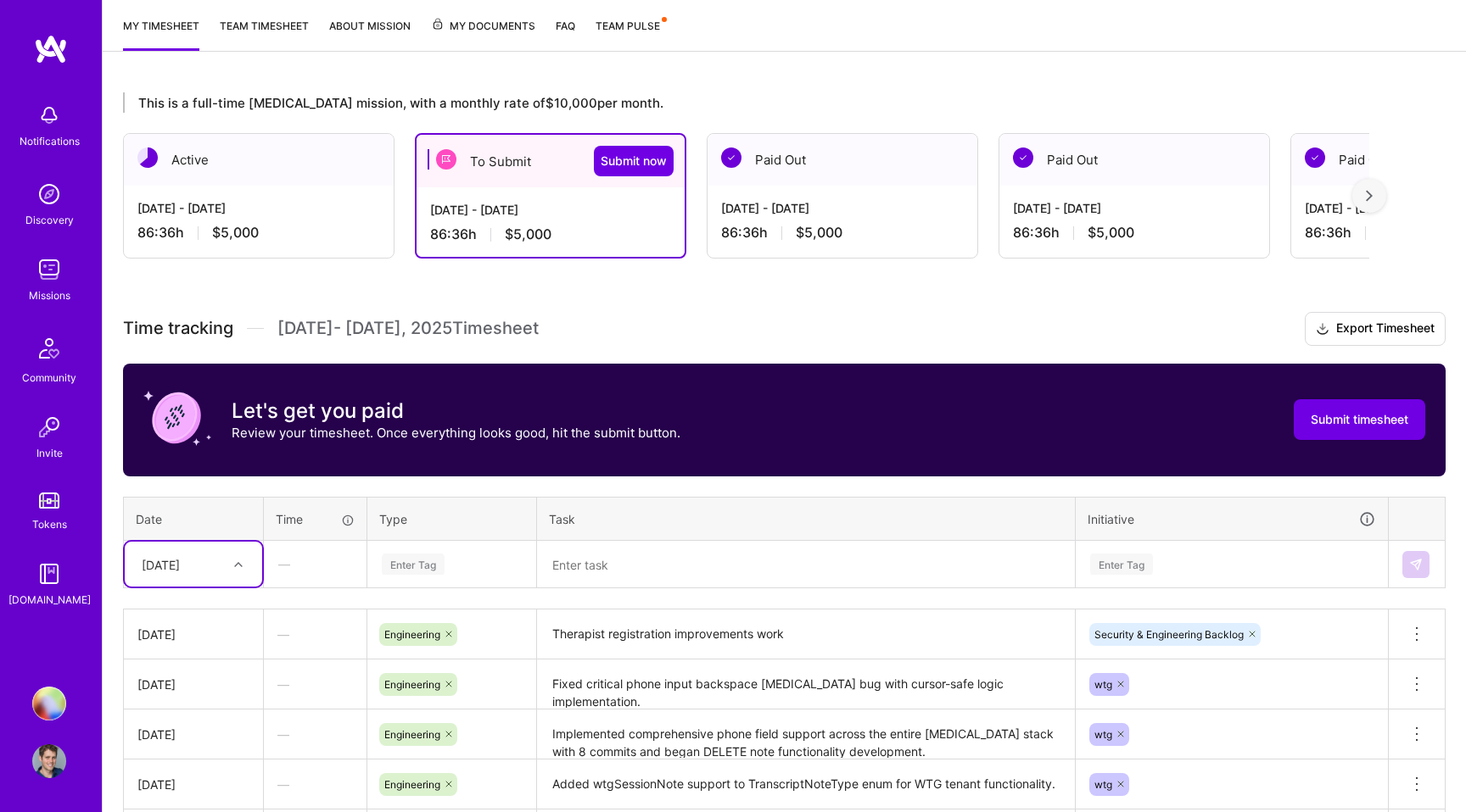
scroll to position [338, 0]
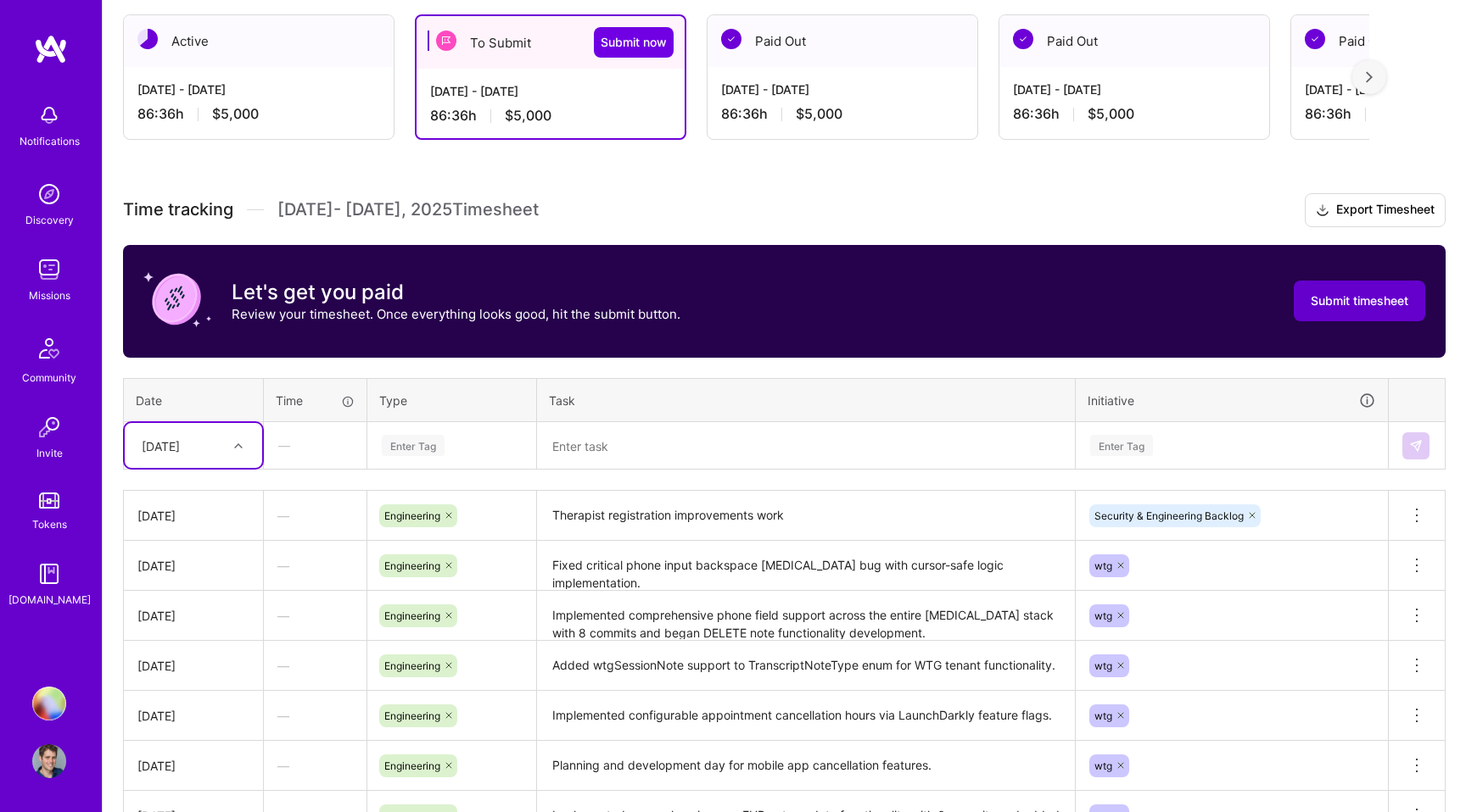
click at [1367, 295] on span "Submit timesheet" at bounding box center [1359, 300] width 97 height 17
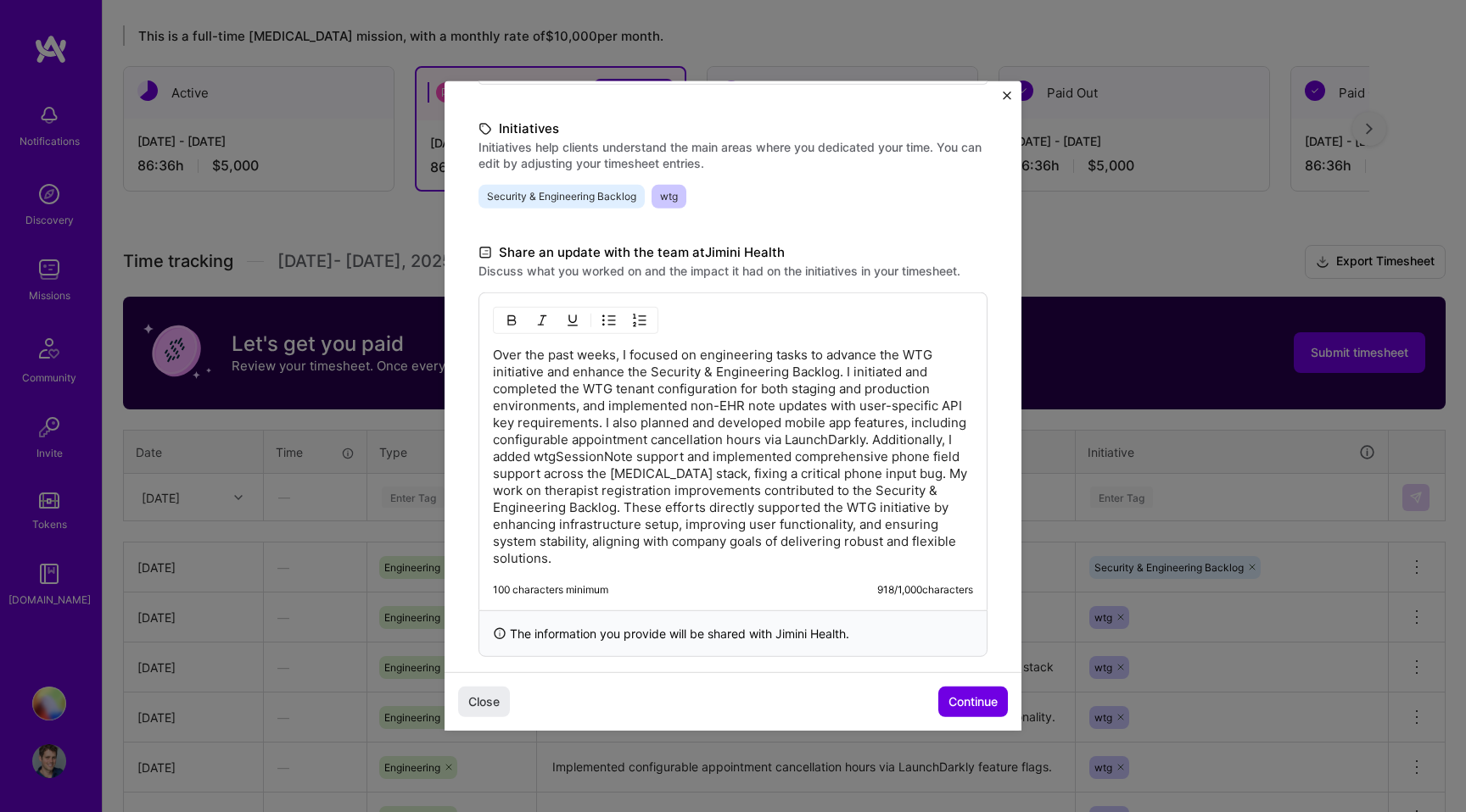
scroll to position [386, 0]
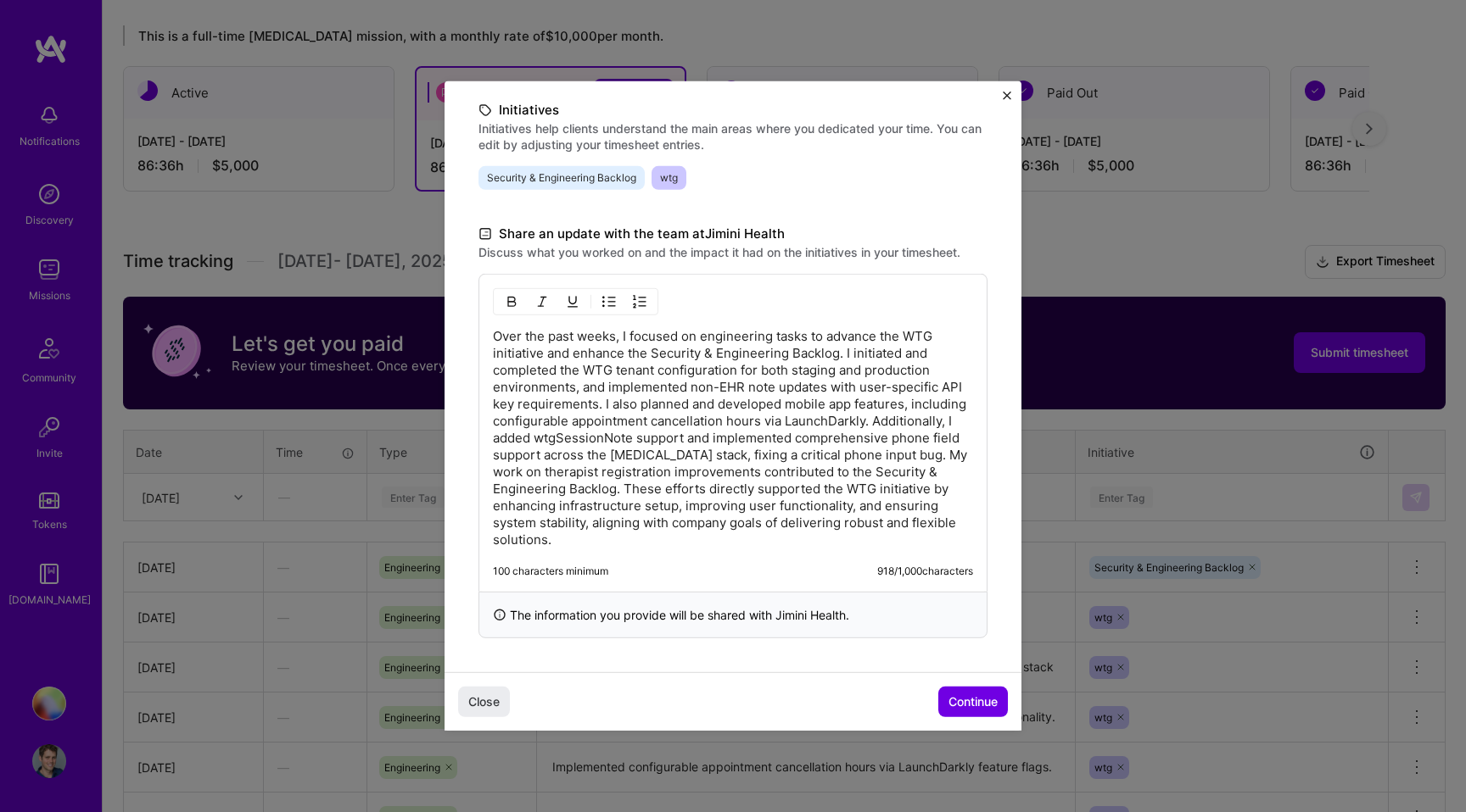
click at [566, 414] on p "Over the past weeks, I focused on engineering tasks to advance the WTG initiati…" at bounding box center [733, 439] width 480 height 221
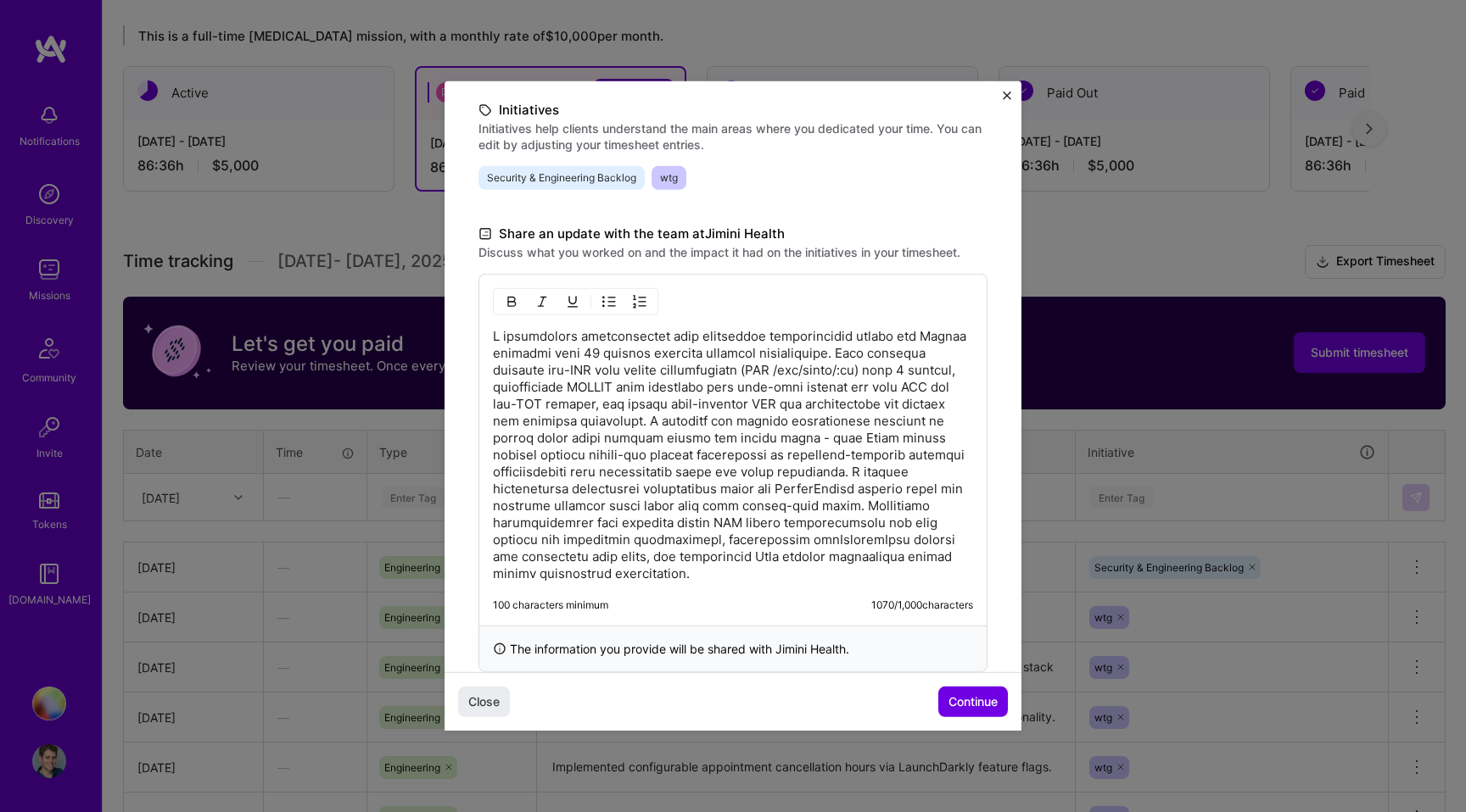
click at [711, 577] on p at bounding box center [733, 455] width 480 height 254
click at [722, 575] on p at bounding box center [733, 455] width 480 height 254
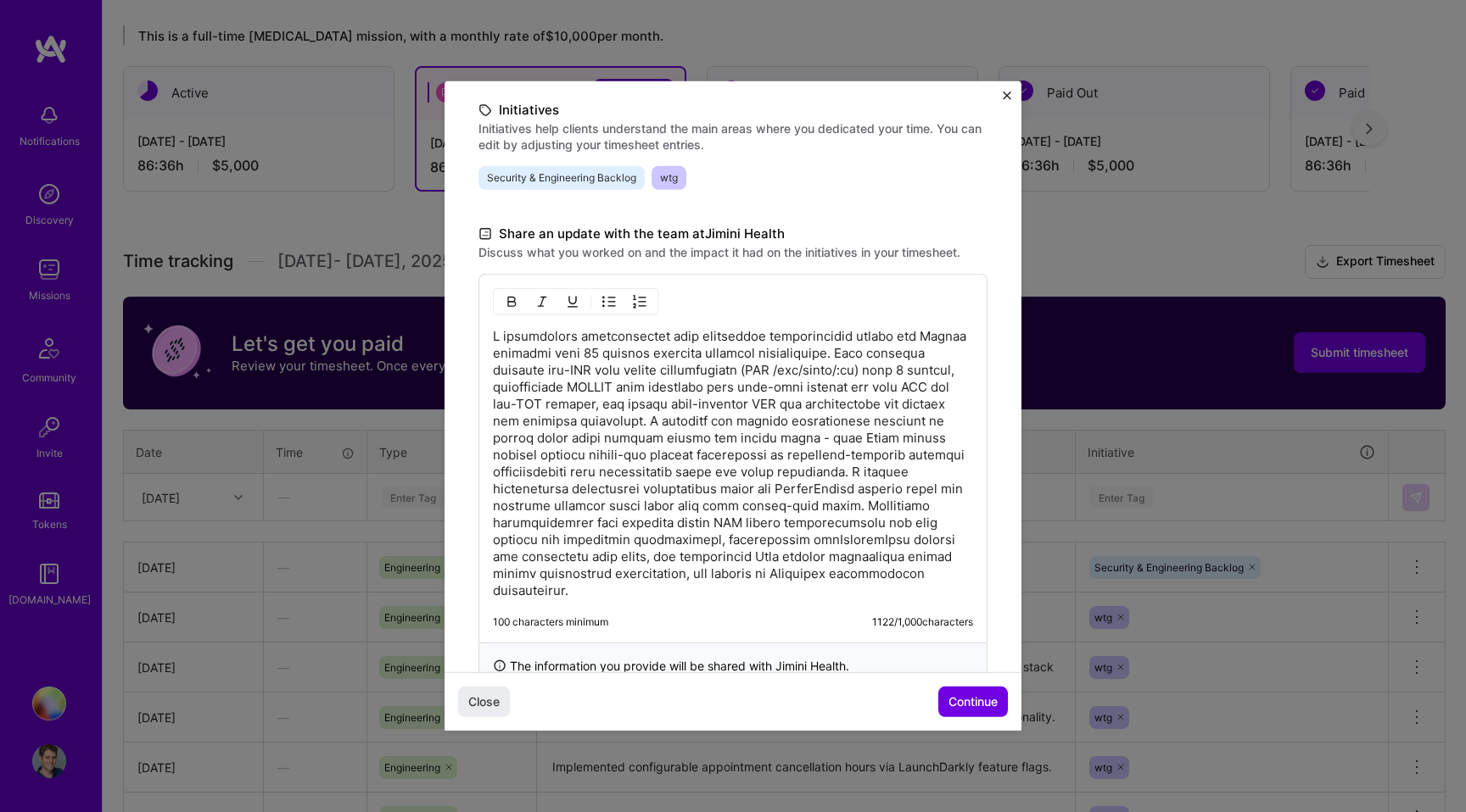
click at [911, 477] on p at bounding box center [733, 463] width 480 height 271
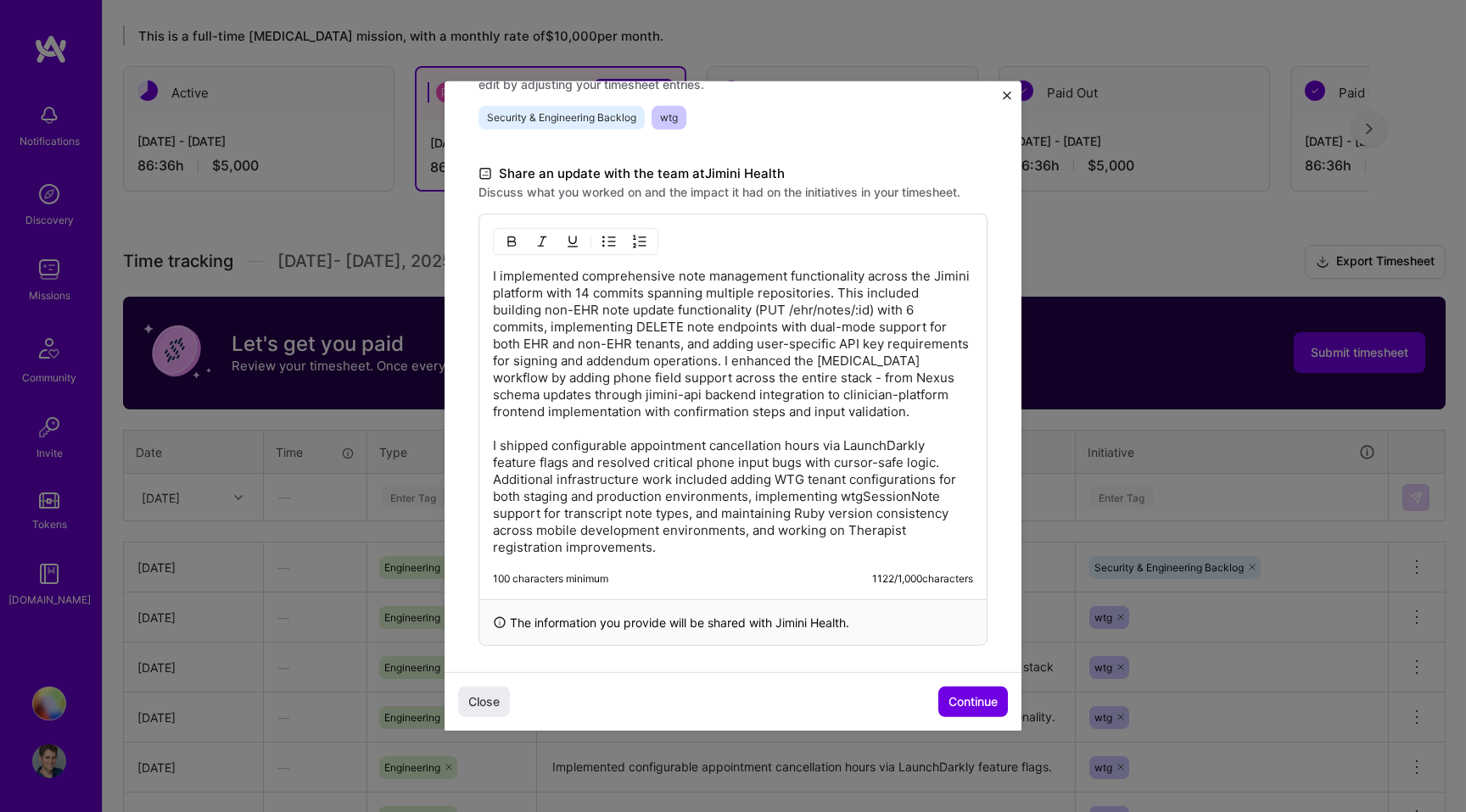
scroll to position [451, 0]
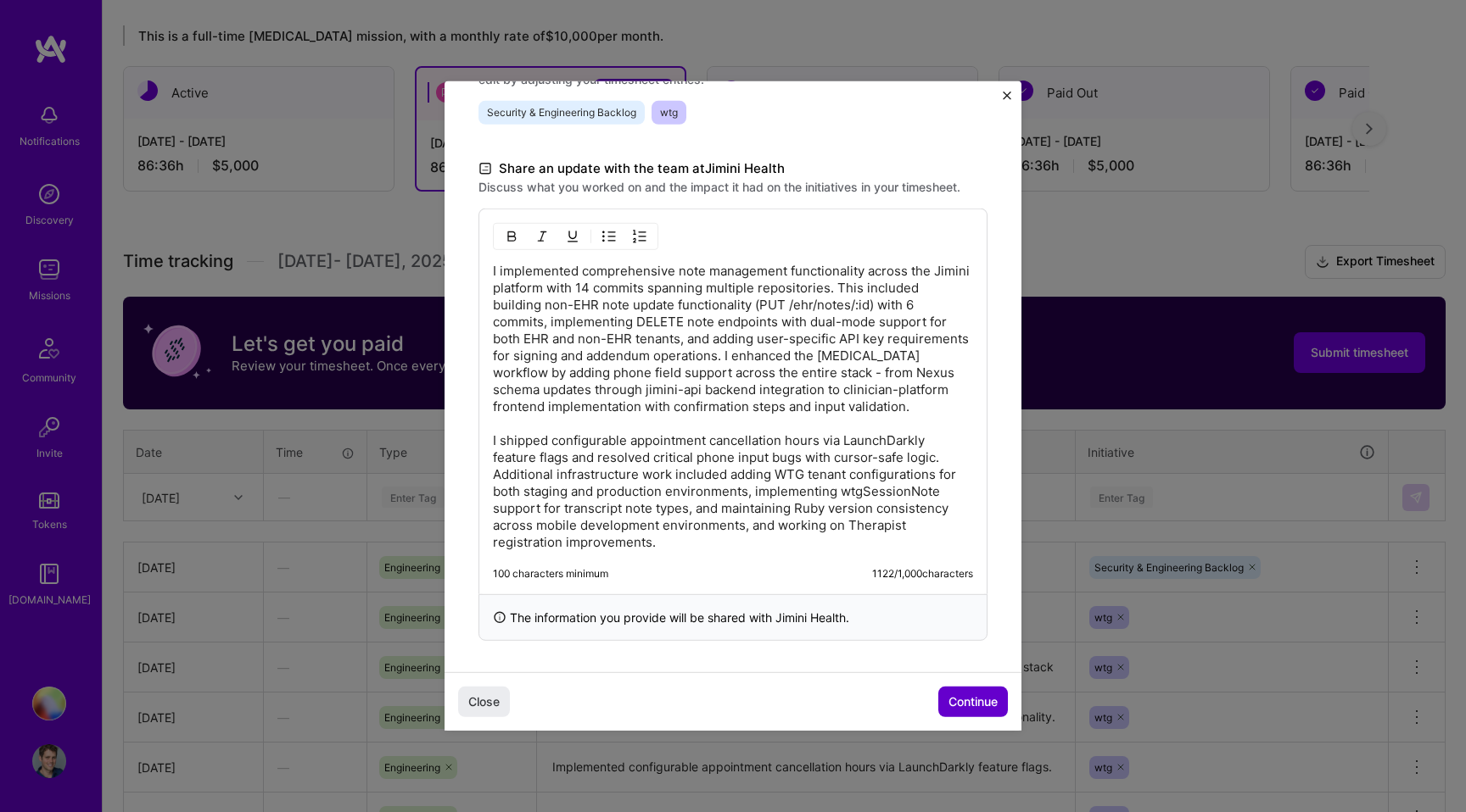
click at [971, 696] on span "Continue" at bounding box center [973, 702] width 49 height 17
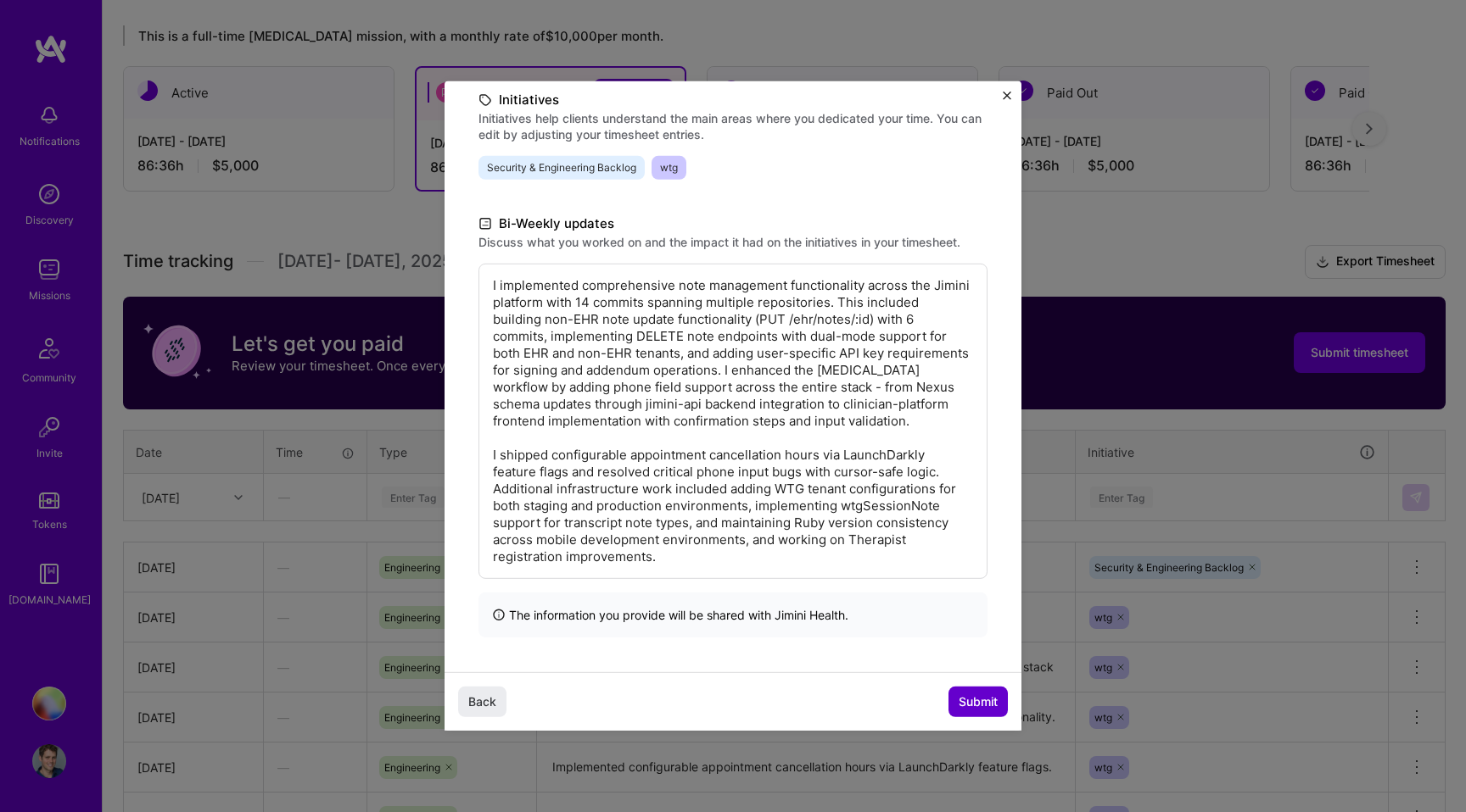
scroll to position [226, 0]
click at [971, 699] on span "Submit" at bounding box center [978, 702] width 39 height 17
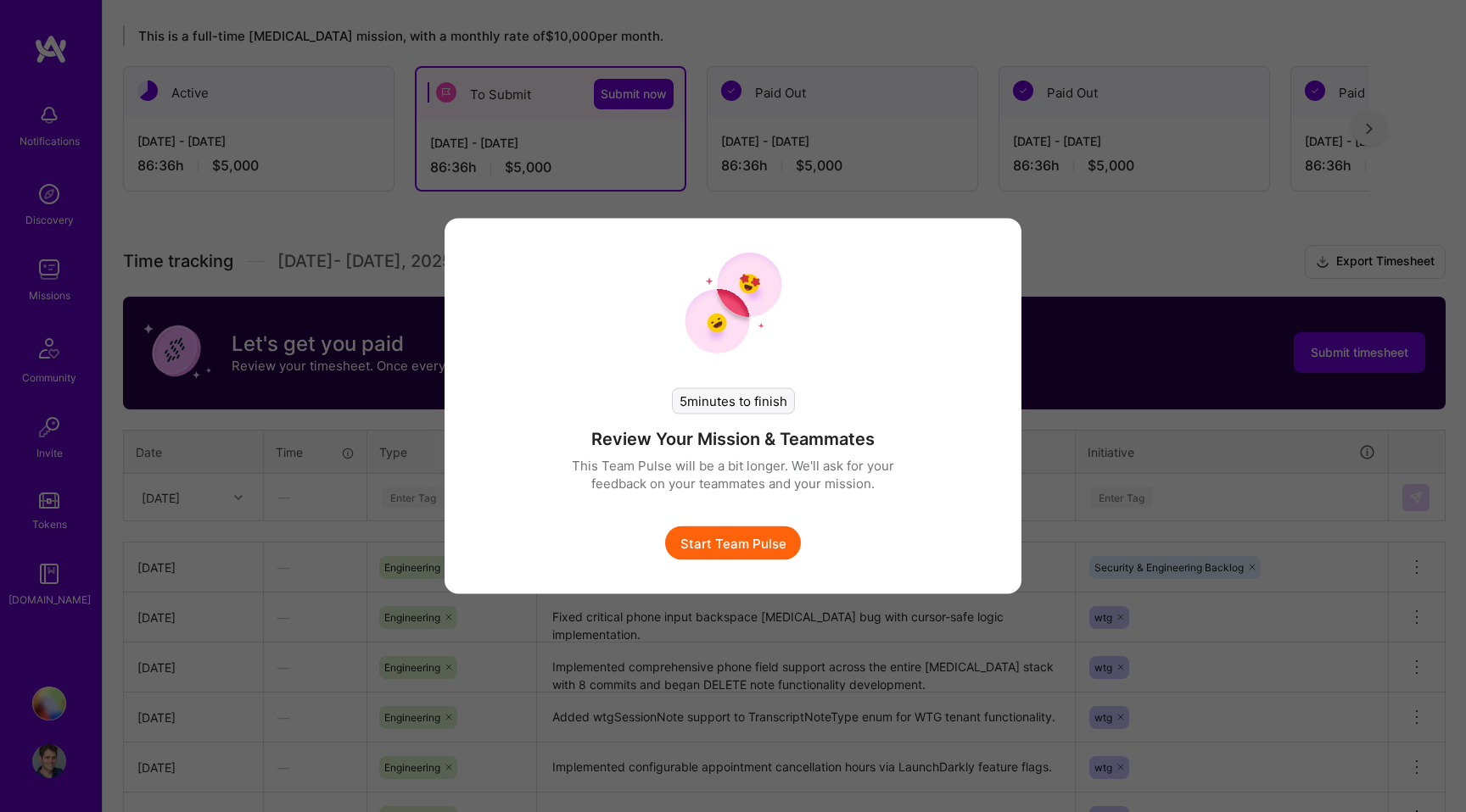
click at [743, 554] on button "Start Team Pulse" at bounding box center [733, 544] width 136 height 34
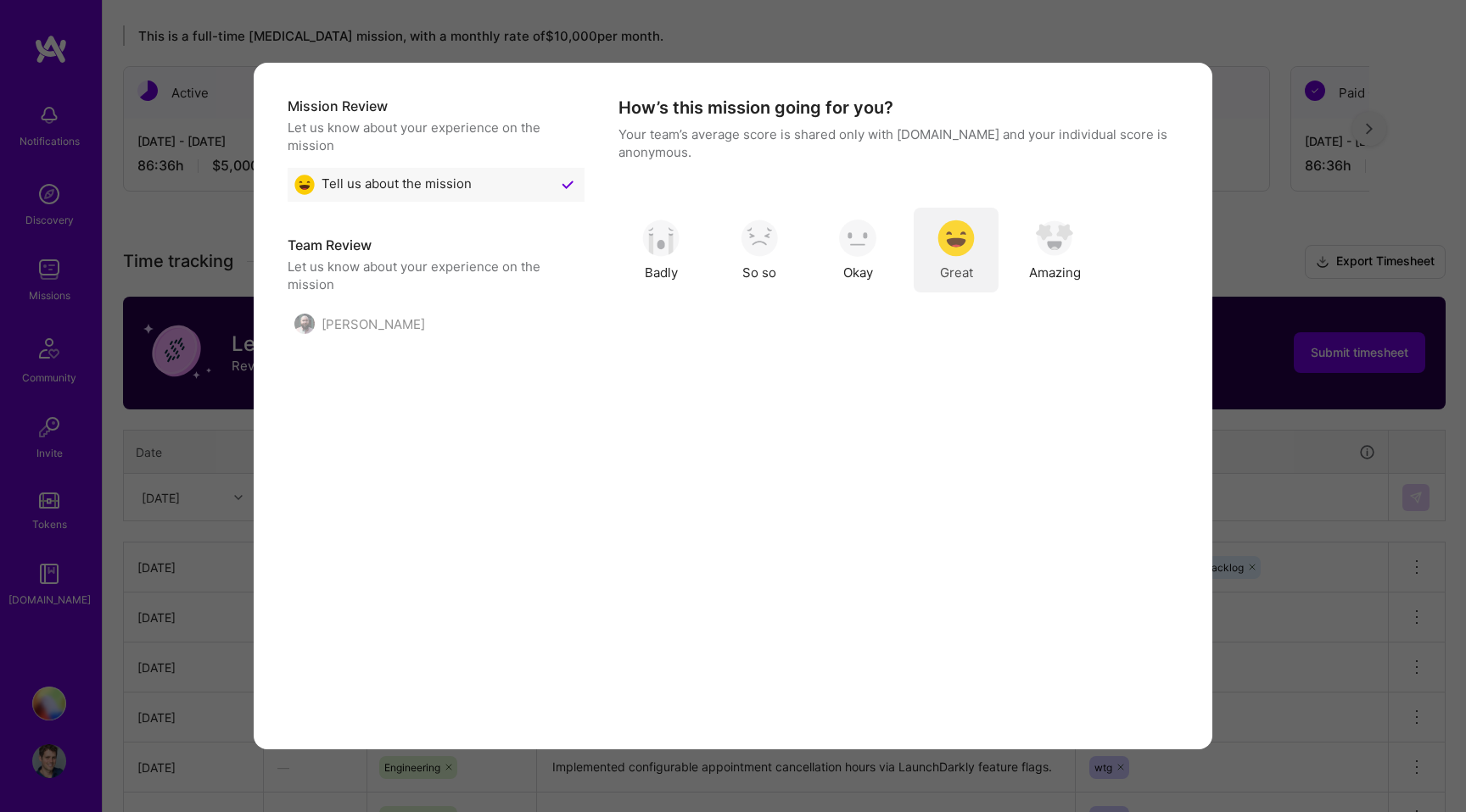
click at [979, 244] on div "Great" at bounding box center [956, 250] width 85 height 85
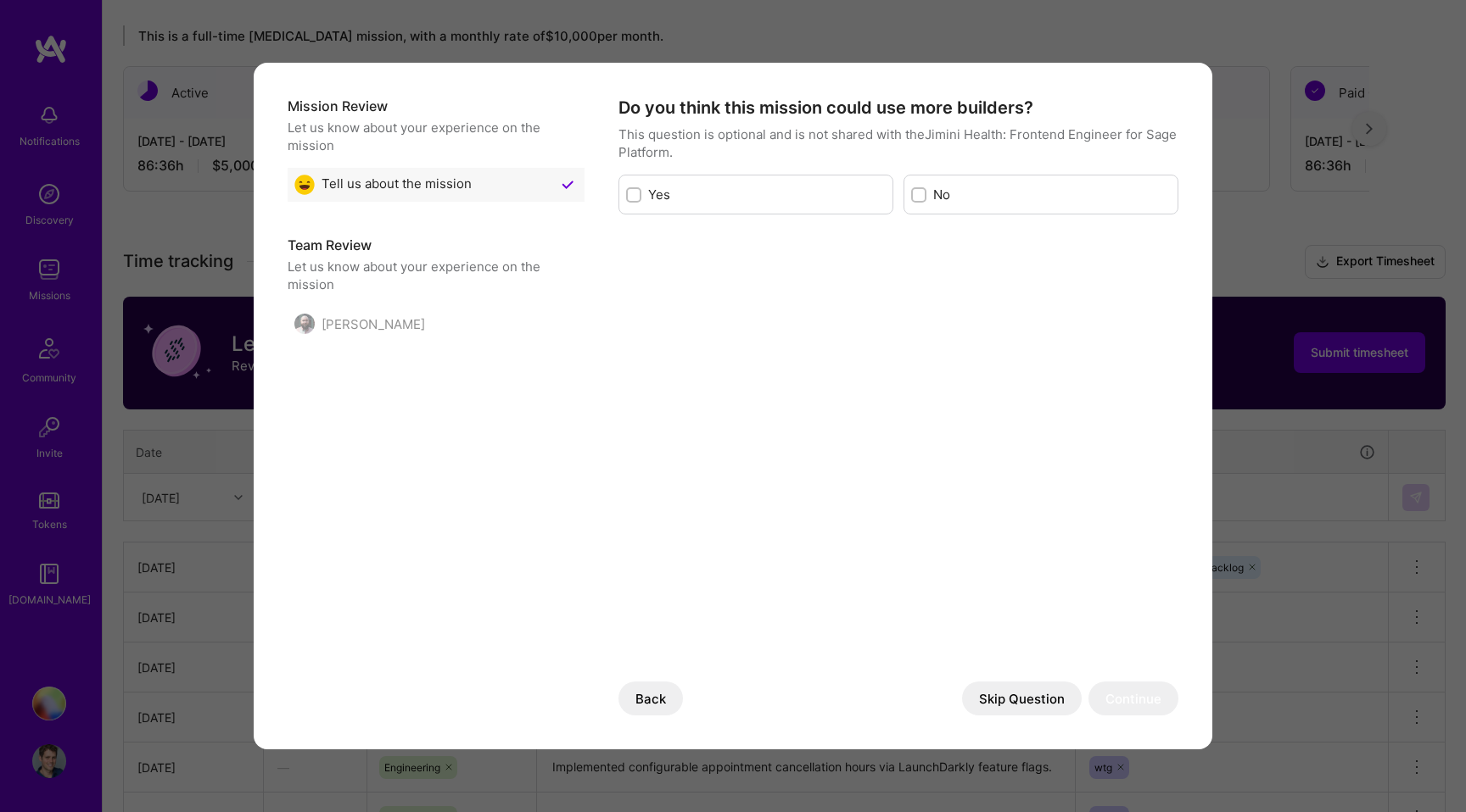
click at [1026, 712] on button "Skip Question" at bounding box center [1021, 698] width 119 height 34
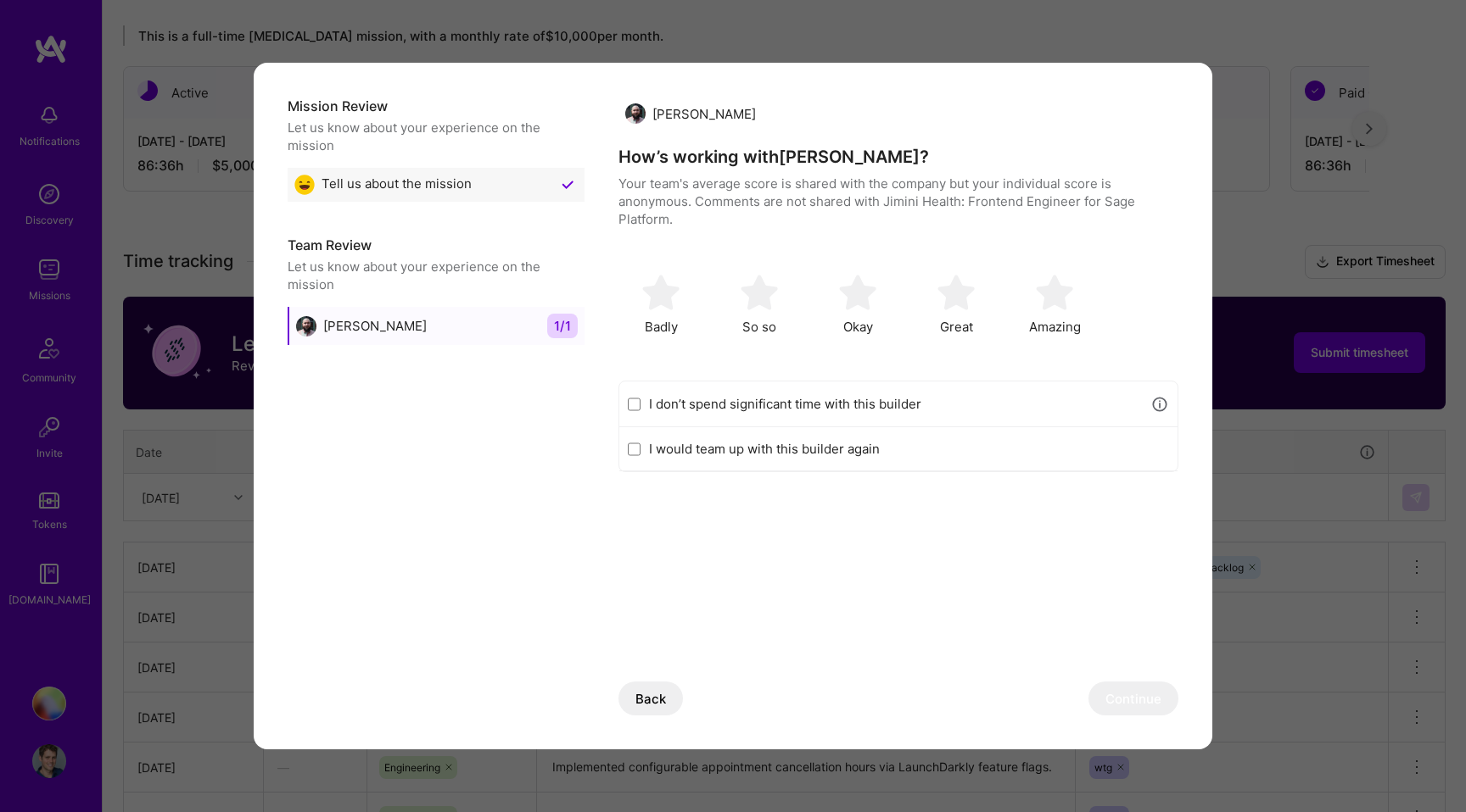
click at [693, 460] on div "I would team up with this builder again" at bounding box center [898, 449] width 558 height 44
click at [698, 455] on label "I would team up with this builder again" at bounding box center [909, 449] width 520 height 18
click at [640, 455] on input "I would team up with this builder again" at bounding box center [634, 448] width 12 height 13
checkbox input "true"
click at [941, 286] on img "modal" at bounding box center [956, 292] width 37 height 37
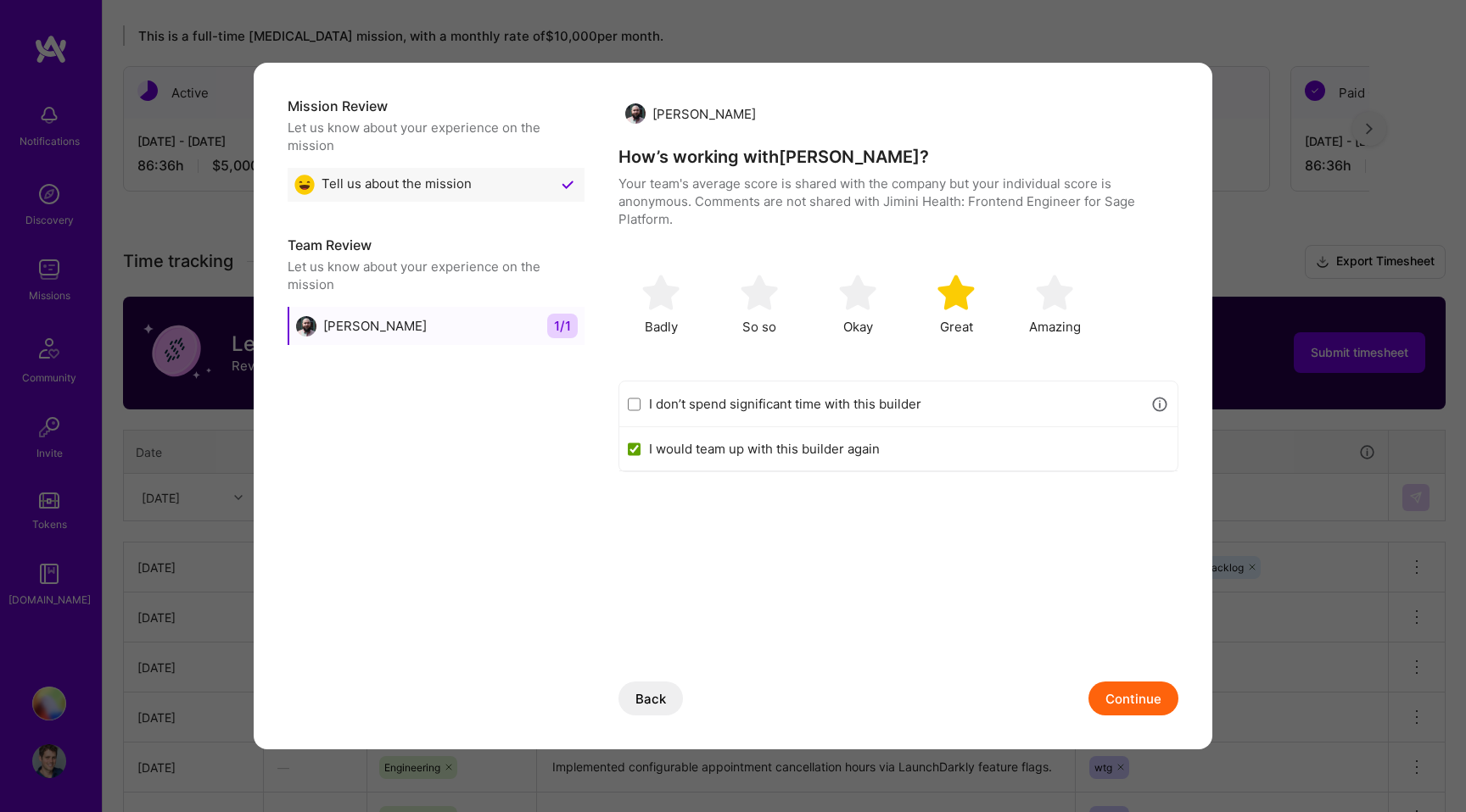
click at [1122, 716] on div "Mission Review Let us know about your experience on the mission Tell us about t…" at bounding box center [732, 406] width 958 height 687
click at [1124, 709] on button "Continue" at bounding box center [1133, 698] width 90 height 34
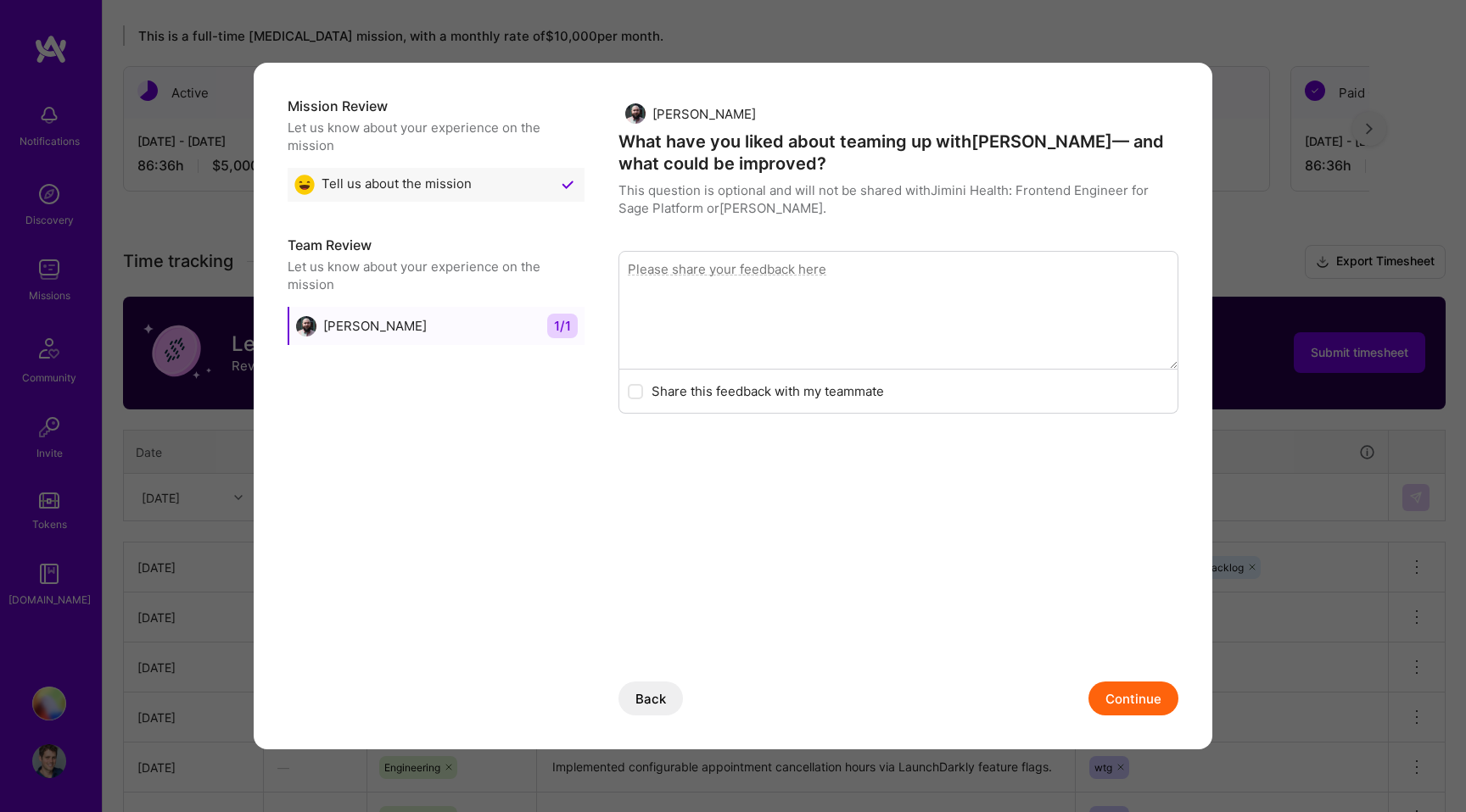
click at [1115, 689] on button "Continue" at bounding box center [1133, 698] width 90 height 34
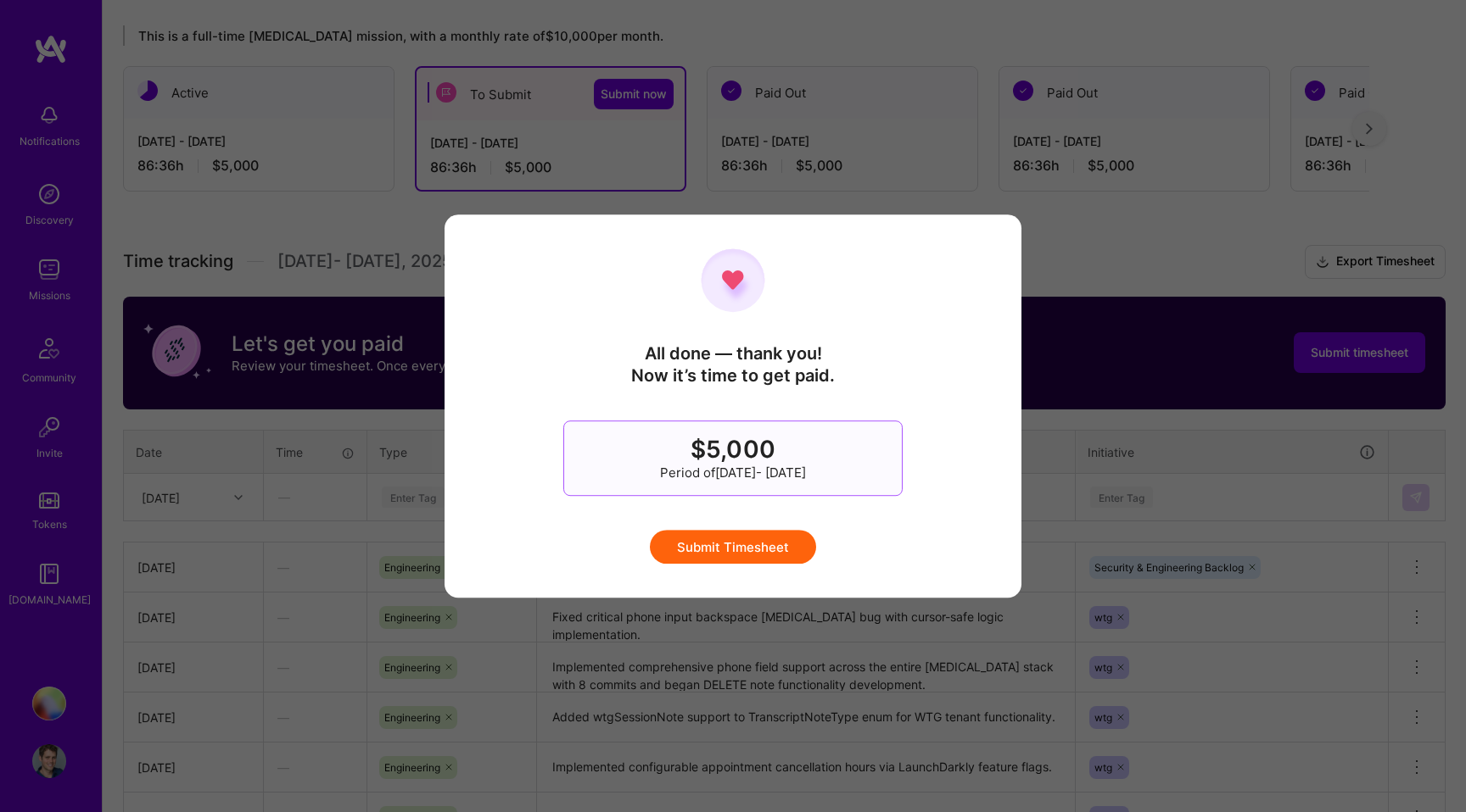
click at [728, 543] on button "Submit Timesheet" at bounding box center [733, 546] width 166 height 34
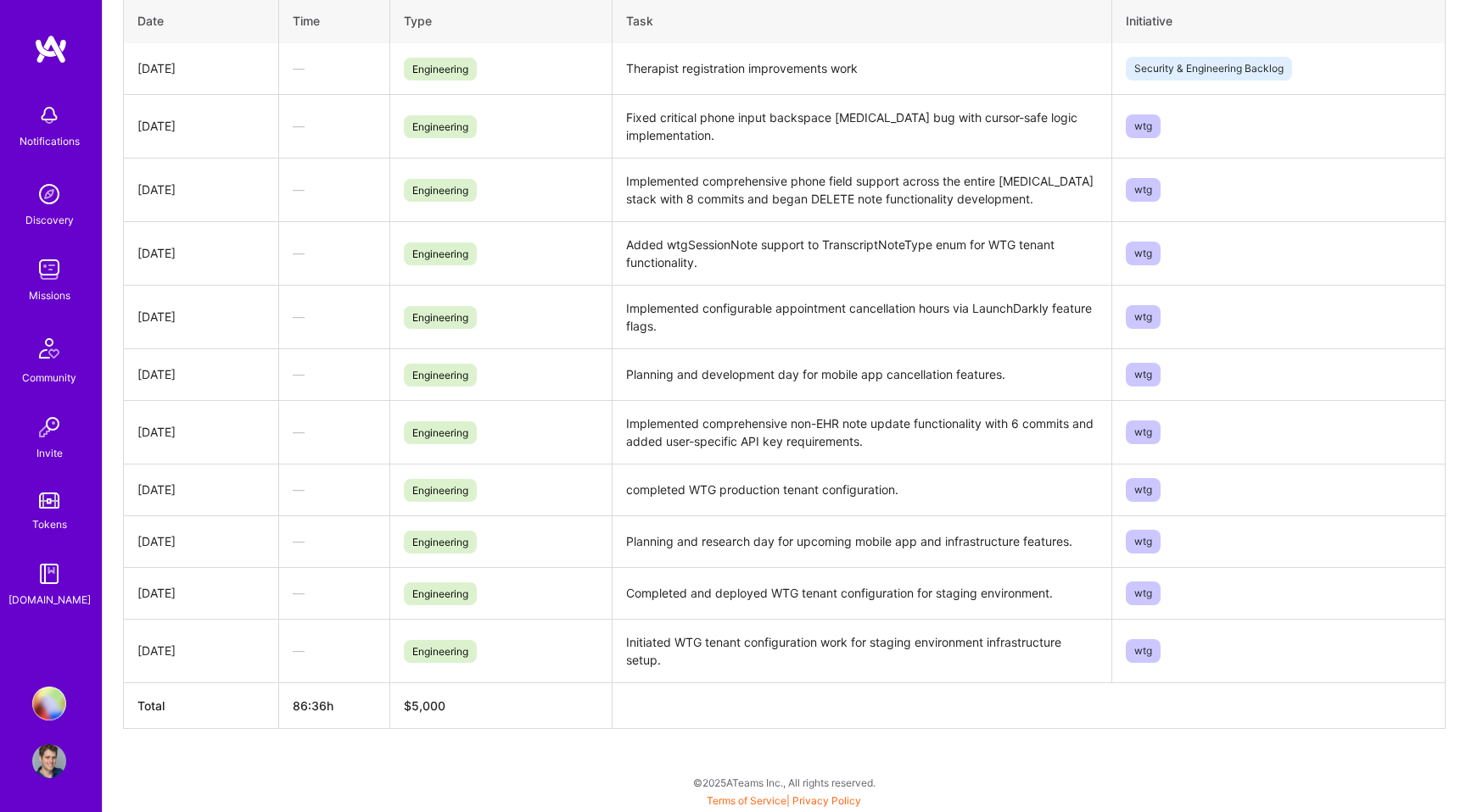
scroll to position [0, 0]
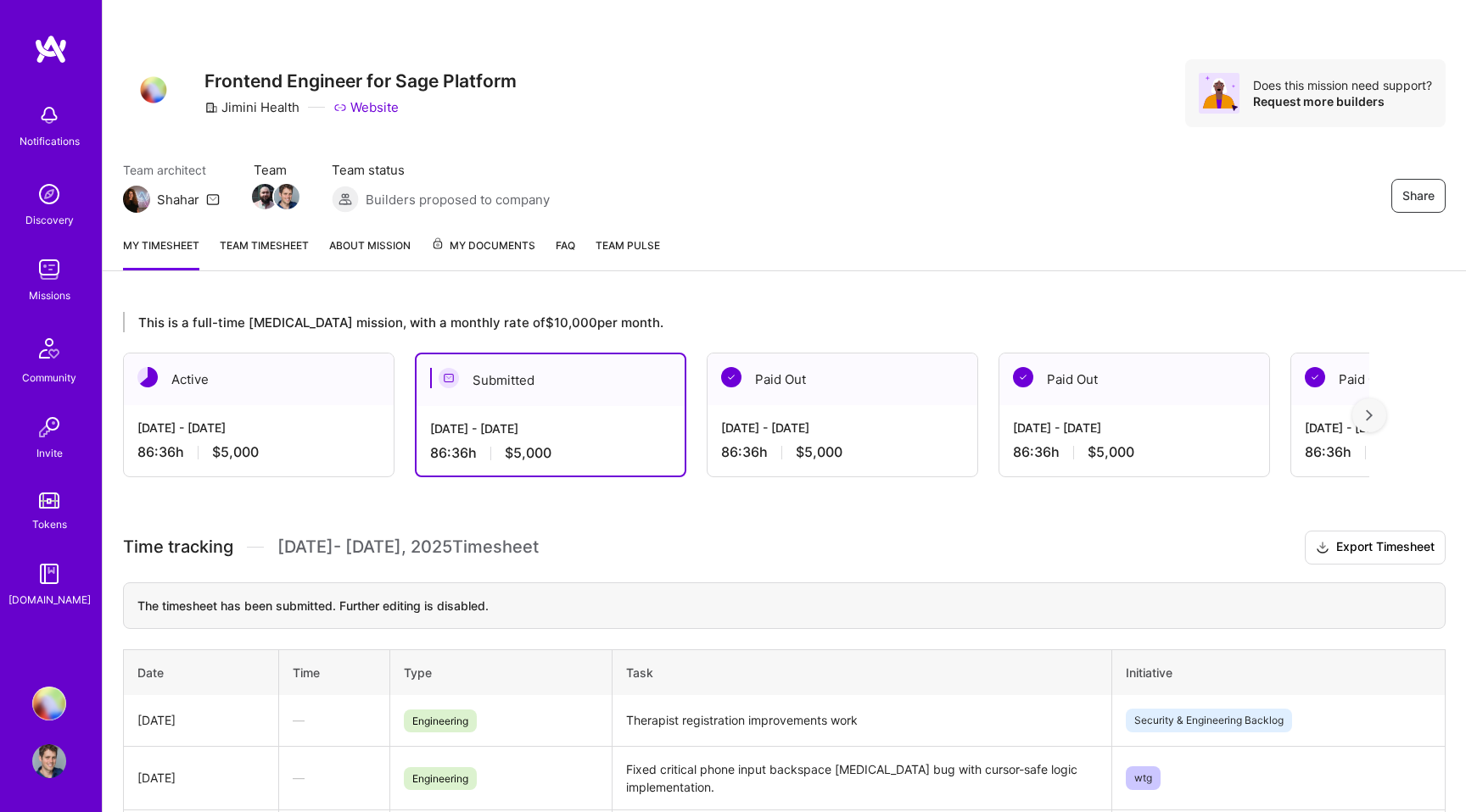
click at [1378, 415] on div at bounding box center [1369, 415] width 34 height 34
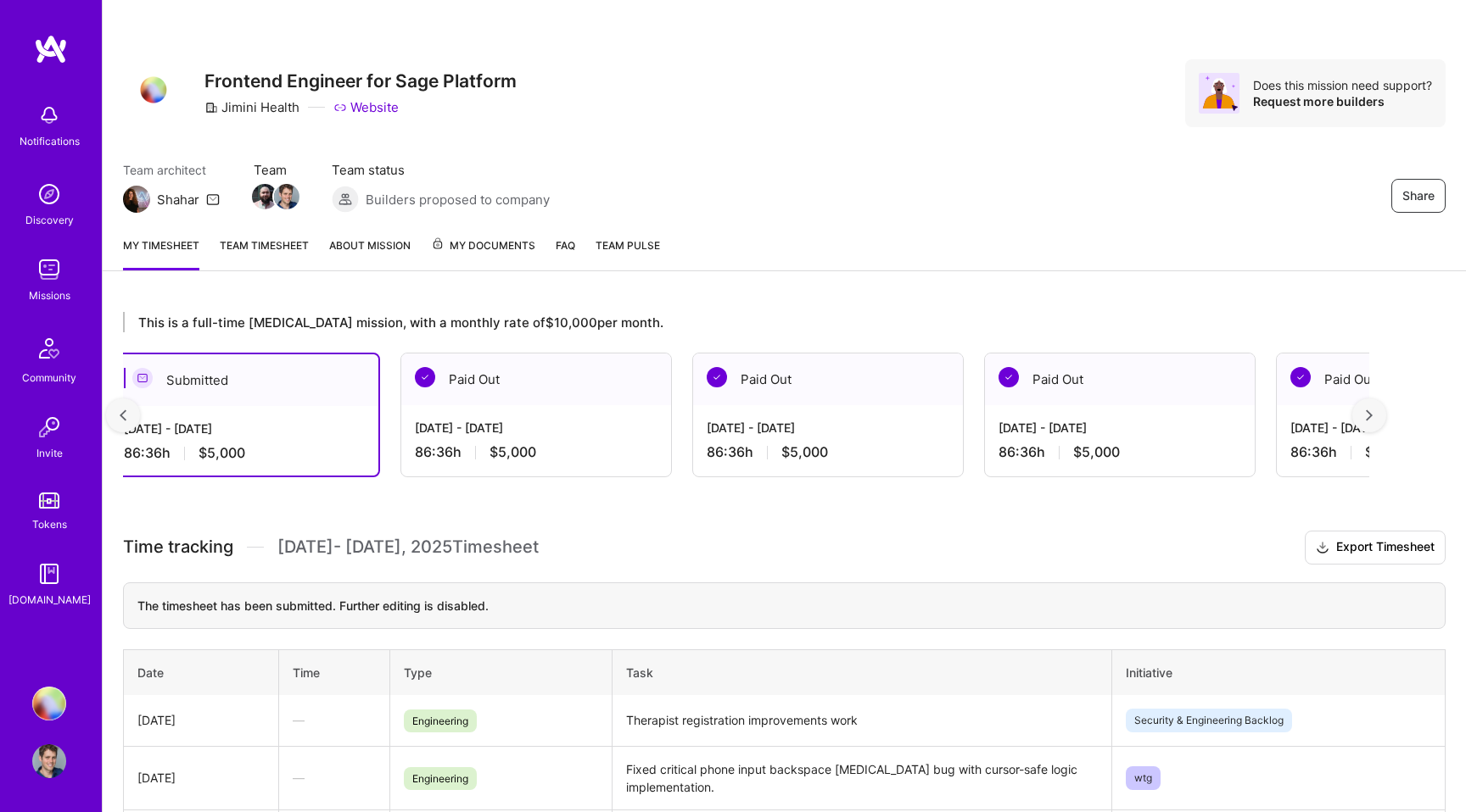
scroll to position [0, 307]
click at [117, 415] on div at bounding box center [123, 415] width 34 height 34
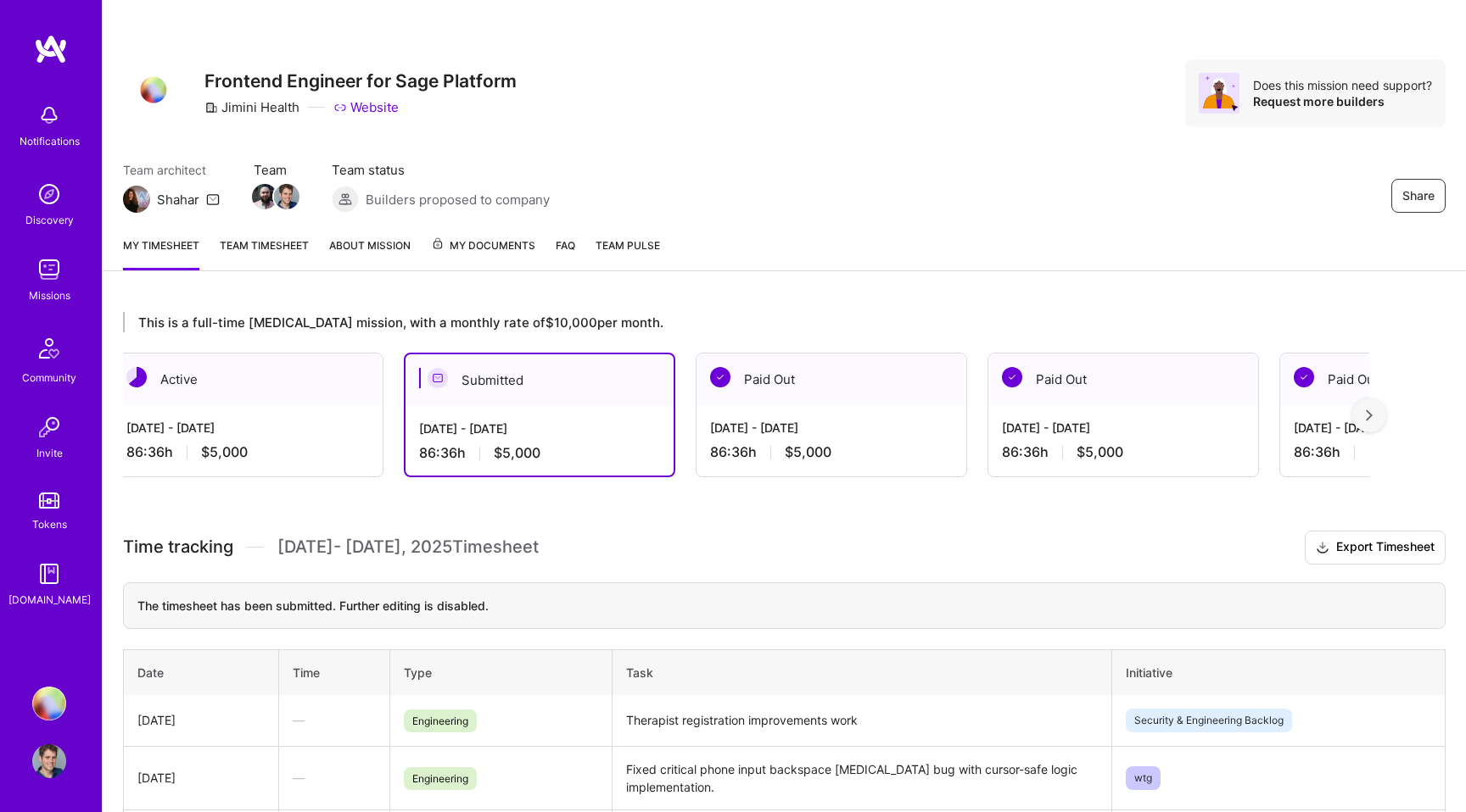
scroll to position [0, 0]
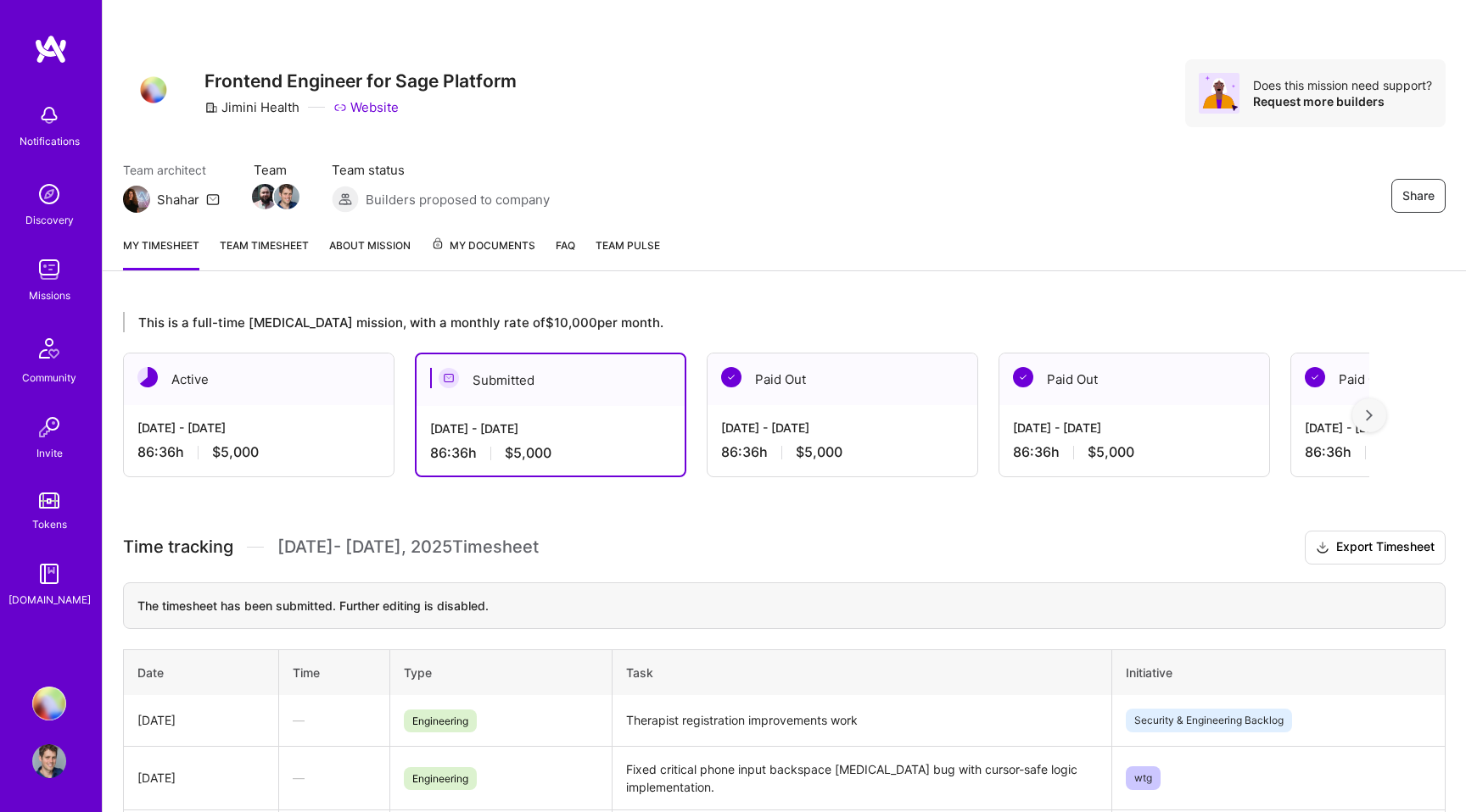
click at [826, 129] on div "Share Frontend Engineer for Sage Platform Jimini Health Website Does this missi…" at bounding box center [784, 111] width 1364 height 223
click at [764, 188] on div "Team architect Shahar Team Team status Builders proposed to company Share" at bounding box center [784, 187] width 1323 height 52
click at [743, 184] on div "Team architect Shahar Team Team status Builders proposed to company Share" at bounding box center [784, 187] width 1323 height 52
